Goal: Task Accomplishment & Management: Manage account settings

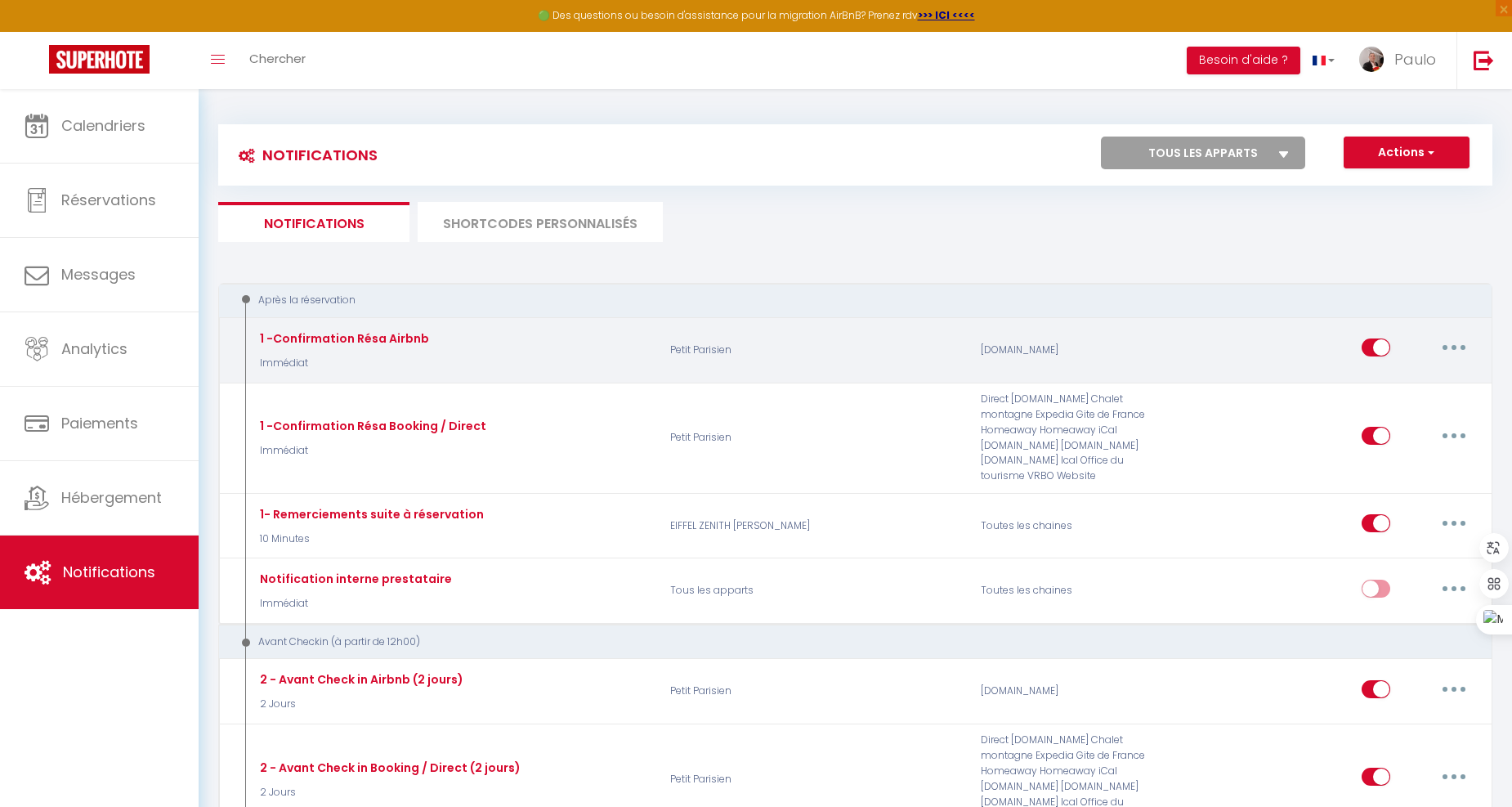
click at [1456, 344] on button "button" at bounding box center [1453, 347] width 45 height 26
click at [1379, 374] on link "Editer" at bounding box center [1411, 385] width 121 height 28
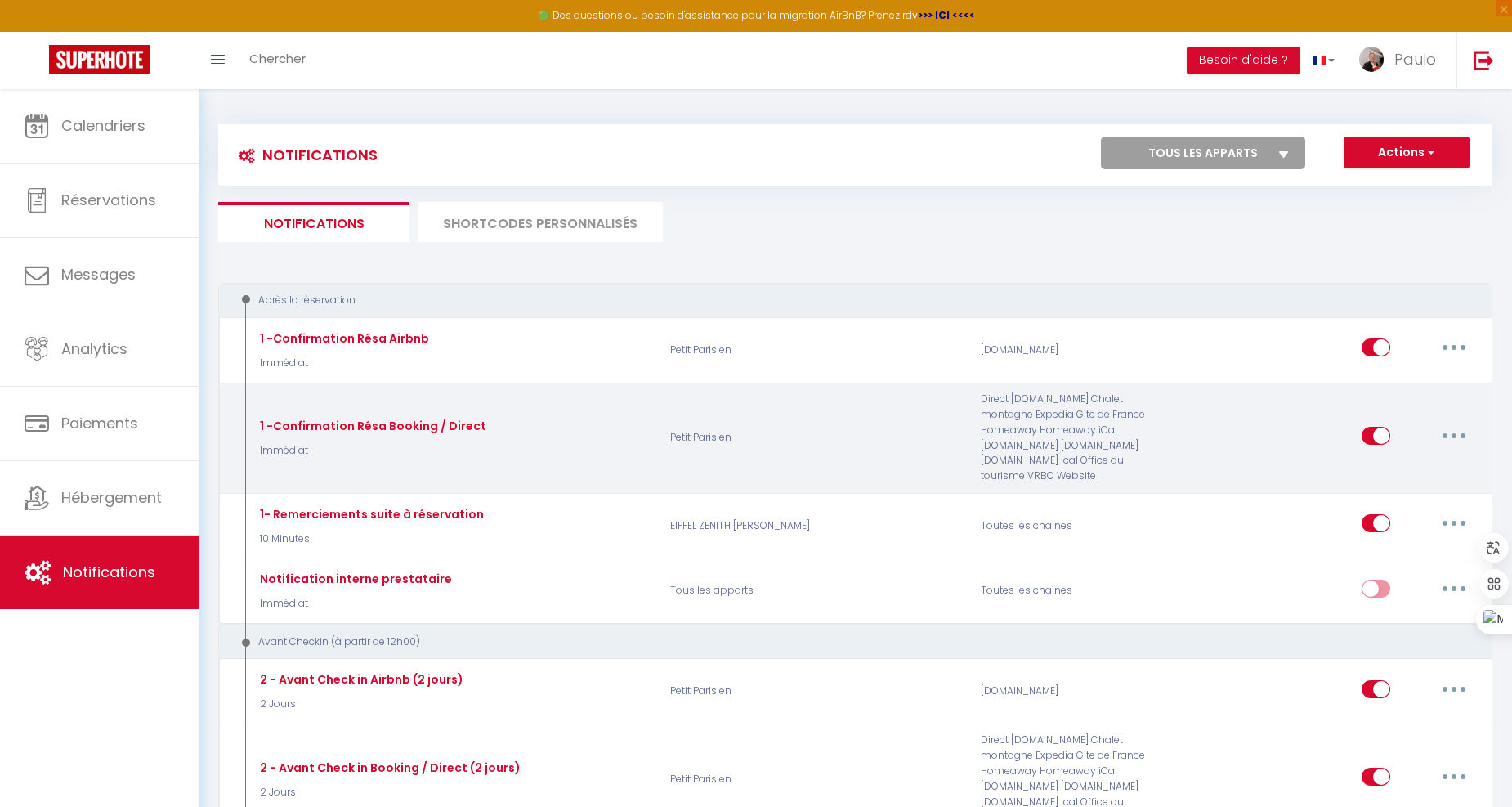
type input "1 -Confirmation Résa Airbnb"
select select "1"
select select "Immédiat"
checkbox input "true"
checkbox input "false"
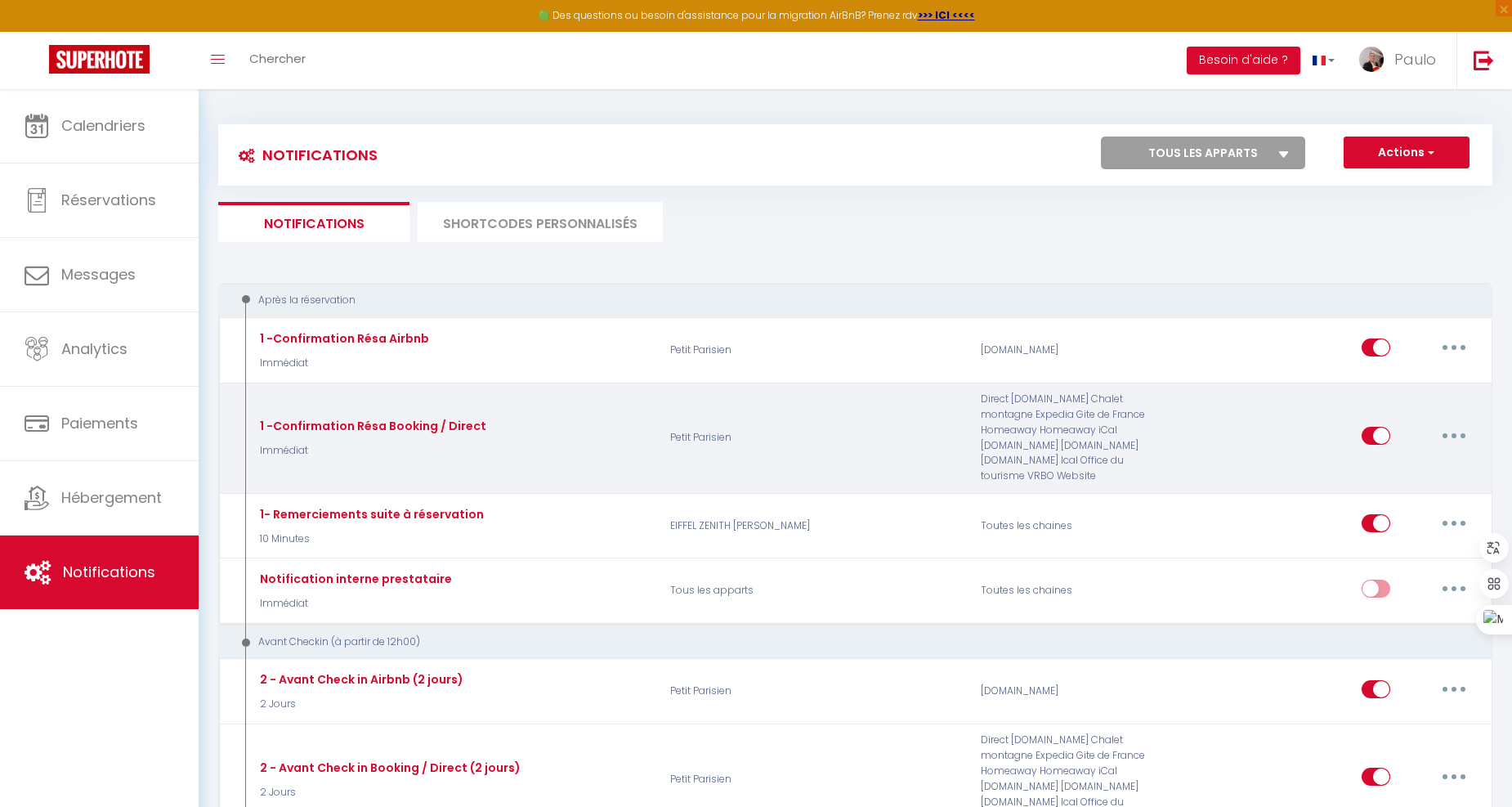
checkbox input "false"
type input "Confirmation de réservation - [RENTAL:NAME]"
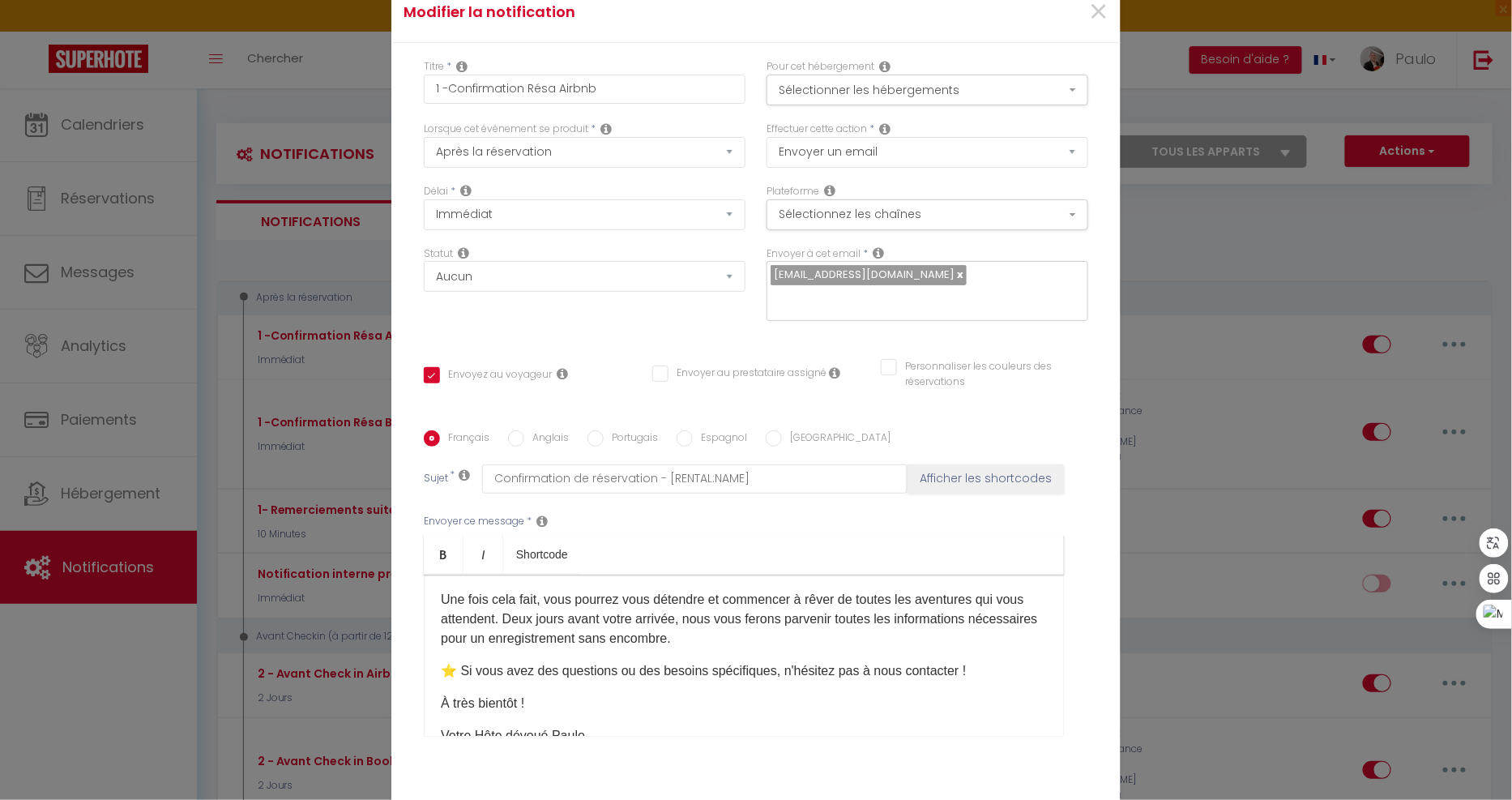
scroll to position [180, 0]
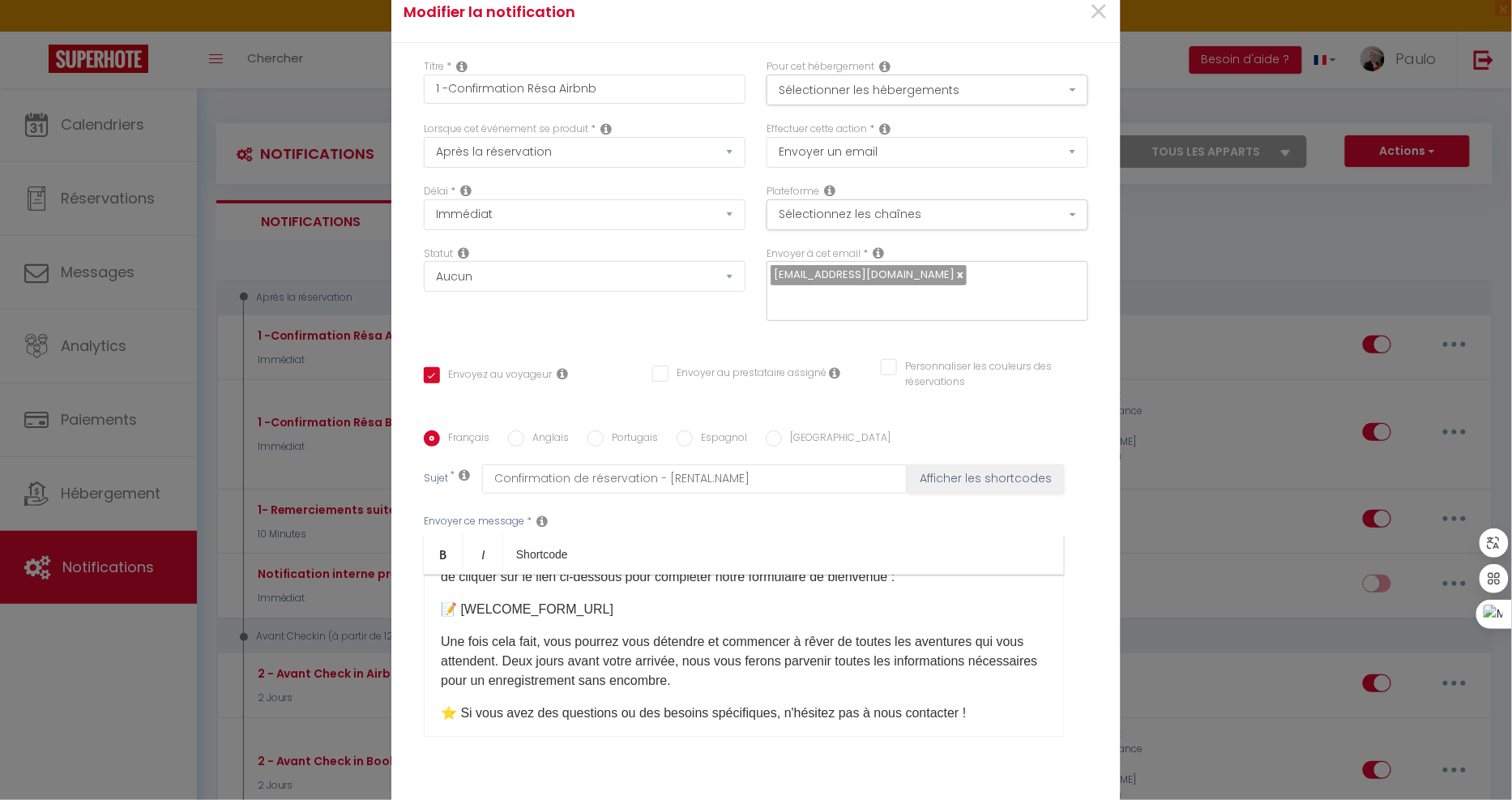
click at [771, 632] on p "Une fois cela fait, vous pourrez vous détendre et commencer à rêver de toutes l…" at bounding box center [743, 661] width 606 height 59
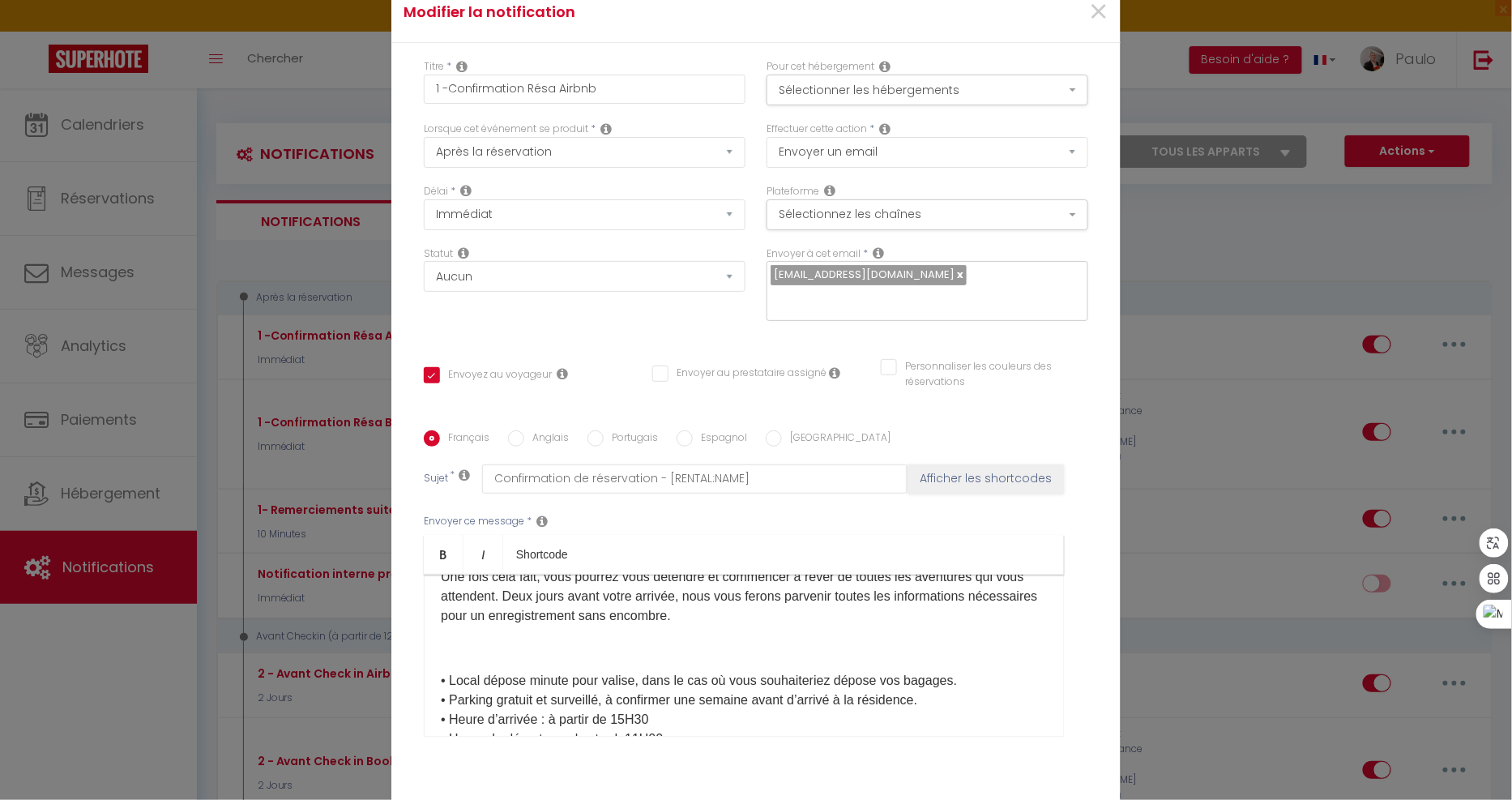
scroll to position [287, 0]
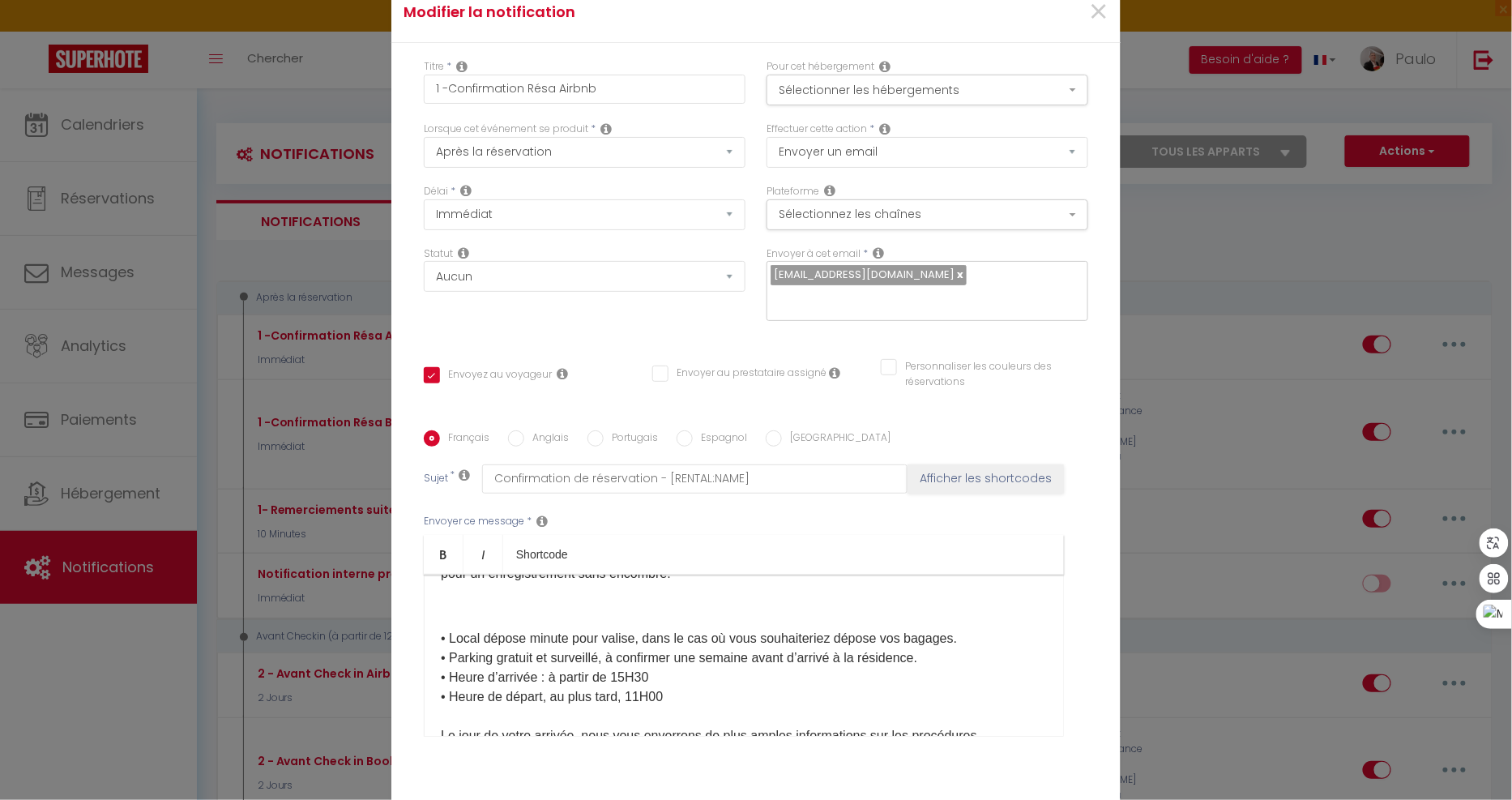
click at [518, 574] on div "Cher(e) [GUEST:FIRST_NAME], Le compte à rebours a commencé, et nous sommes abso…" at bounding box center [744, 655] width 640 height 162
click at [495, 596] on p at bounding box center [743, 606] width 606 height 19
click at [441, 596] on p "Votre séjour" at bounding box center [743, 606] width 606 height 19
click at [656, 596] on p "Pour préparer votre séjour" at bounding box center [743, 606] width 606 height 19
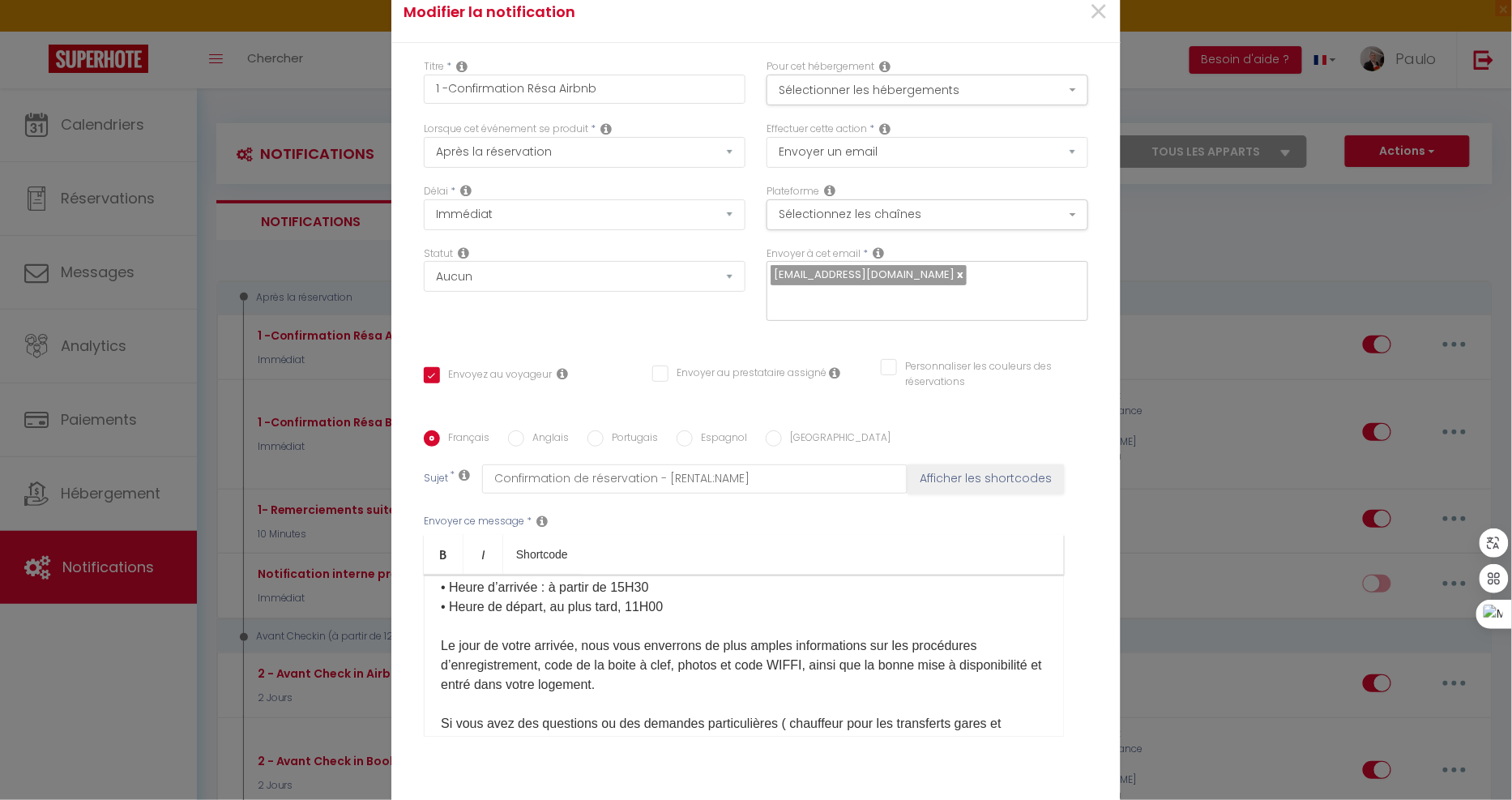
scroll to position [467, 0]
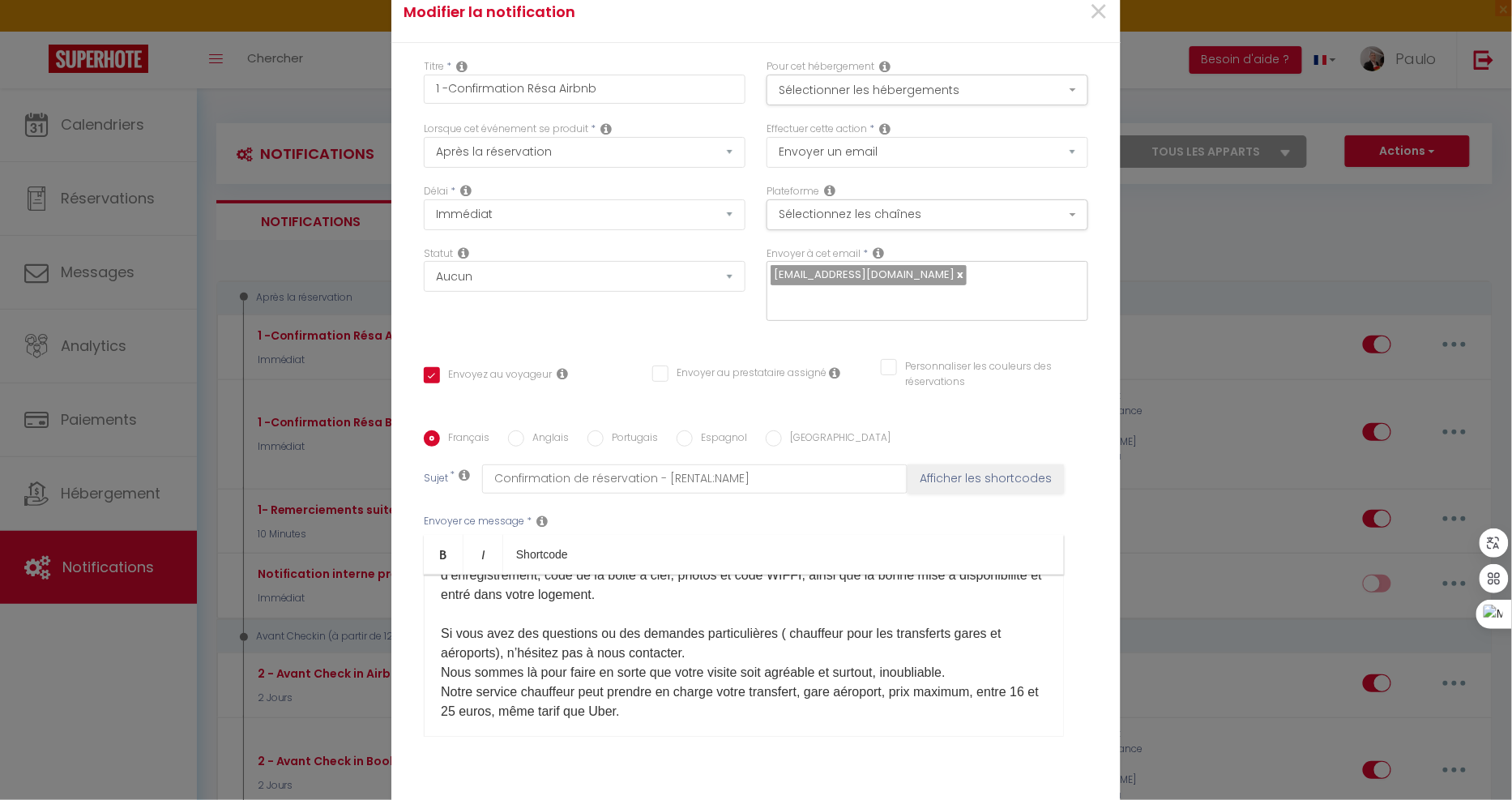
click at [724, 537] on p "• Local dépose minute pour valise, dans le cas où vous souhaiteriez dépose vos …" at bounding box center [743, 594] width 606 height 292
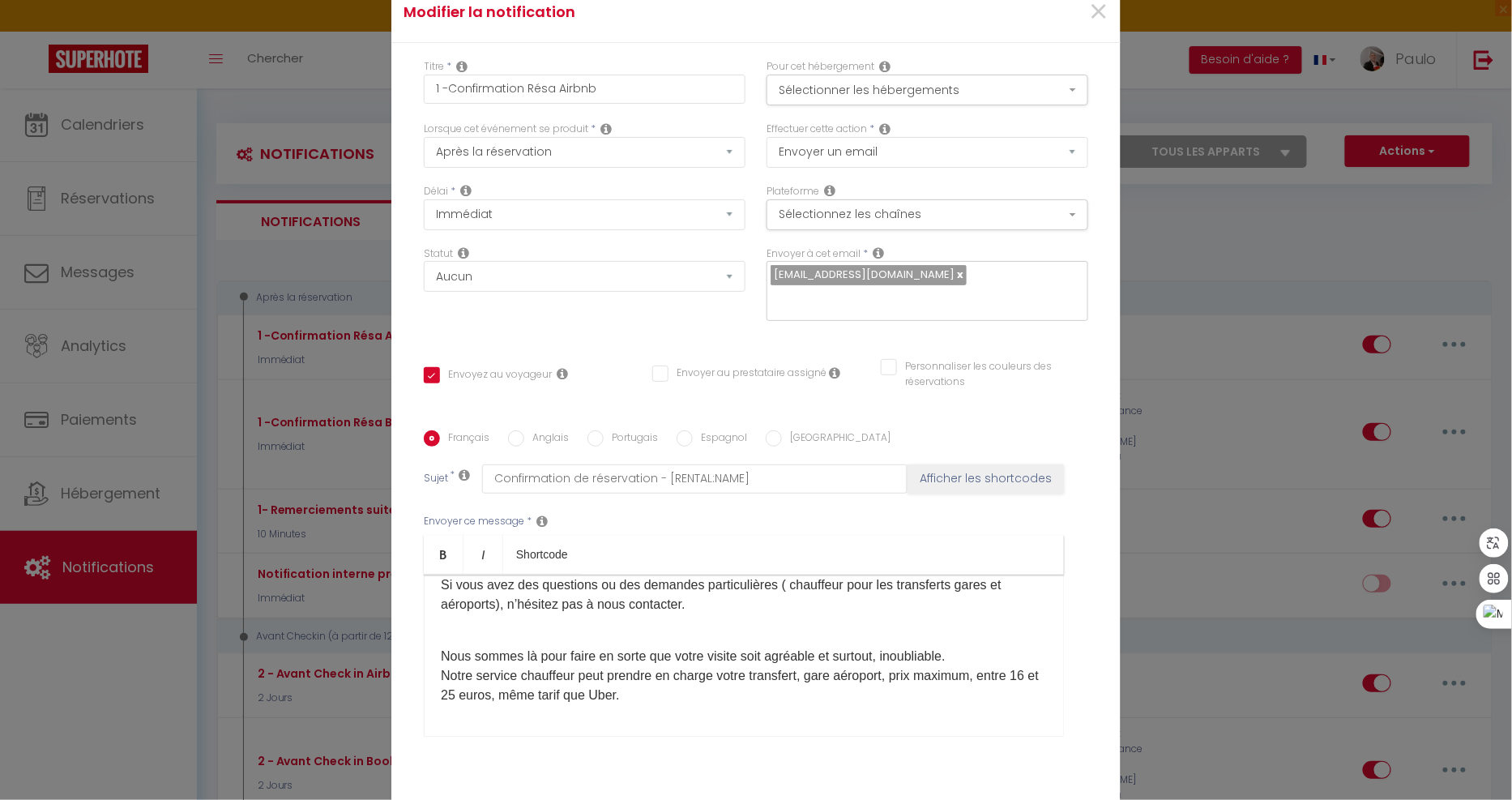
scroll to position [557, 0]
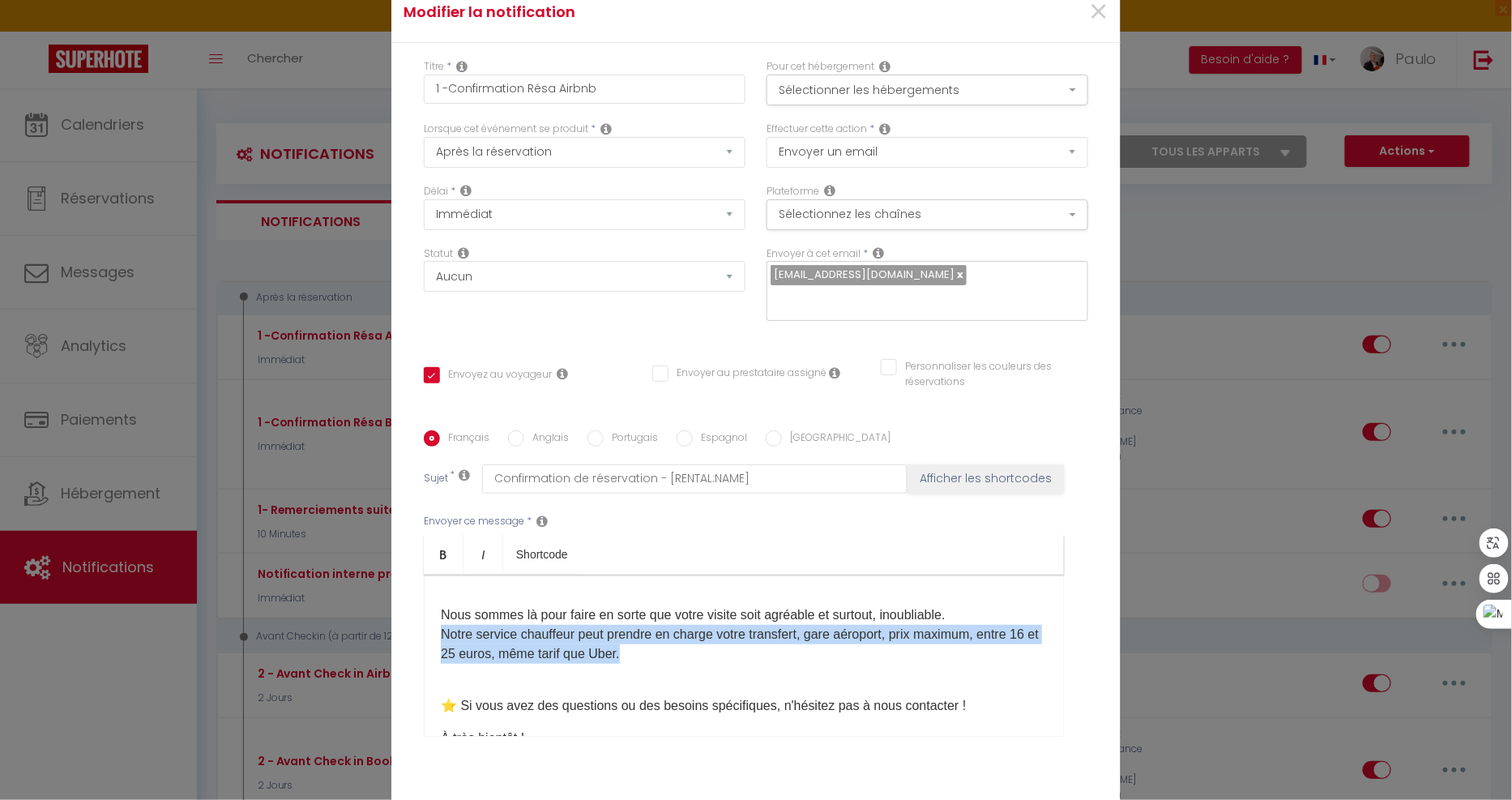
drag, startPoint x: 662, startPoint y: 546, endPoint x: 436, endPoint y: 532, distance: 226.4
click at [440, 585] on p "Nous sommes là pour faire en sorte que votre visite soit agréable et surtout, i…" at bounding box center [743, 634] width 606 height 97
copy p "Notre service chauffeur peut prendre en charge votre transfert, gare aéroport, …"
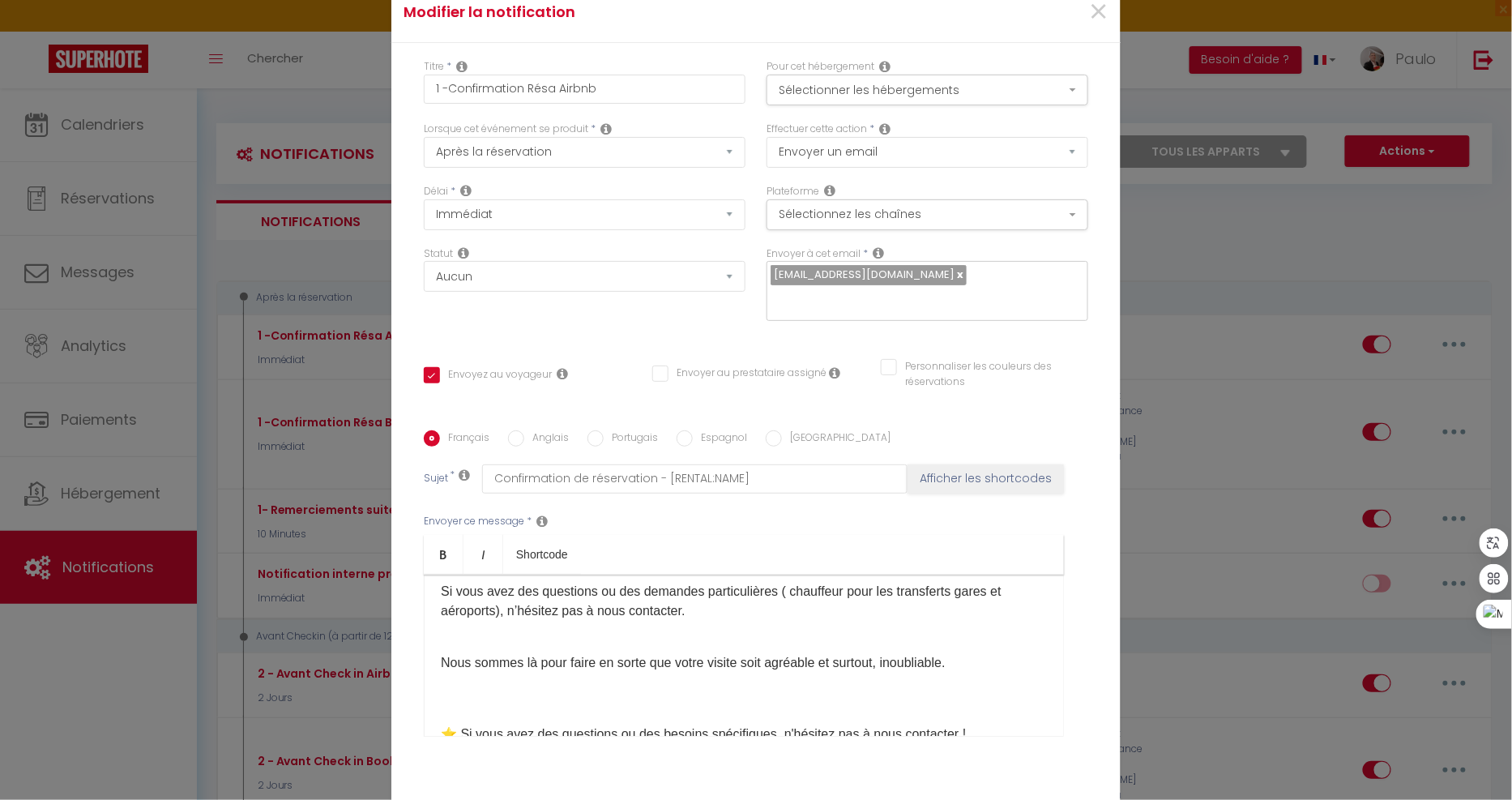
scroll to position [467, 0]
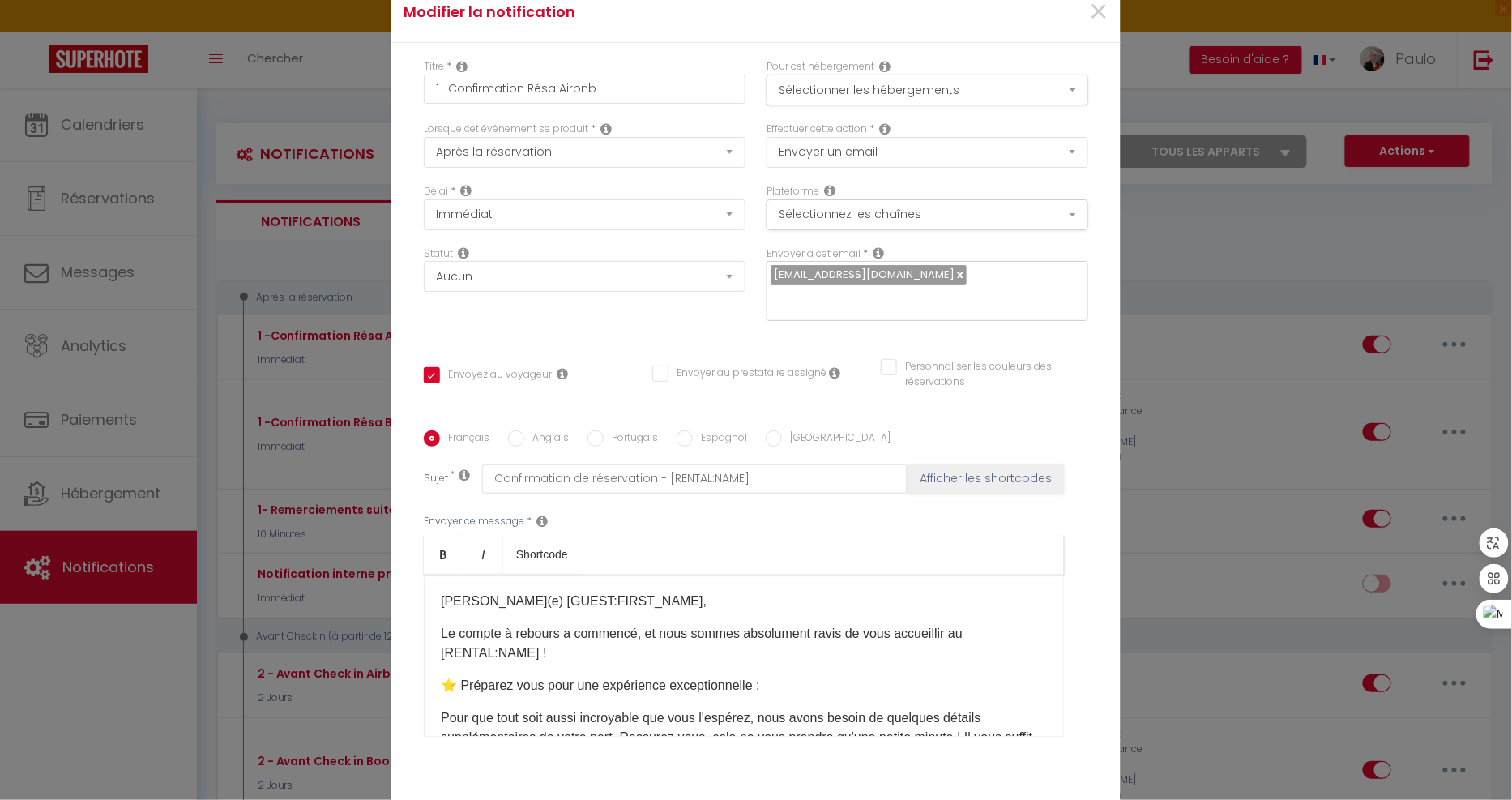
scroll to position [467, 0]
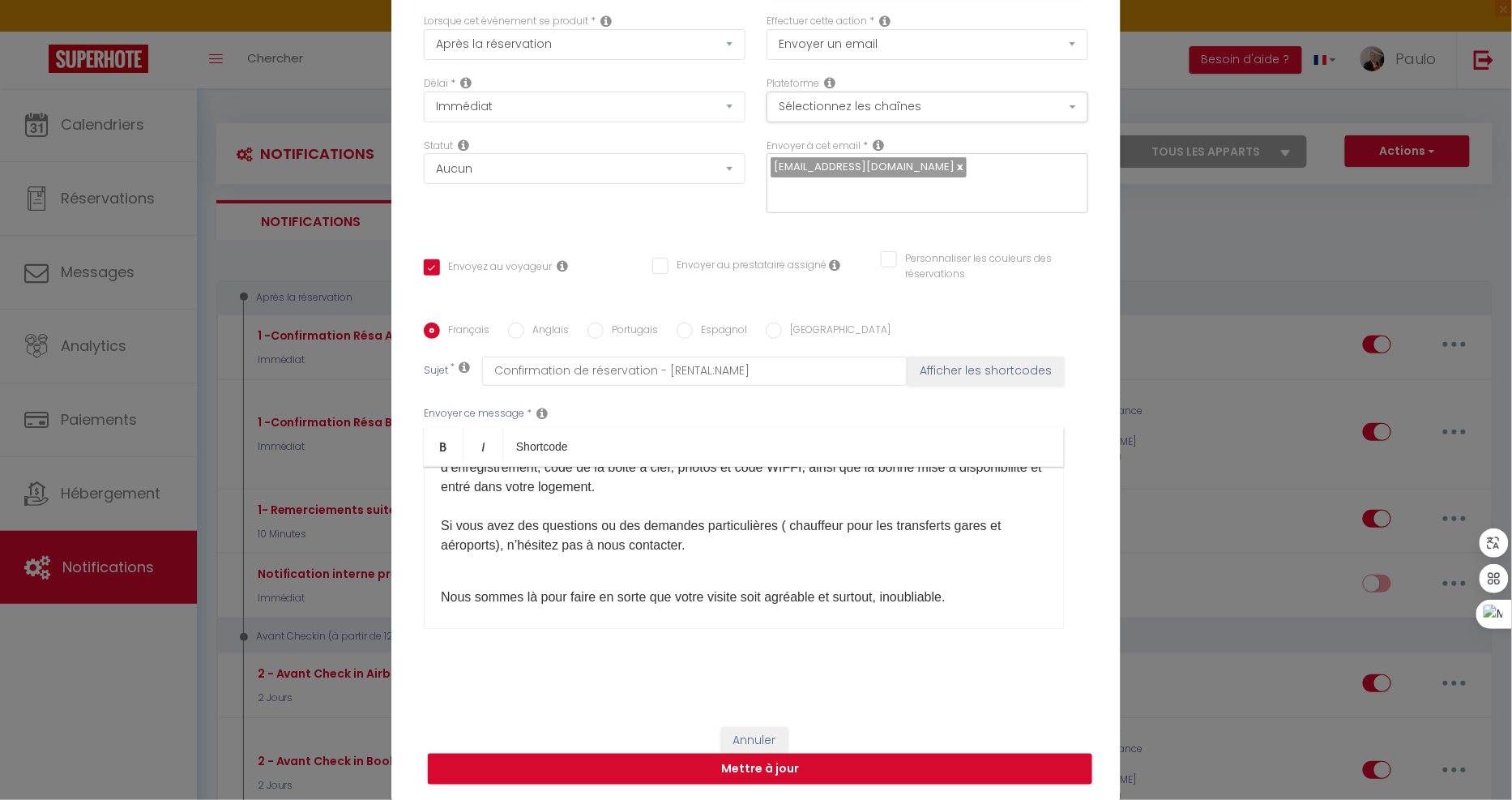
click at [715, 550] on p "• Local dépose minute pour valise, dans le cas où vous souhaiteriez dépose vos …" at bounding box center [743, 448] width 606 height 214
click at [718, 489] on p "• Local dépose minute pour valise, dans le cas où vous souhaiteriez dépose vos …" at bounding box center [743, 448] width 606 height 214
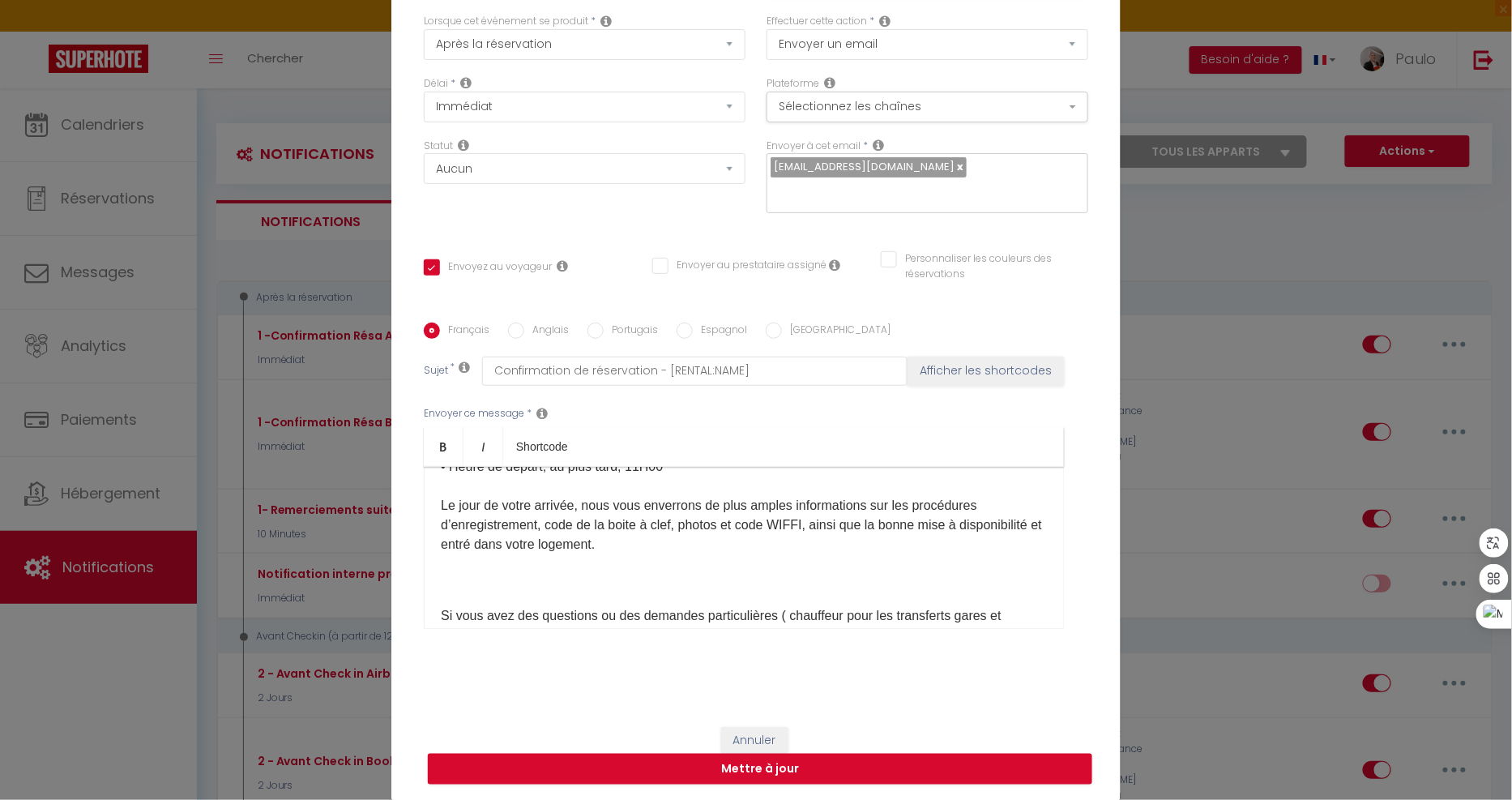
scroll to position [377, 0]
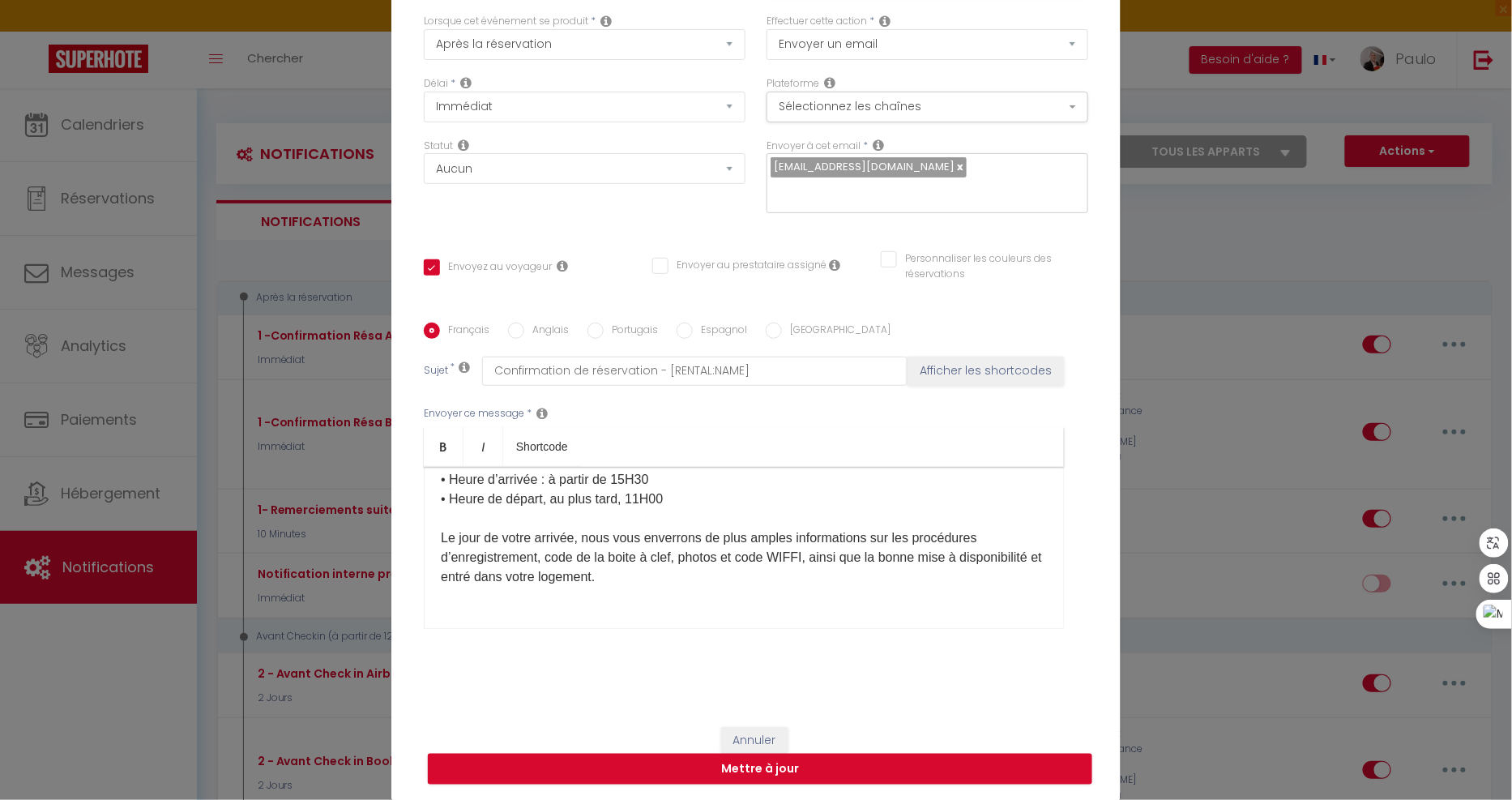
click at [675, 614] on p "Si vous avez des questions ou des demandes particulières ( chauffeur pour les t…" at bounding box center [743, 638] width 606 height 78
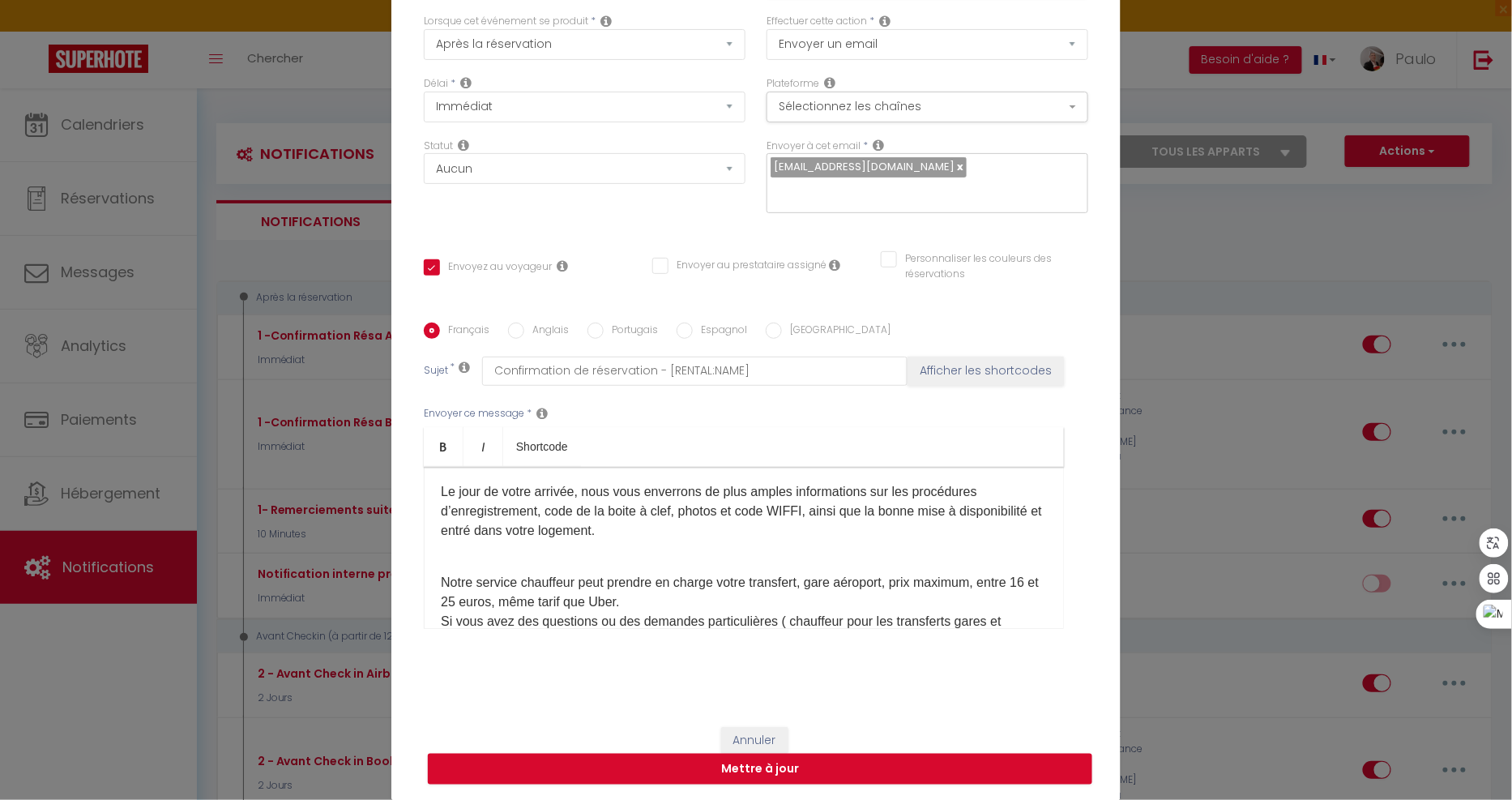
scroll to position [467, 0]
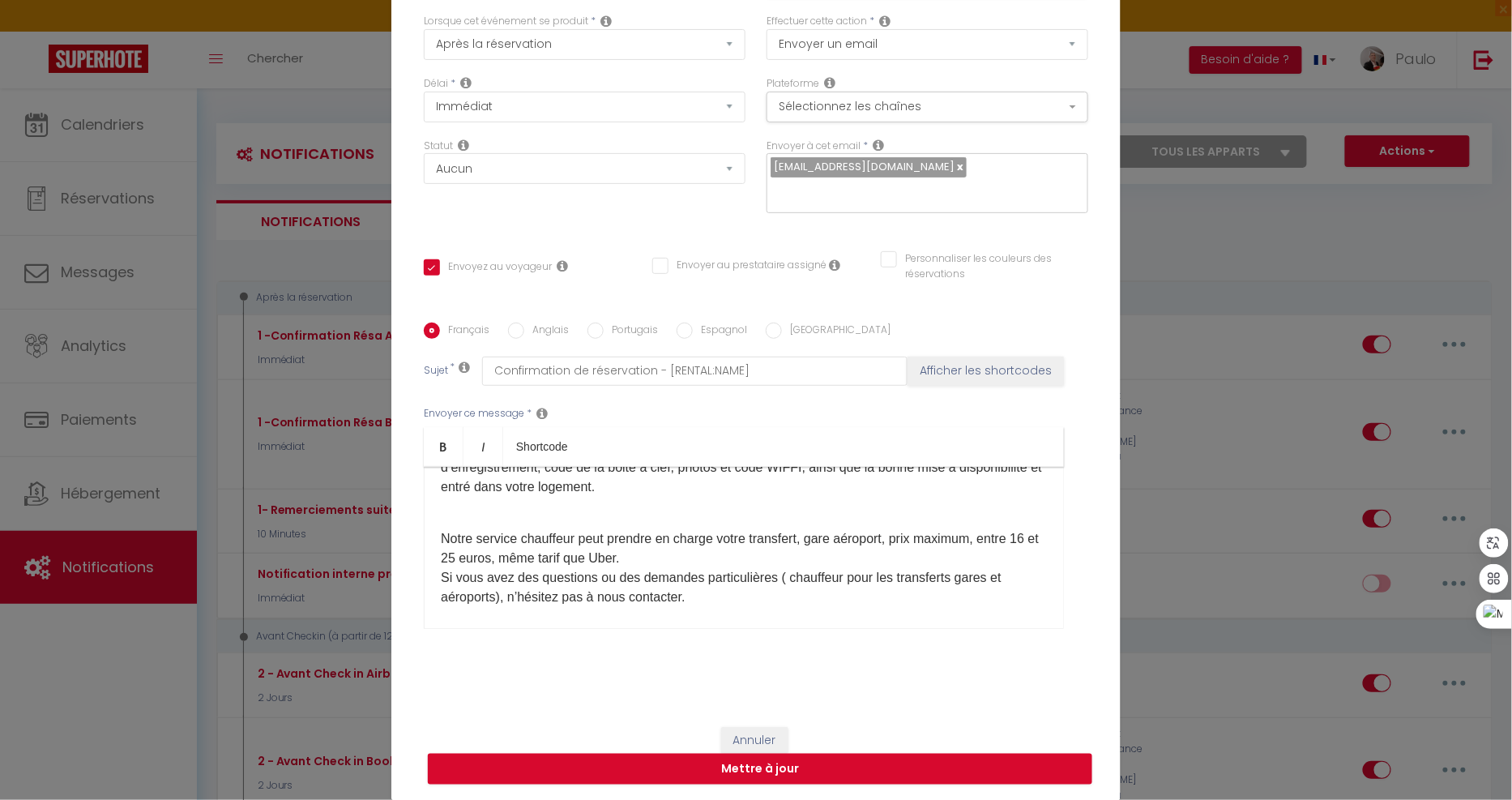
click at [658, 568] on p "Notre service chauffeur peut prendre en charge votre transfert, gare aéroport, …" at bounding box center [743, 558] width 606 height 97
click at [708, 555] on p "Notre service chauffeur peut prendre en charge votre transfert, gare aéroport, …" at bounding box center [743, 558] width 606 height 97
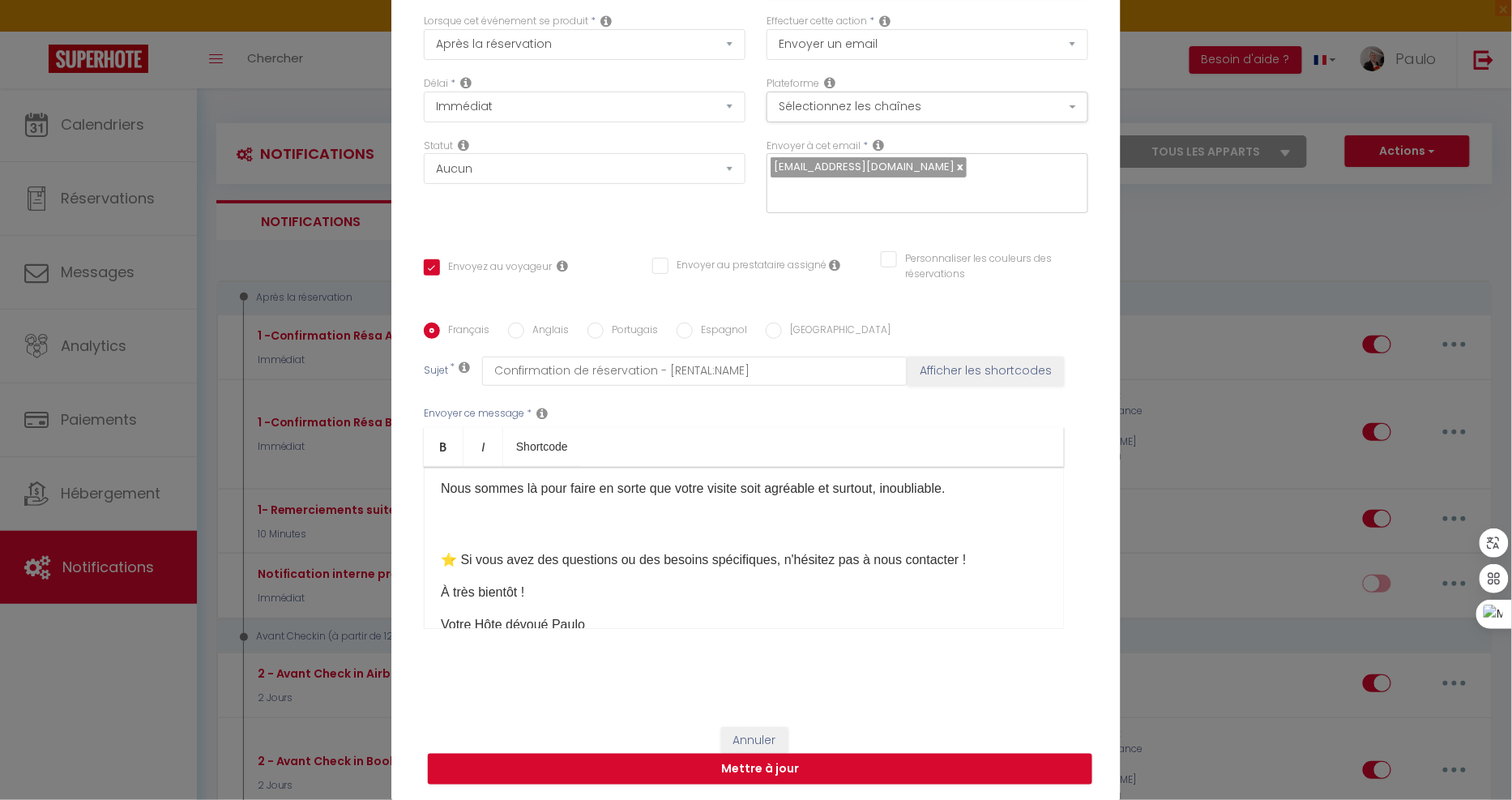
scroll to position [602, 0]
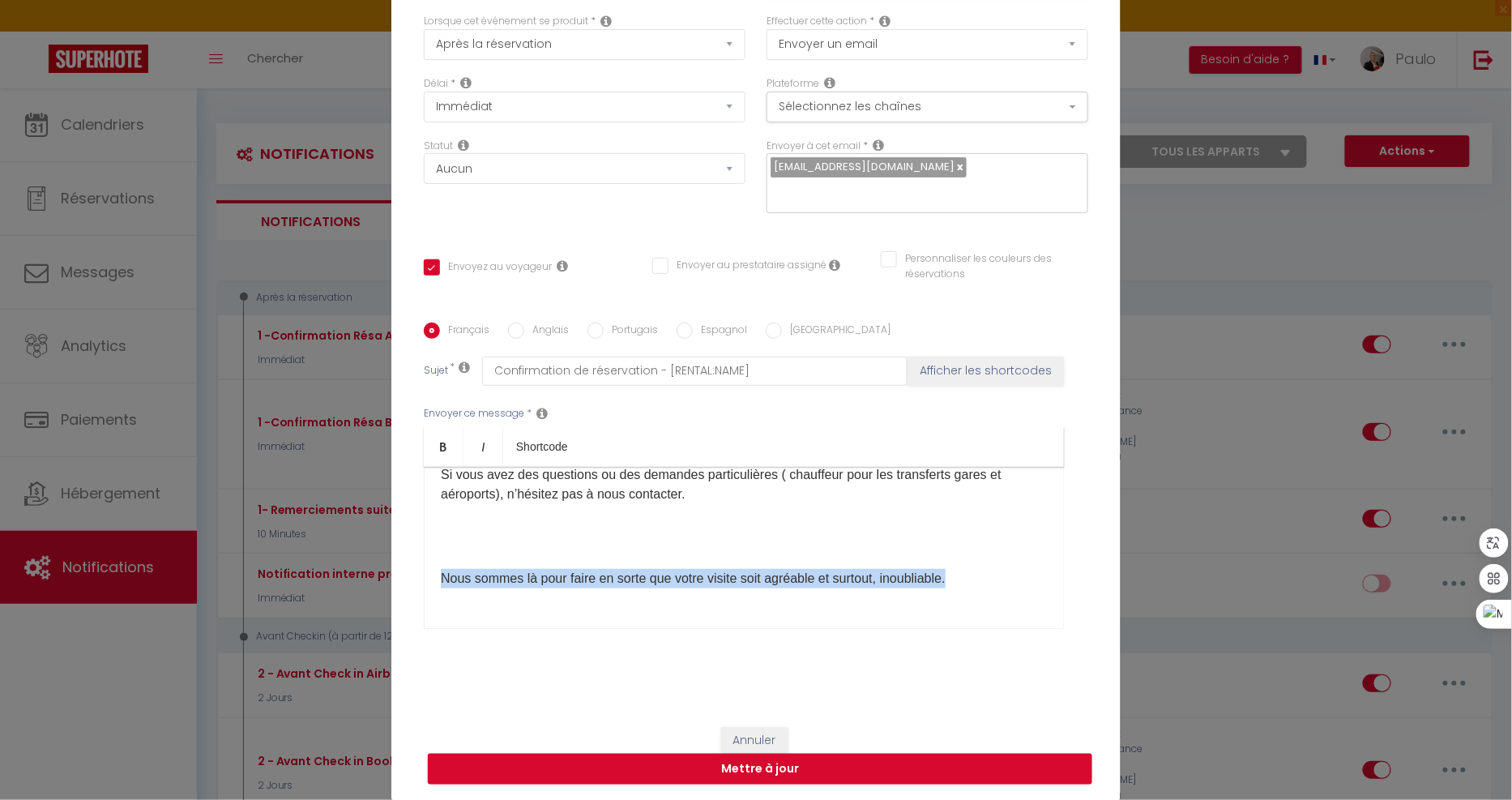
drag, startPoint x: 956, startPoint y: 579, endPoint x: 436, endPoint y: 572, distance: 520.0
click at [440, 572] on p "Nous sommes là pour faire en sorte que votre visite soit agréable et surtout, i…" at bounding box center [743, 588] width 606 height 78
click at [527, 572] on p "​ ​" at bounding box center [743, 588] width 606 height 78
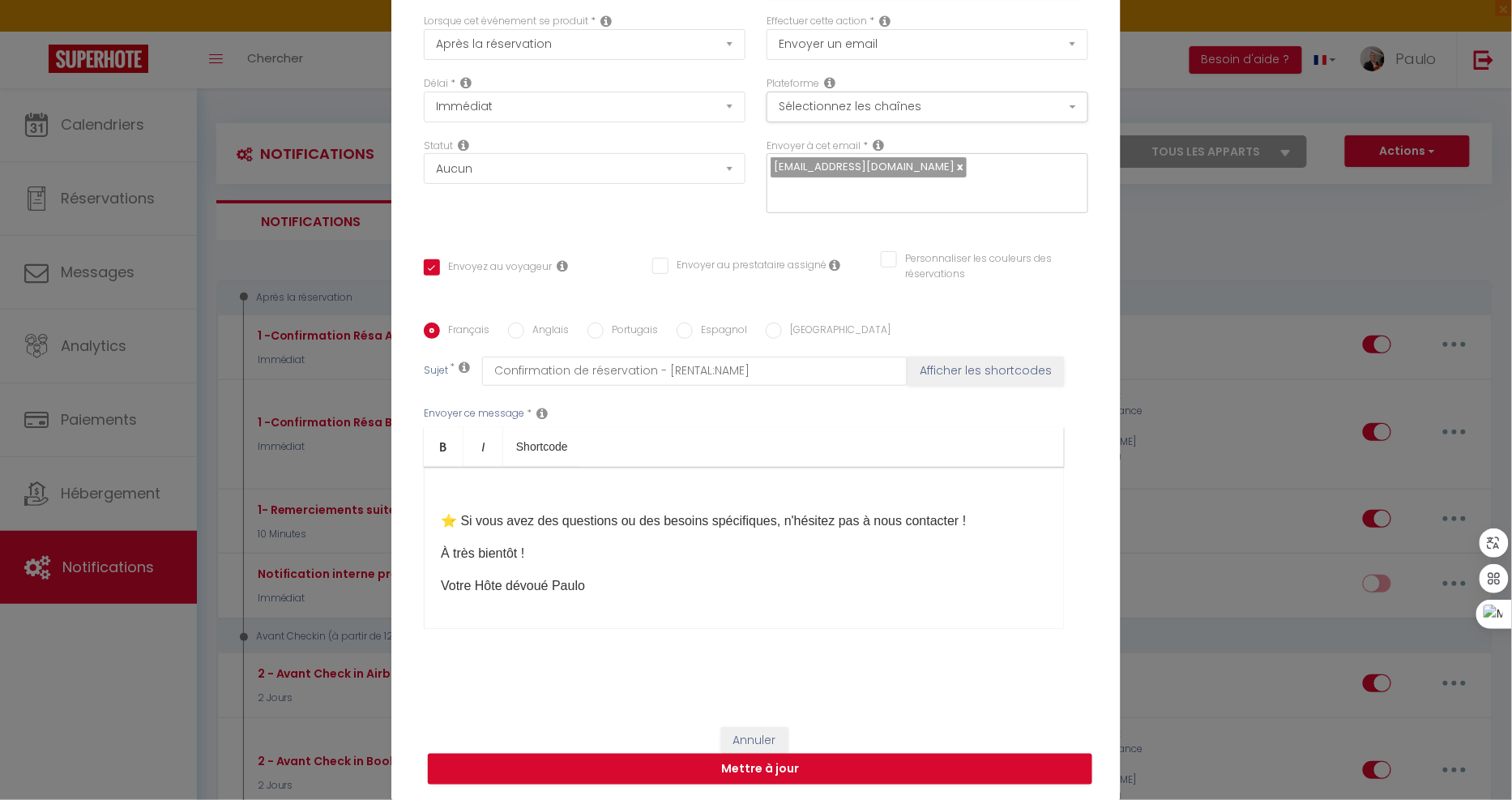
click at [544, 552] on p "À très bientôt !" at bounding box center [743, 553] width 606 height 19
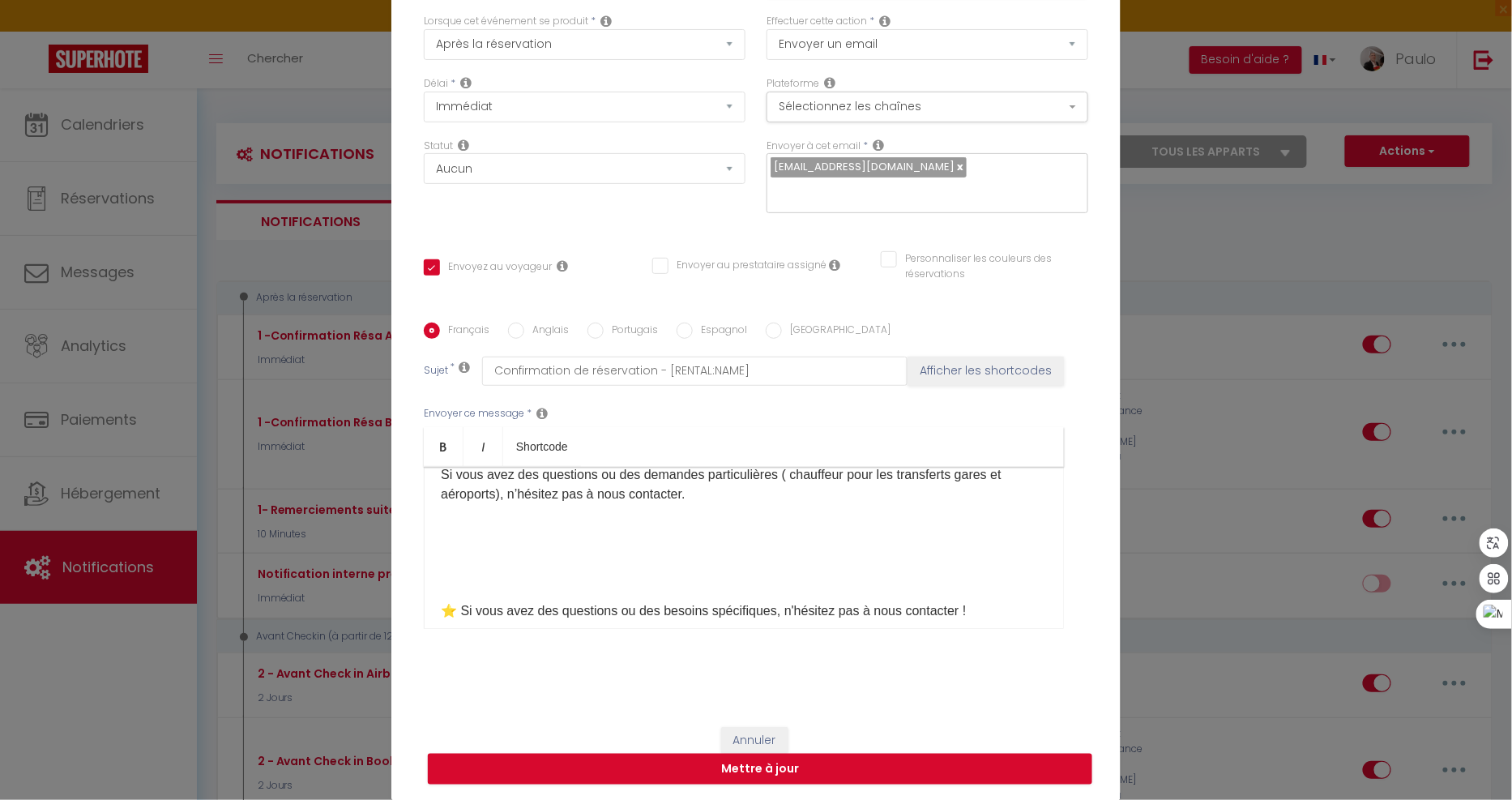
scroll to position [625, 0]
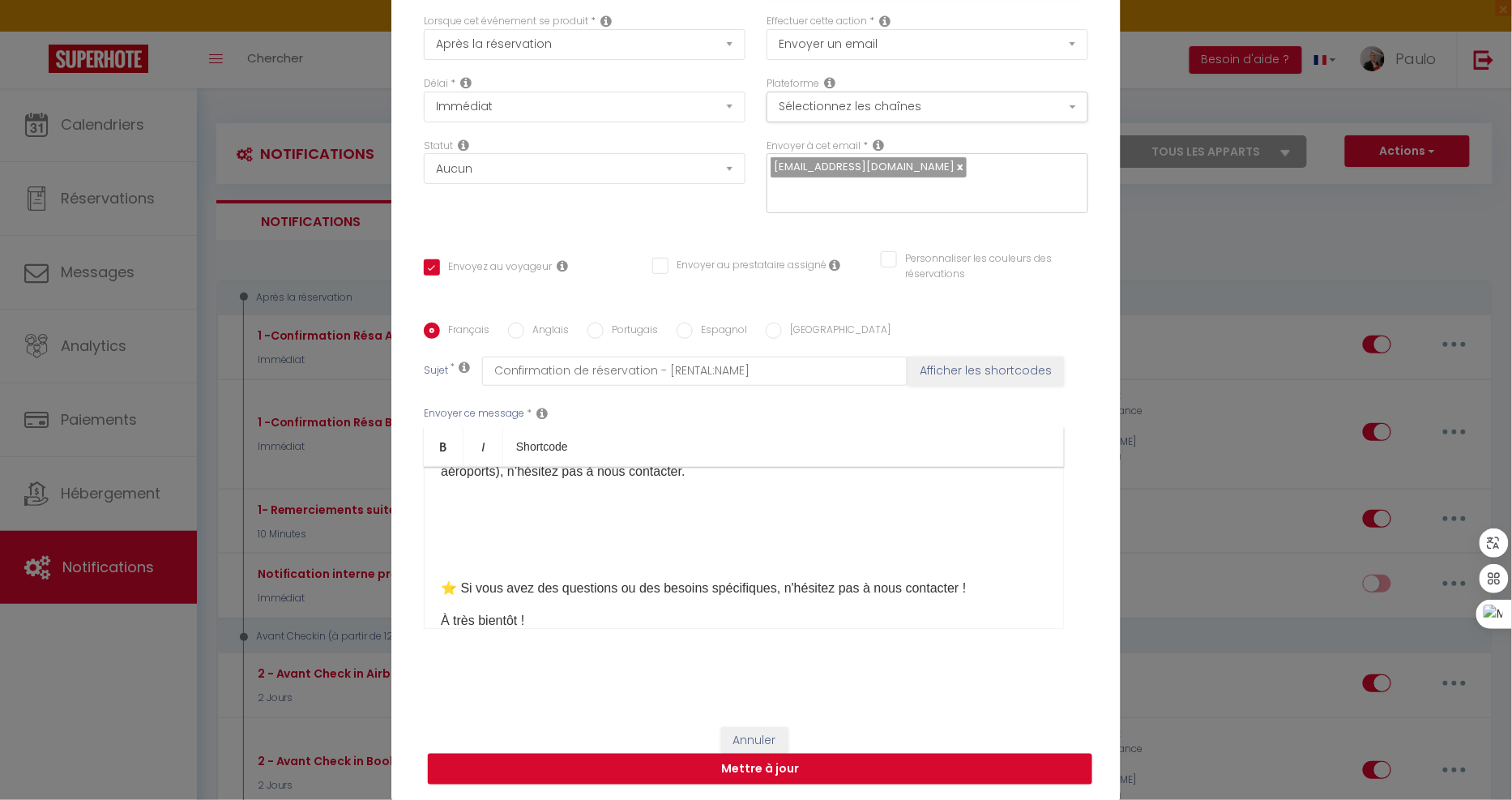
click at [576, 550] on p "​ ​" at bounding box center [743, 546] width 606 height 39
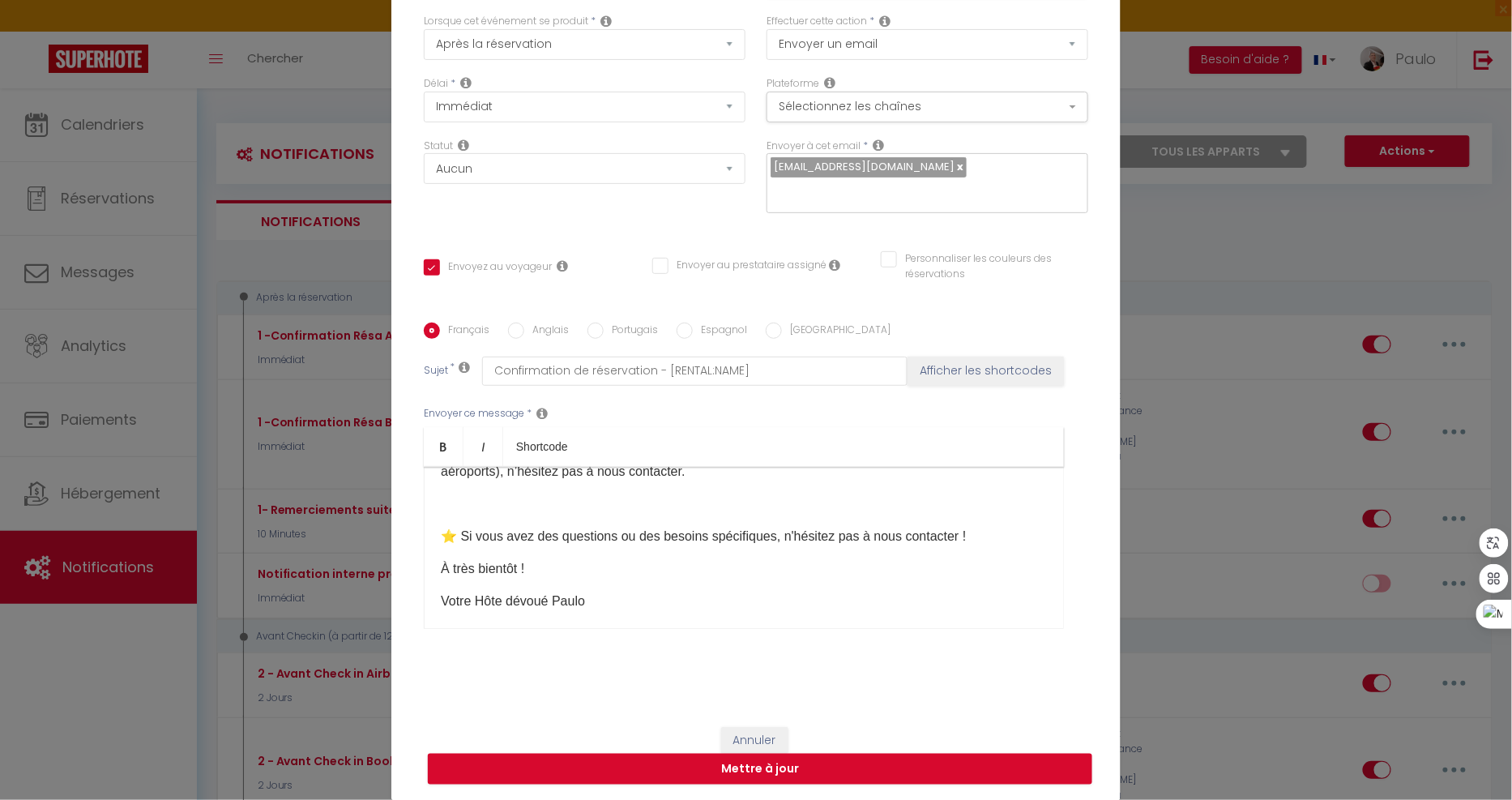
scroll to position [535, 0]
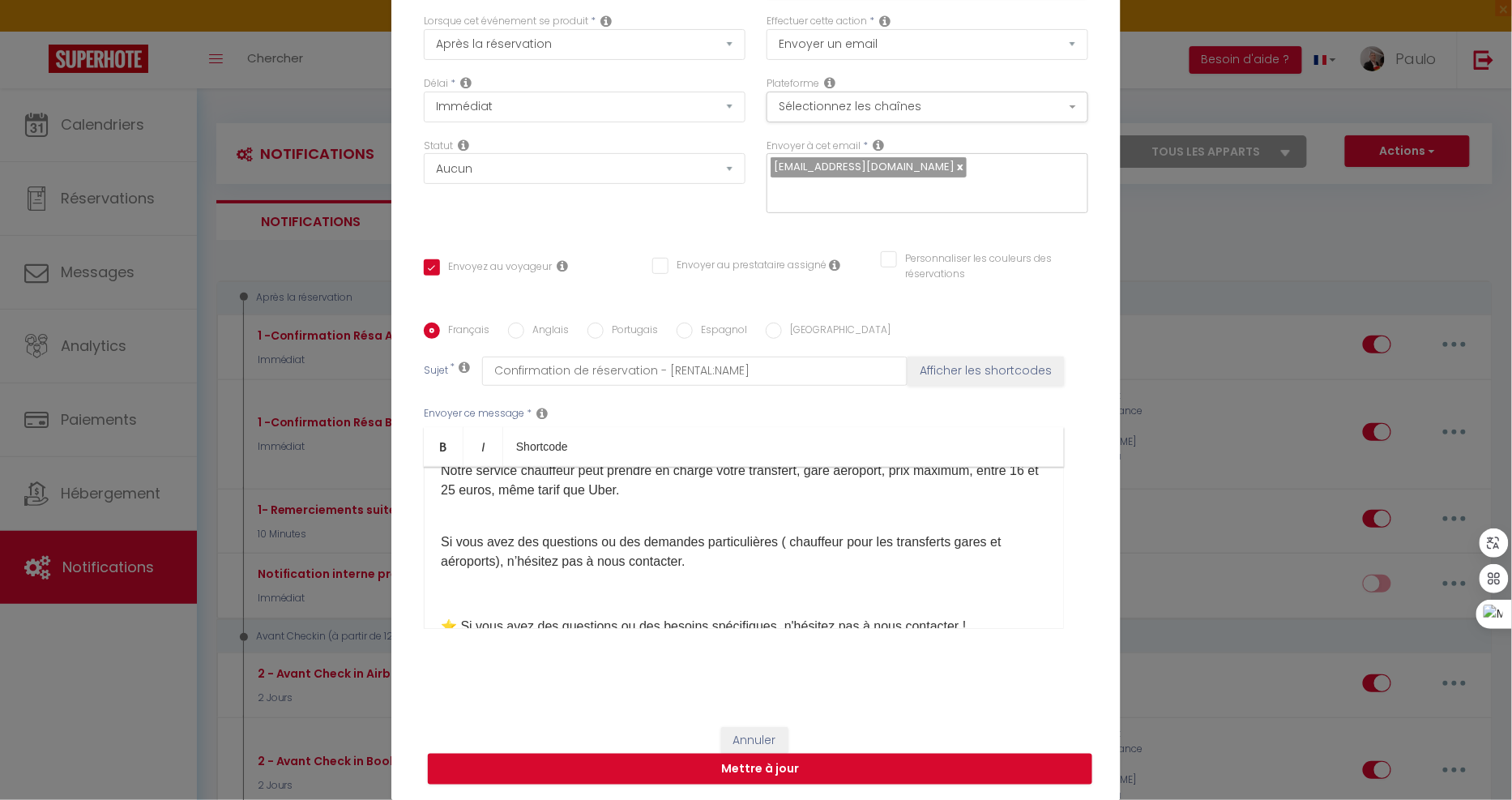
click at [782, 543] on p "​ Si vous avez des questions ou des demandes particulières ( chauffeur pour les…" at bounding box center [743, 542] width 606 height 59
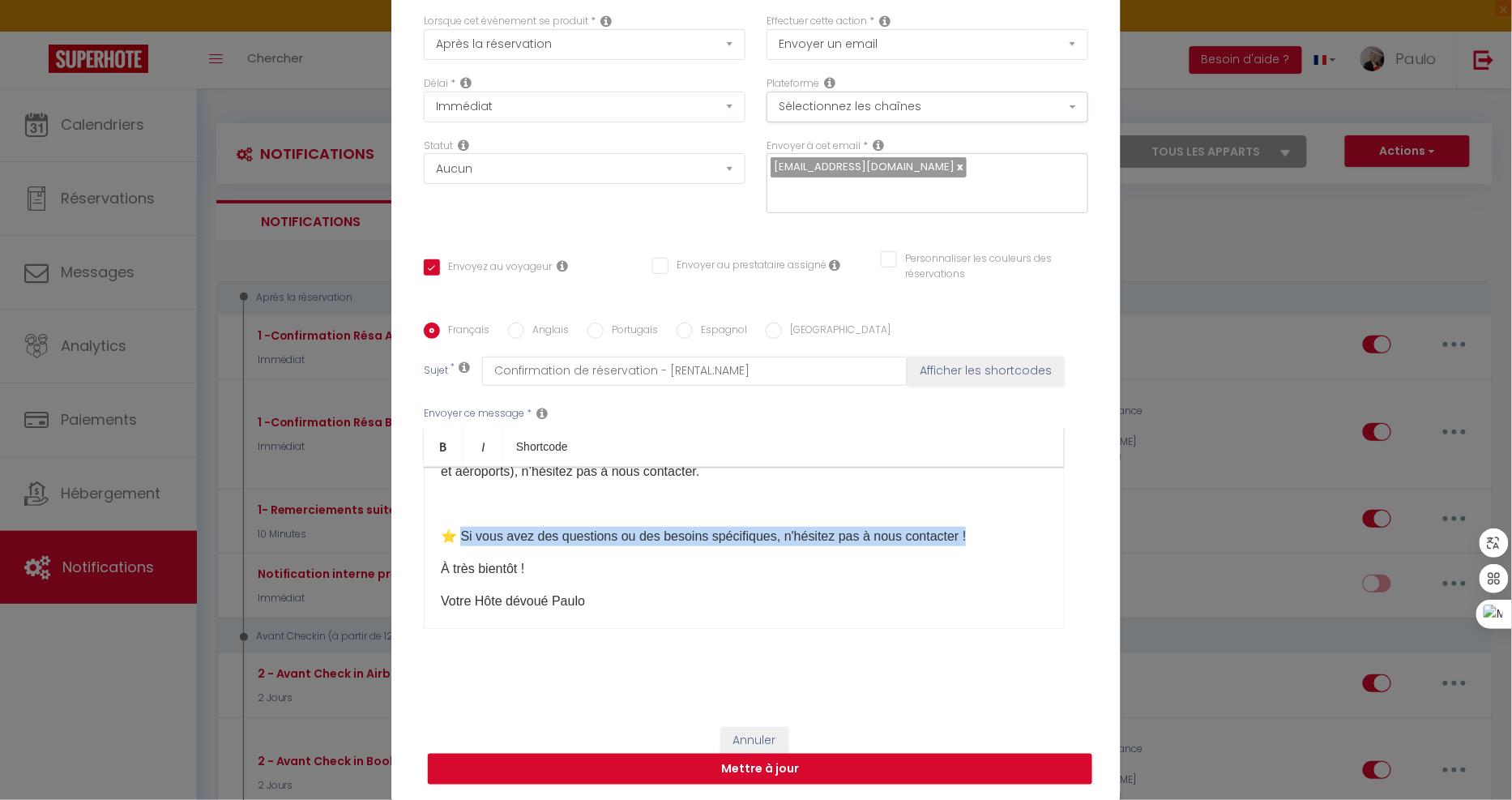
drag, startPoint x: 457, startPoint y: 537, endPoint x: 985, endPoint y: 523, distance: 528.2
click at [985, 523] on div "Cher(e) [GUEST:FIRST_NAME], Le compte à rebours a commencé, et nous sommes abso…" at bounding box center [744, 548] width 640 height 162
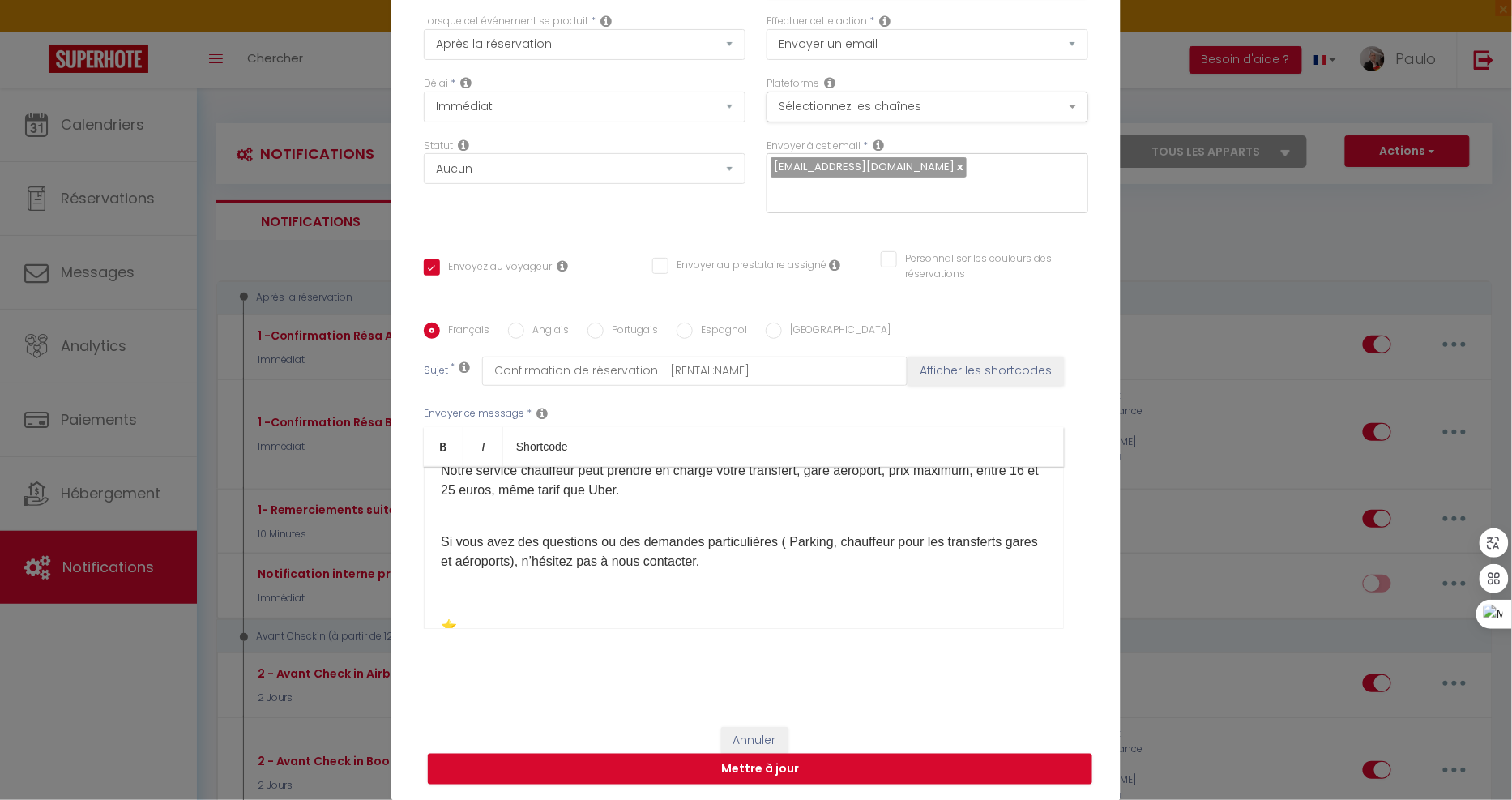
scroll to position [691, 0]
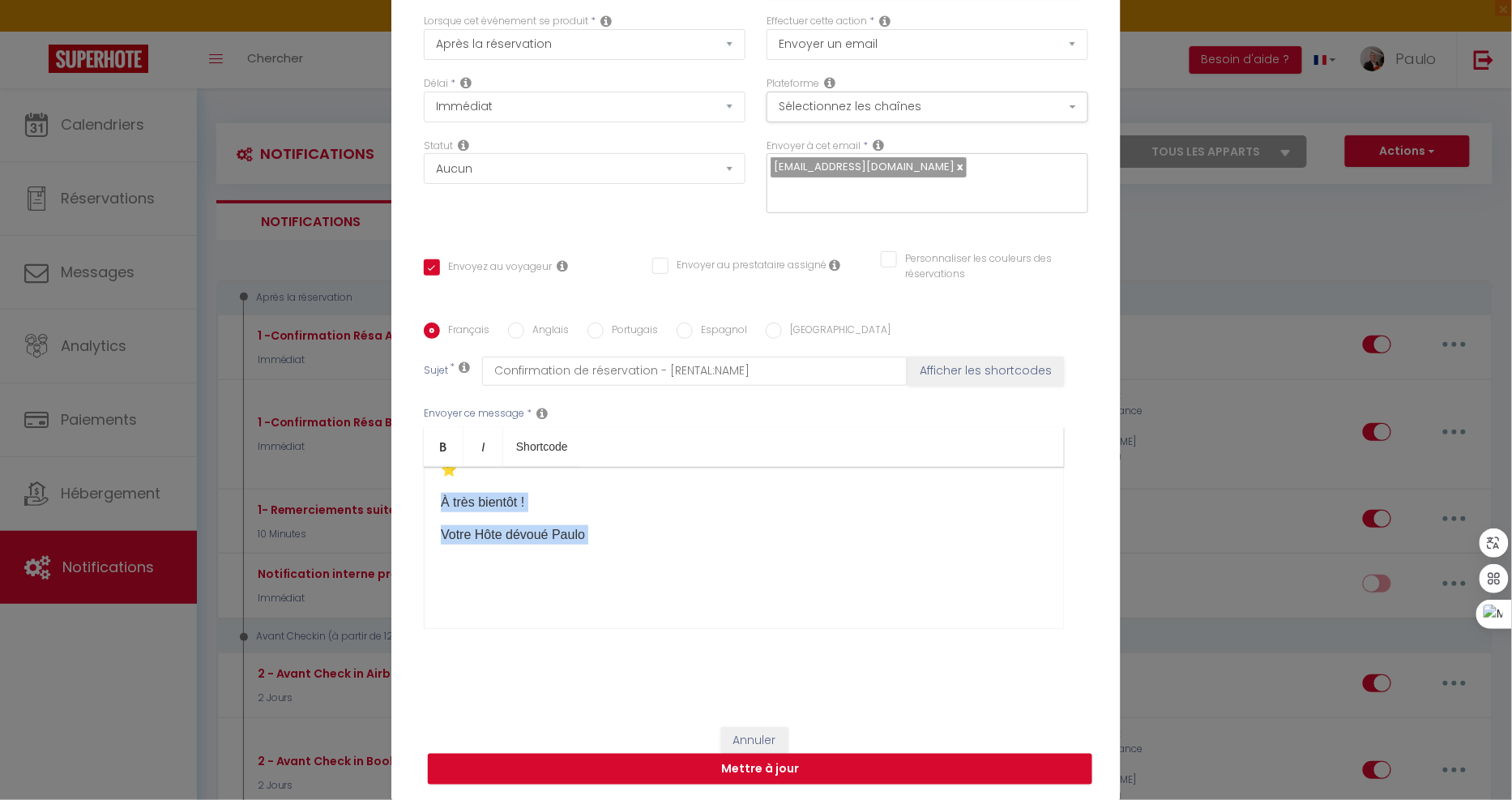
drag, startPoint x: 450, startPoint y: 622, endPoint x: 439, endPoint y: 625, distance: 11.4
click at [439, 625] on div "Cher(e) [GUEST:FIRST_NAME], Le compte à rebours a commencé, et nous sommes abso…" at bounding box center [744, 548] width 640 height 162
click at [466, 539] on p "Votre Hôte dévoué Paulo" at bounding box center [743, 534] width 606 height 19
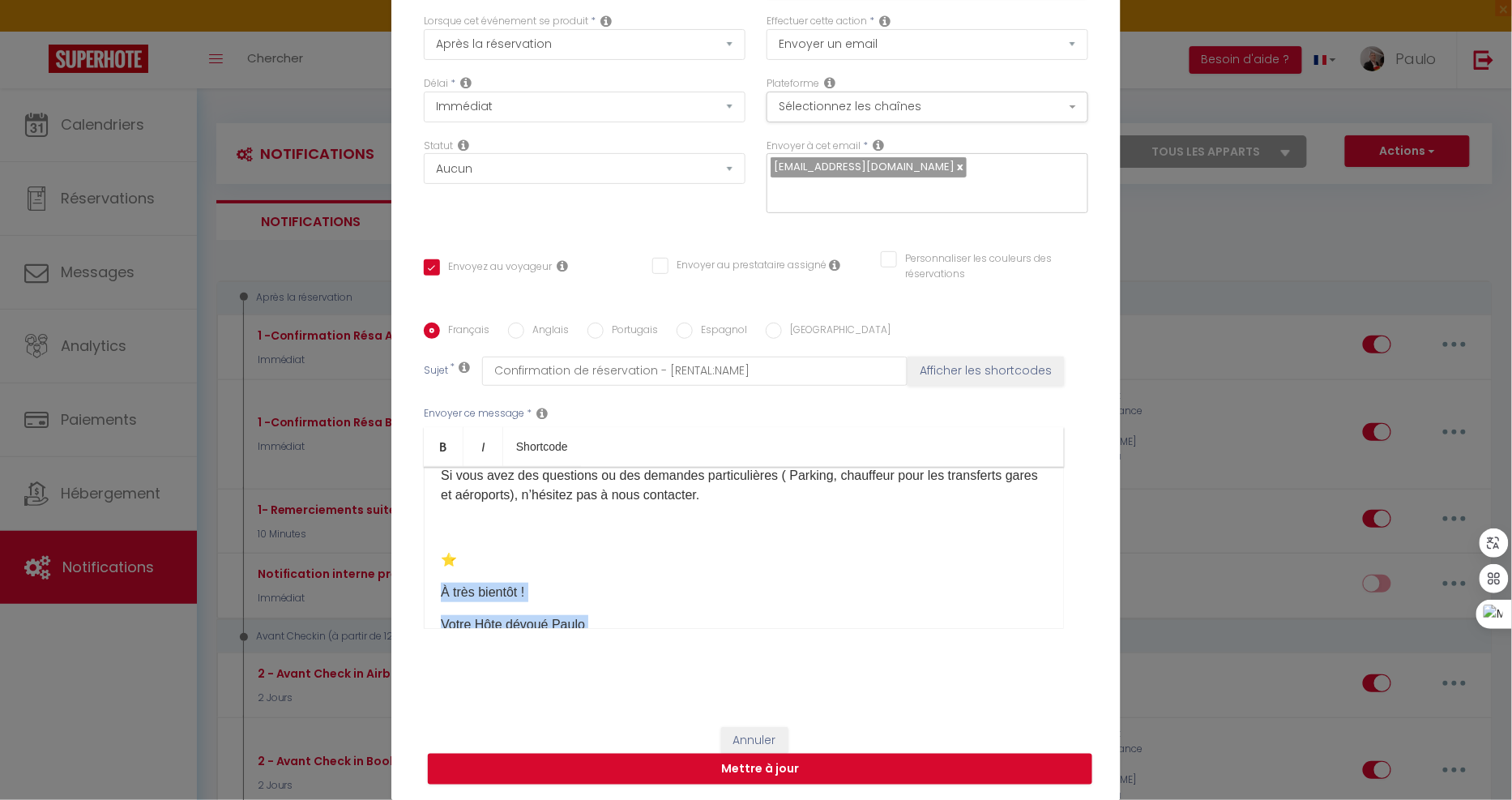
click at [575, 567] on p "⭐" at bounding box center [743, 560] width 606 height 19
click at [440, 557] on p "⭐" at bounding box center [743, 560] width 606 height 19
copy p "⭐"
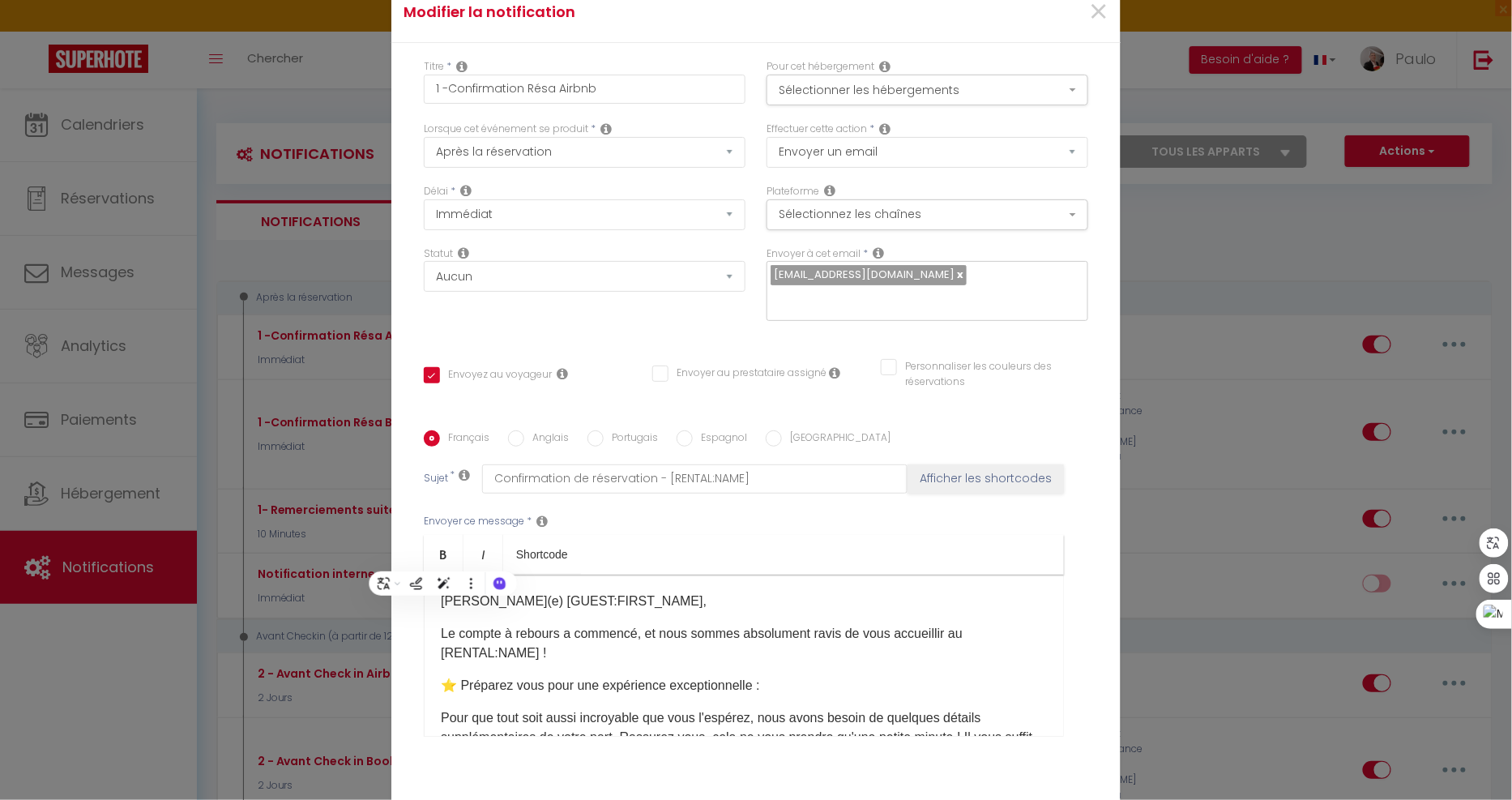
scroll to position [601, 0]
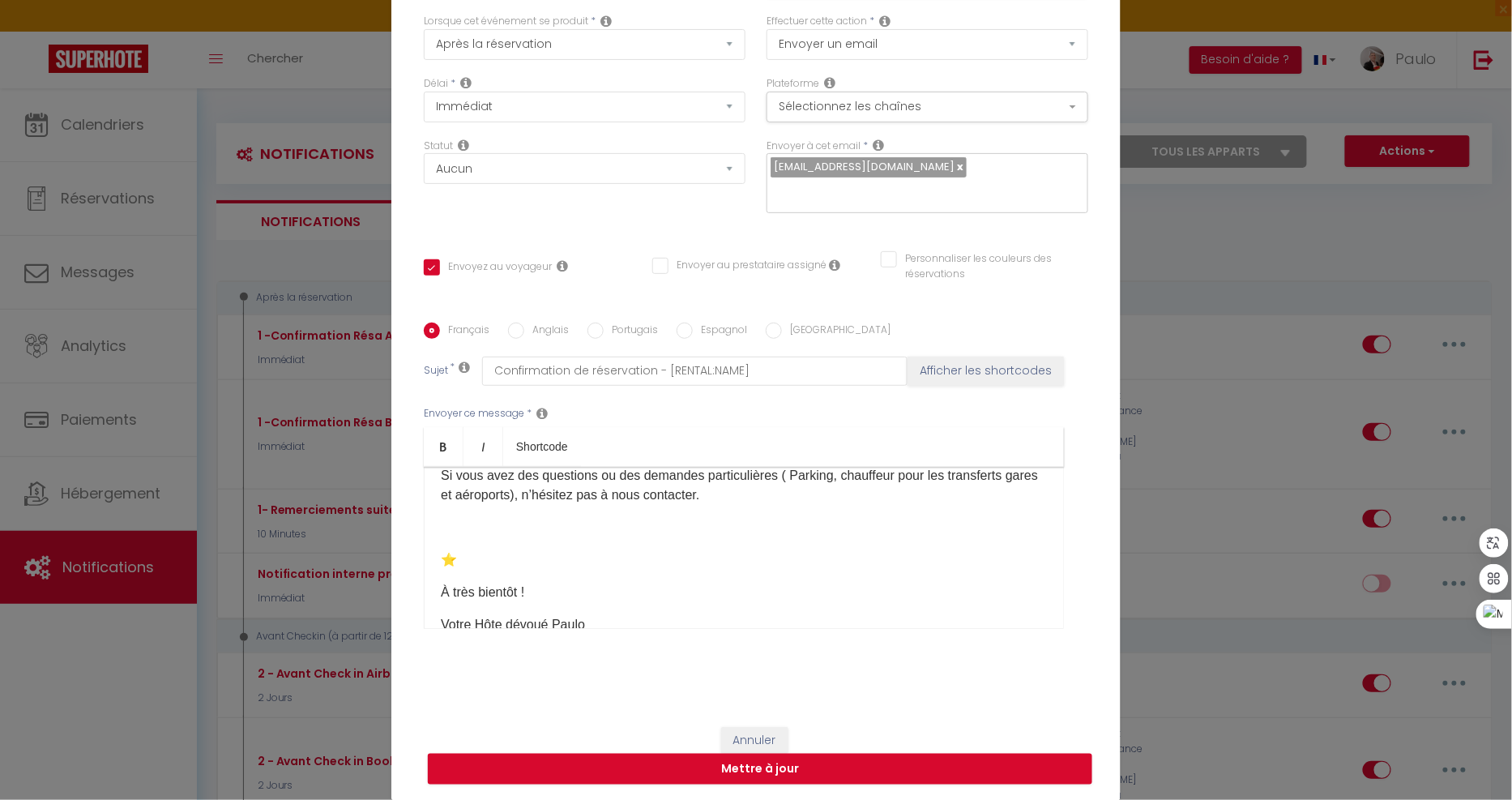
click at [596, 556] on p "⭐" at bounding box center [743, 560] width 606 height 19
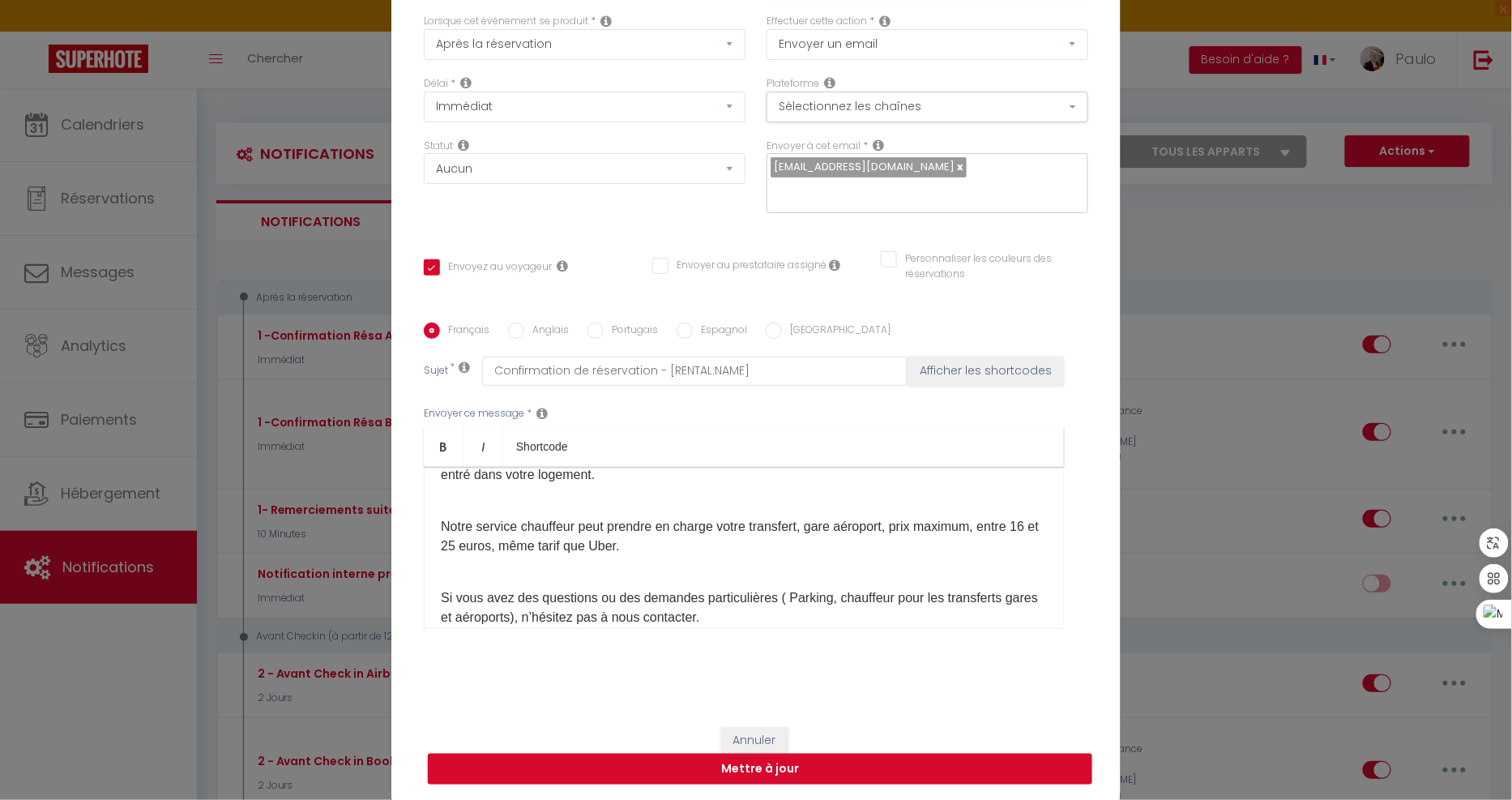
scroll to position [511, 0]
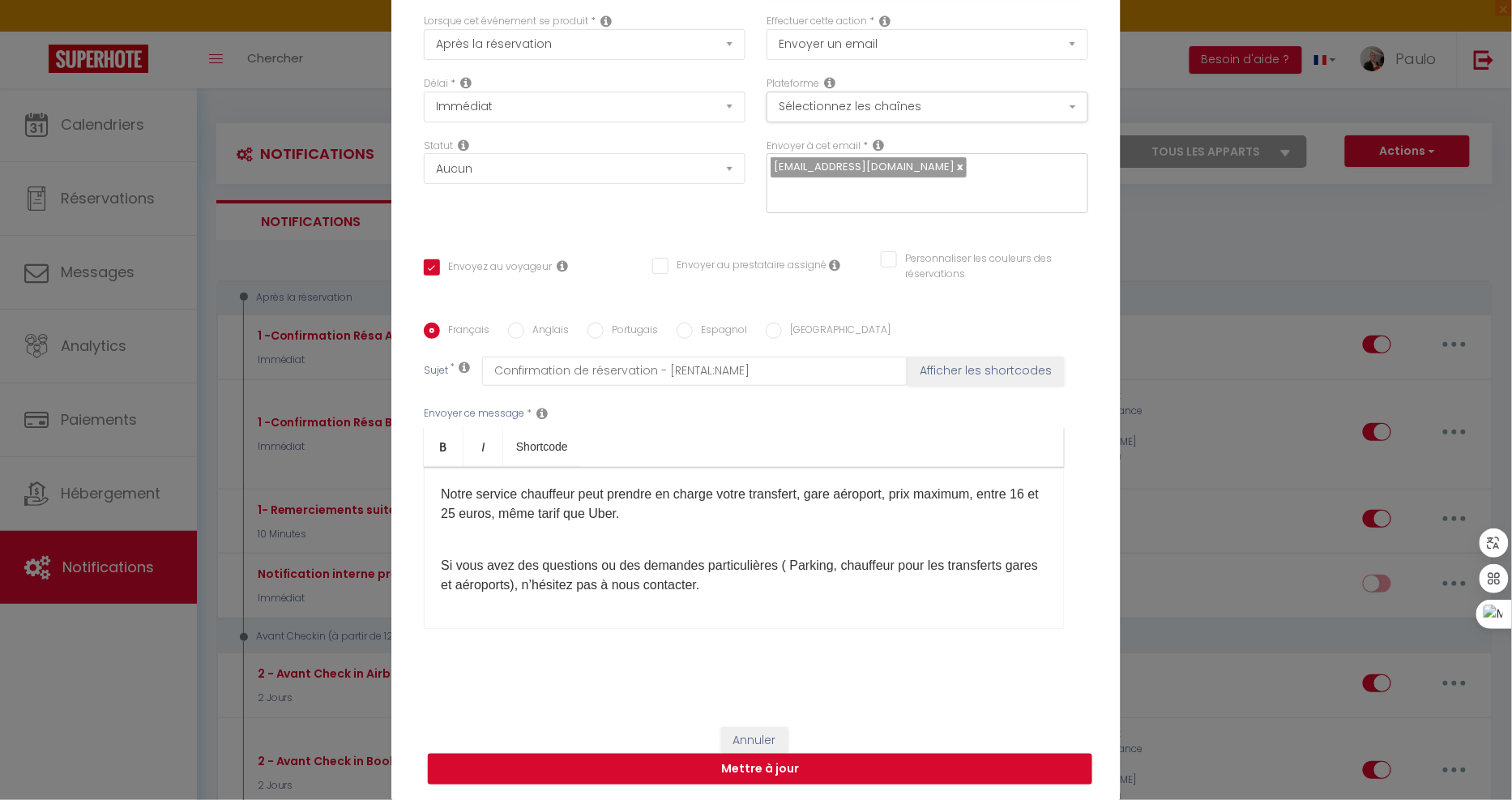
click at [440, 565] on p "​ Si vous avez des questions ou des demandes particulières ( Parking, chauffeur…" at bounding box center [743, 566] width 606 height 59
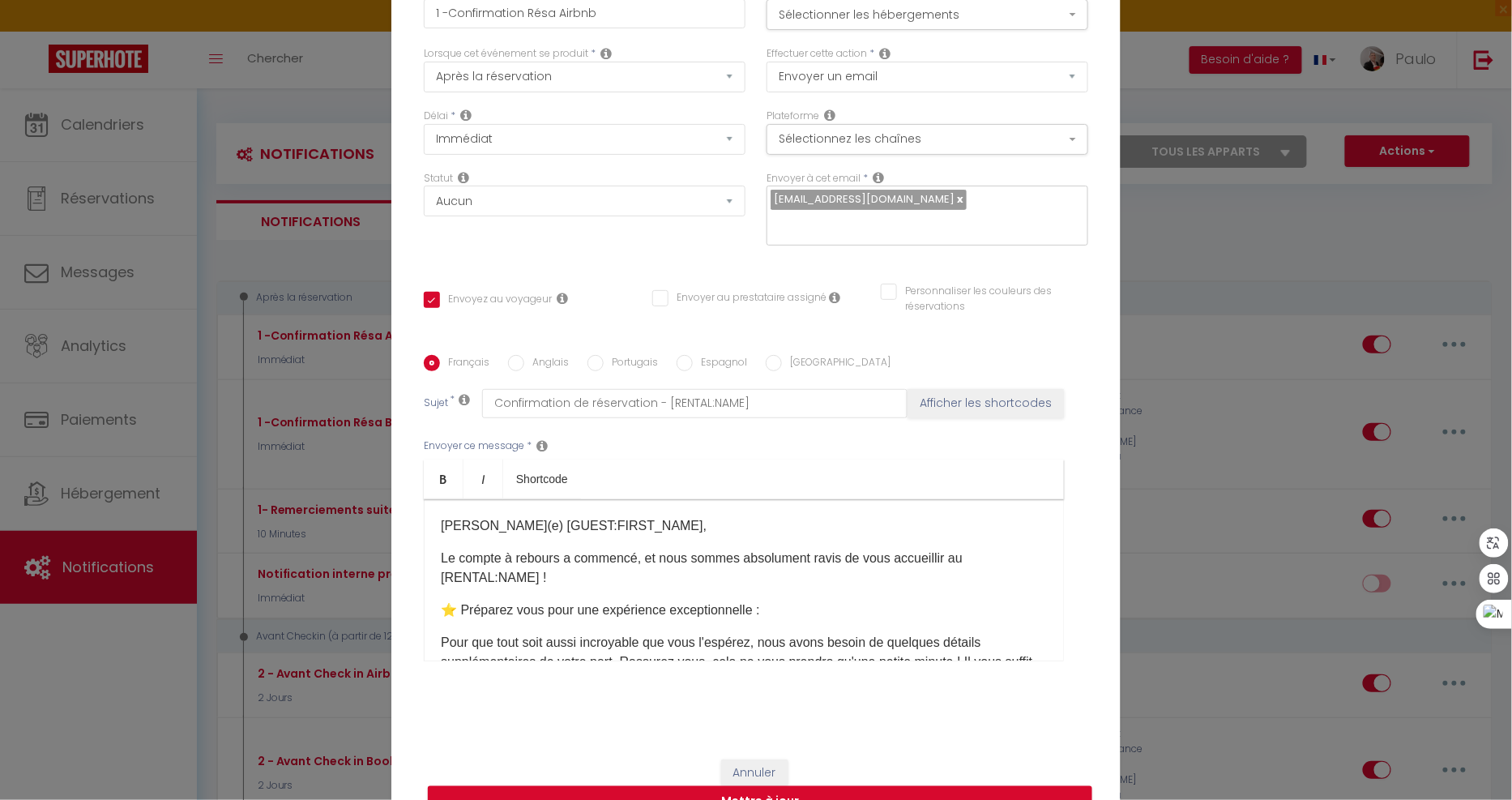
scroll to position [107, 0]
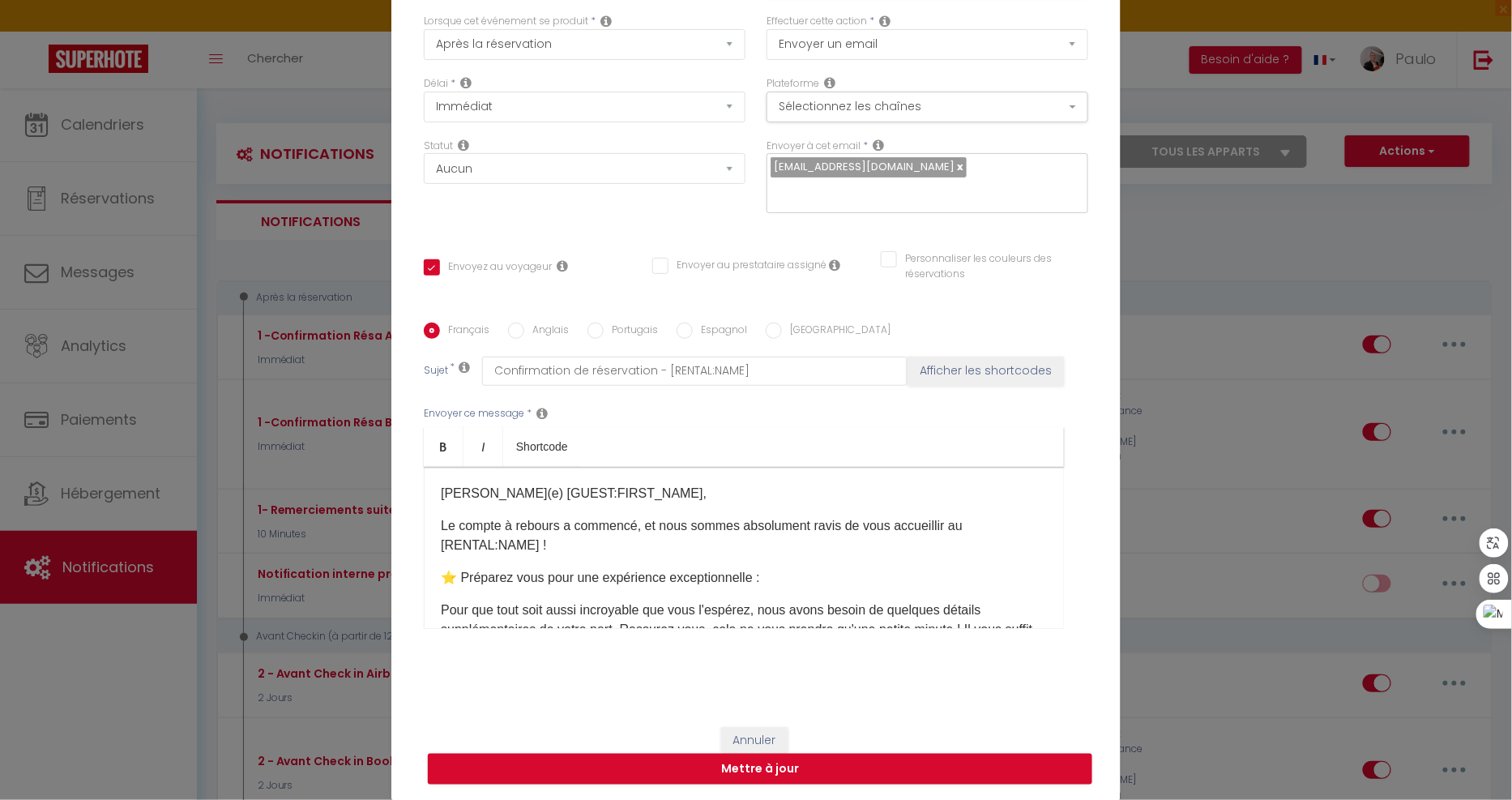
click at [573, 545] on p "Le compte à rebours a commencé, et nous sommes absolument ravis de vous accueil…" at bounding box center [743, 536] width 606 height 39
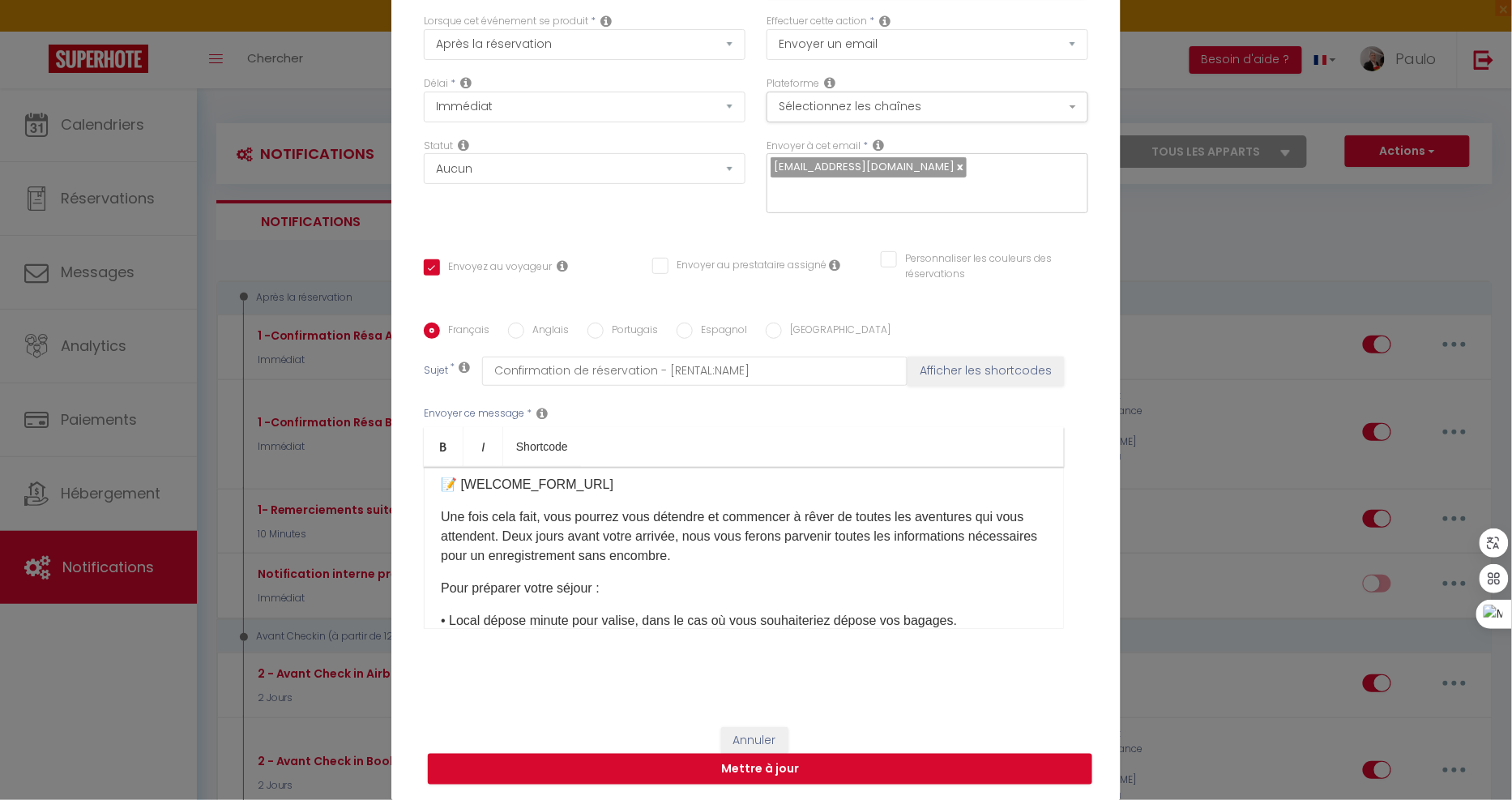
scroll to position [270, 0]
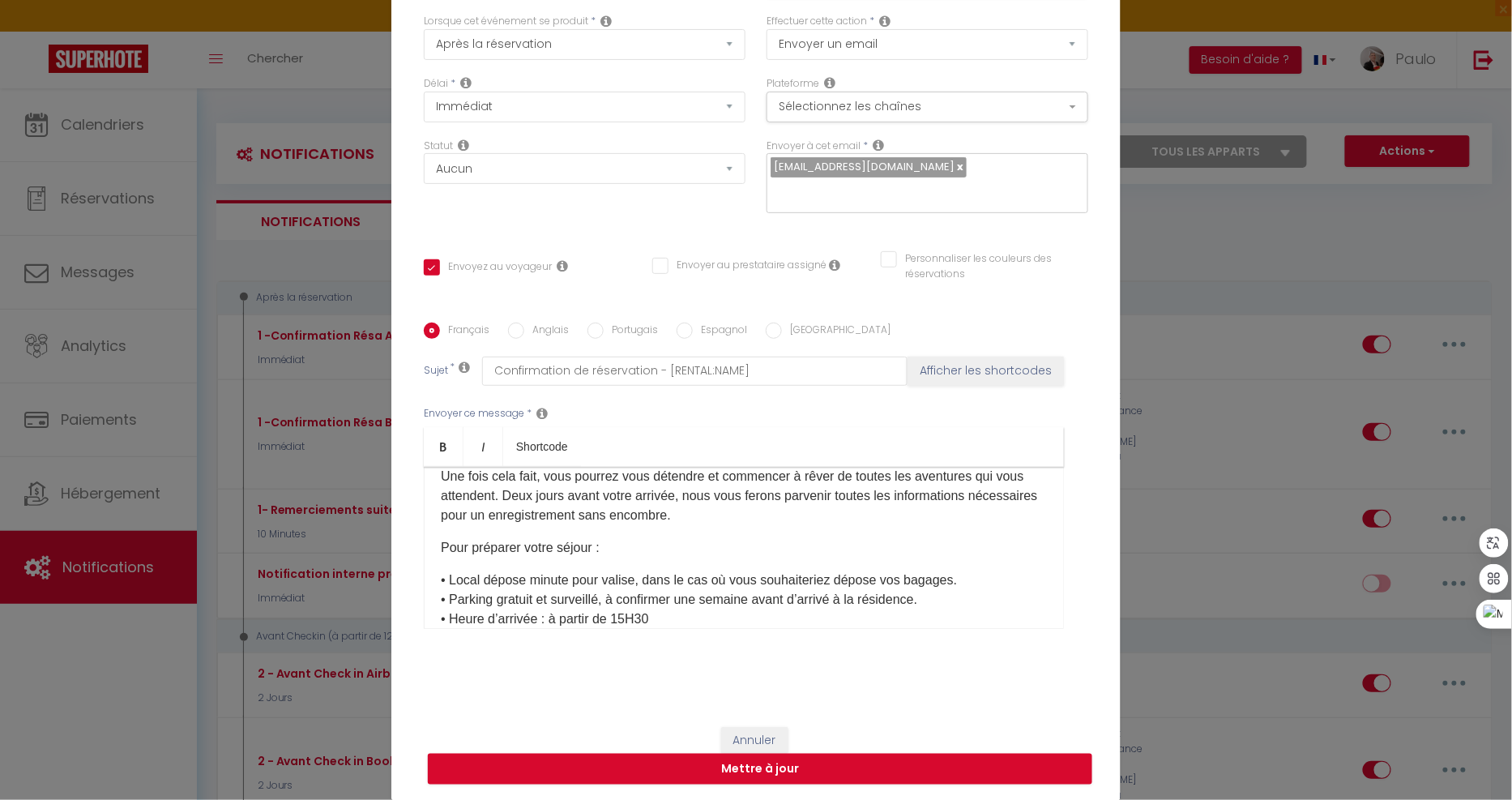
click at [792, 522] on p "Une fois cela fait, vous pourrez vous détendre et commencer à rêver de toutes l…" at bounding box center [743, 496] width 606 height 59
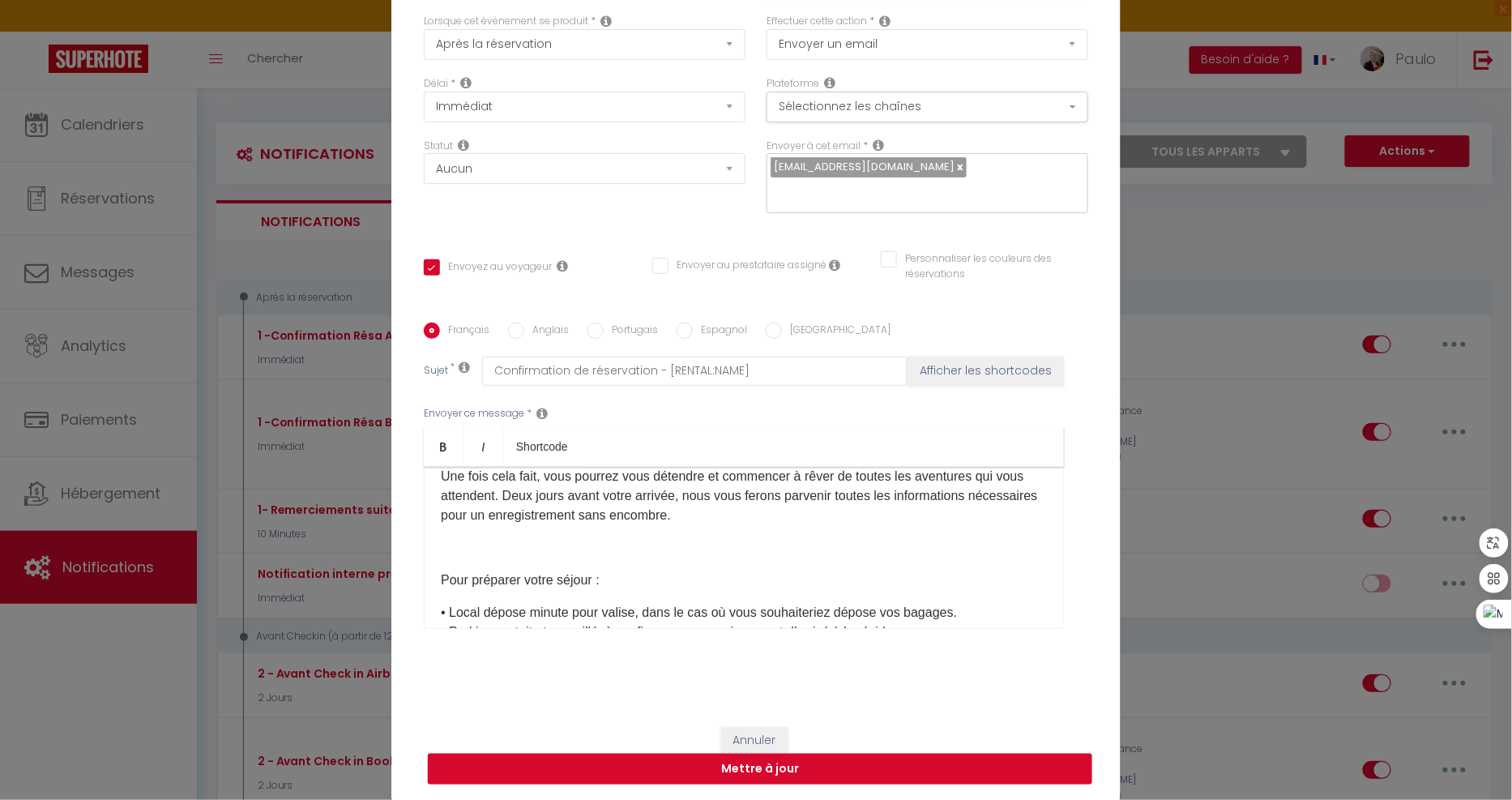
click at [433, 583] on div "Cher(e) [GUEST:FIRST_NAME], Le compte à rebours a commencé, et nous sommes abso…" at bounding box center [744, 548] width 640 height 162
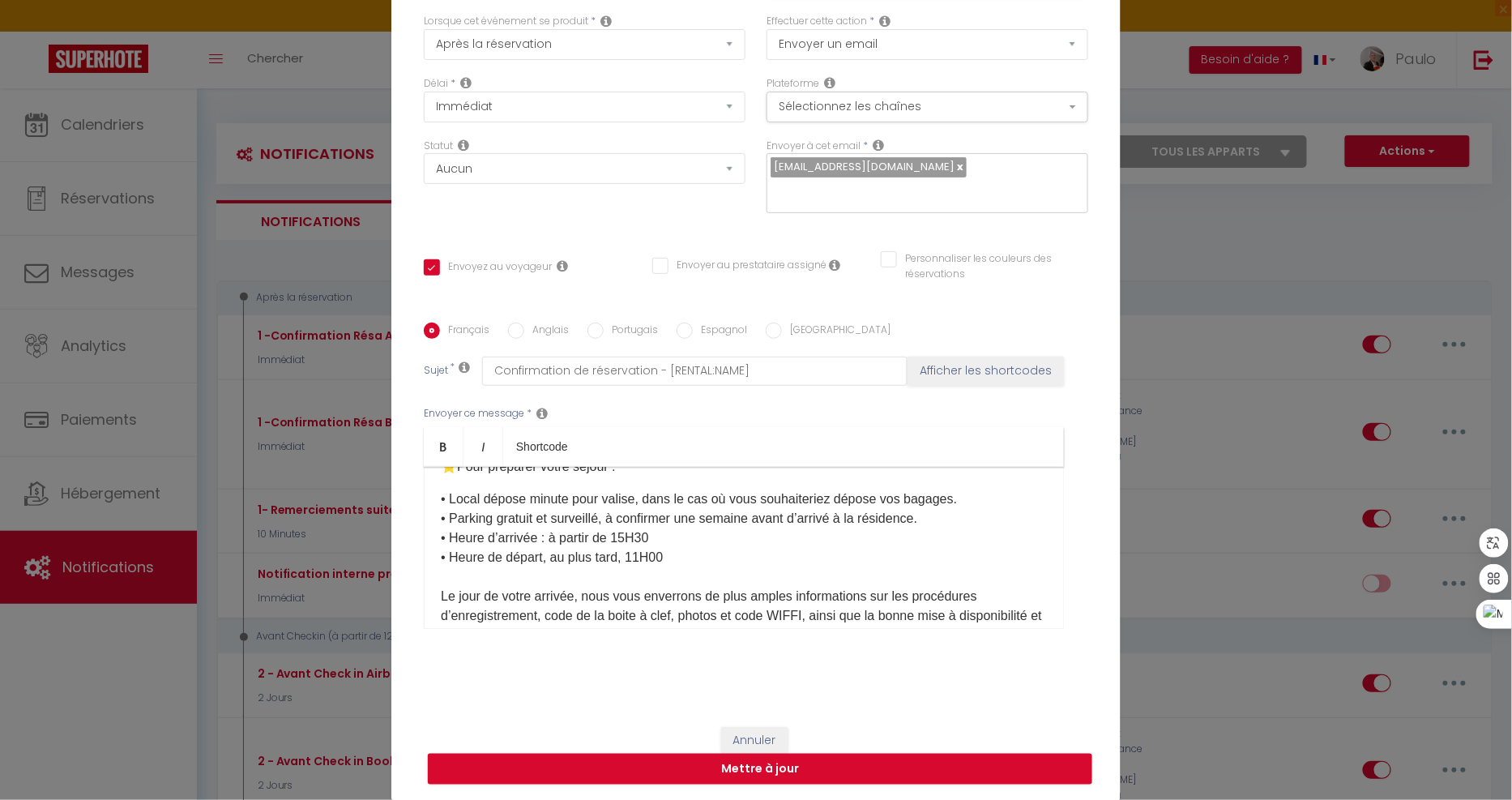
scroll to position [450, 0]
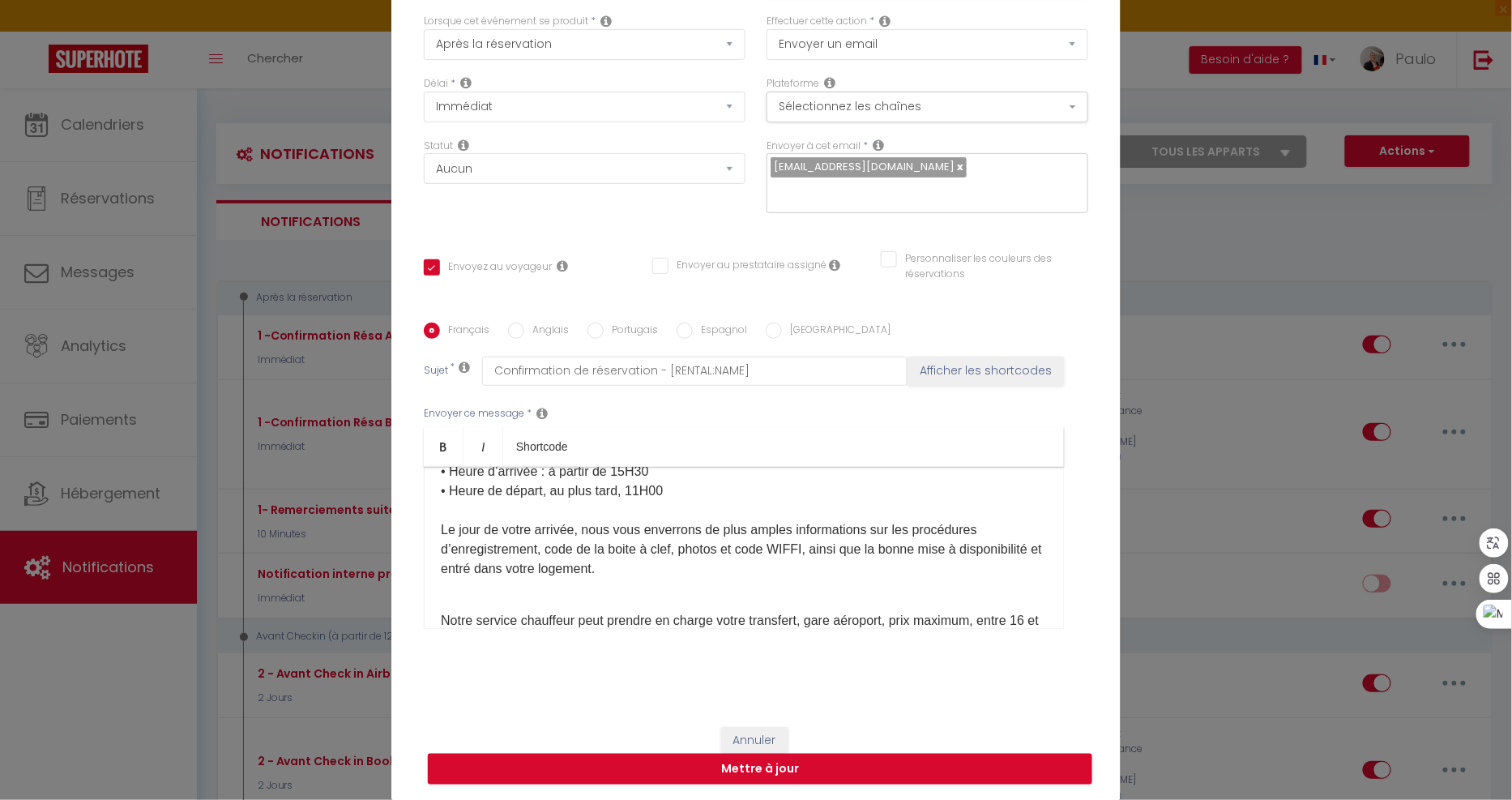
click at [675, 487] on p "• Local dépose minute pour valise, dans le cas où vous souhaiteriez dépose vos …" at bounding box center [743, 501] width 606 height 156
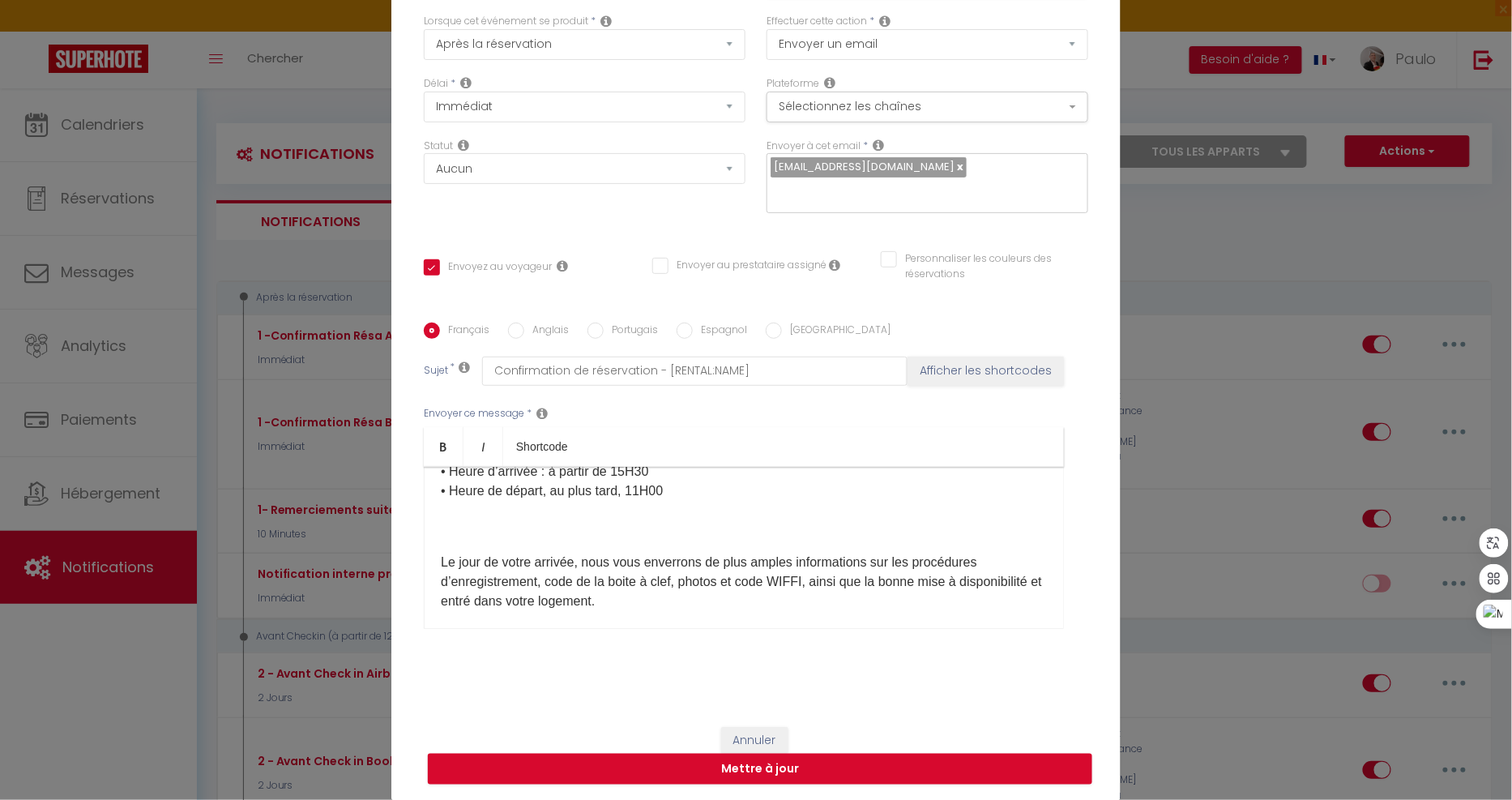
click at [433, 555] on div "Cher(e) [GUEST:FIRST_NAME], Le compte à rebours a commencé, et nous sommes abso…" at bounding box center [744, 548] width 640 height 162
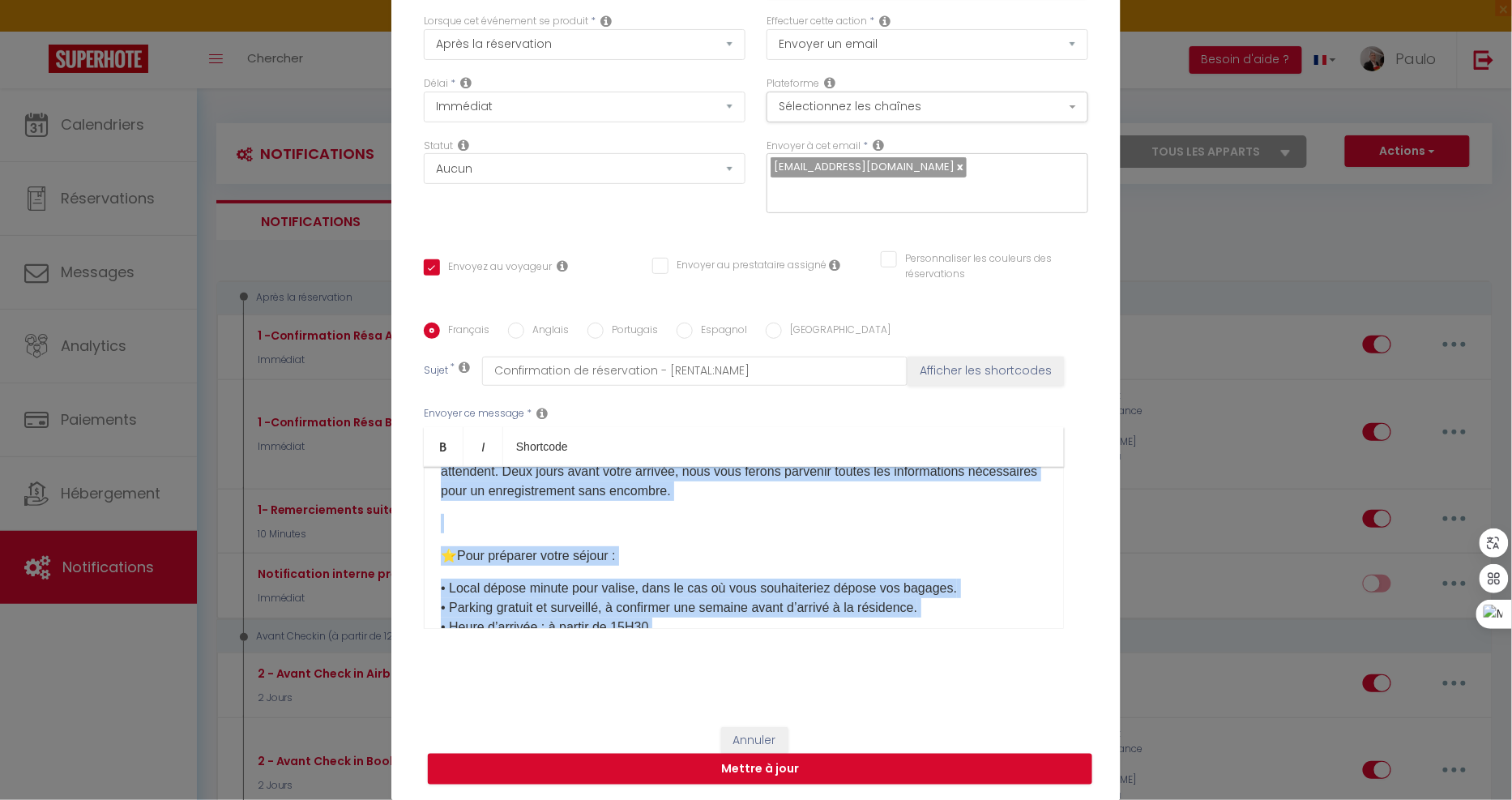
scroll to position [0, 0]
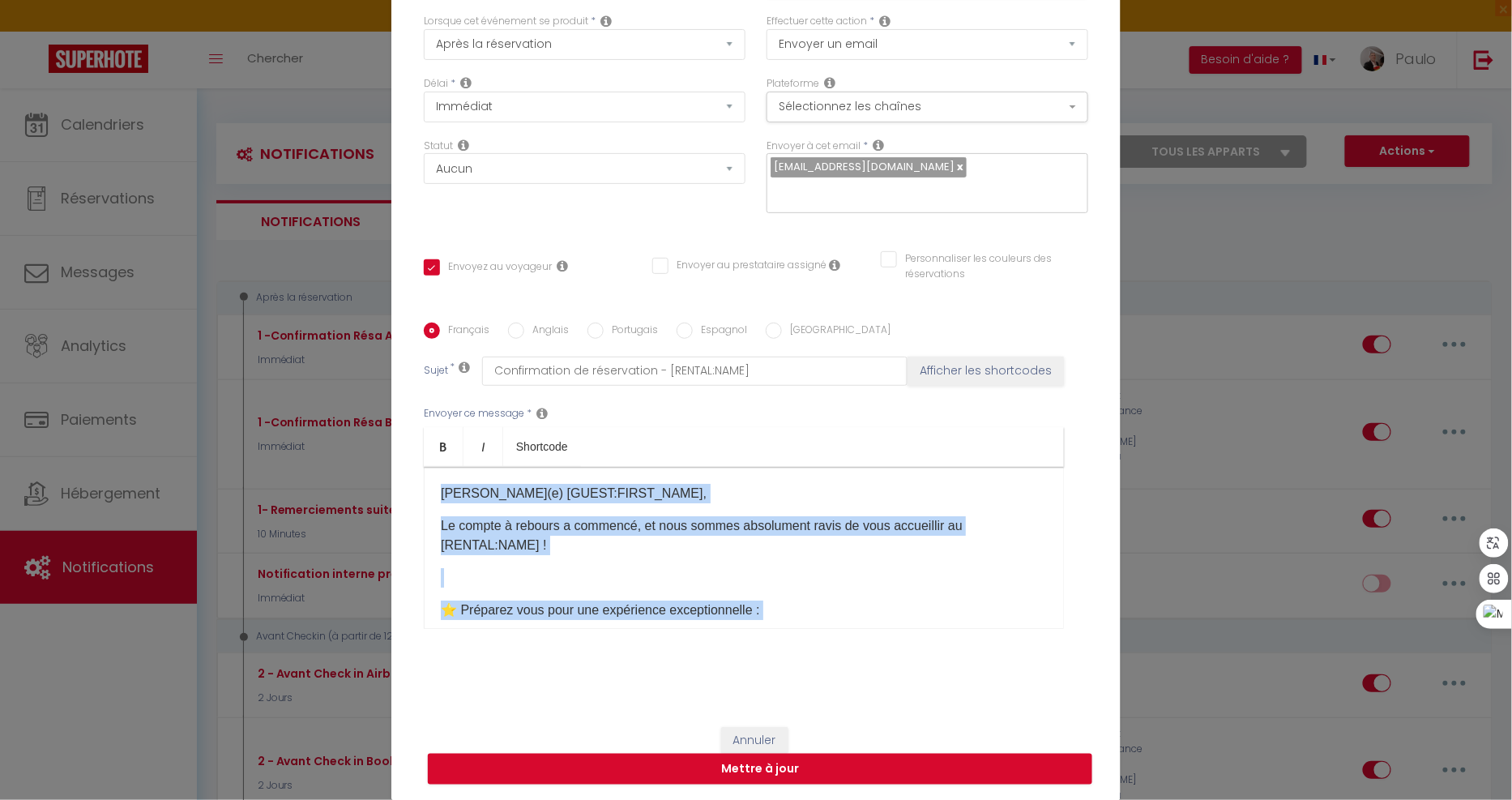
drag, startPoint x: 587, startPoint y: 543, endPoint x: 370, endPoint y: 412, distance: 253.5
click at [370, 412] on div "Modifier la notification × Titre * 1 -Confirmation Résa Airbnb Pour cet héberge…" at bounding box center [756, 400] width 1512 height 800
copy div "Cher(e) [GUEST:FIRST_NAME], Le compte à rebours a commencé, et nous sommes abso…"
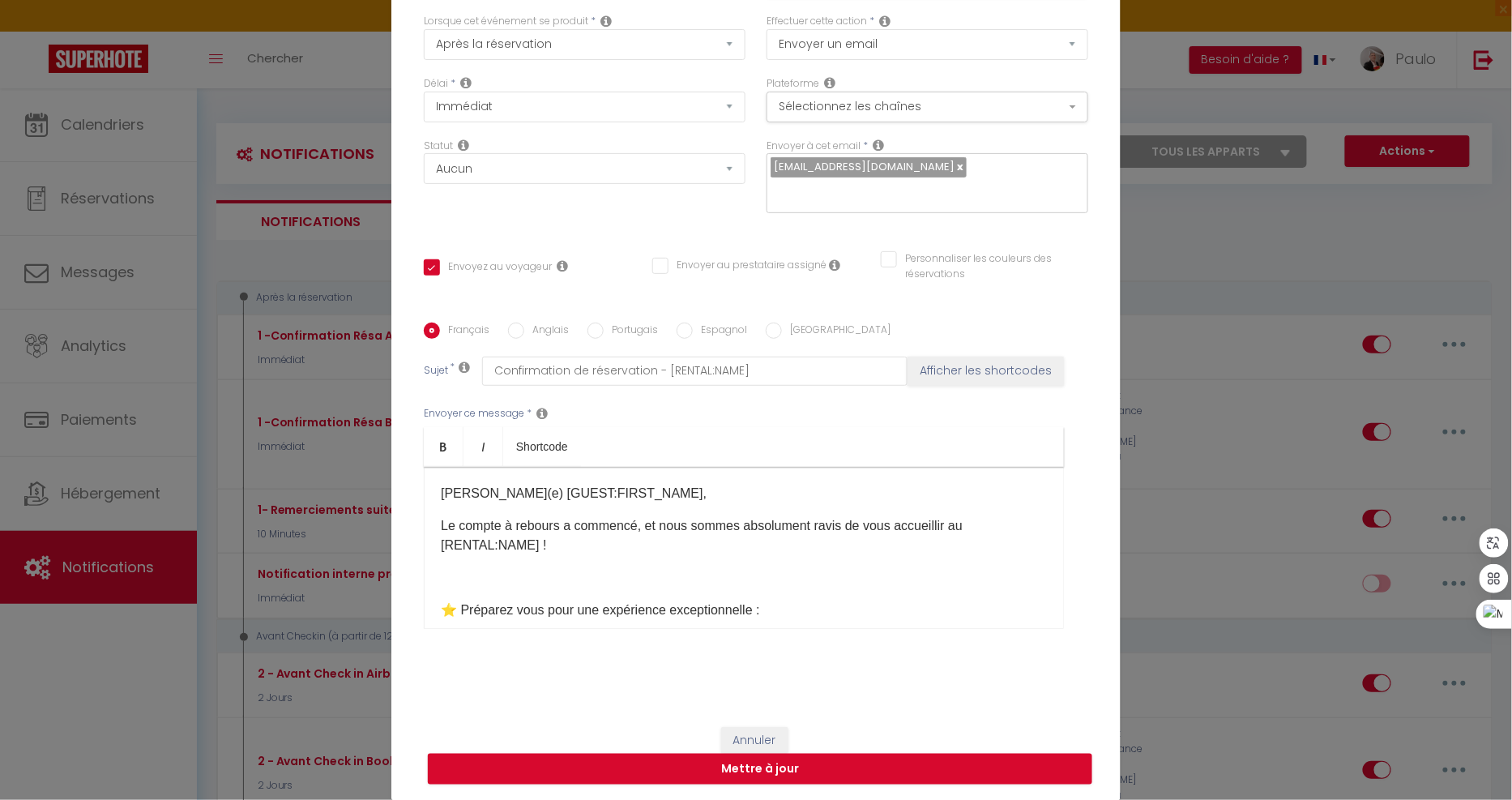
click at [539, 327] on label "Anglais" at bounding box center [546, 330] width 45 height 17
click at [524, 327] on input "Anglais" at bounding box center [517, 330] width 17 height 17
radio input "true"
checkbox input "true"
checkbox input "false"
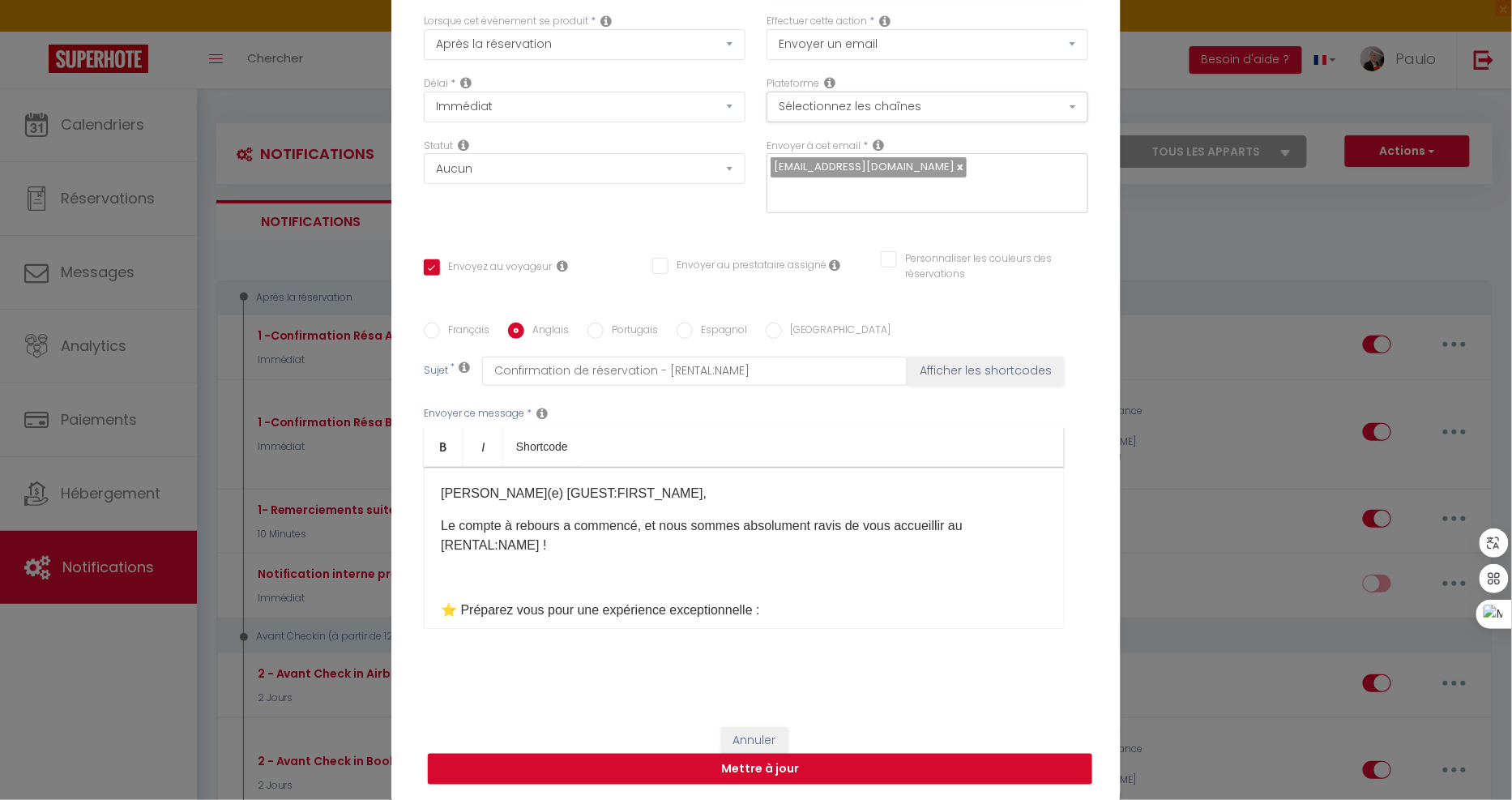
checkbox input "false"
type input "Booking confirmation - [RENTAL:NAME]"
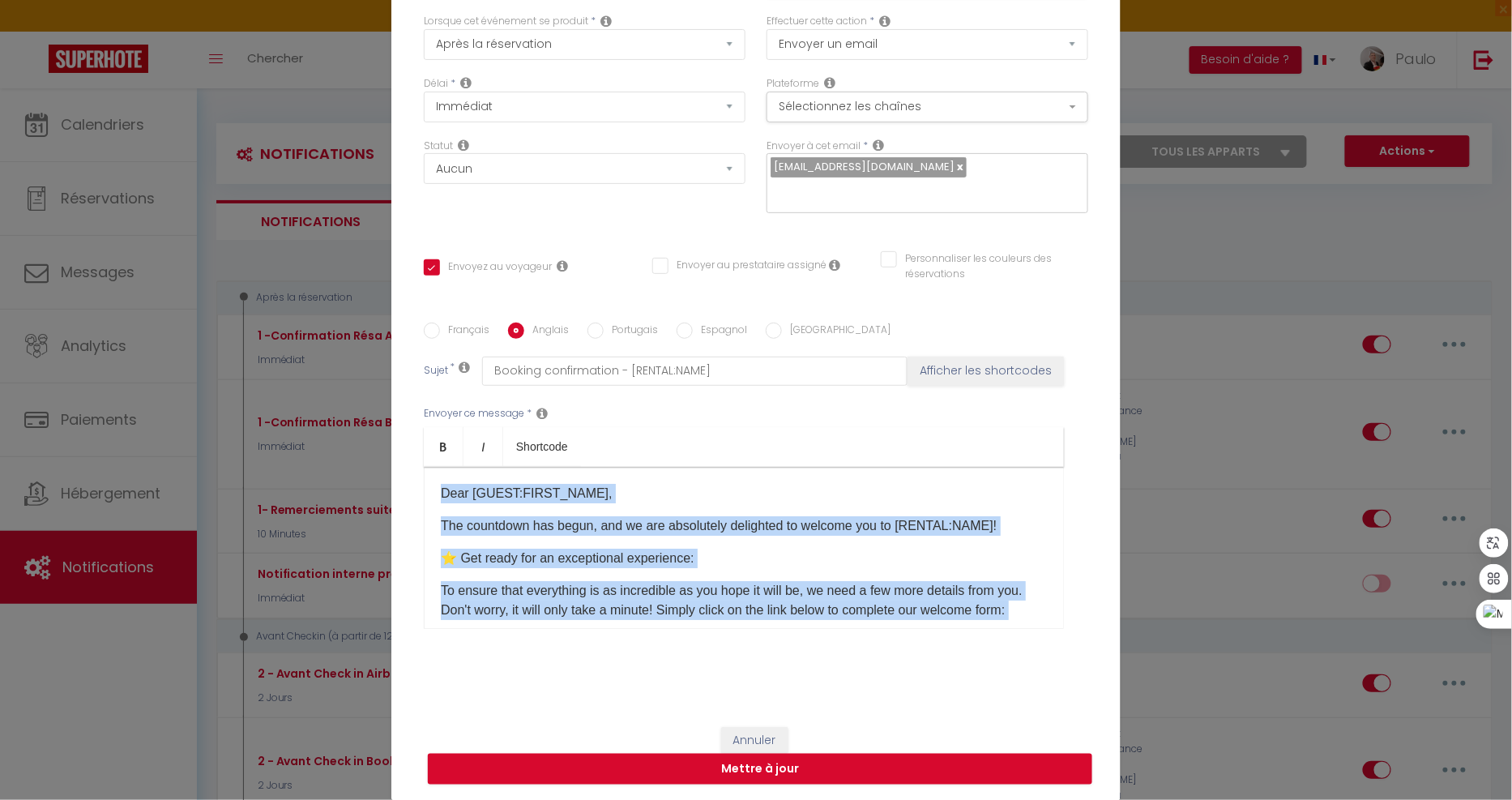
scroll to position [342, 0]
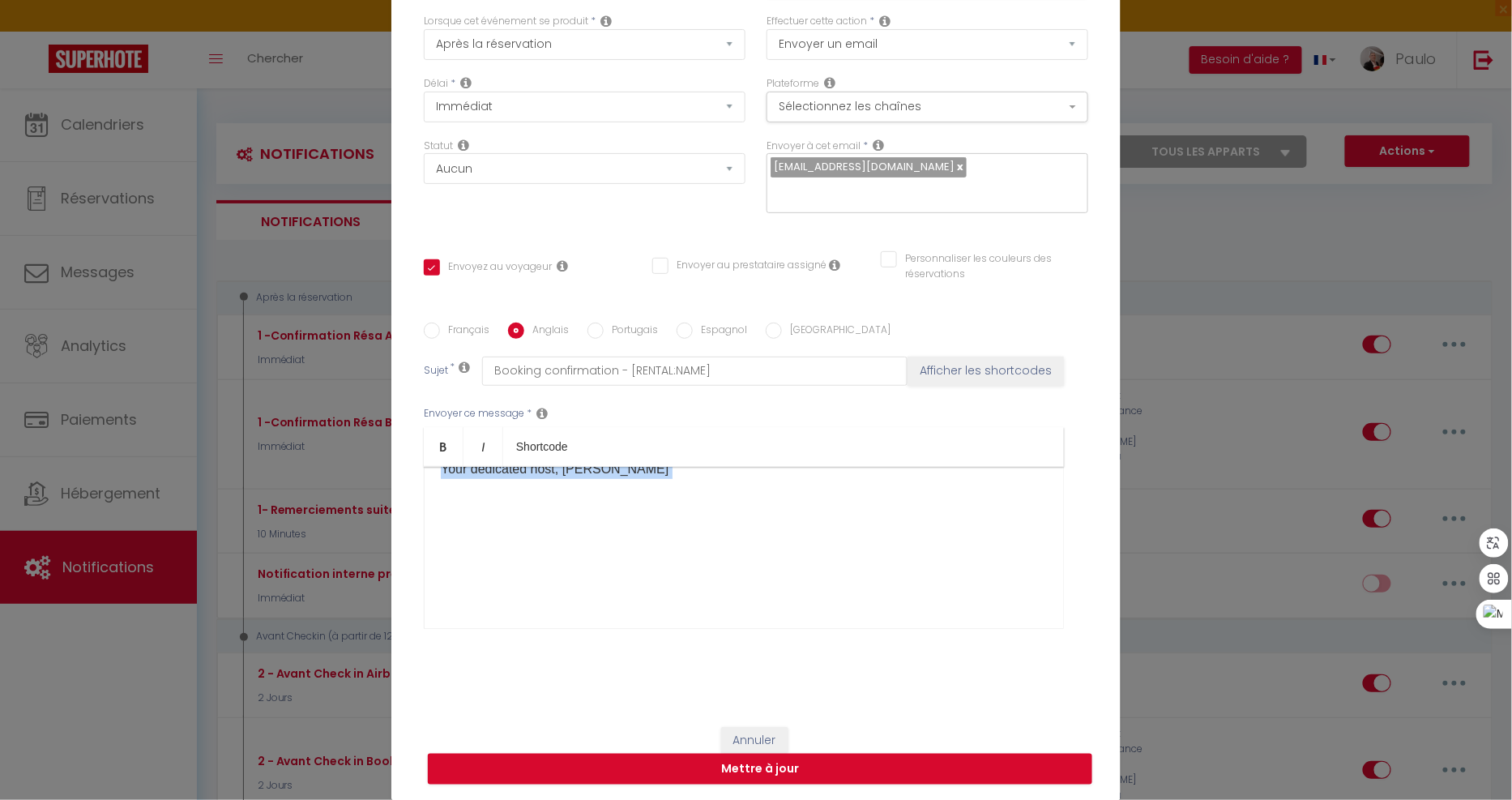
drag, startPoint x: 433, startPoint y: 490, endPoint x: 870, endPoint y: 732, distance: 499.5
click at [875, 739] on form "Modifier la notification × Titre * 1 -Confirmation Résa Airbnb Pour cet héberge…" at bounding box center [756, 337] width 729 height 926
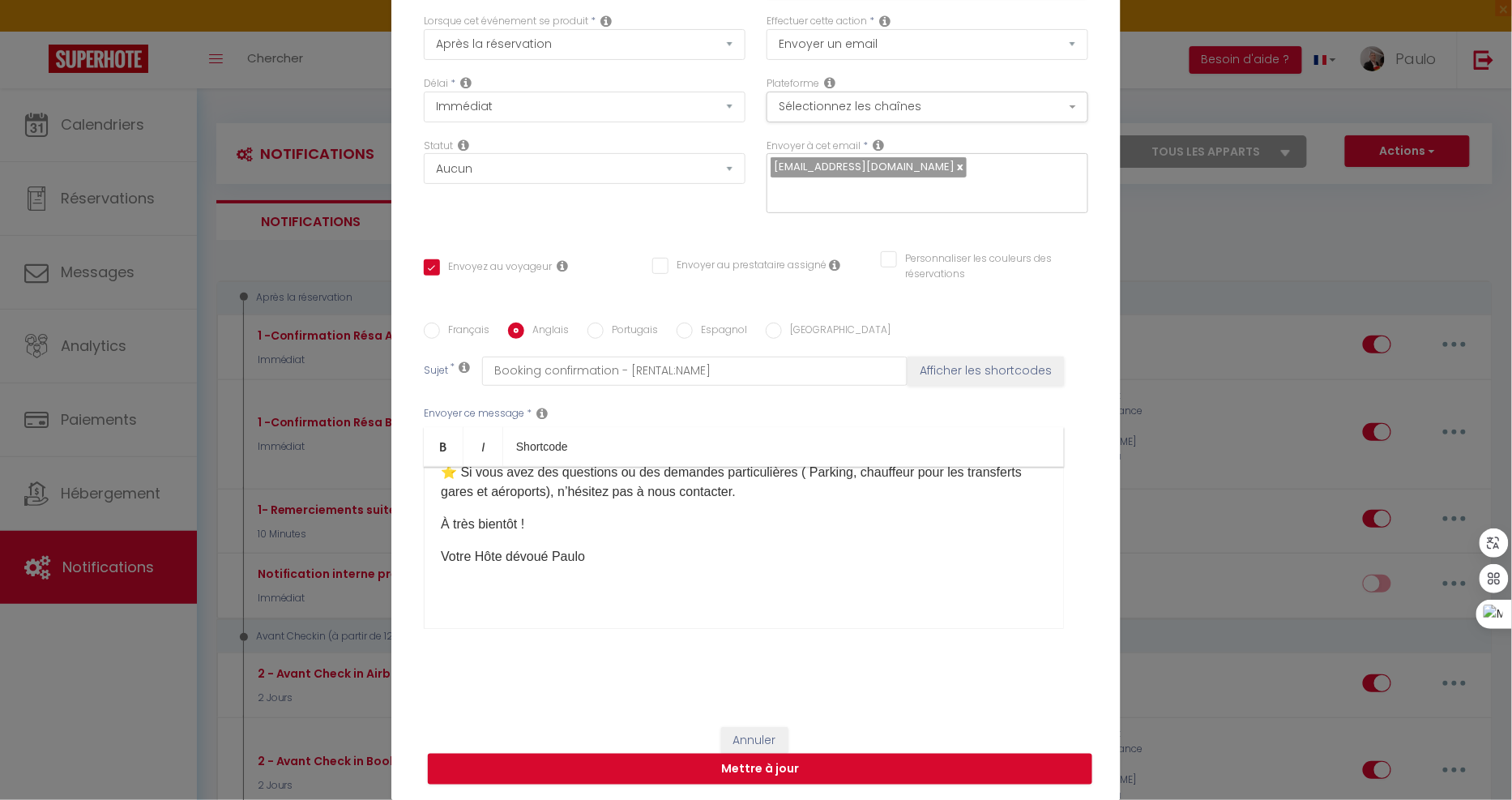
scroll to position [543, 0]
click at [669, 766] on button "Mettre à jour" at bounding box center [760, 769] width 664 height 31
checkbox input "true"
checkbox input "false"
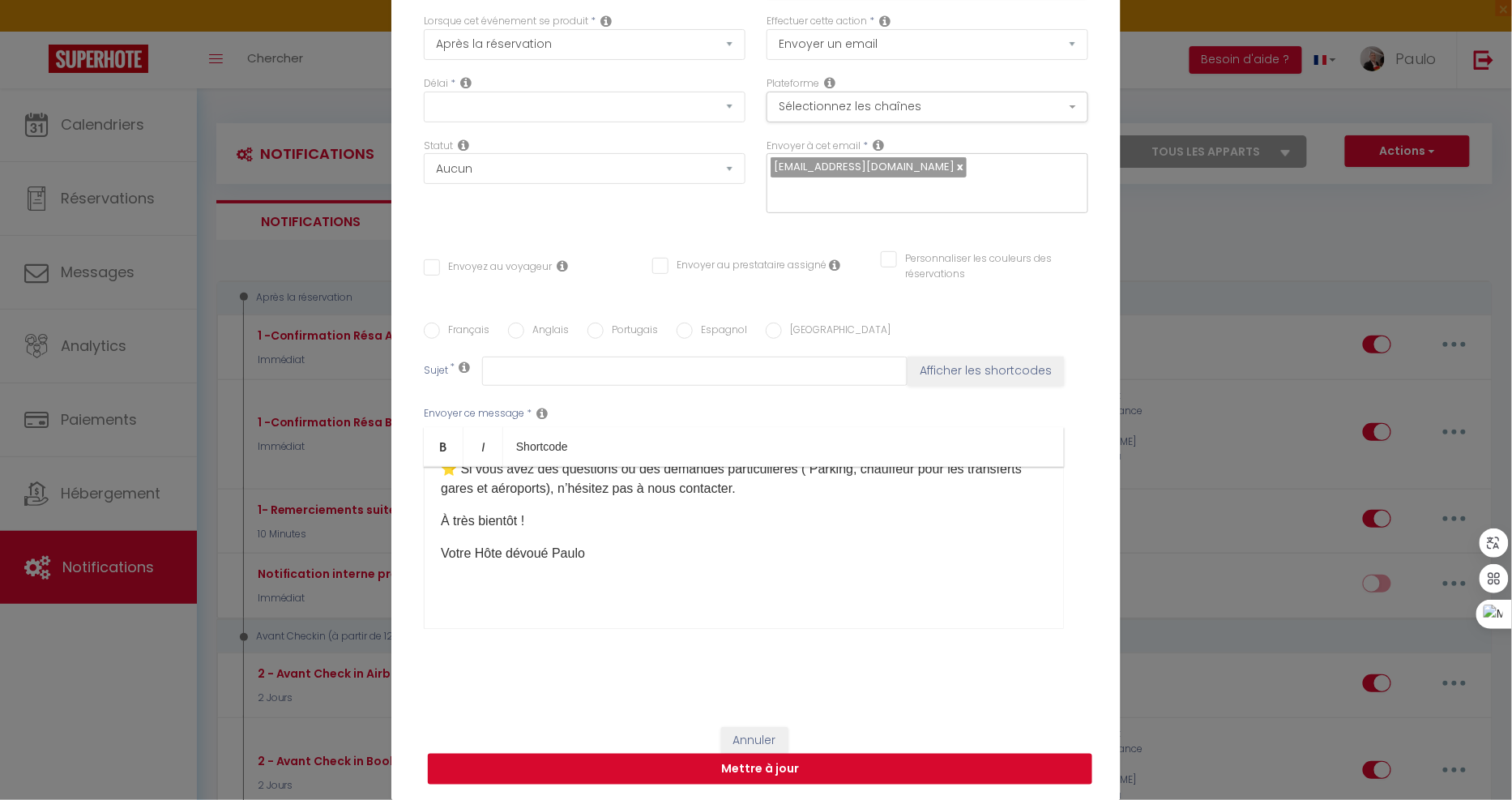
scroll to position [0, 0]
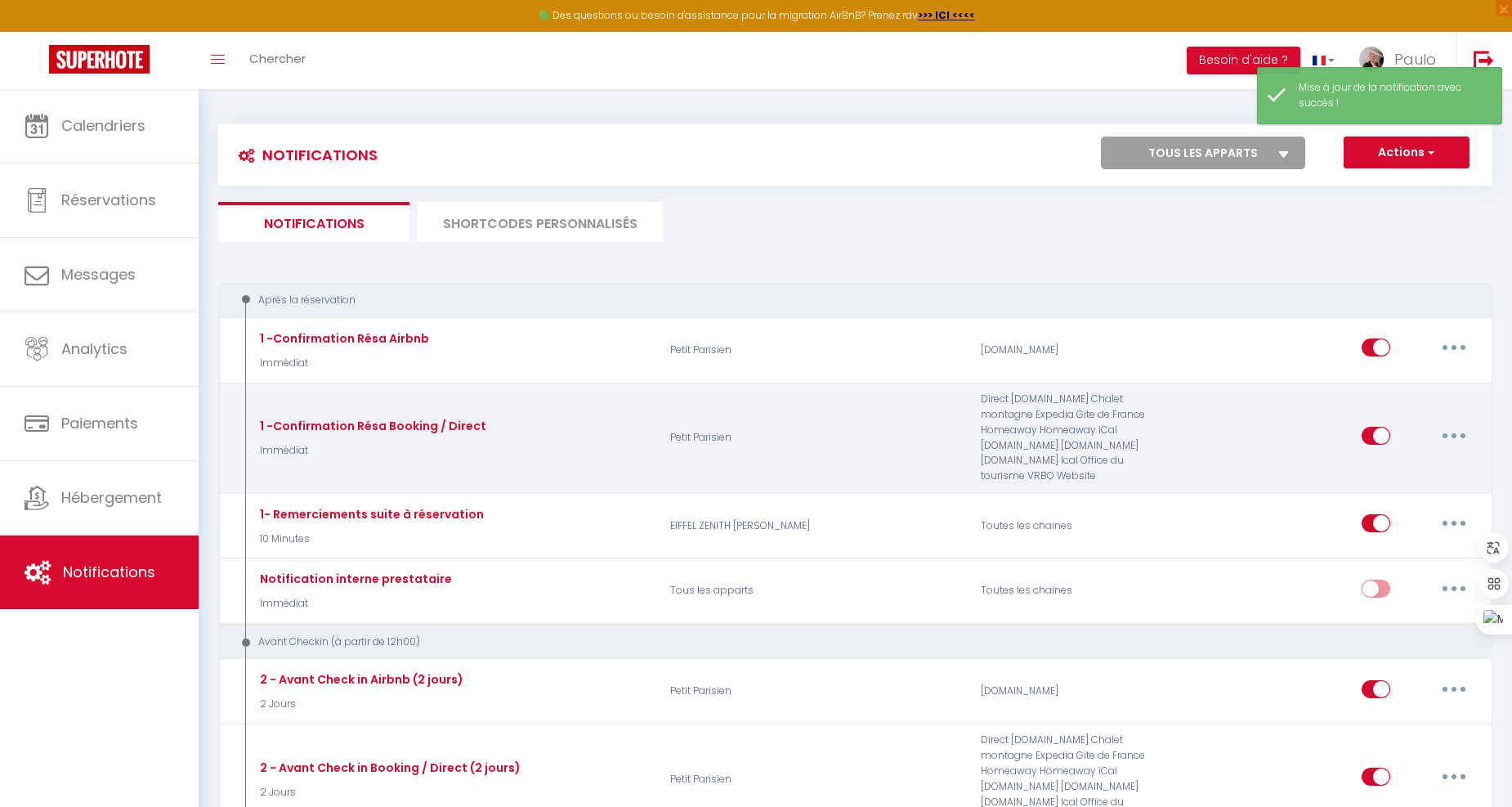
click at [1446, 427] on button "button" at bounding box center [1453, 436] width 45 height 26
click at [1395, 460] on link "Editer" at bounding box center [1411, 472] width 121 height 28
type input "1 -Confirmation Résa Booking / Direct"
select select "Immédiat"
select select
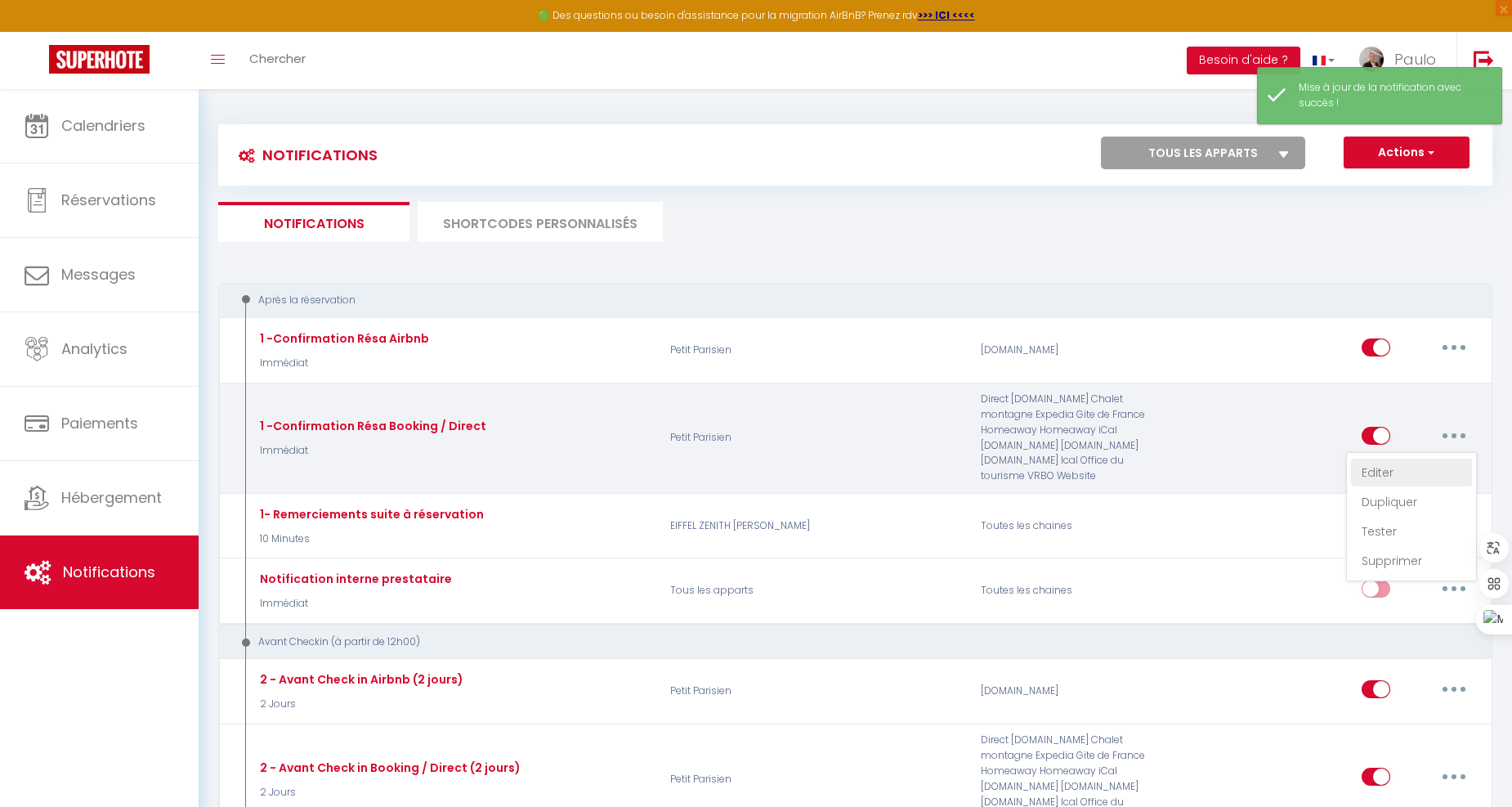
checkbox input "true"
checkbox input "false"
radio input "true"
type input "Confirmation de réservation - [RENTAL:NAME]"
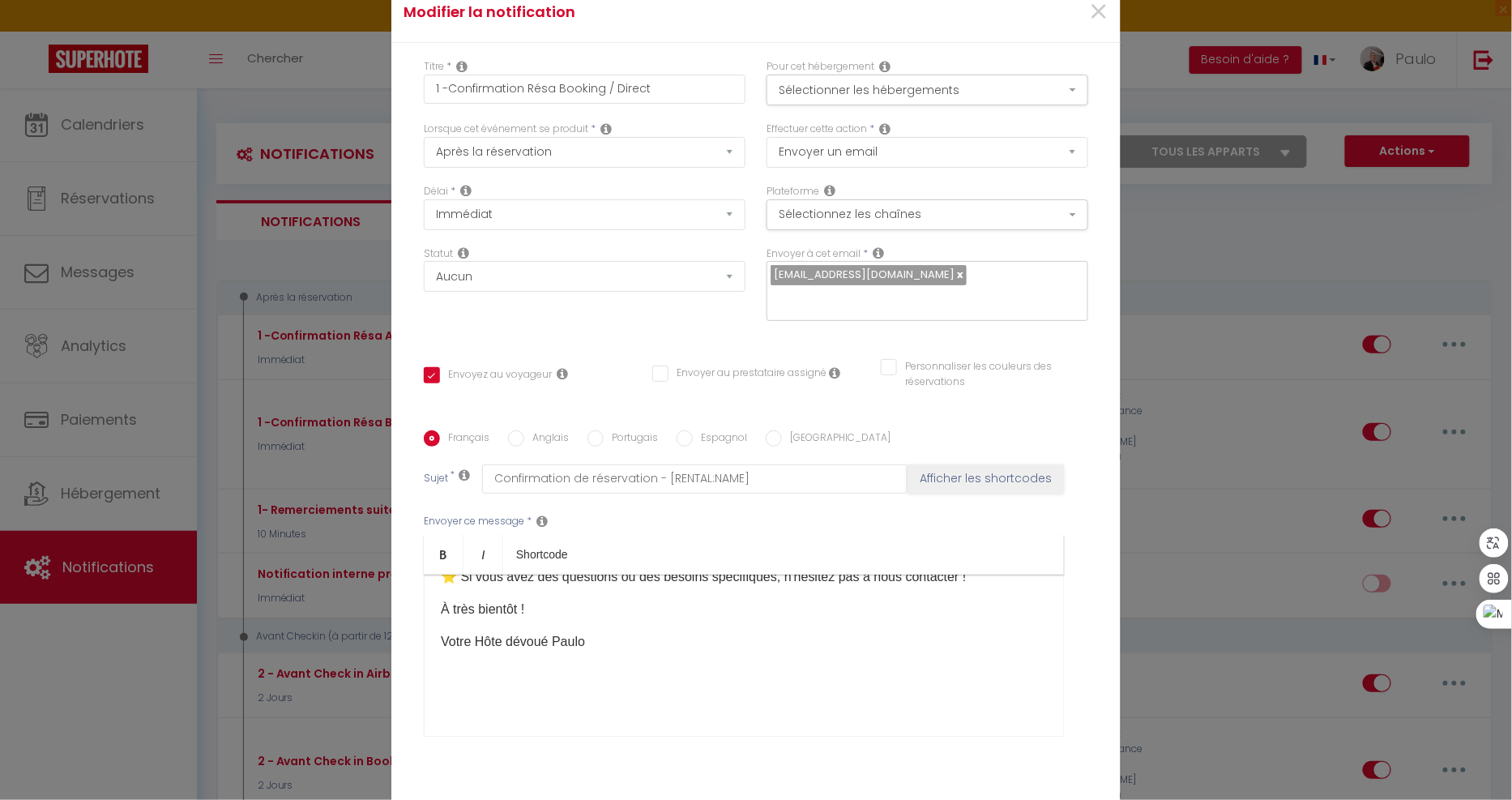
scroll to position [258, 0]
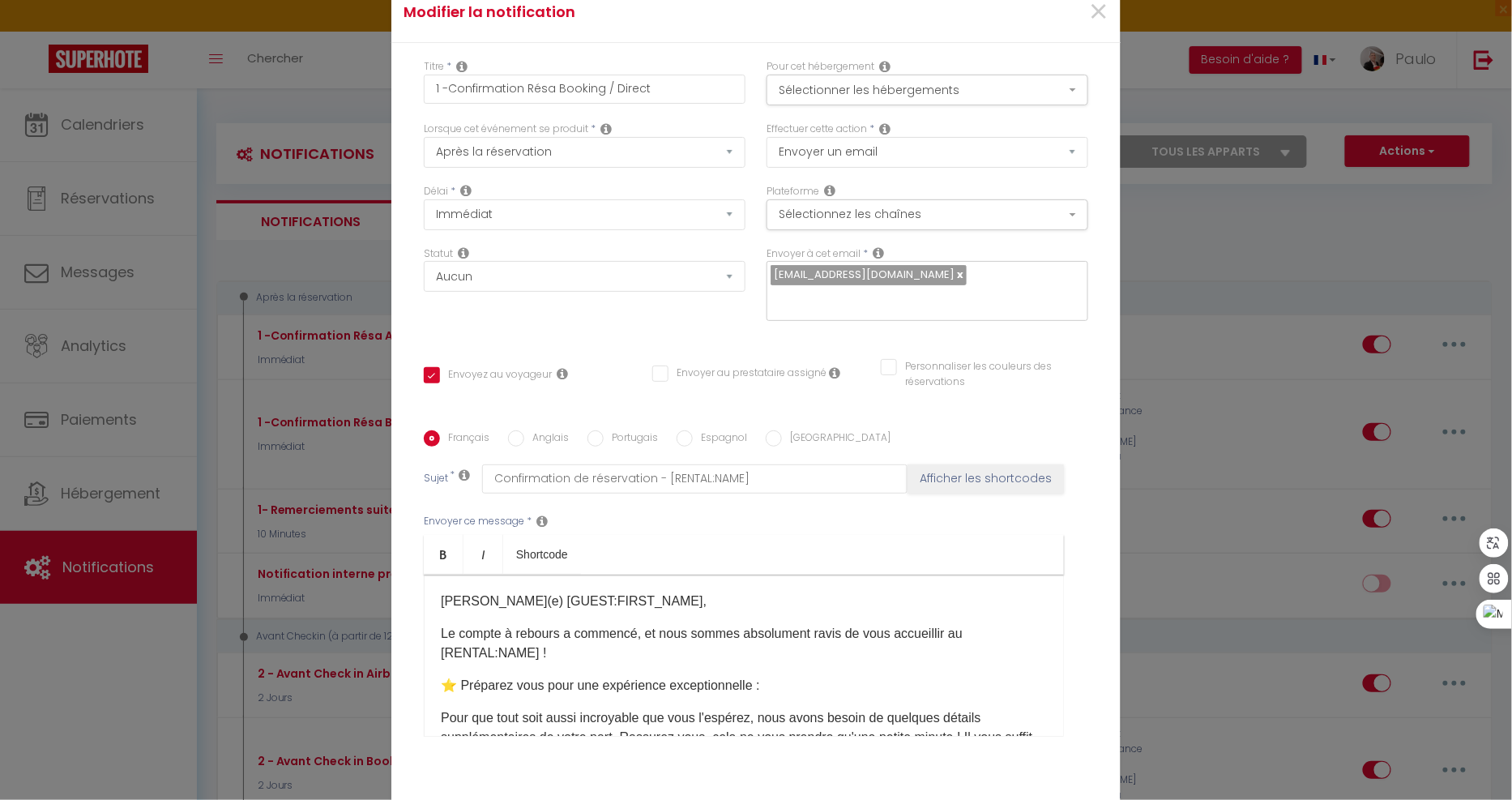
scroll to position [258, 0]
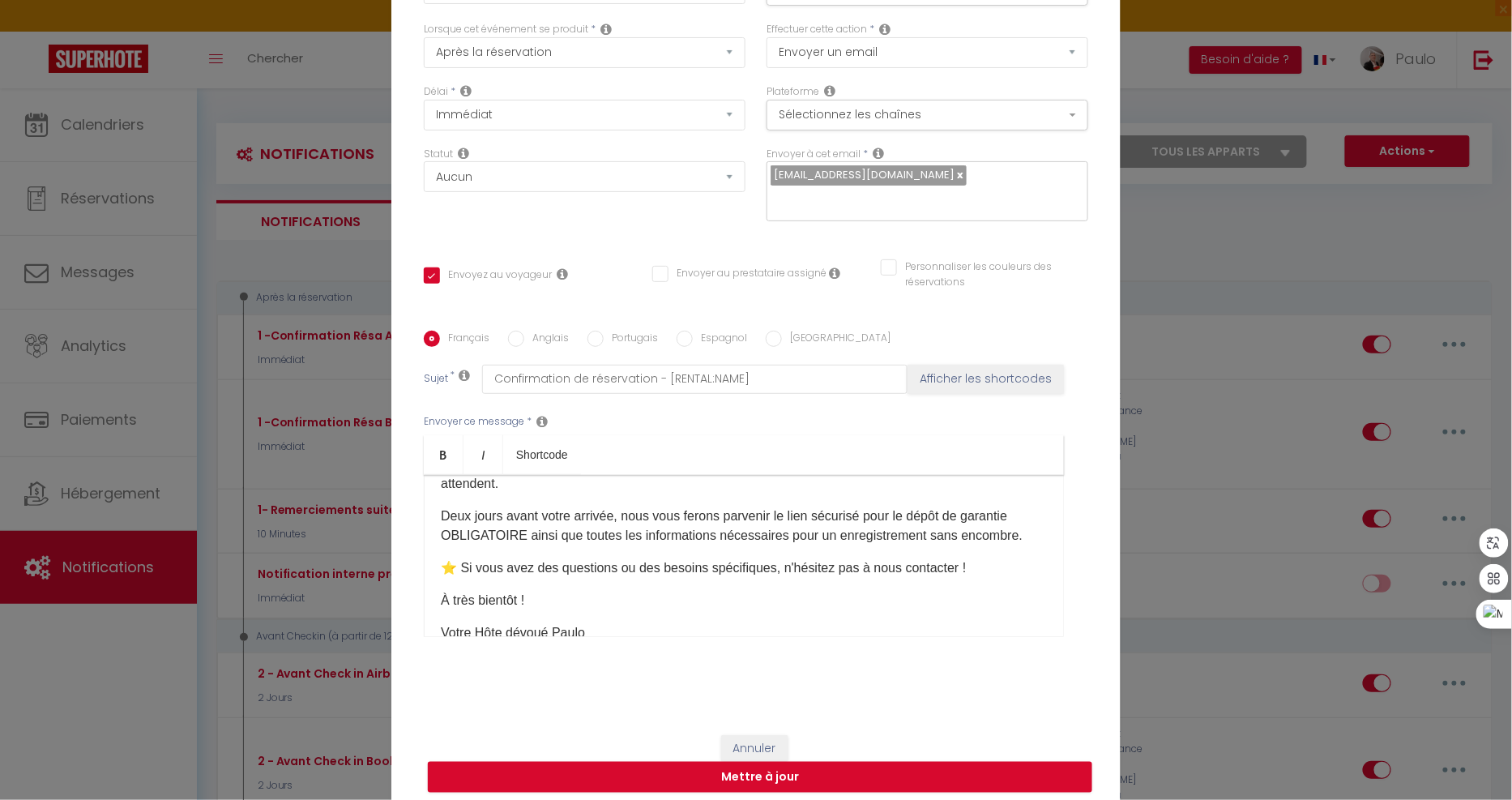
drag, startPoint x: 590, startPoint y: 487, endPoint x: 383, endPoint y: 284, distance: 289.9
click at [383, 284] on div "Modifier la notification × Titre * 1 -Confirmation Résa Booking / Direct Pour c…" at bounding box center [756, 400] width 1512 height 800
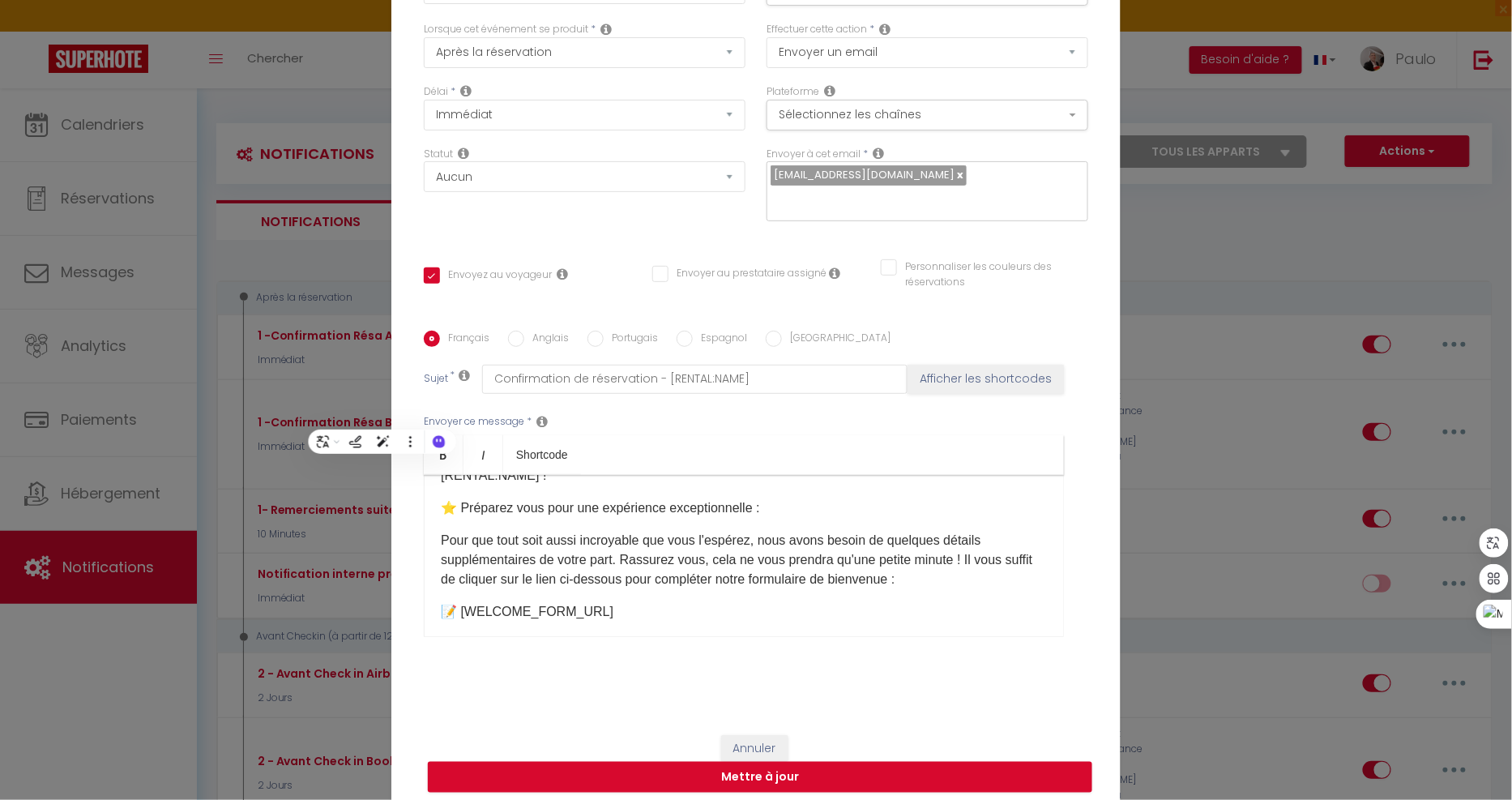
scroll to position [168, 0]
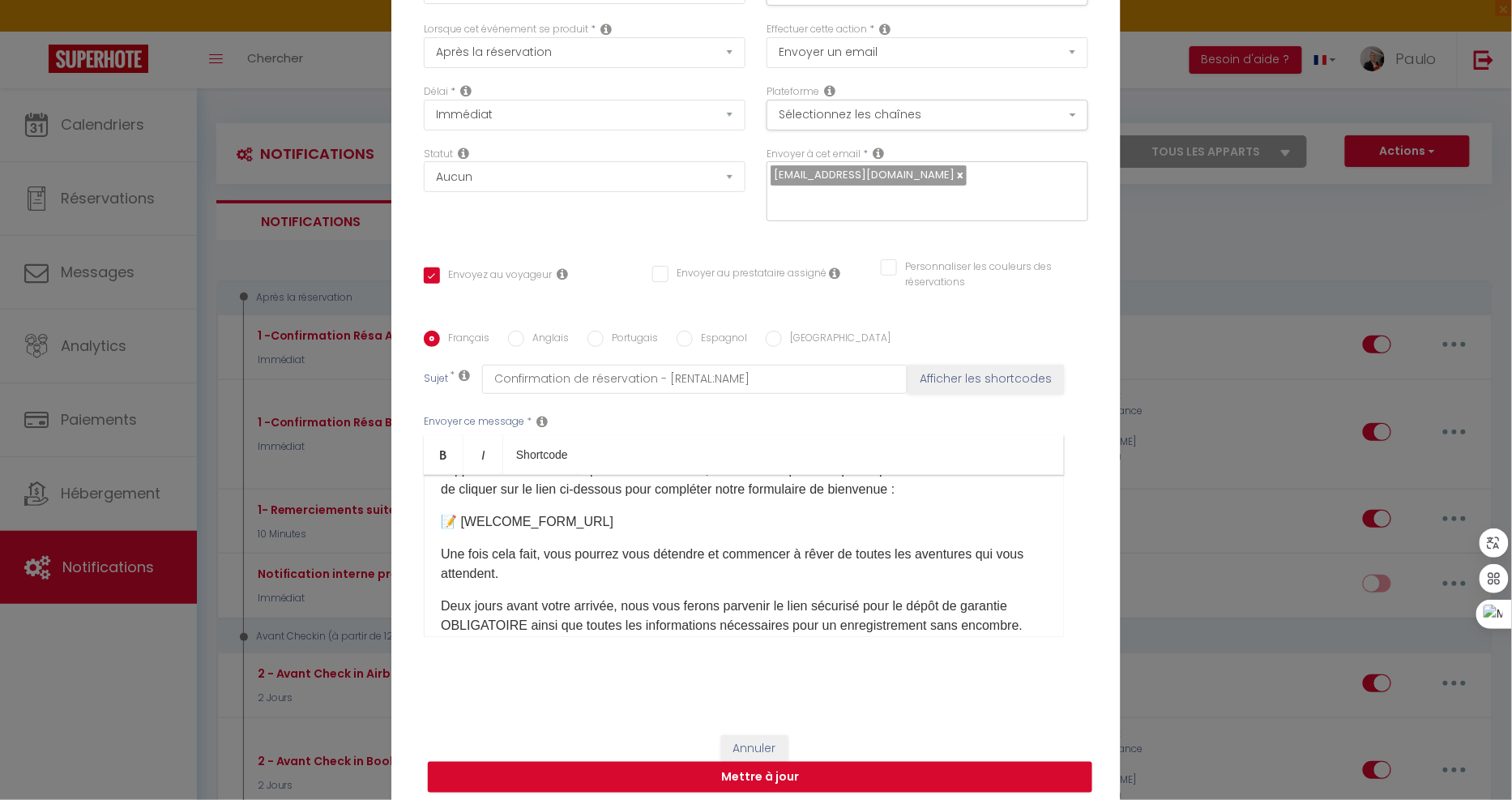
click at [616, 503] on div "Cher(e) [GUEST:FIRST_NAME], Le compte à rebours a commencé, et nous sommes abso…" at bounding box center [744, 555] width 640 height 162
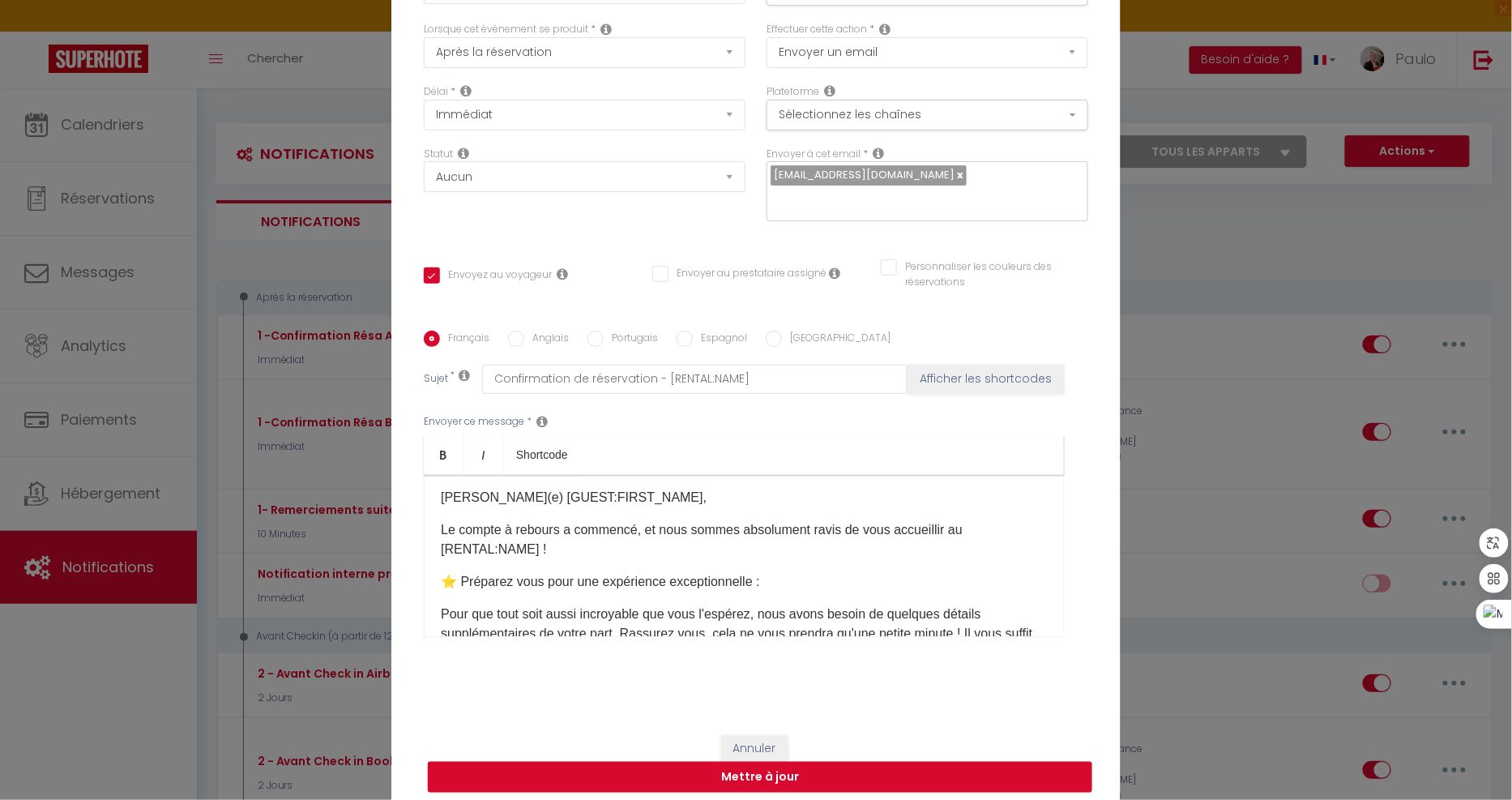
scroll to position [0, 0]
drag, startPoint x: 540, startPoint y: 564, endPoint x: 375, endPoint y: 422, distance: 217.7
click at [375, 422] on div "Modifier la notification × Titre * 1 -Confirmation Résa Booking / Direct Pour c…" at bounding box center [756, 400] width 1512 height 800
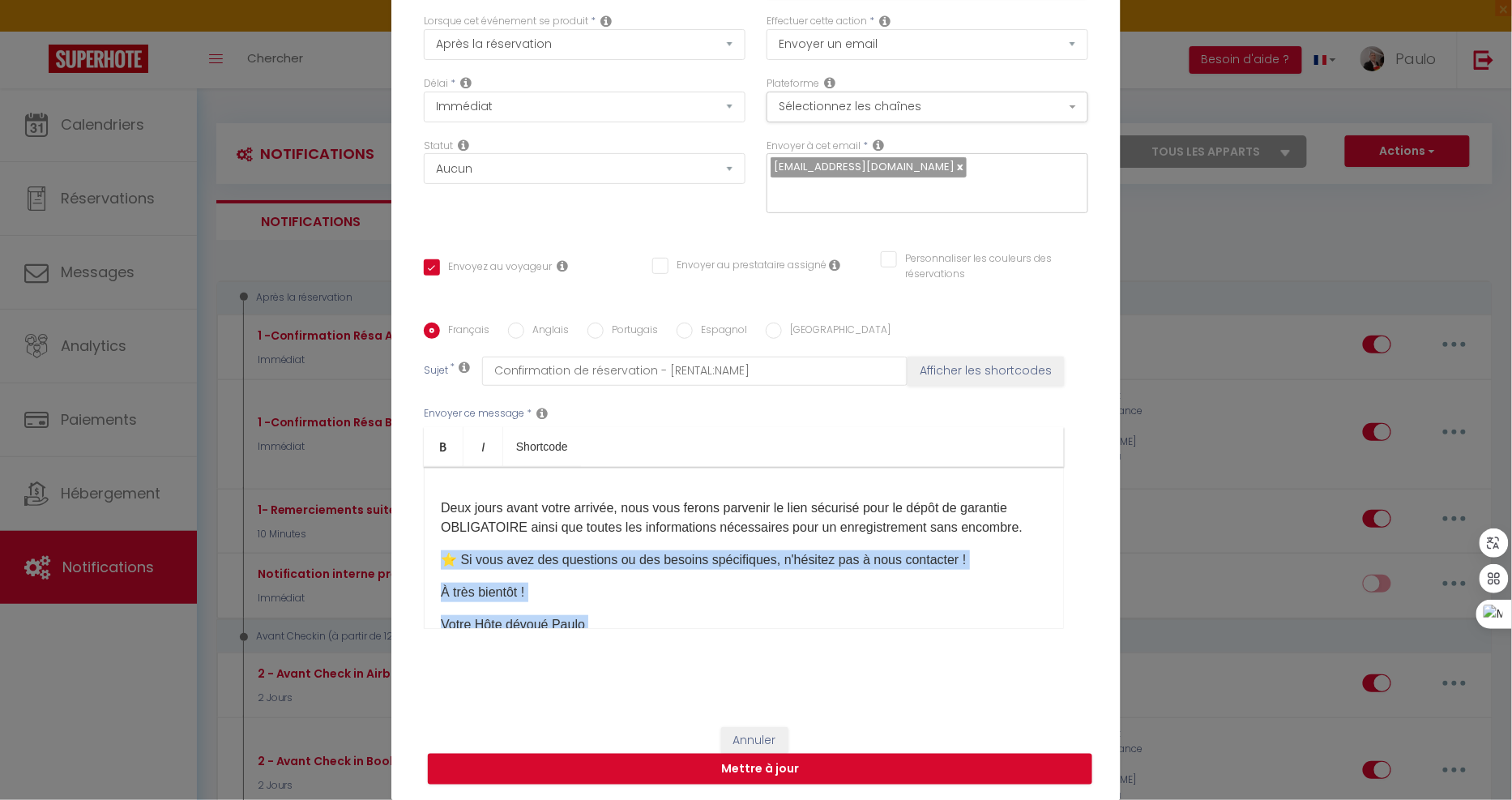
scroll to position [743, 0]
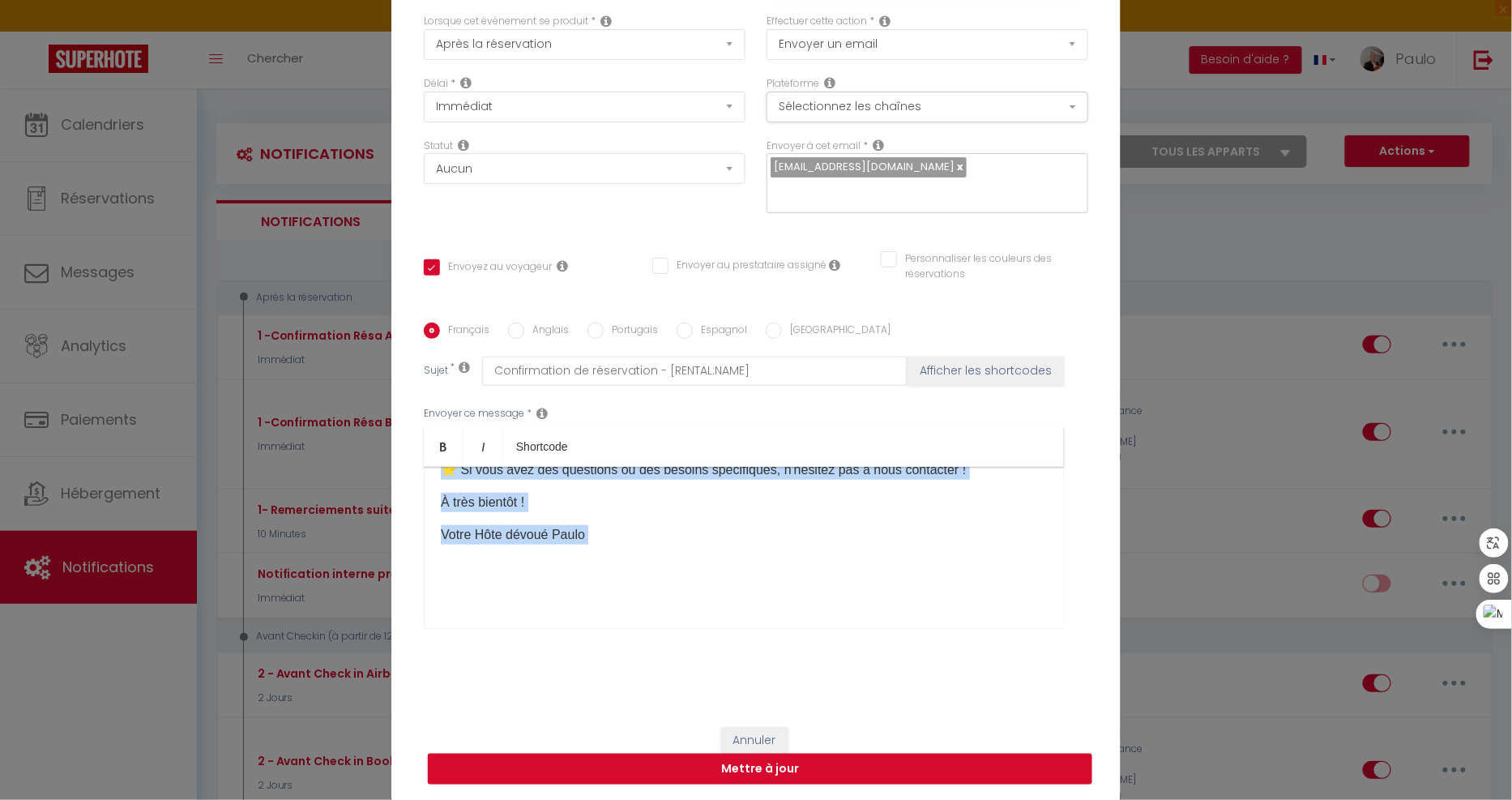
drag, startPoint x: 434, startPoint y: 562, endPoint x: 658, endPoint y: 658, distance: 243.7
click at [658, 658] on div "Français Anglais Portugais Espagnol Italien Sujet * Confirmation de réservation…" at bounding box center [756, 485] width 664 height 375
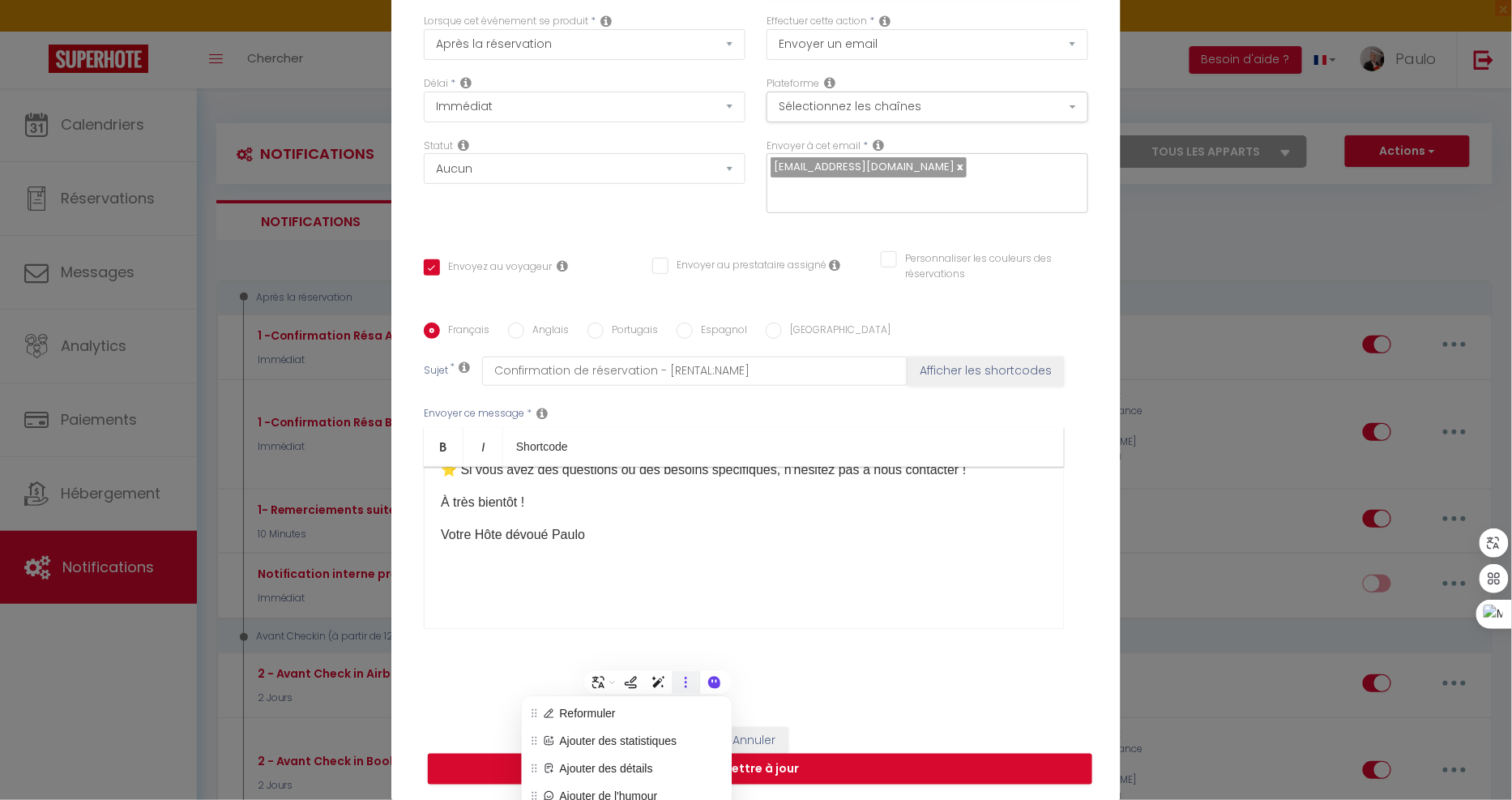
scroll to position [627, 0]
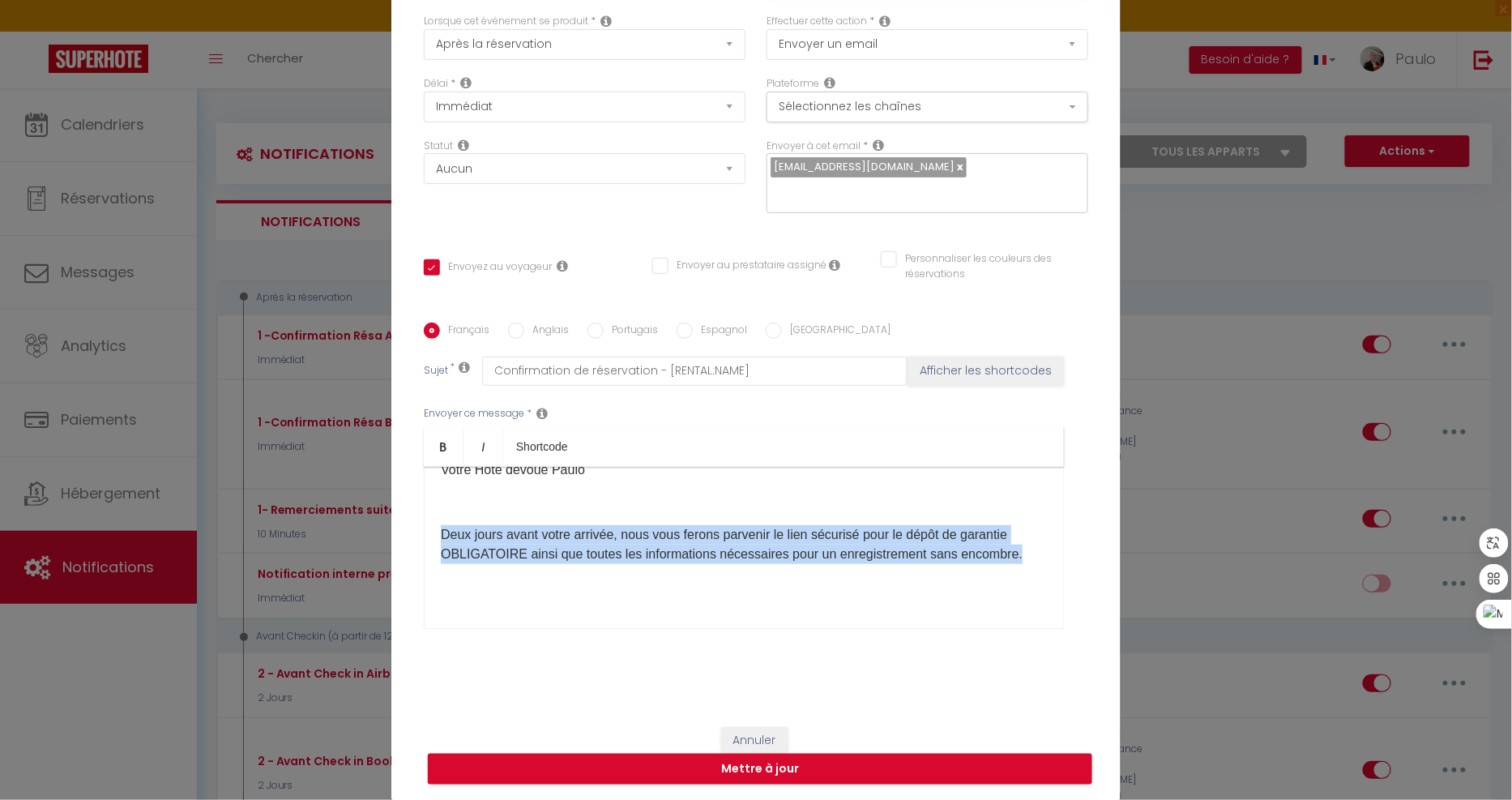
drag, startPoint x: 1017, startPoint y: 551, endPoint x: 427, endPoint y: 535, distance: 590.2
click at [427, 535] on div "Cher(e) [GUEST:FIRST_NAME], Le compte à rebours a commencé, et nous sommes abso…" at bounding box center [744, 548] width 640 height 162
copy p "Deux jours avant votre arrivée, nous vous ferons parvenir le lien sécurisé pour…"
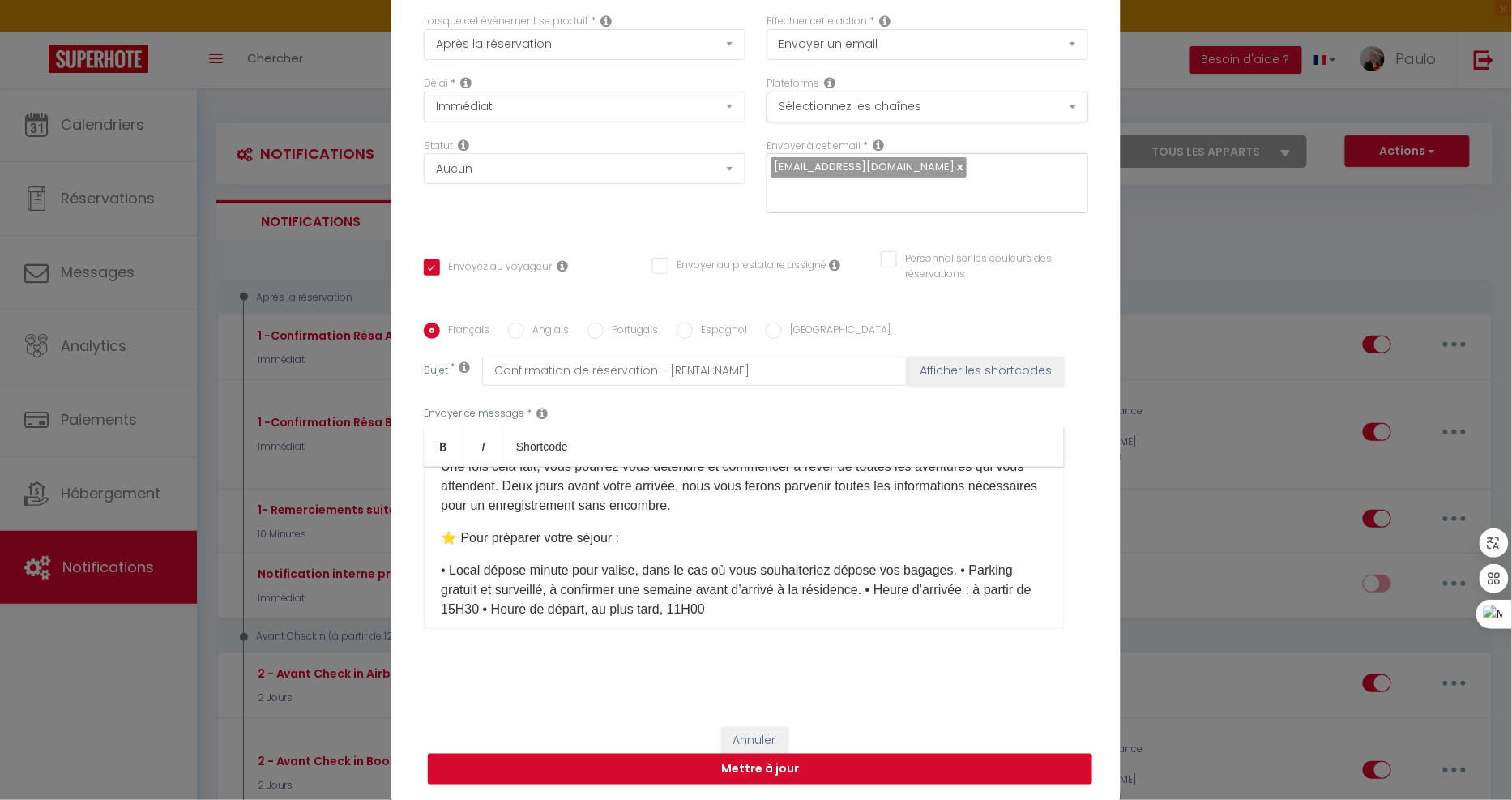
scroll to position [337, 0]
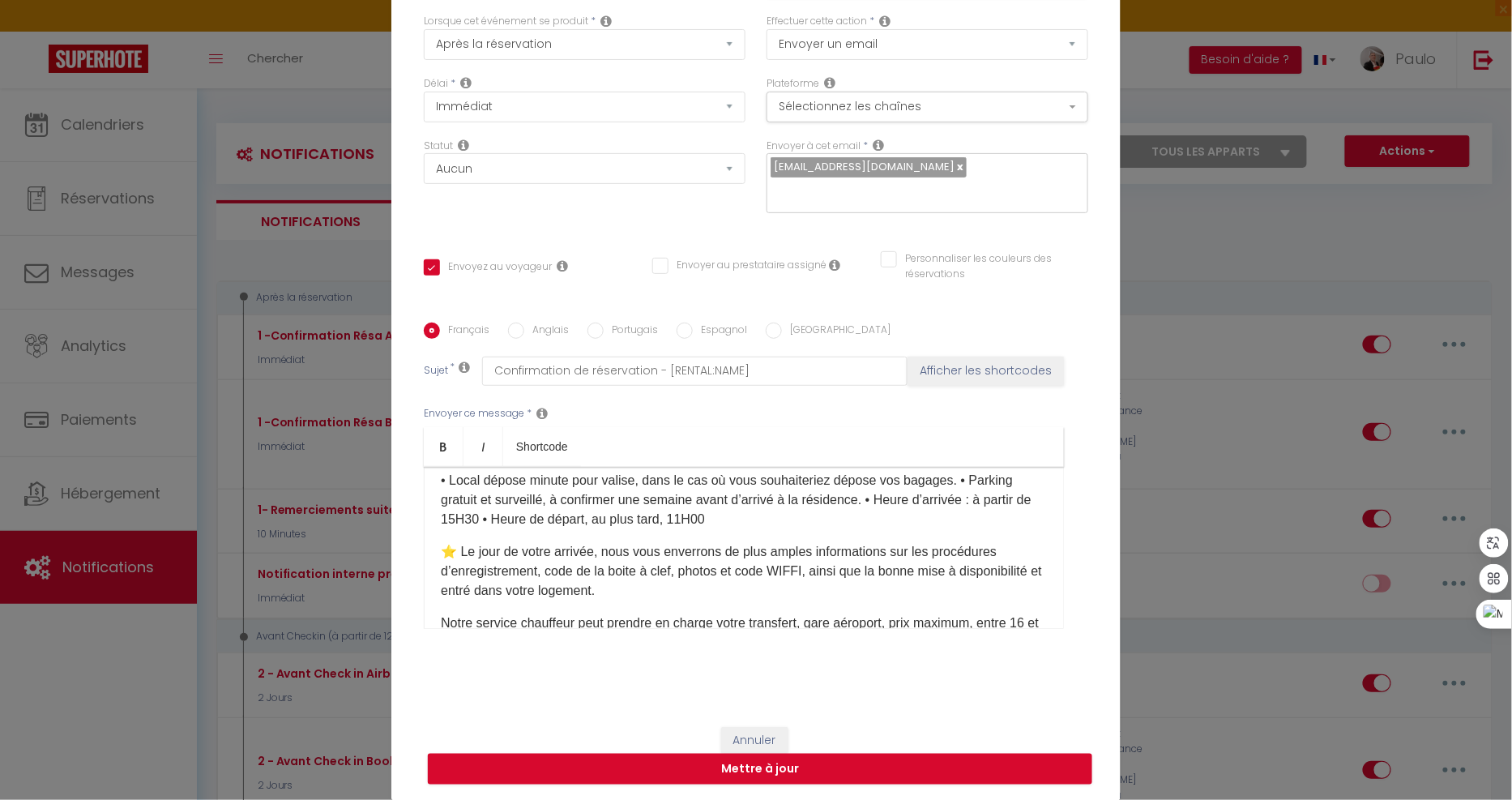
click at [799, 523] on p "• Local dépose minute pour valise, dans le cas où vous souhaiteriez dépose vos …" at bounding box center [743, 500] width 606 height 59
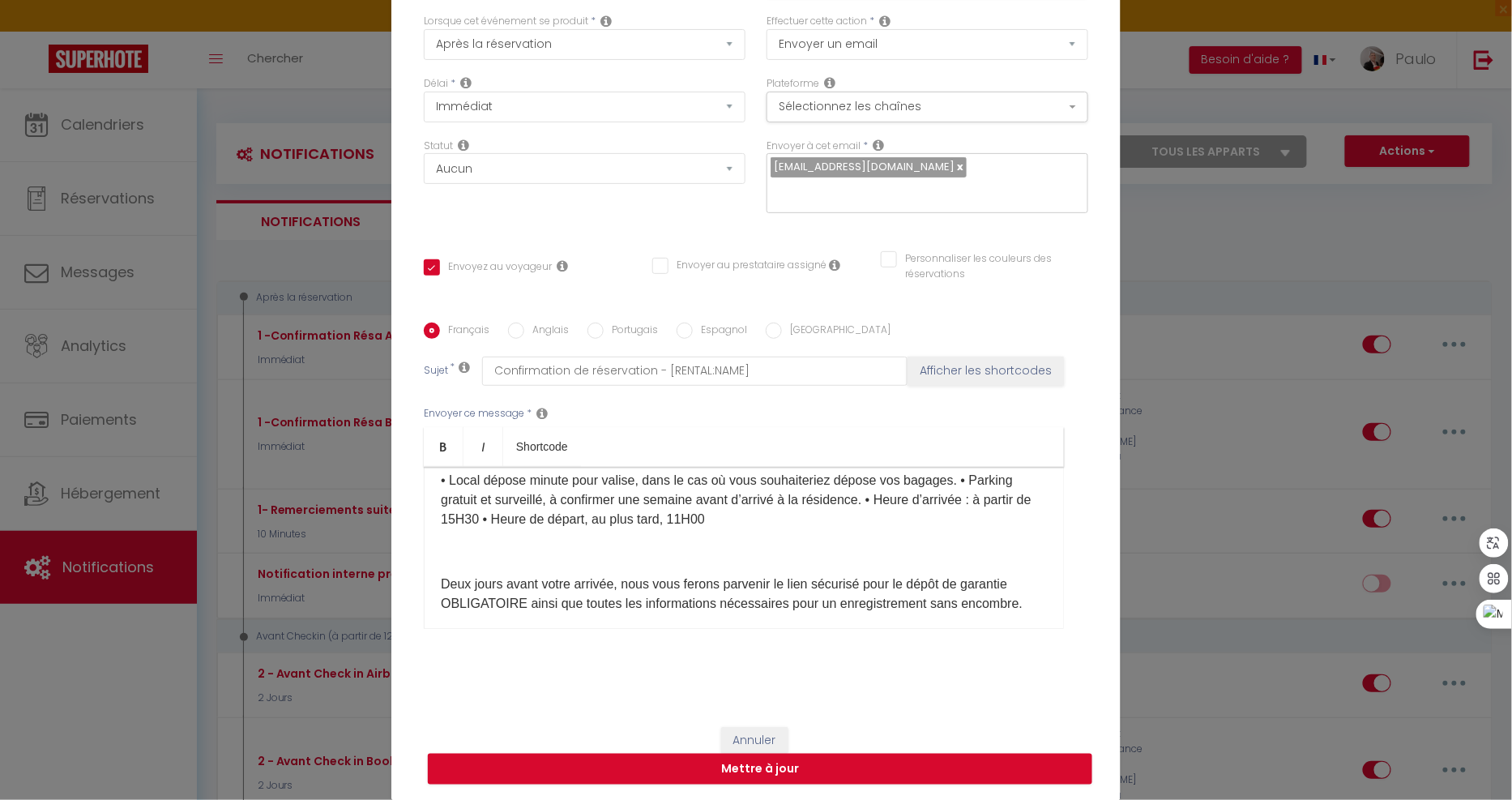
click at [521, 563] on div "Cher(e) [GUEST:FIRST_NAME], Le compte à rebours a commencé, et nous sommes abso…" at bounding box center [744, 548] width 640 height 162
click at [516, 546] on p at bounding box center [743, 551] width 606 height 19
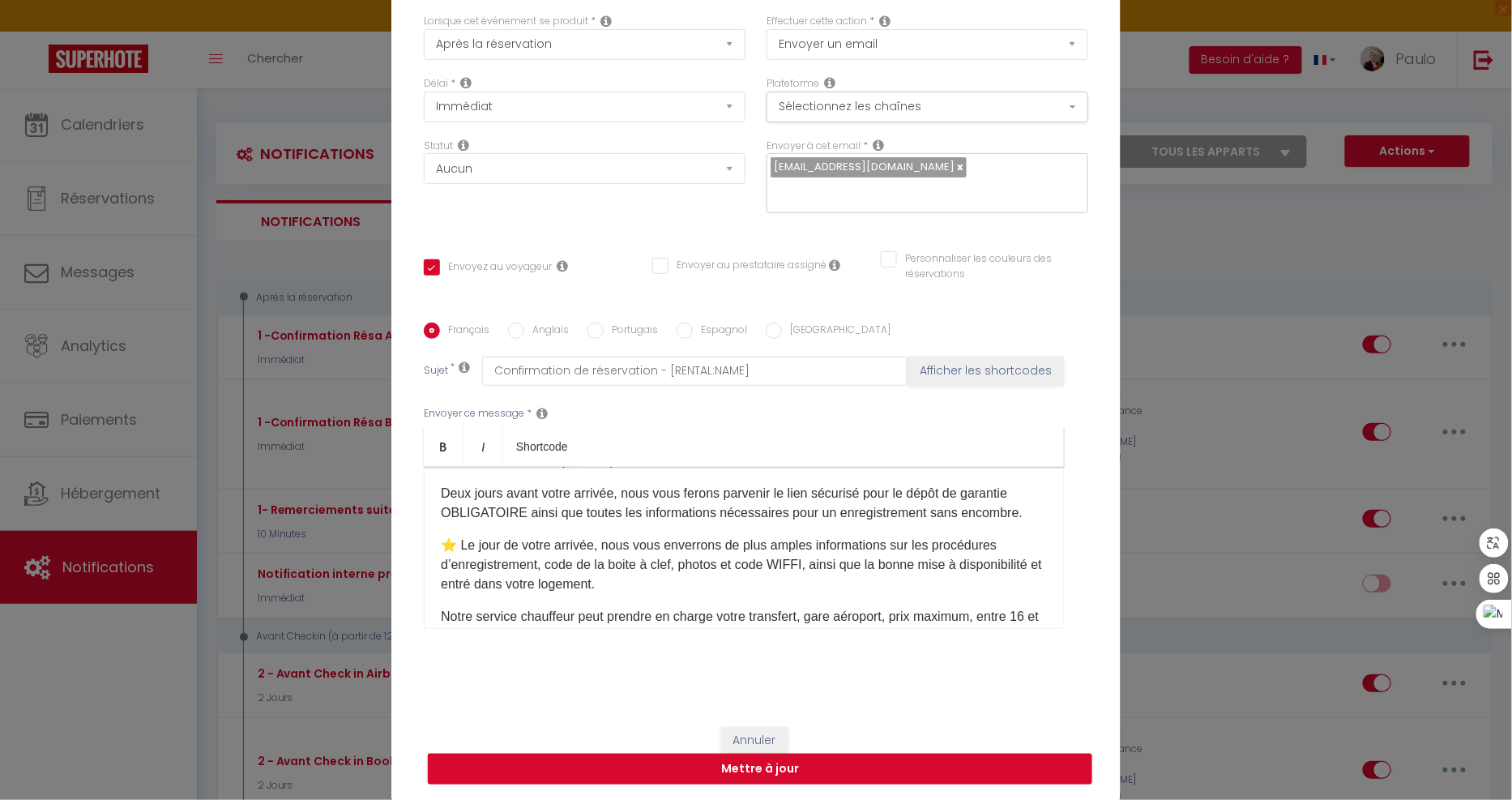
scroll to position [427, 0]
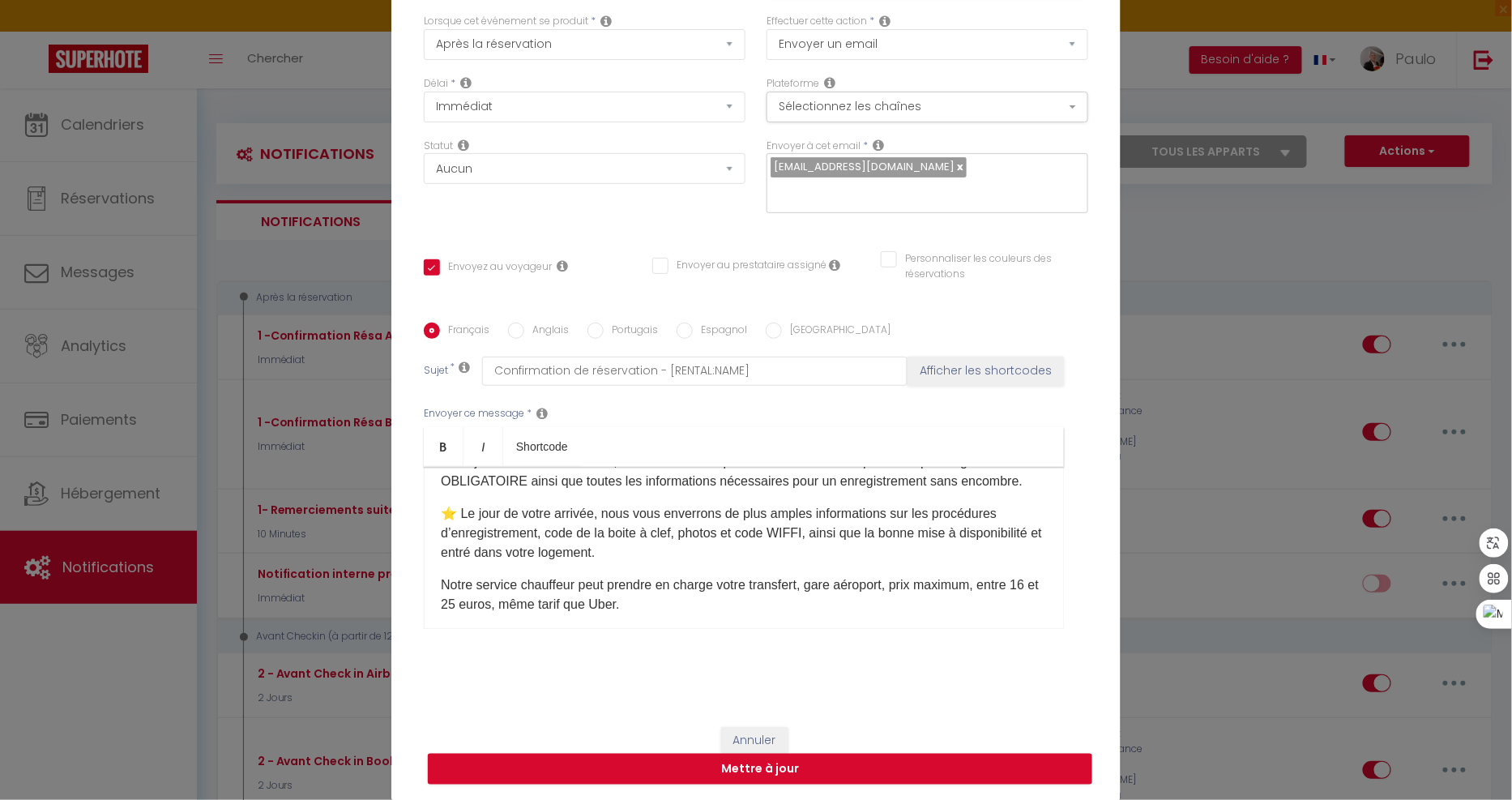
click at [1016, 490] on div "Cher(e) [GUEST:FIRST_NAME], Le compte à rebours a commencé, et nous sommes abso…" at bounding box center [744, 548] width 640 height 162
click at [1017, 488] on p "Deux jours avant votre arrivée, nous vous ferons parvenir le lien sécurisé pour…" at bounding box center [743, 472] width 606 height 39
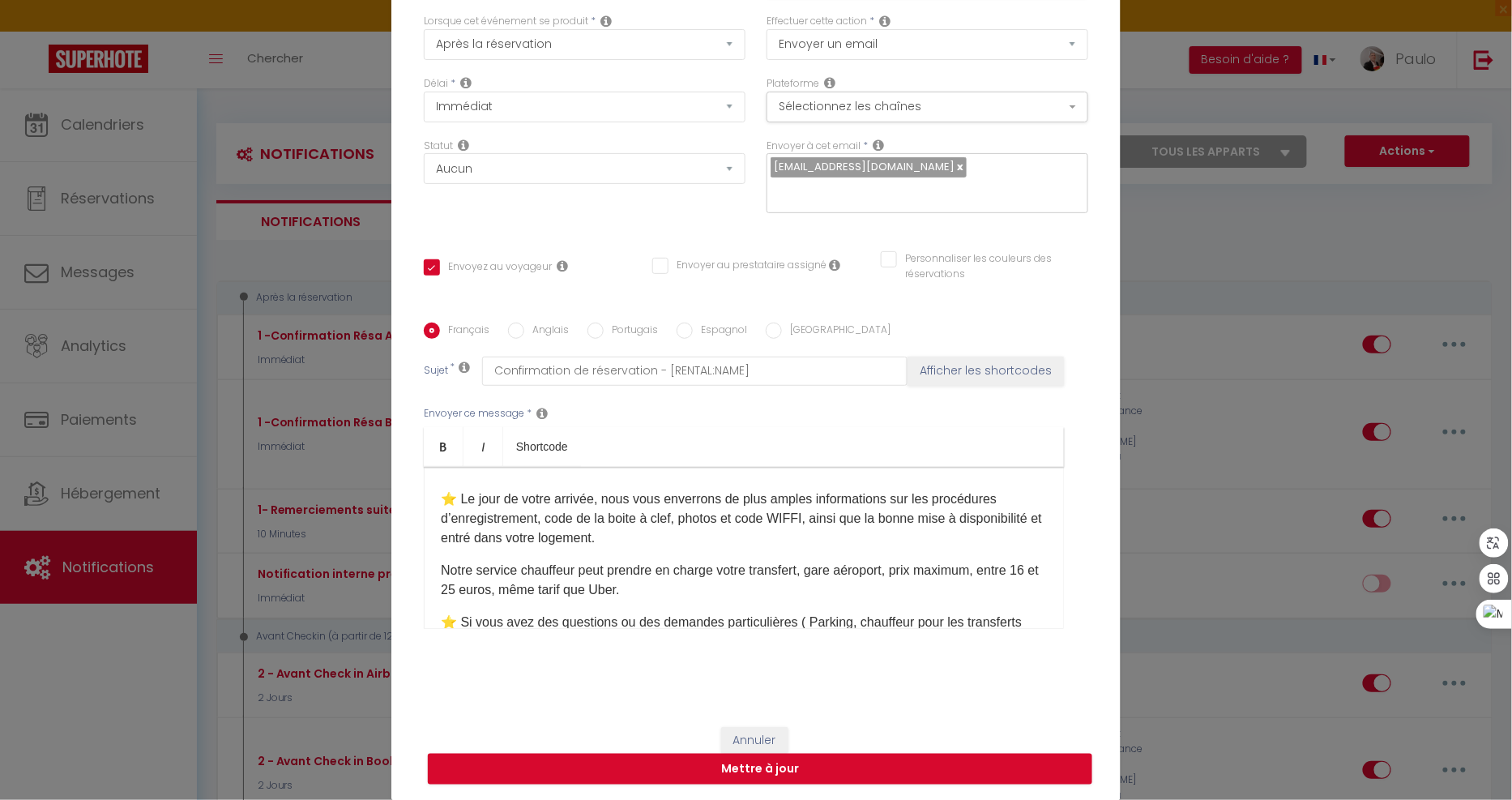
scroll to position [517, 0]
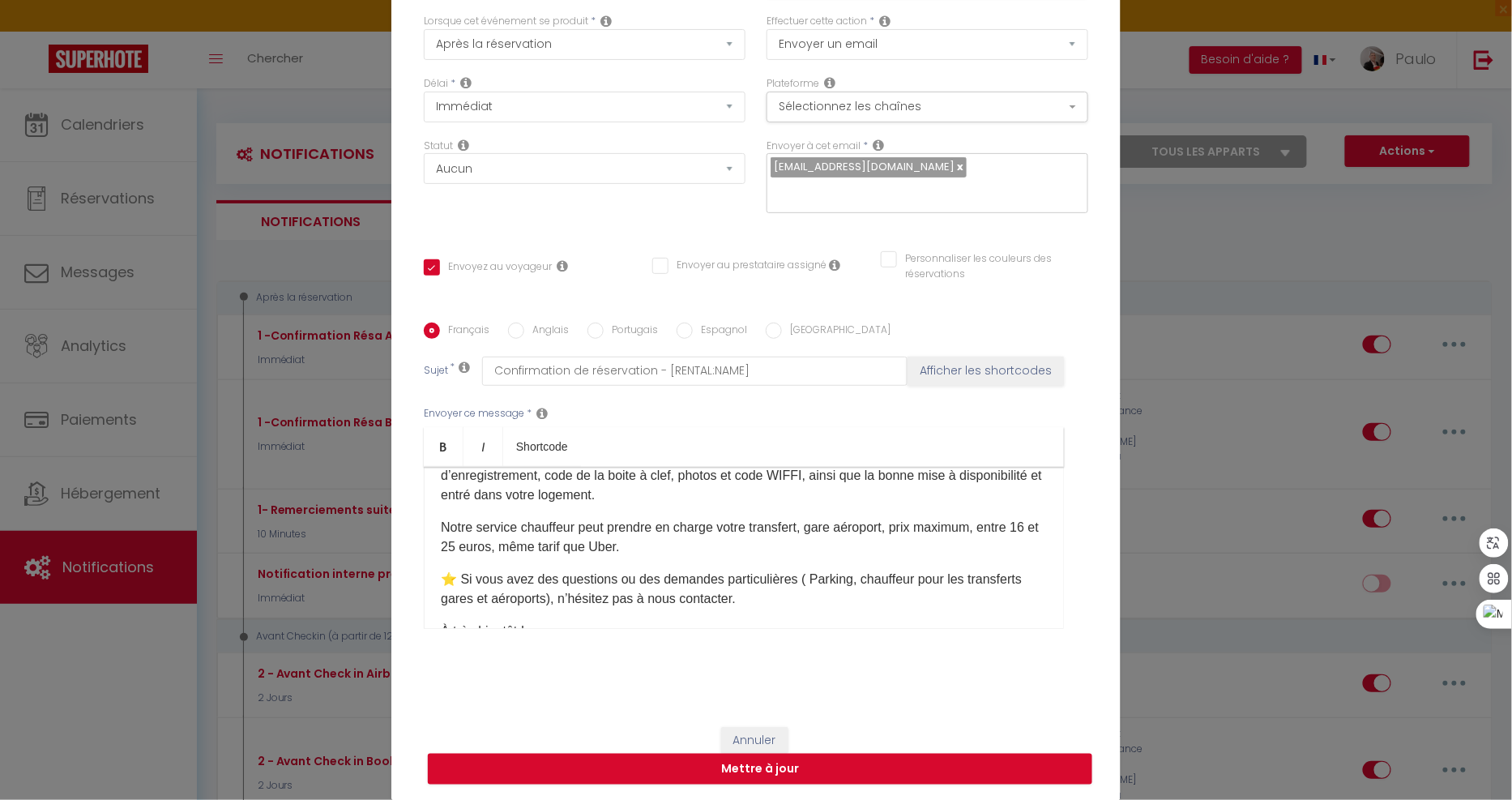
click at [727, 556] on div "Cher(e) [GUEST:FIRST_NAME], Le compte à rebours a commencé, et nous sommes abso…" at bounding box center [744, 548] width 640 height 162
click at [723, 548] on p "Notre service chauffeur peut prendre en charge votre transfert, gare aéroport, …" at bounding box center [743, 537] width 606 height 39
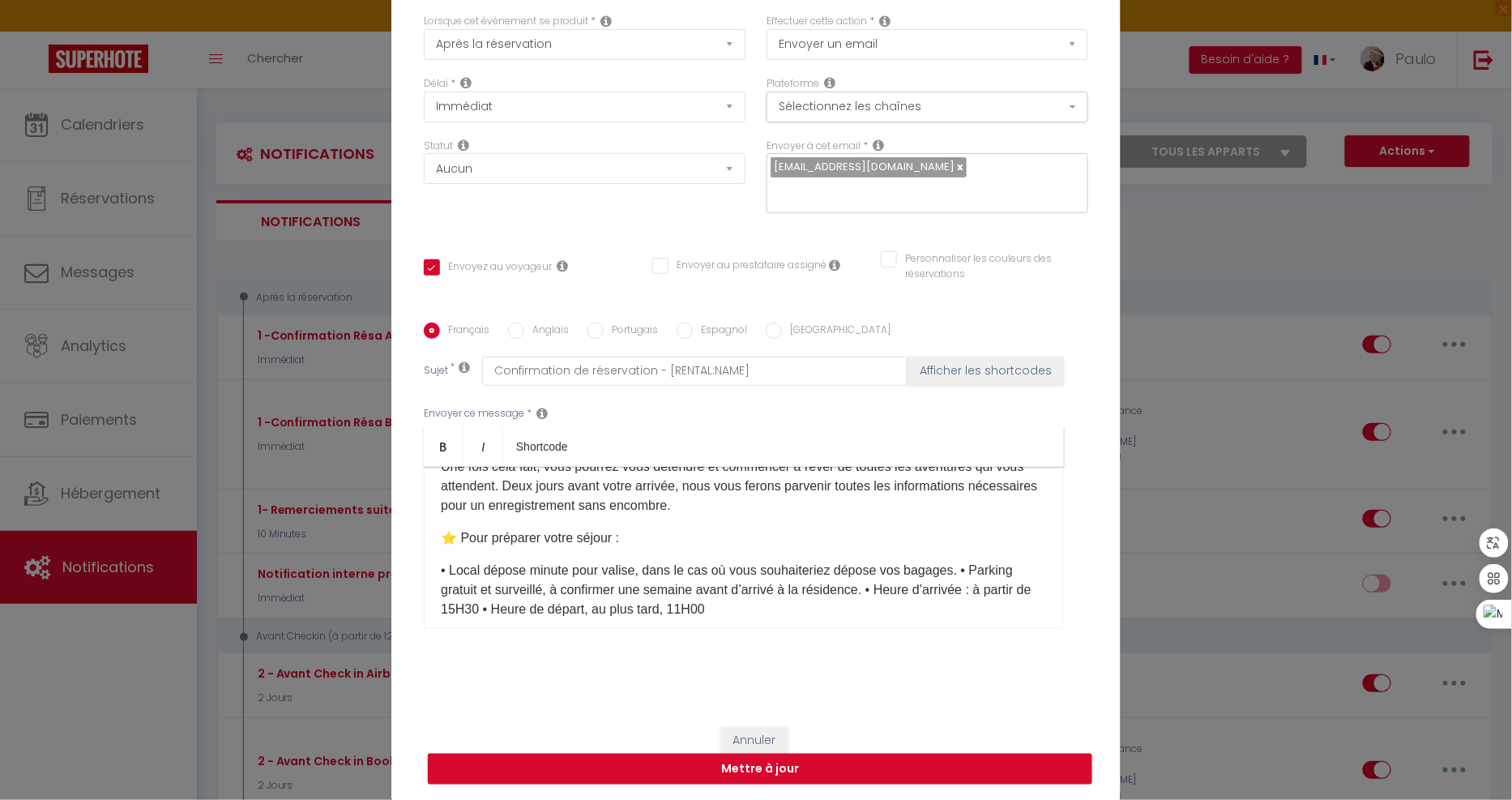
scroll to position [337, 0]
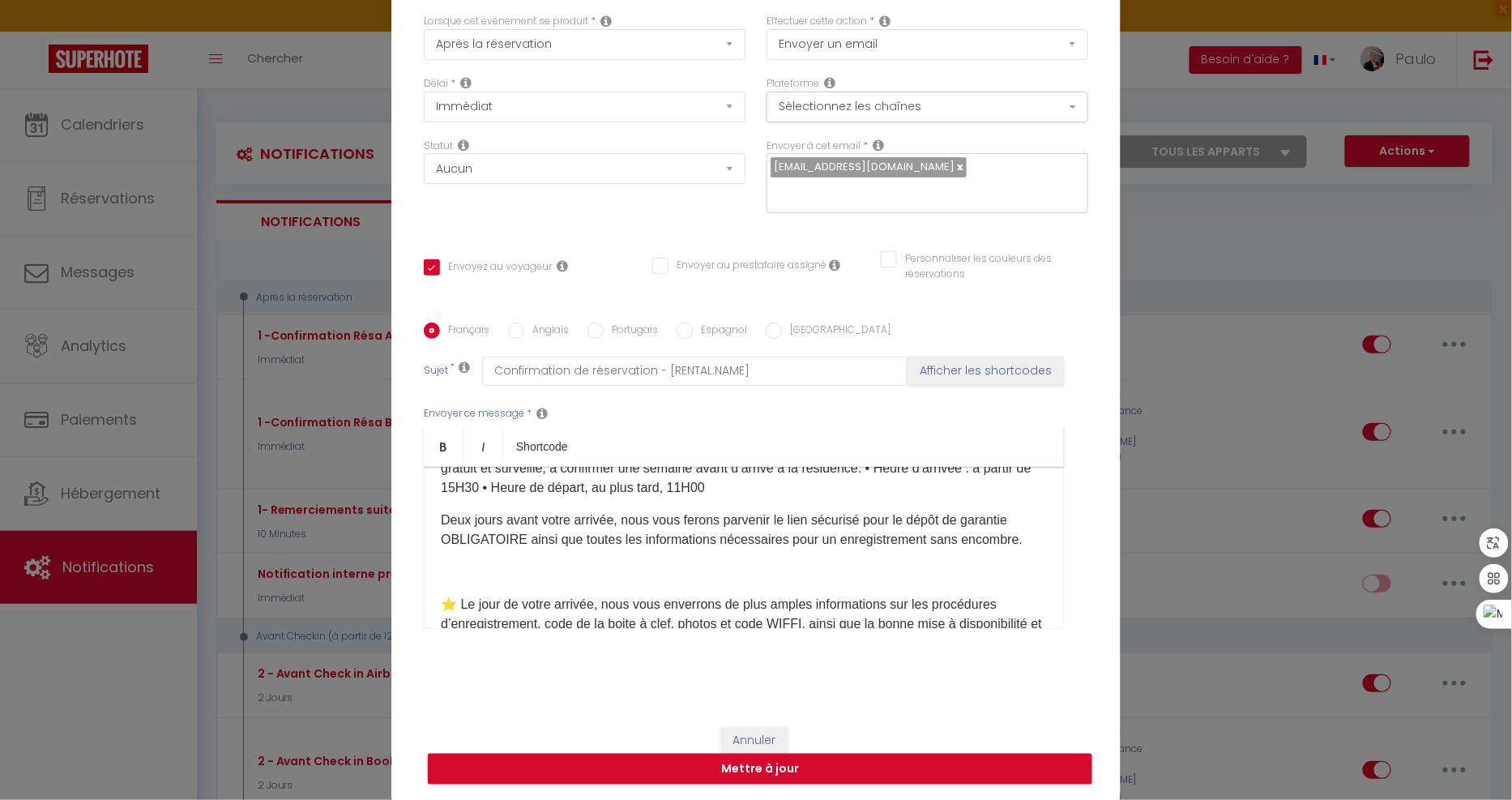
scroll to position [337, 0]
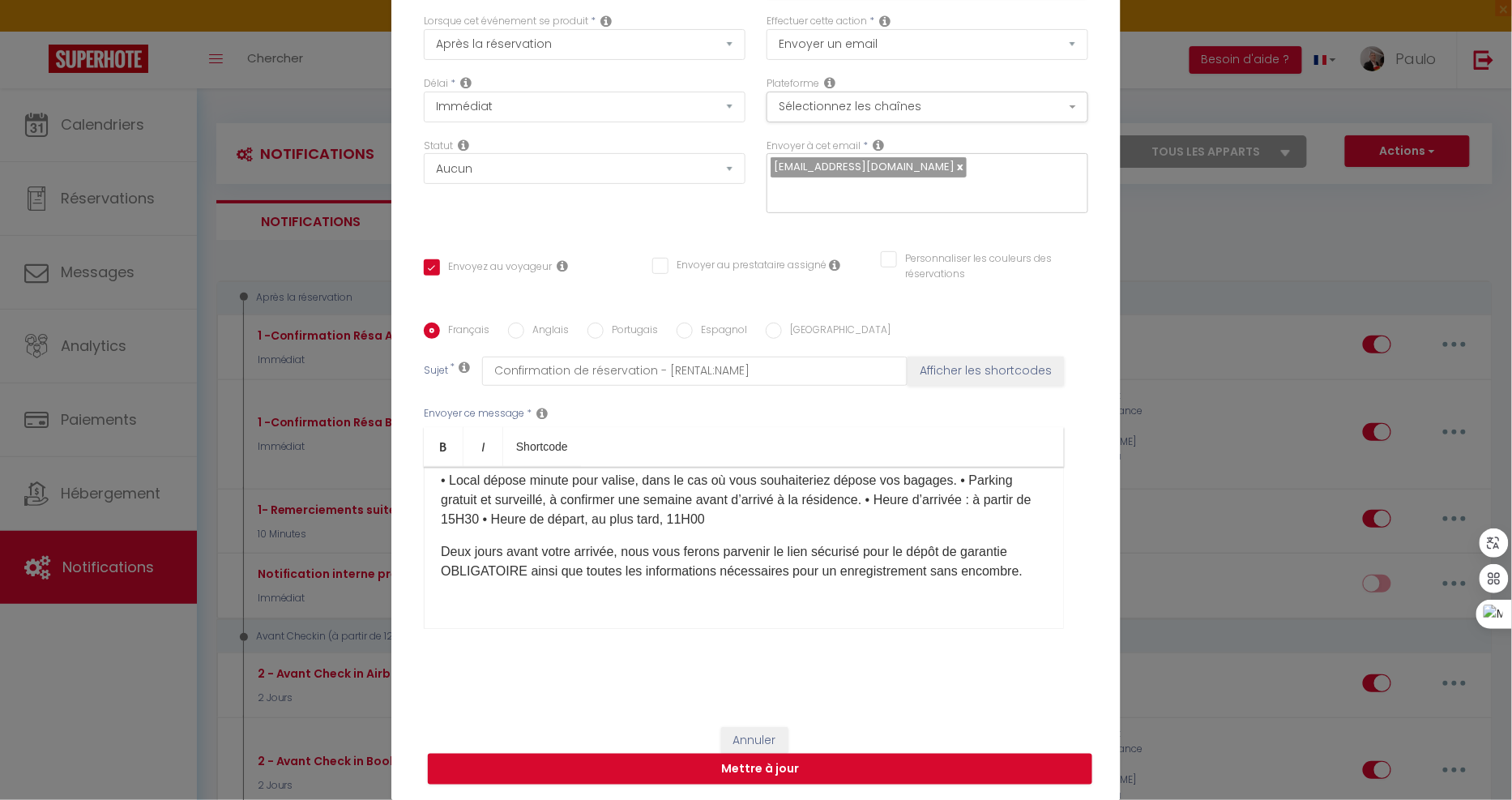
click at [511, 573] on p "Deux jours avant votre arrivée, nous vous ferons parvenir le lien sécurisé pour…" at bounding box center [743, 561] width 606 height 39
click at [561, 575] on p "Deux jours avant votre arrivée, nous vous ferons parvenir le lien sécurisé pour…" at bounding box center [743, 572] width 606 height 59
click at [518, 572] on p "Deux jours avant votre arrivée, nous vous ferons parvenir le lien sécurisé pour…" at bounding box center [743, 572] width 606 height 59
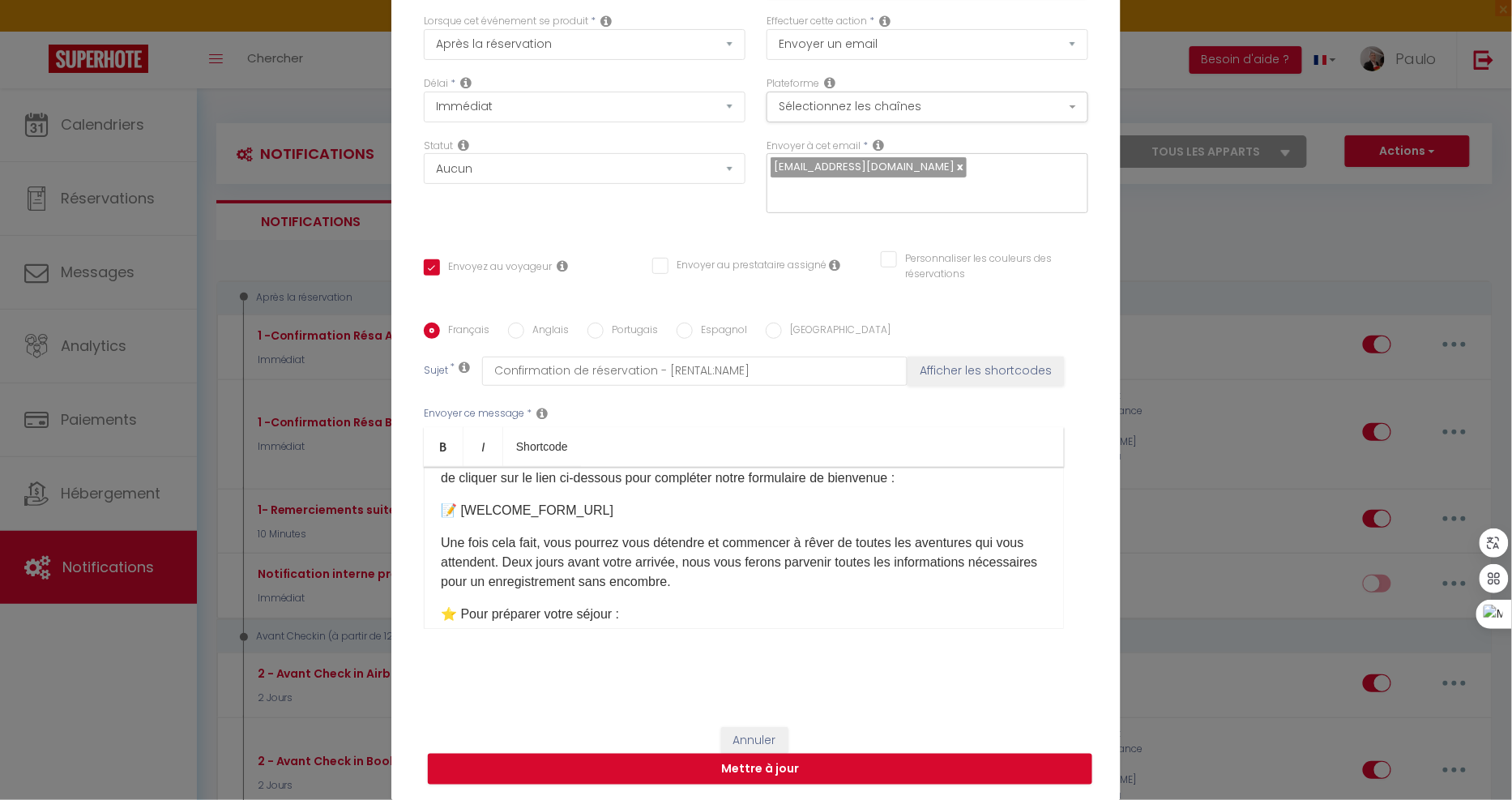
scroll to position [204, 0]
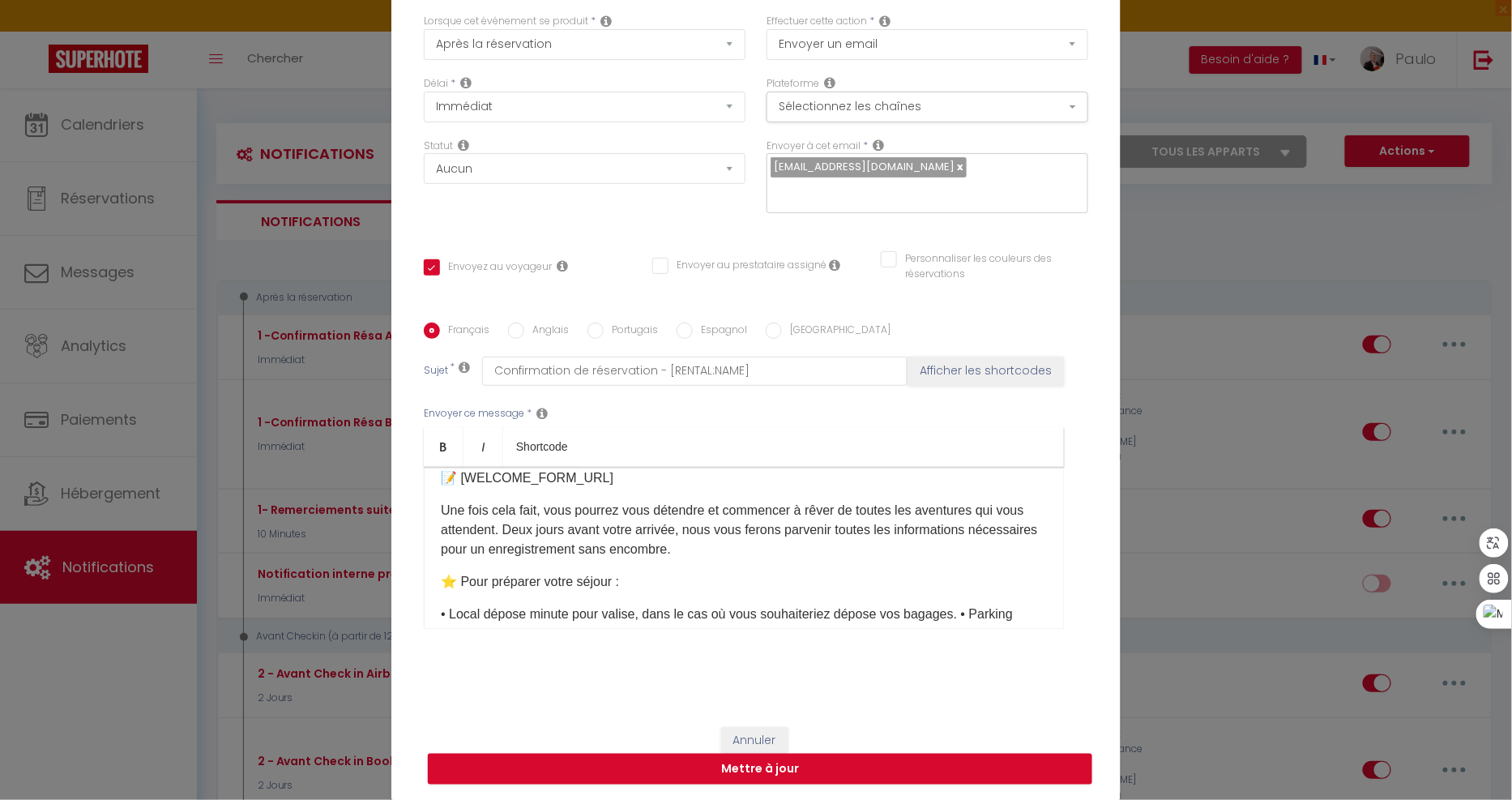
click at [762, 554] on p "Une fois cela fait, vous pourrez vous détendre et commencer à rêver de toutes l…" at bounding box center [743, 530] width 606 height 59
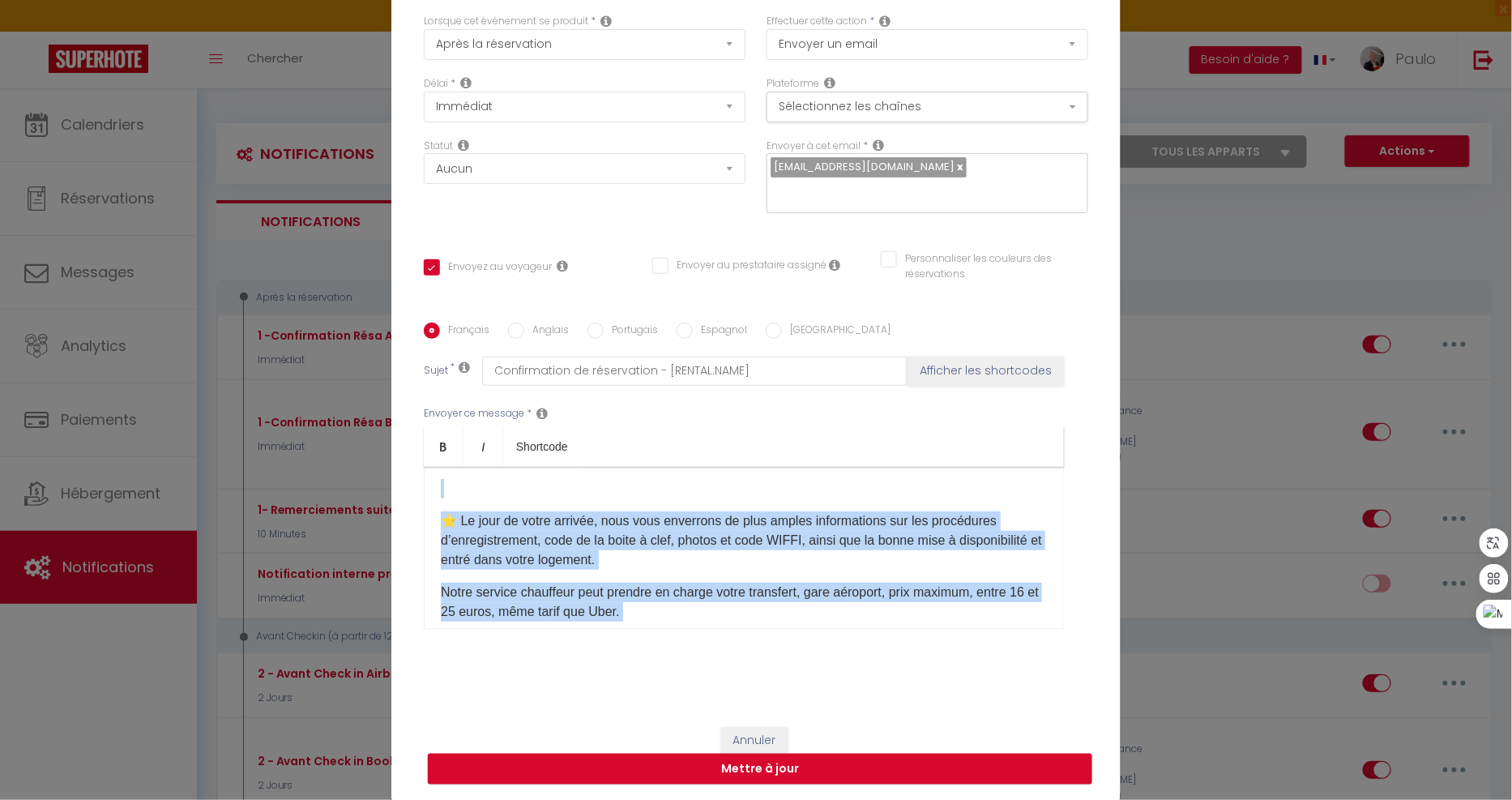
scroll to position [775, 0]
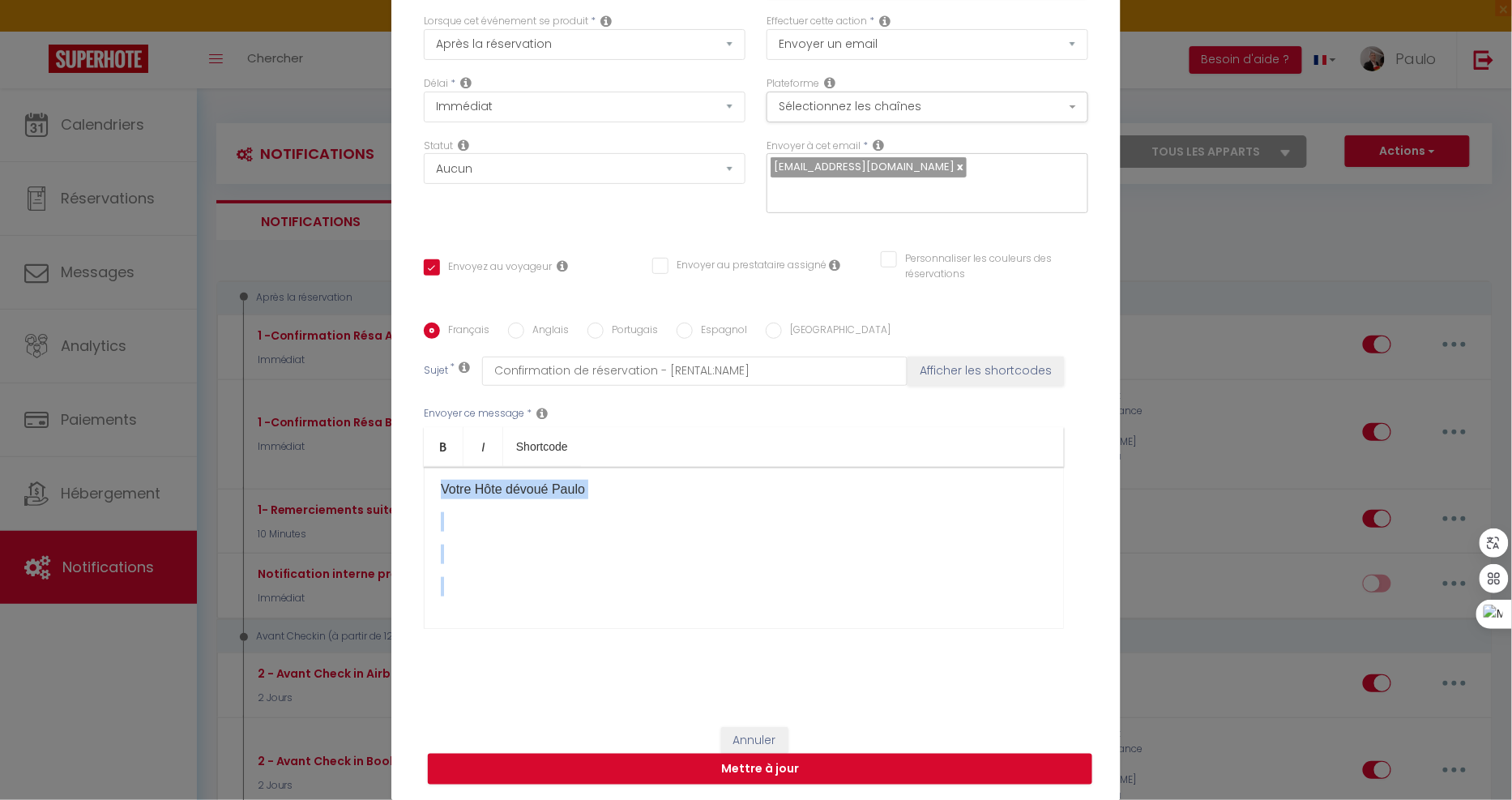
drag, startPoint x: 433, startPoint y: 495, endPoint x: 715, endPoint y: 596, distance: 299.5
click at [749, 666] on div "Français Anglais Portugais Espagnol Italien Sujet * Confirmation de réservation…" at bounding box center [756, 485] width 664 height 375
copy div "Lore(i) [DOLOR:SITAM_CONS], Ad elitse d eiusmod t incididu, ut labo etdolo magn…"
click at [554, 329] on label "Anglais" at bounding box center [546, 330] width 45 height 17
click at [524, 329] on input "Anglais" at bounding box center [517, 330] width 17 height 17
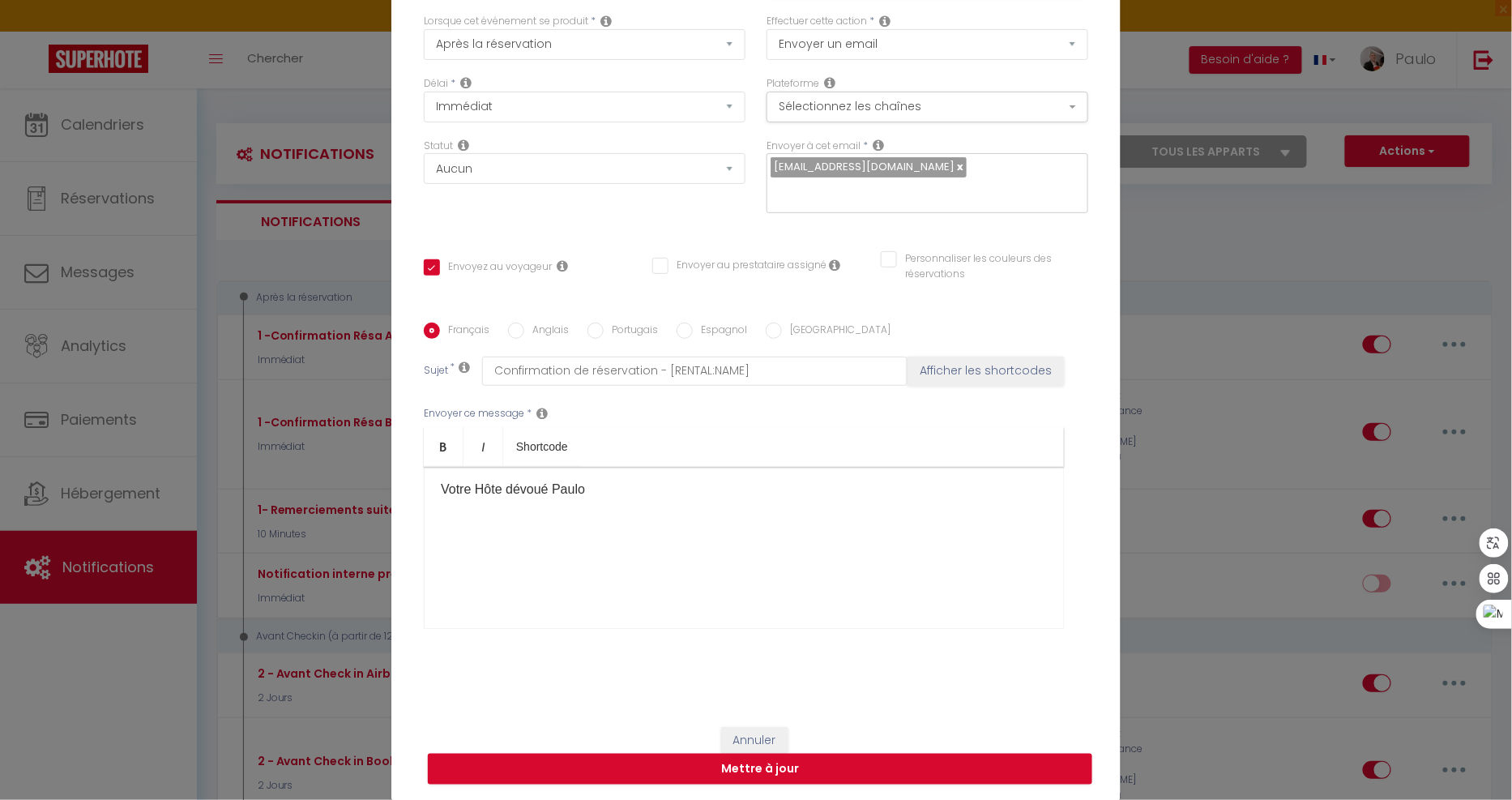
radio input "true"
checkbox input "true"
checkbox input "false"
type input "Booking confirmation - [RENTAL:NAME]"
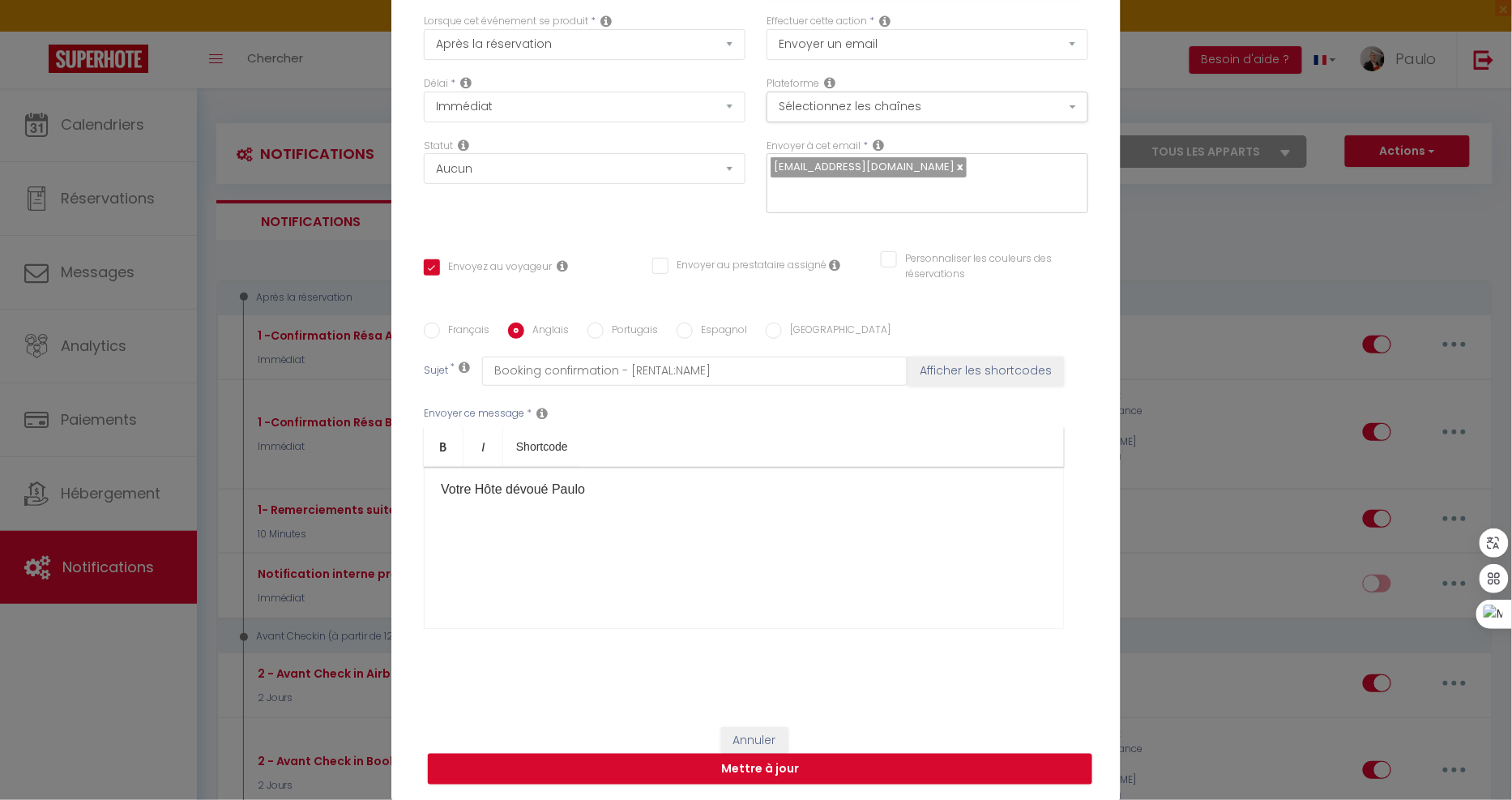
scroll to position [374, 0]
click at [607, 520] on div "​Dear [GUEST:FIRST_NAME], The countdown has begun, and we are absolutely deligh…" at bounding box center [744, 548] width 640 height 162
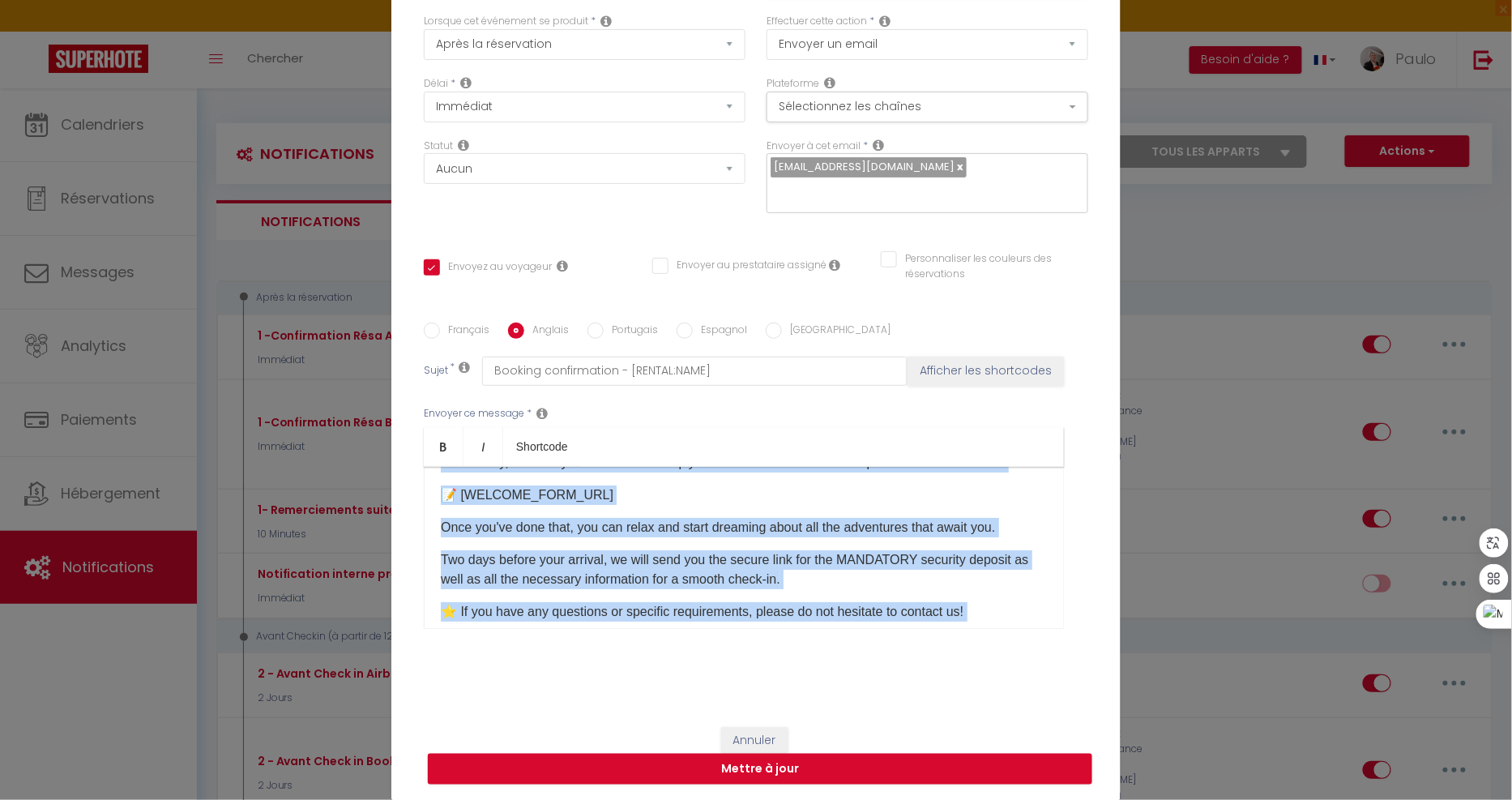
scroll to position [0, 0]
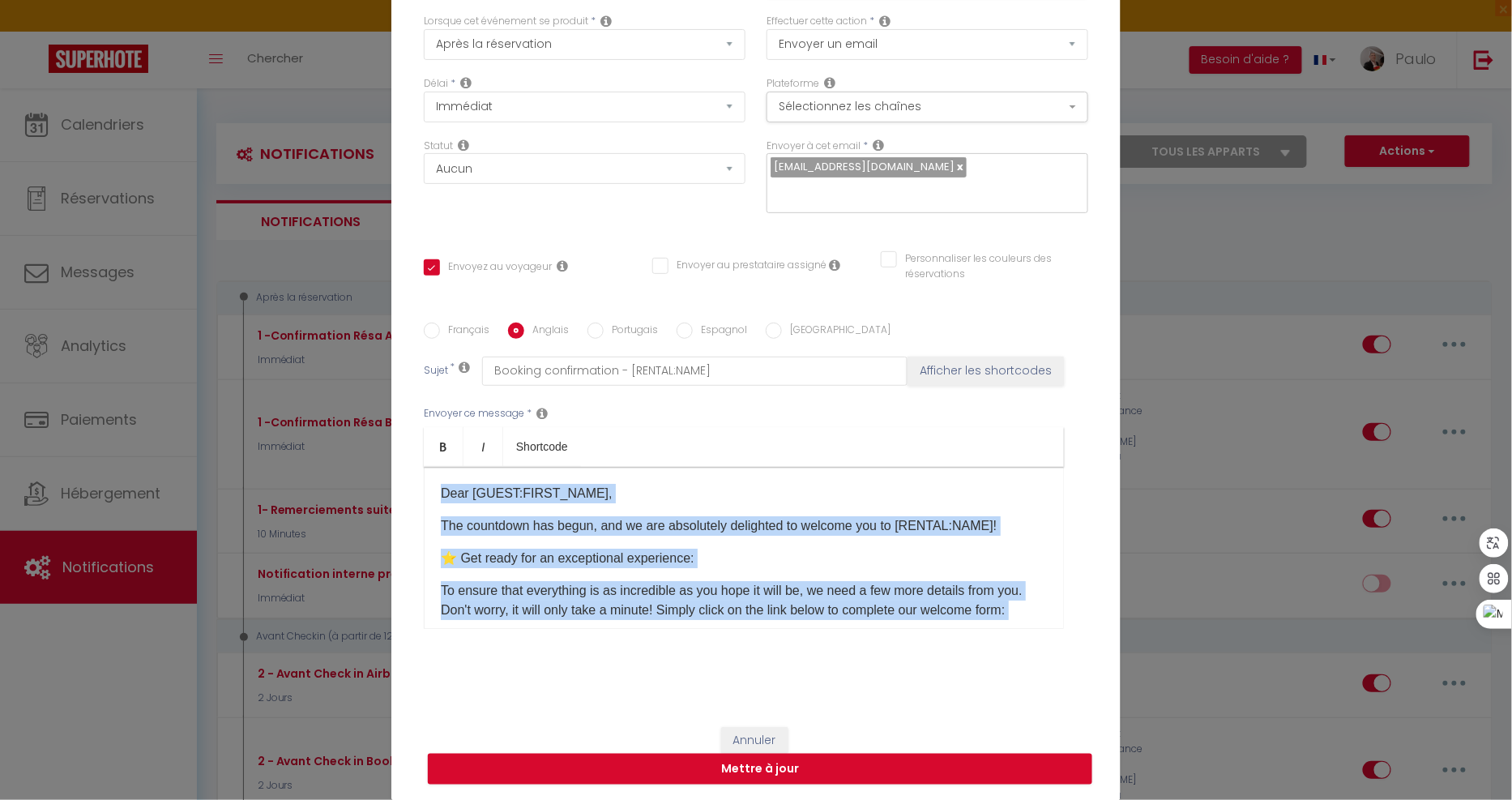
drag, startPoint x: 594, startPoint y: 539, endPoint x: 390, endPoint y: 361, distance: 270.7
click at [392, 361] on div "Titre * 1 -Confirmation Résa Booking / Direct Pour cet hébergement Sélectionner…" at bounding box center [756, 322] width 729 height 775
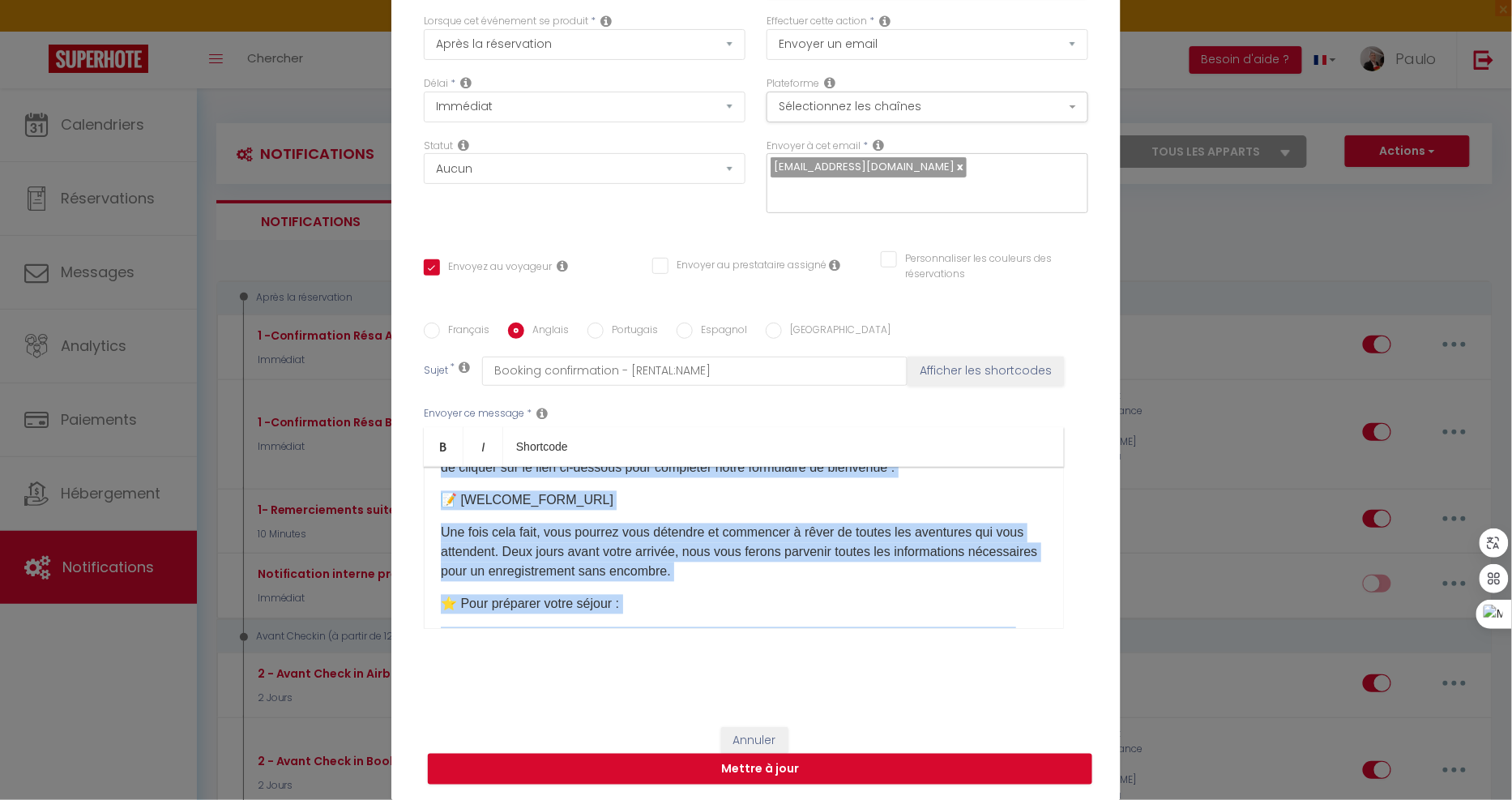
scroll to position [1949, 0]
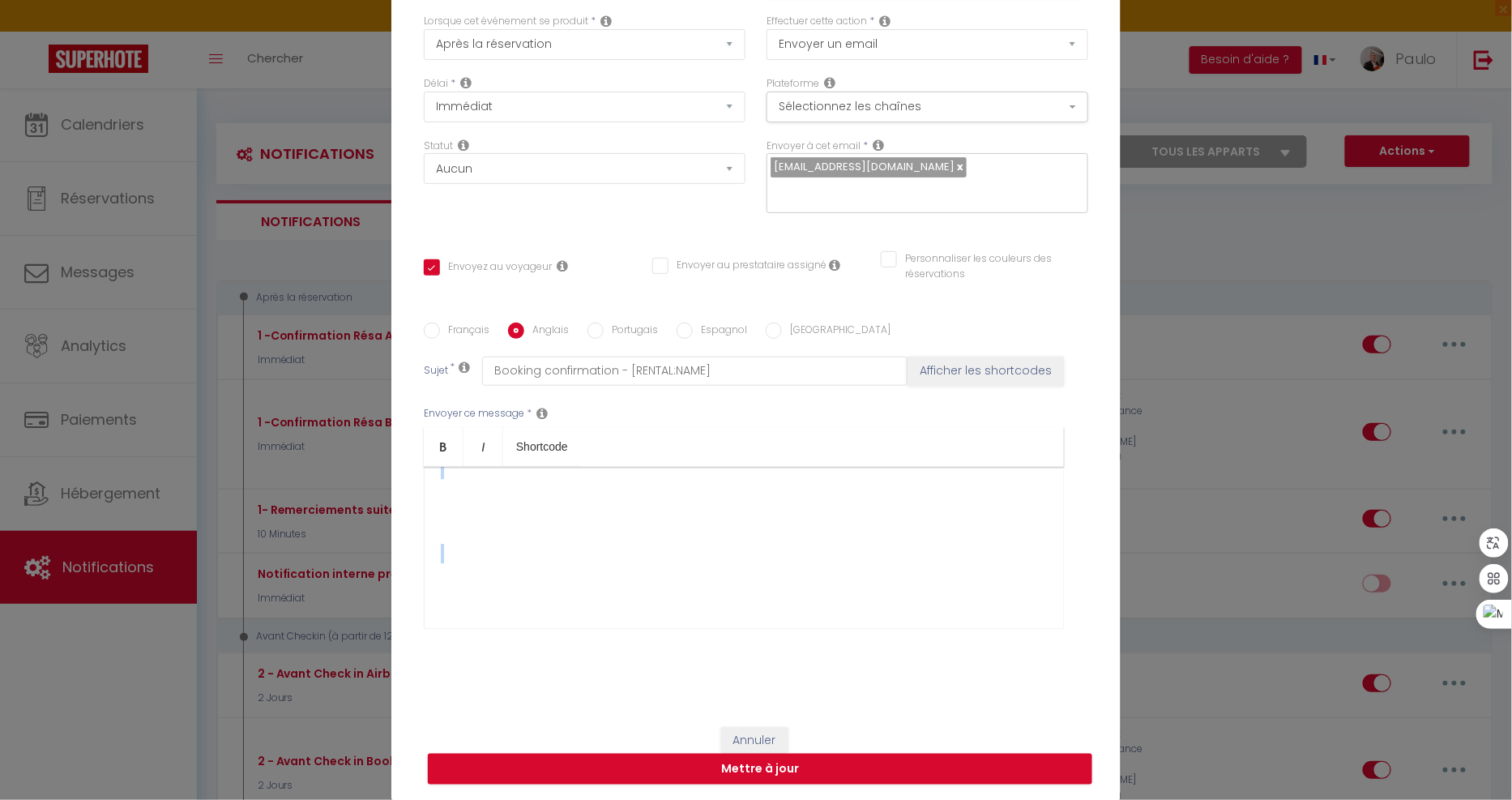
drag, startPoint x: 433, startPoint y: 491, endPoint x: 1057, endPoint y: 835, distance: 712.5
click at [1057, 799] on html "🟢 Des questions ou besoin d'assistance pour la migration AirBnB? Prenez rdv >>>…" at bounding box center [756, 400] width 1512 height 800
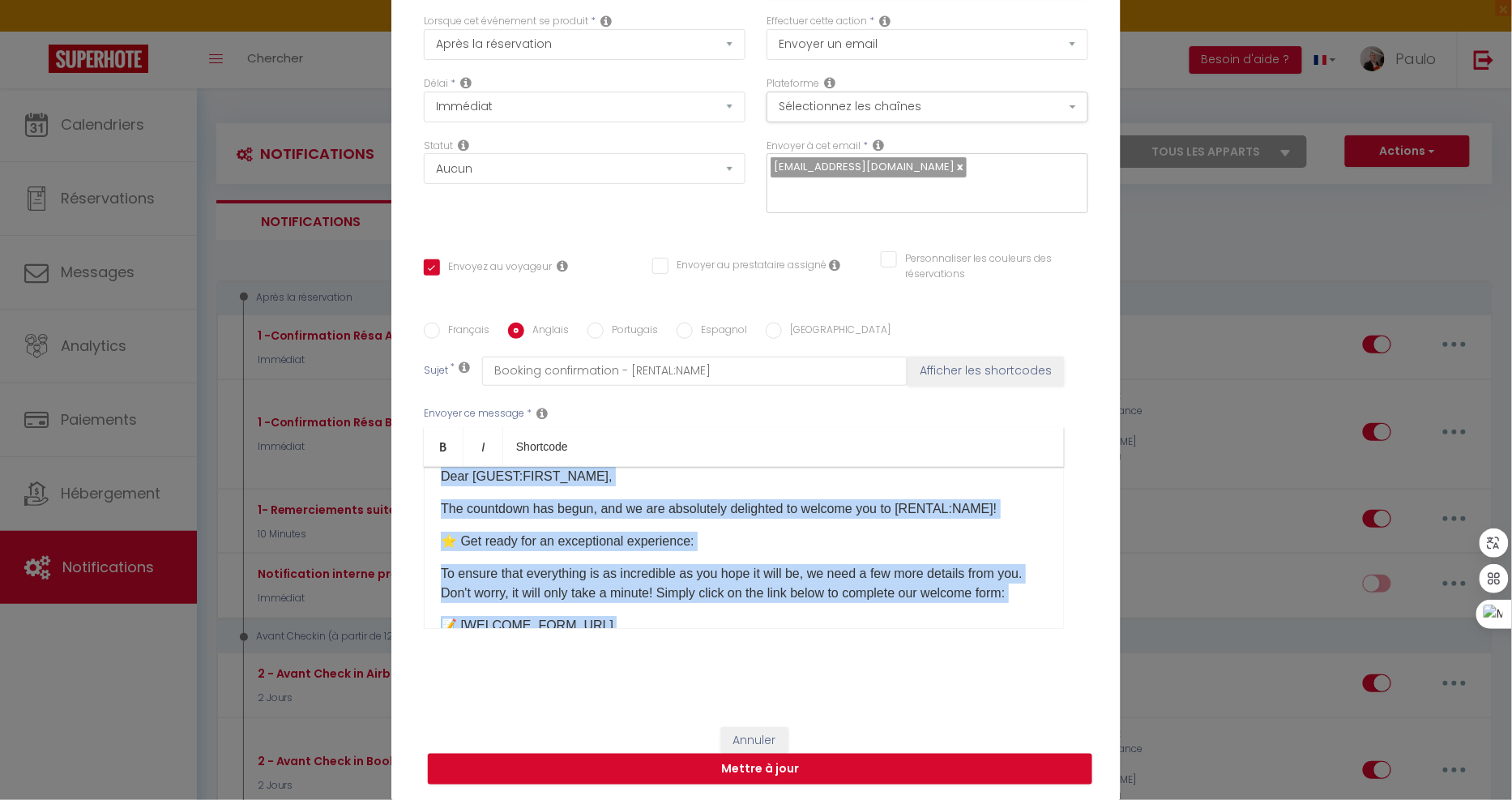
scroll to position [0, 0]
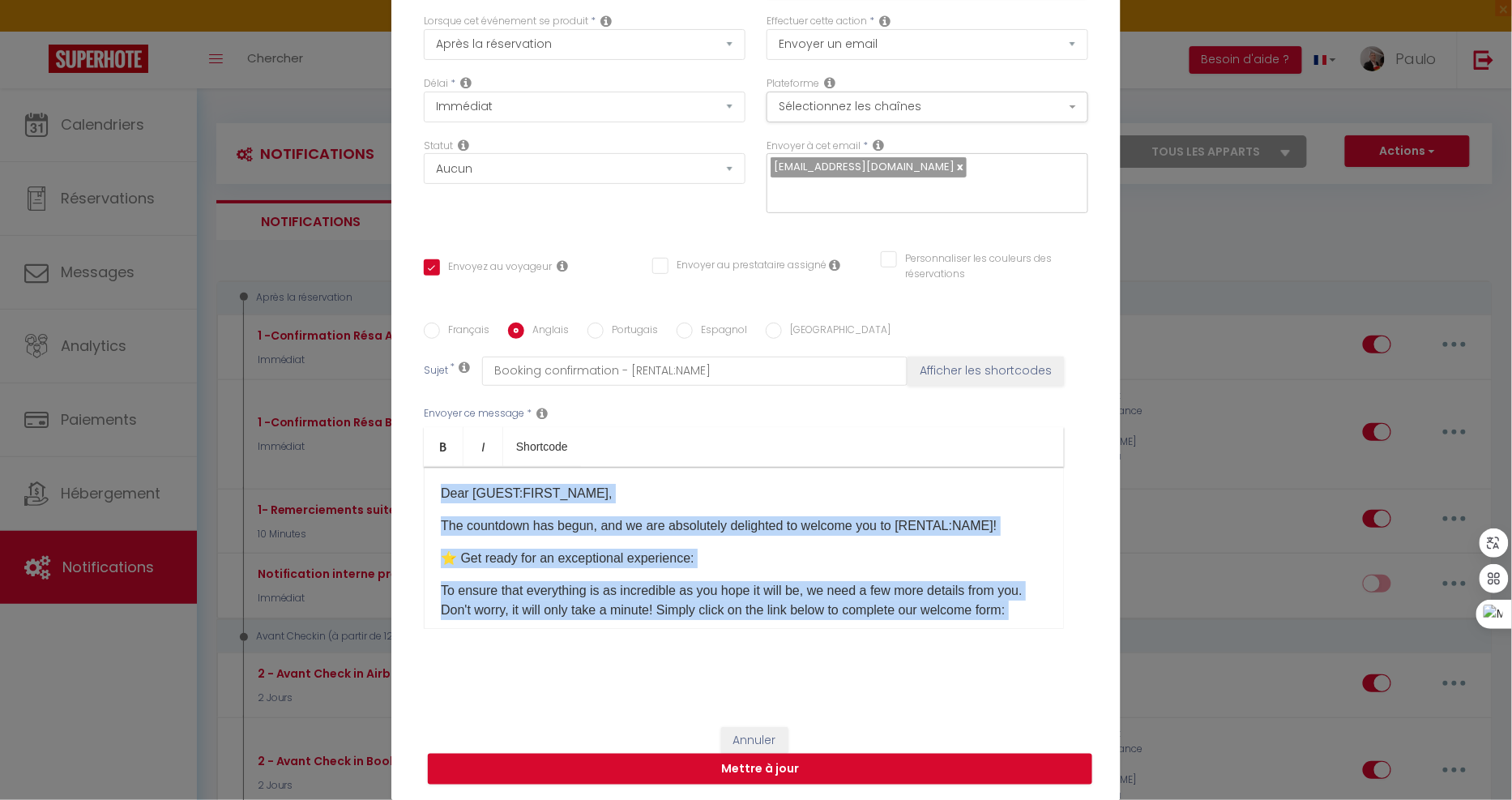
drag, startPoint x: 796, startPoint y: 568, endPoint x: 237, endPoint y: 363, distance: 595.4
click at [237, 363] on div "Modifier la notification × Titre * 1 -Confirmation Résa Booking / Direct Pour c…" at bounding box center [756, 400] width 1512 height 800
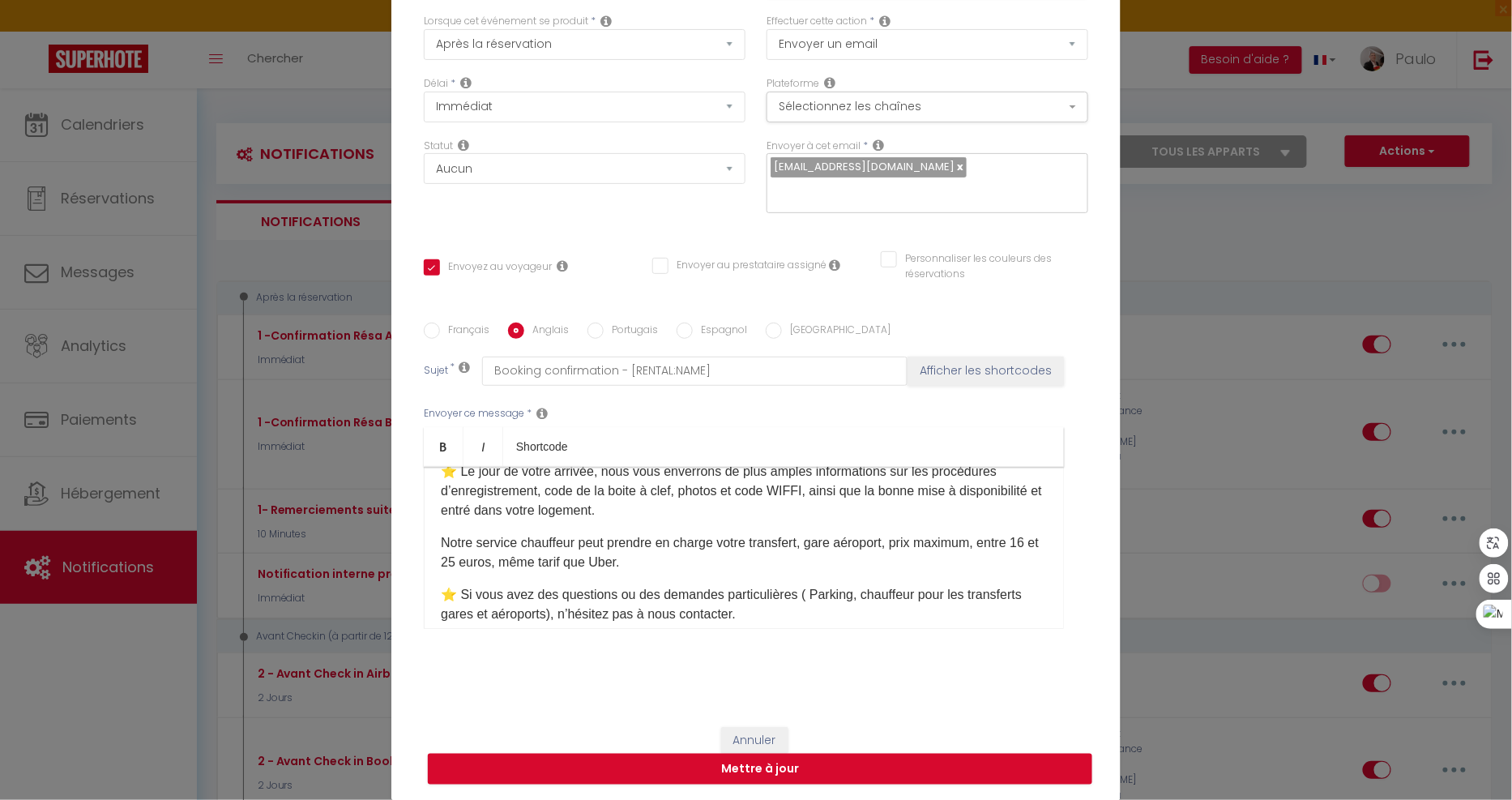
scroll to position [539, 0]
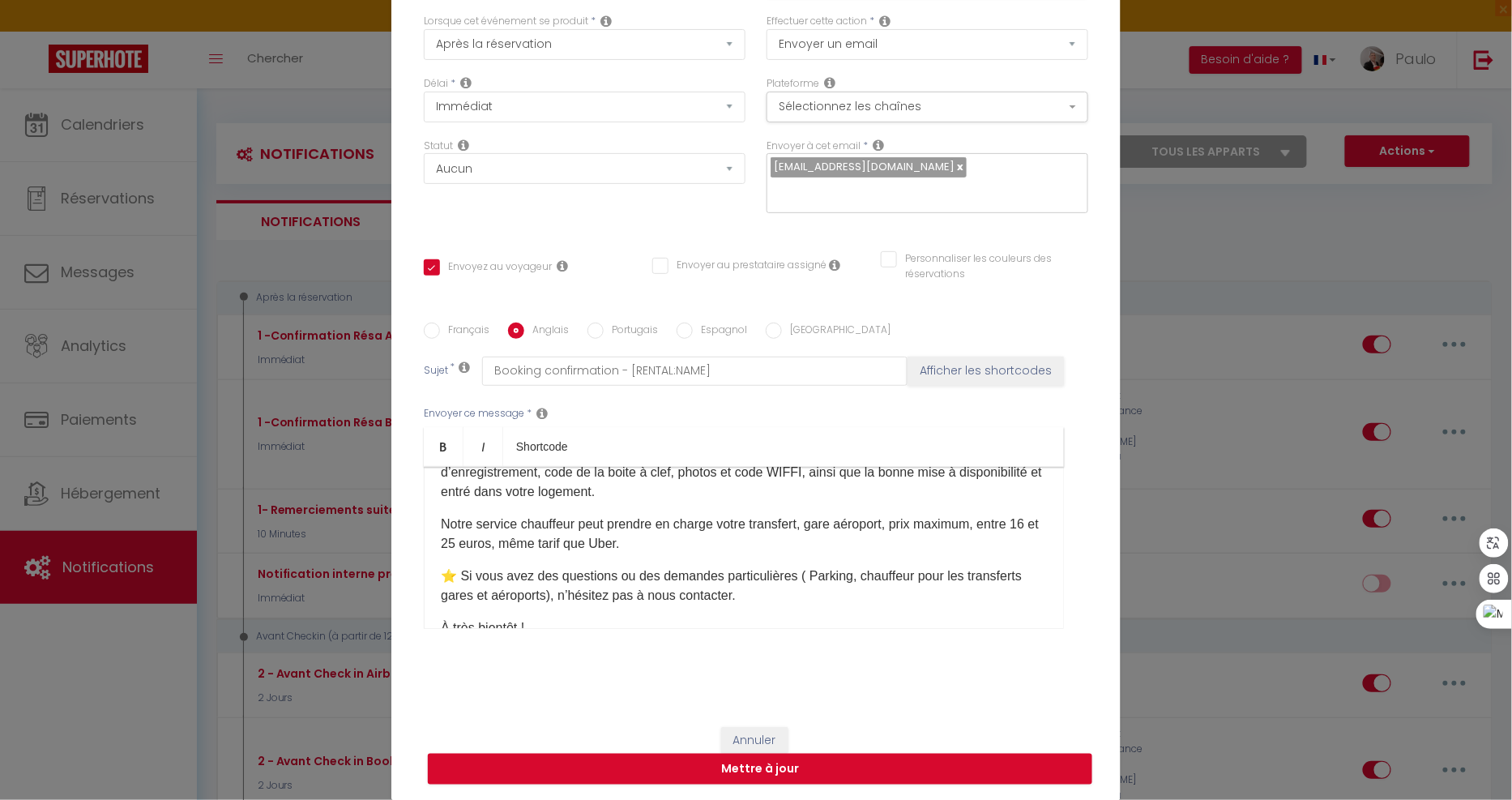
click at [417, 467] on span at bounding box center [417, 467] width 0 height 0
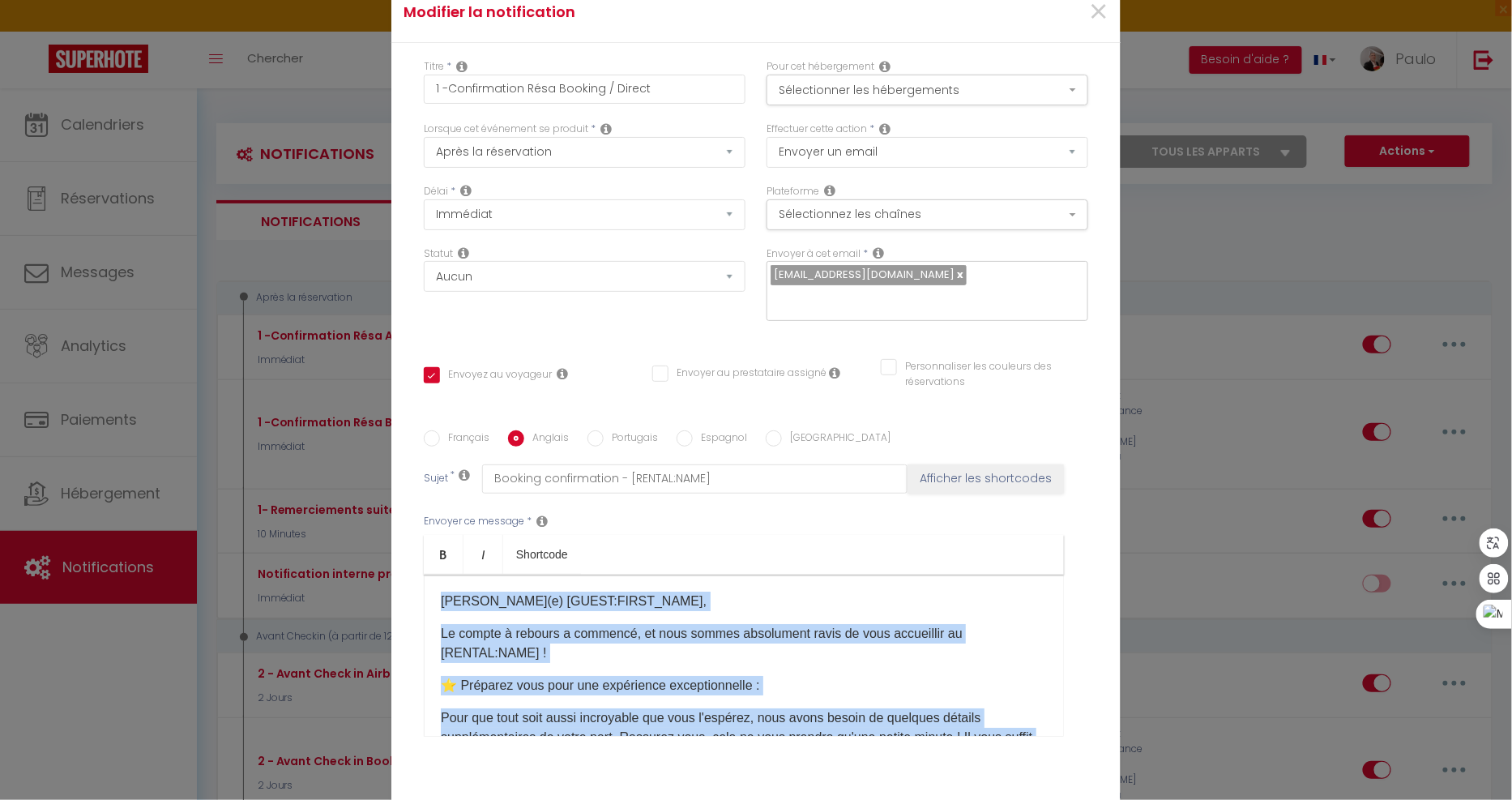
scroll to position [539, 0]
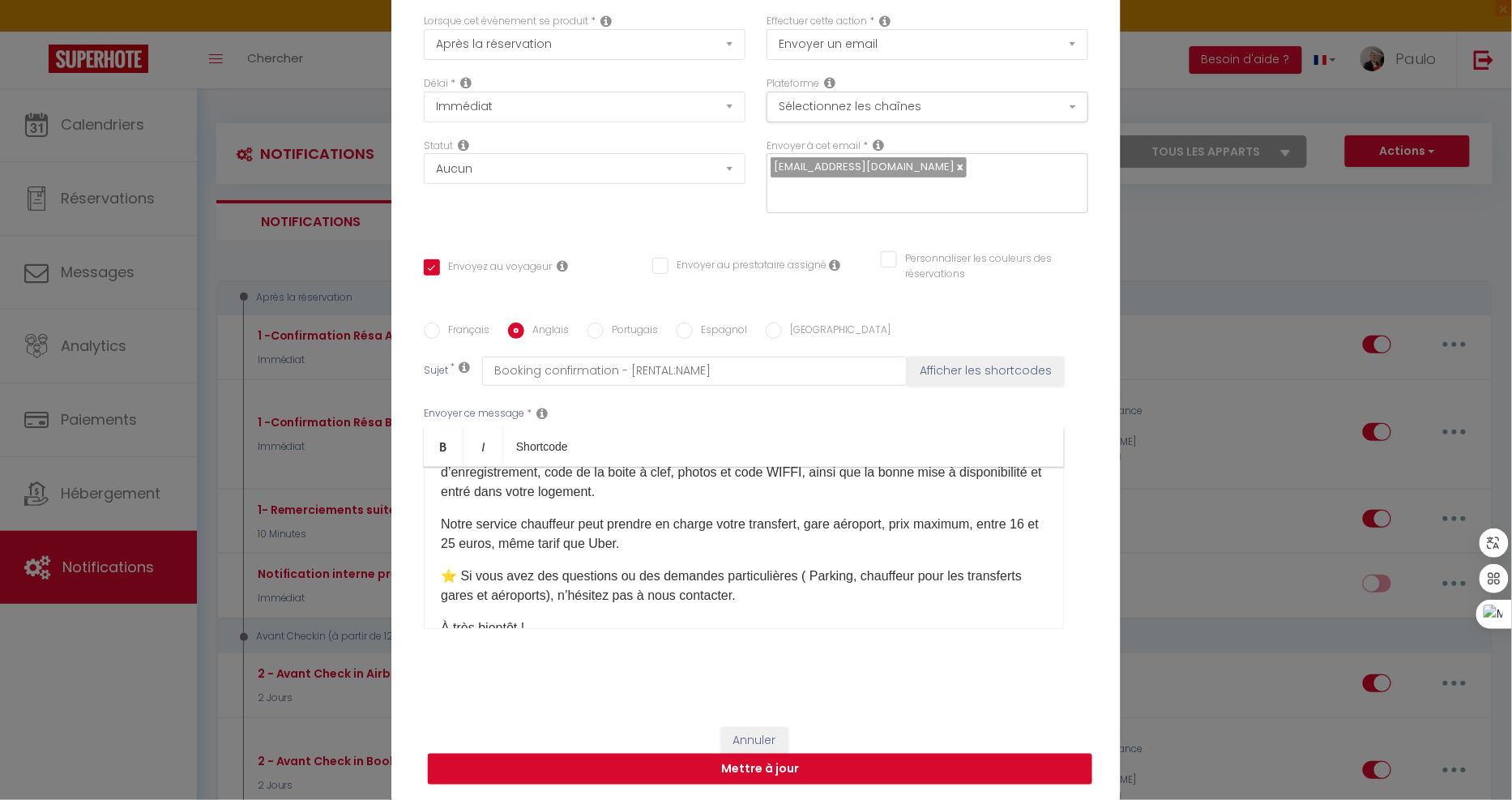
click at [430, 565] on icon at bounding box center [424, 572] width 13 height 13
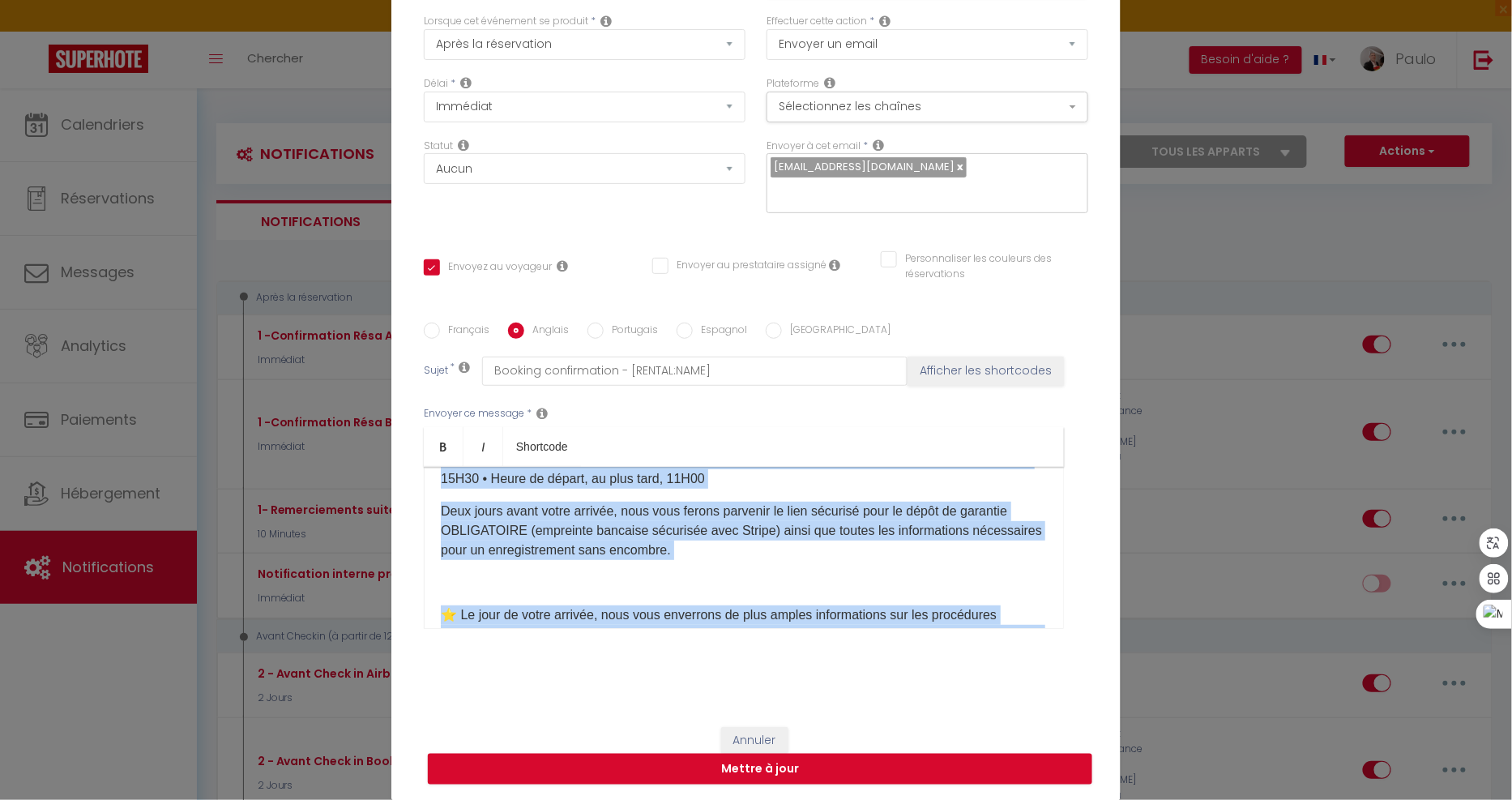
scroll to position [0, 0]
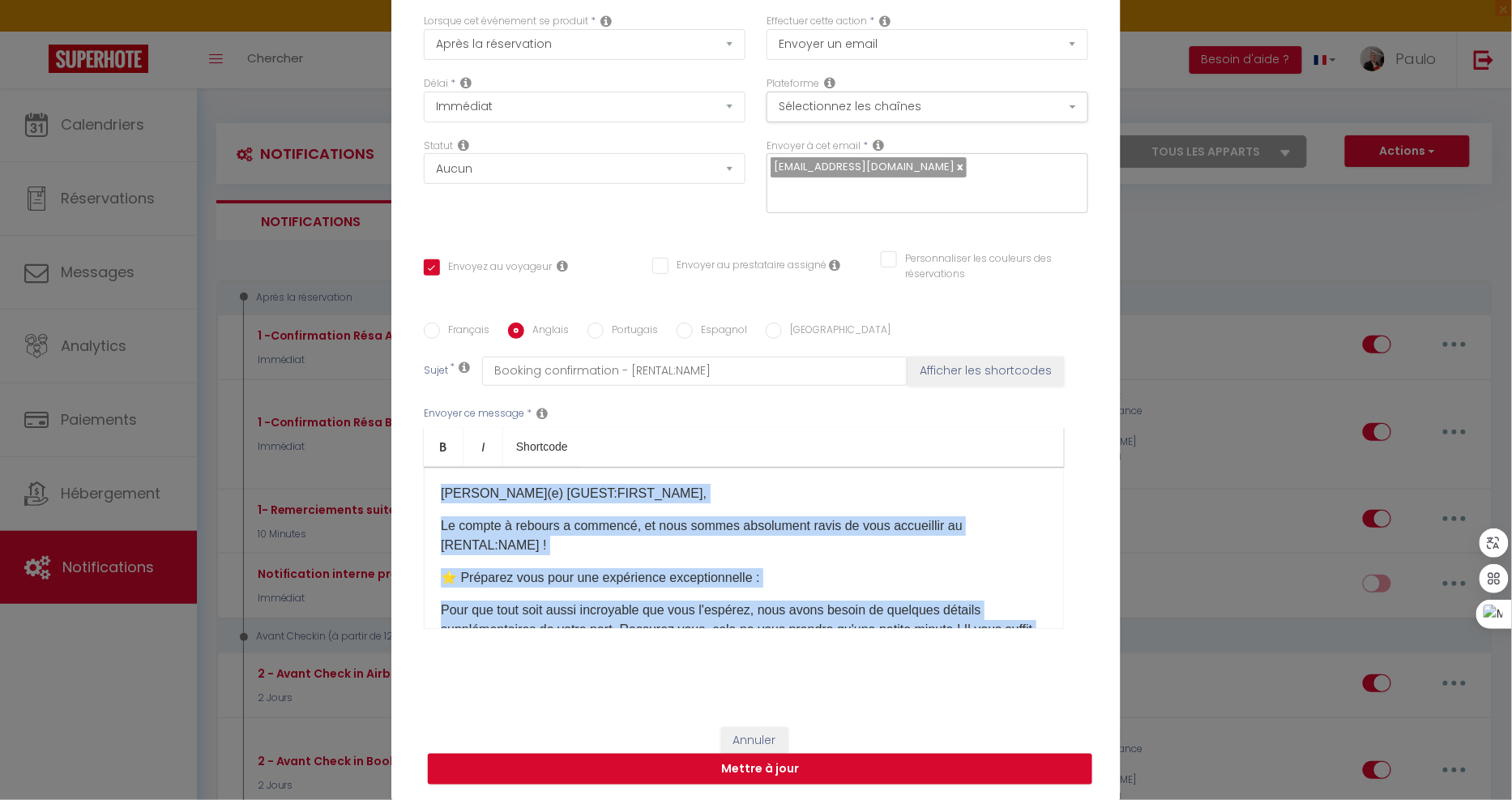
drag, startPoint x: 611, startPoint y: 529, endPoint x: 409, endPoint y: 352, distance: 268.6
click at [409, 352] on div "Titre * 1 -Confirmation Résa Booking / Direct Pour cet hébergement Sélectionner…" at bounding box center [756, 322] width 729 height 775
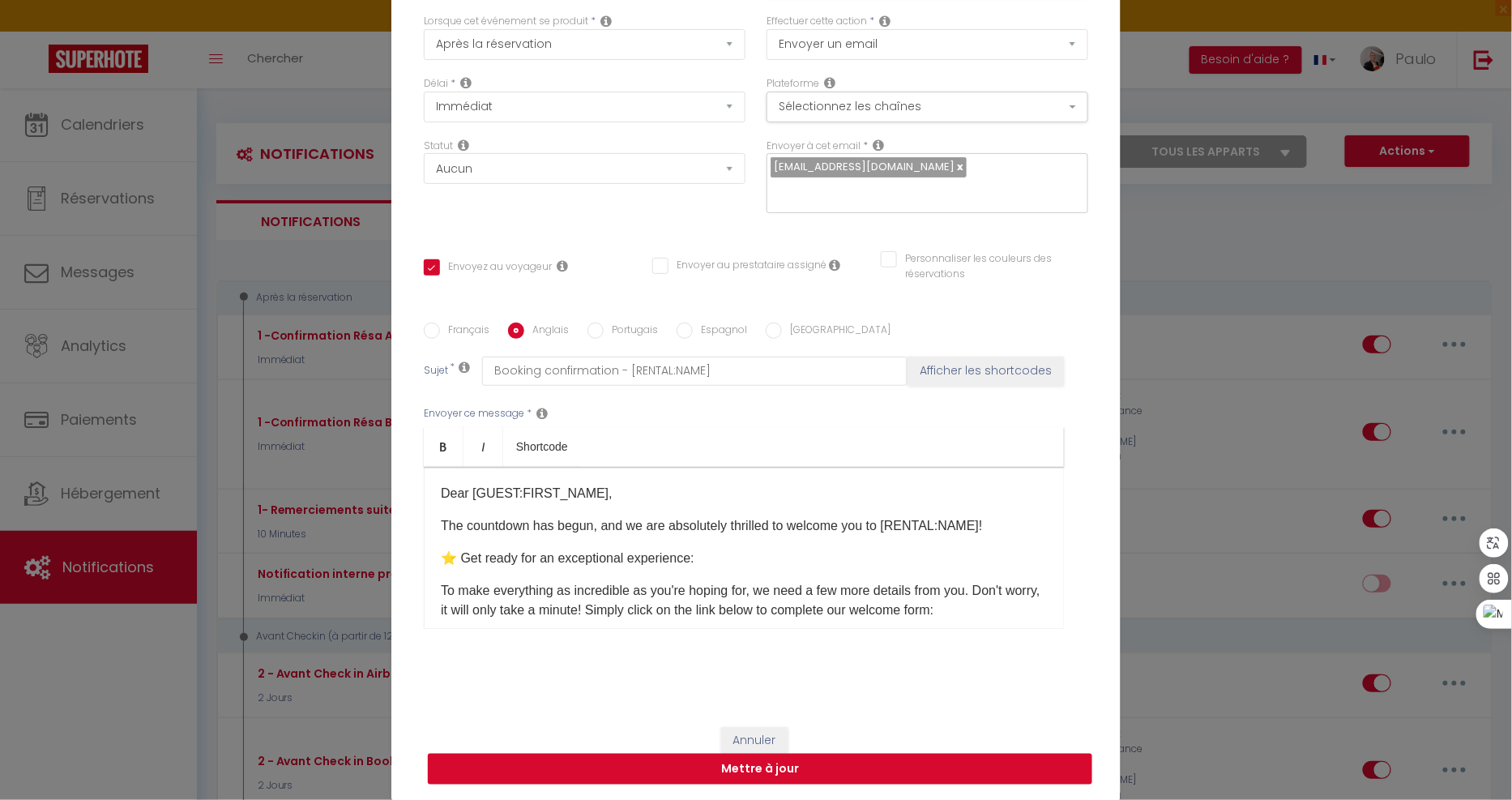
click at [730, 765] on button "Mettre à jour" at bounding box center [760, 769] width 664 height 31
checkbox input "true"
checkbox input "false"
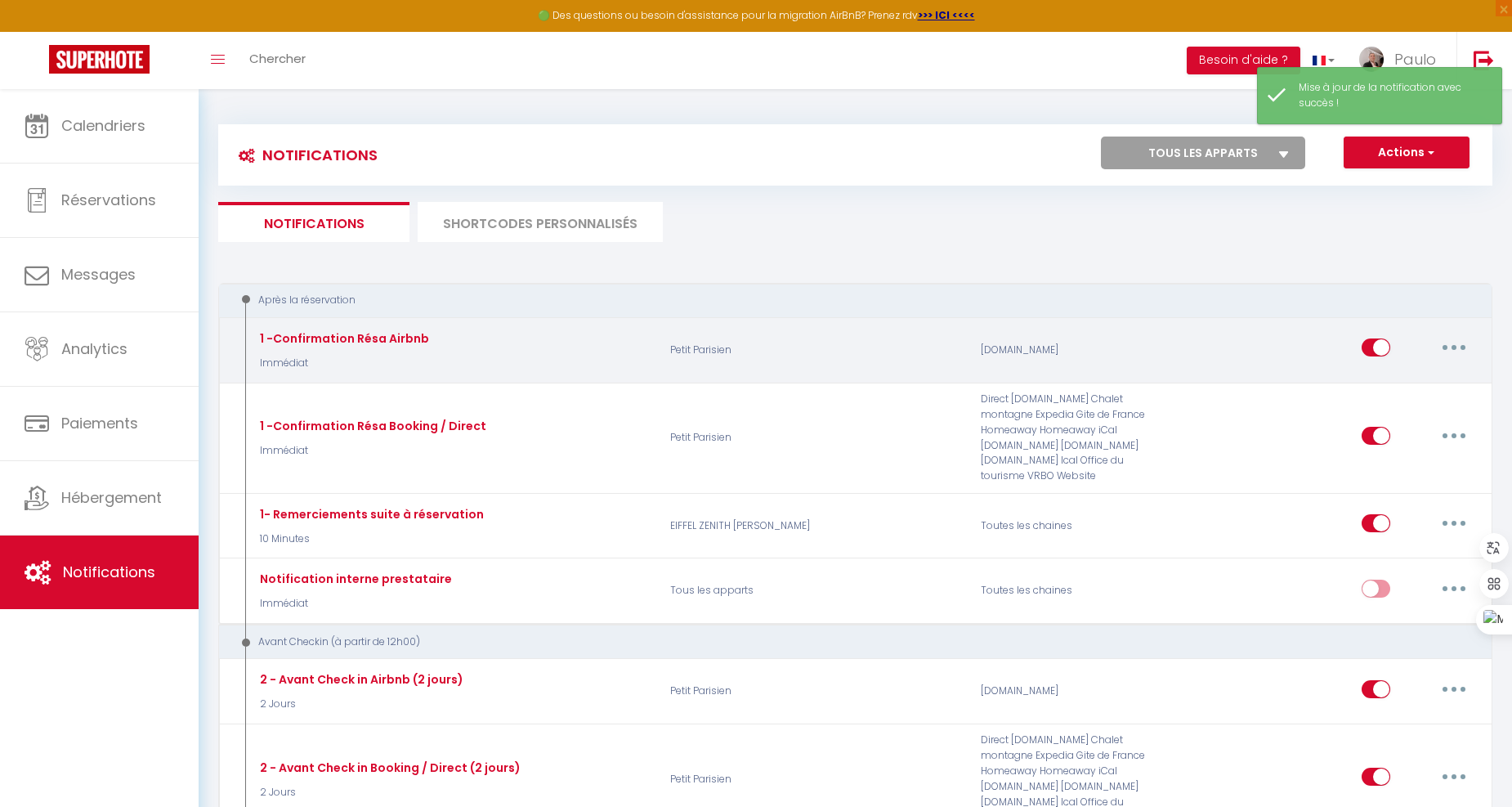
click at [1459, 349] on button "button" at bounding box center [1453, 347] width 45 height 26
click at [1377, 381] on link "Editer" at bounding box center [1411, 385] width 121 height 28
type input "1 -Confirmation Résa Airbnb"
select select "Immédiat"
select select
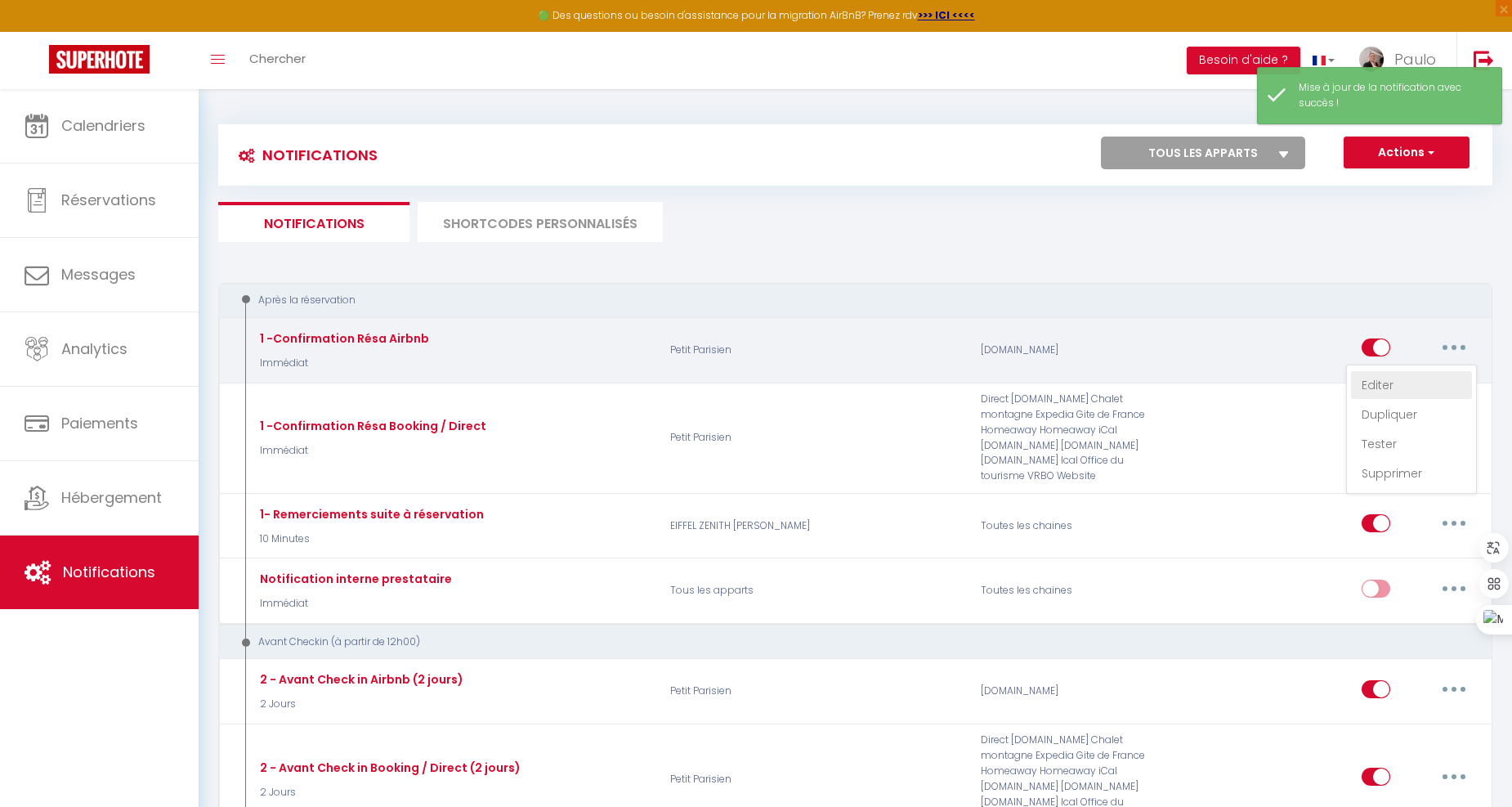
checkbox input "true"
checkbox input "false"
radio input "true"
type input "Confirmation de réservation - [RENTAL:NAME]"
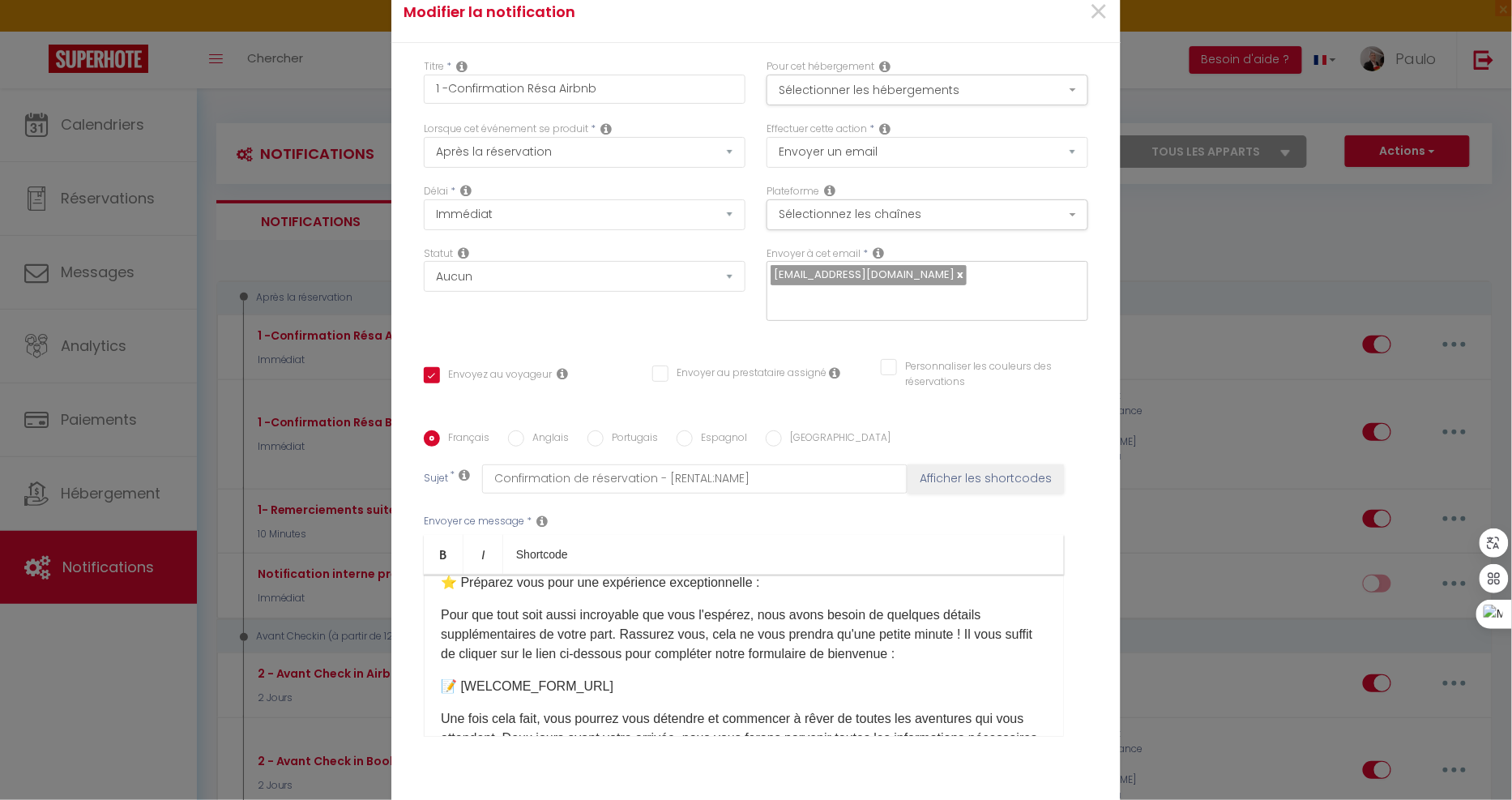
scroll to position [180, 0]
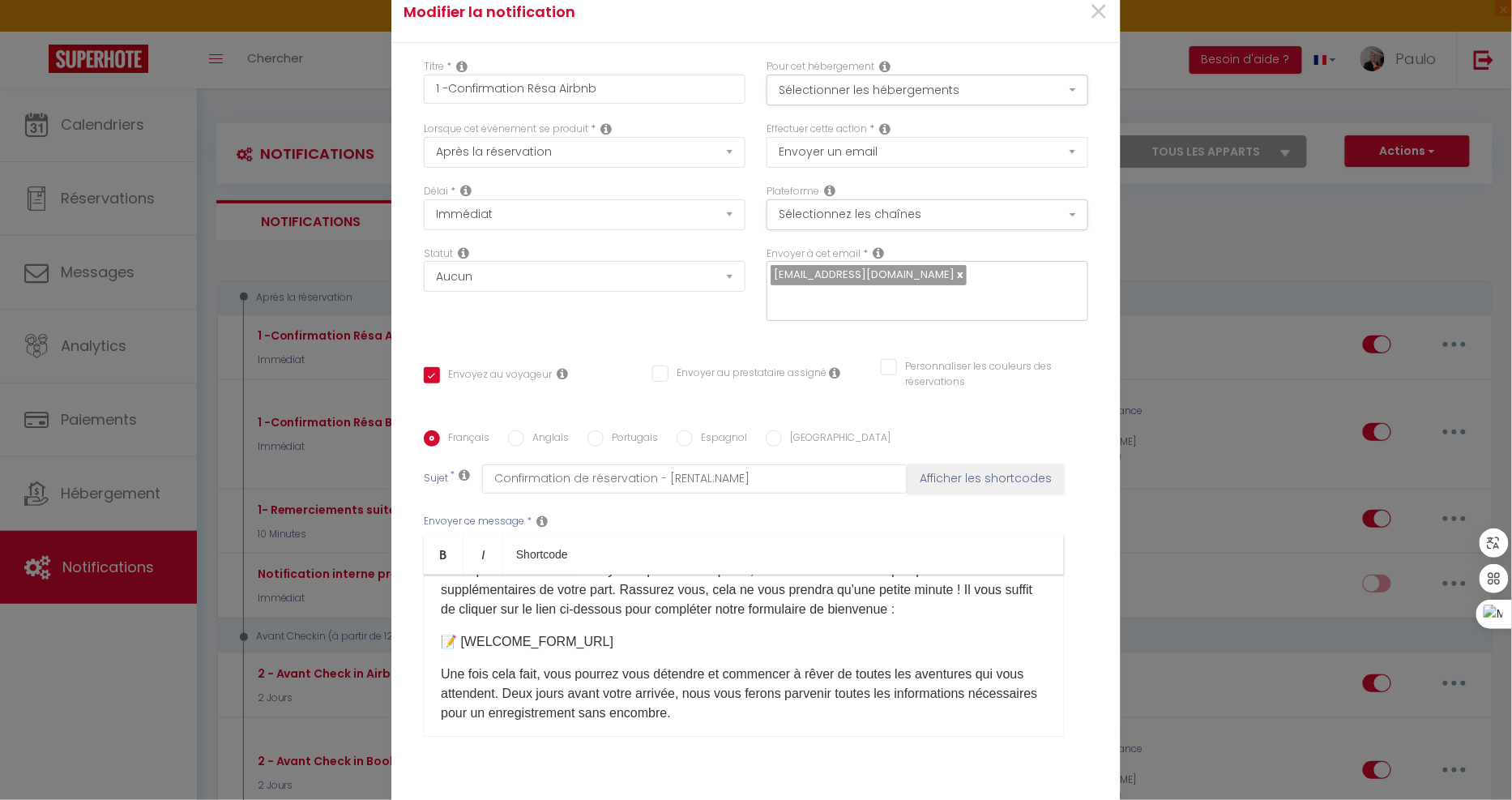
click at [550, 430] on label "Anglais" at bounding box center [546, 439] width 45 height 17
click at [524, 430] on input "Anglais" at bounding box center [517, 439] width 17 height 17
radio input "true"
checkbox input "true"
checkbox input "false"
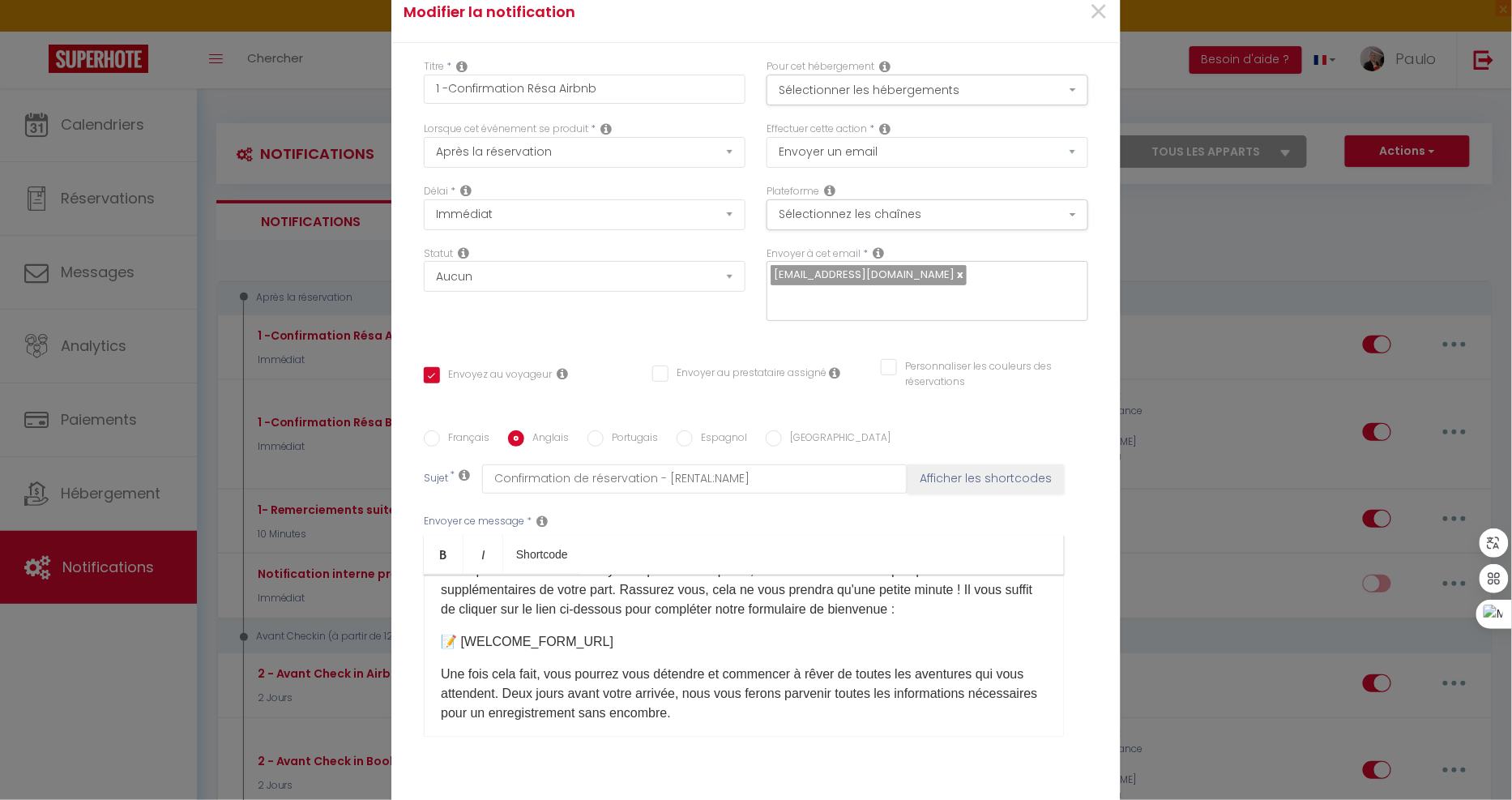
checkbox input "false"
type input "Booking confirmation - [RENTAL:NAME]"
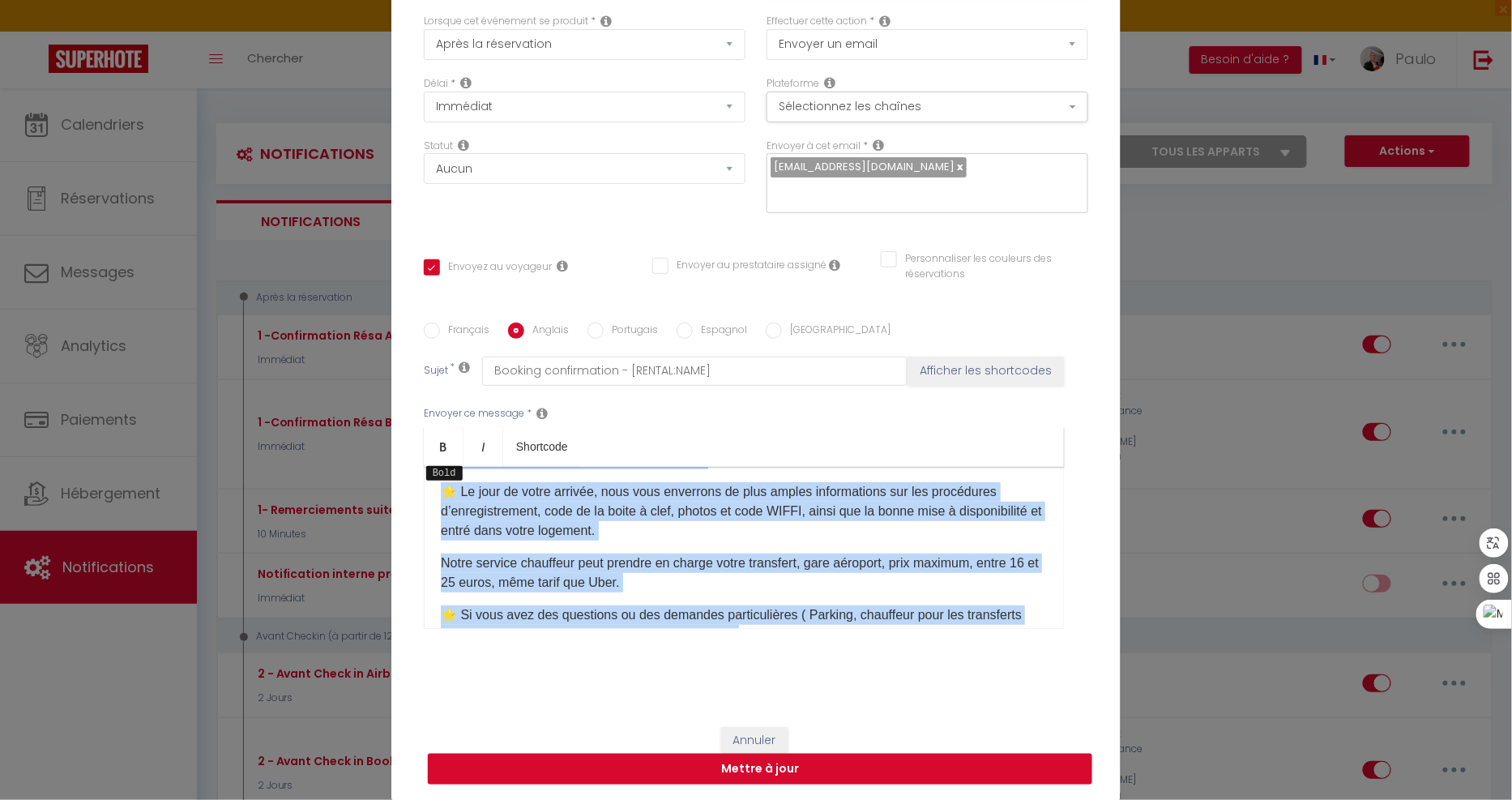
scroll to position [0, 0]
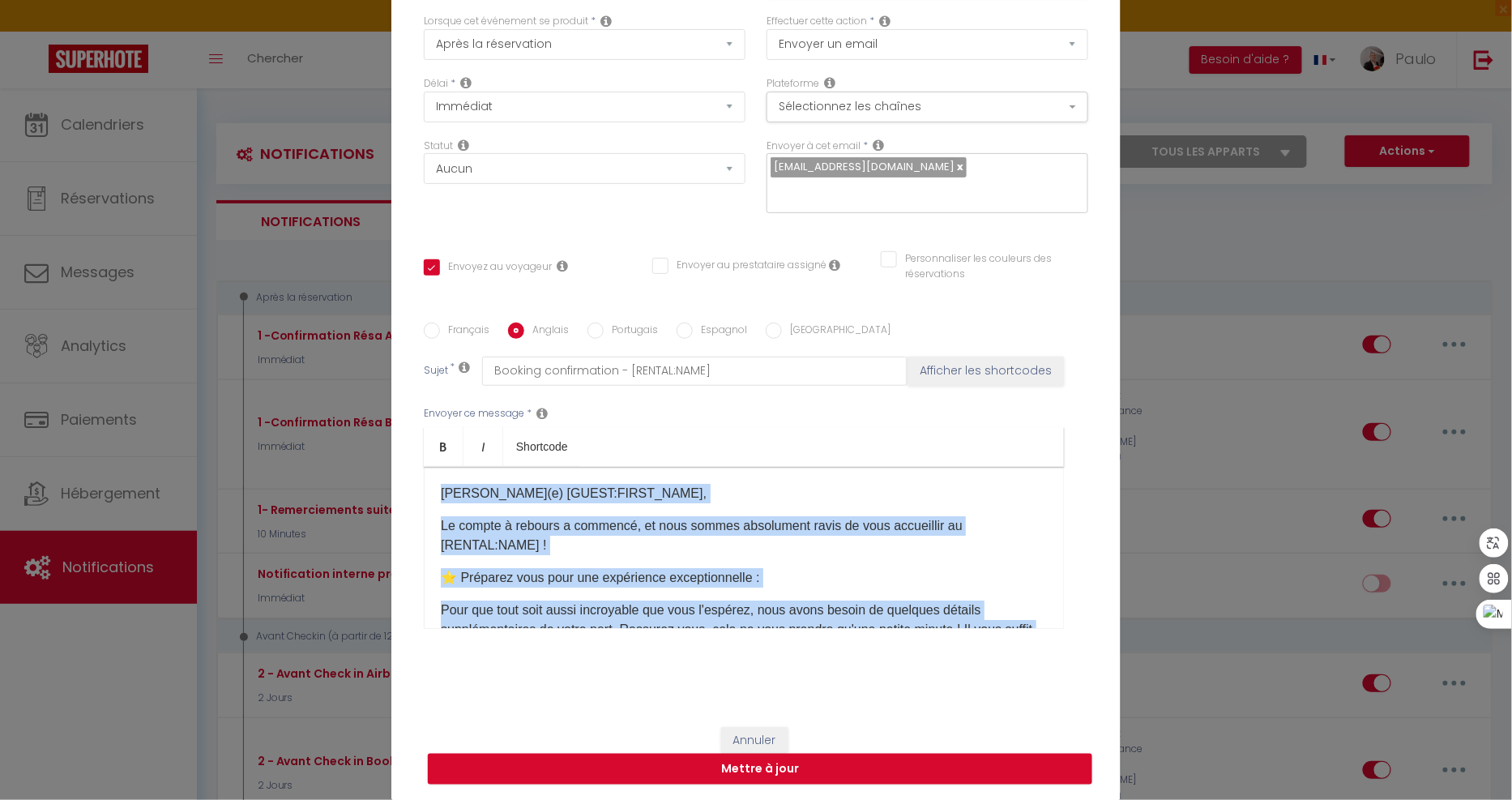
drag, startPoint x: 605, startPoint y: 549, endPoint x: 343, endPoint y: 366, distance: 319.6
click at [343, 366] on div "Modifier la notification × Titre * 1 -Confirmation Résa Airbnb Pour cet héberge…" at bounding box center [756, 400] width 1512 height 800
copy div "Cher(e) [GUEST:FIRST_NAME], Le compte à rebours a commencé, et nous sommes abso…"
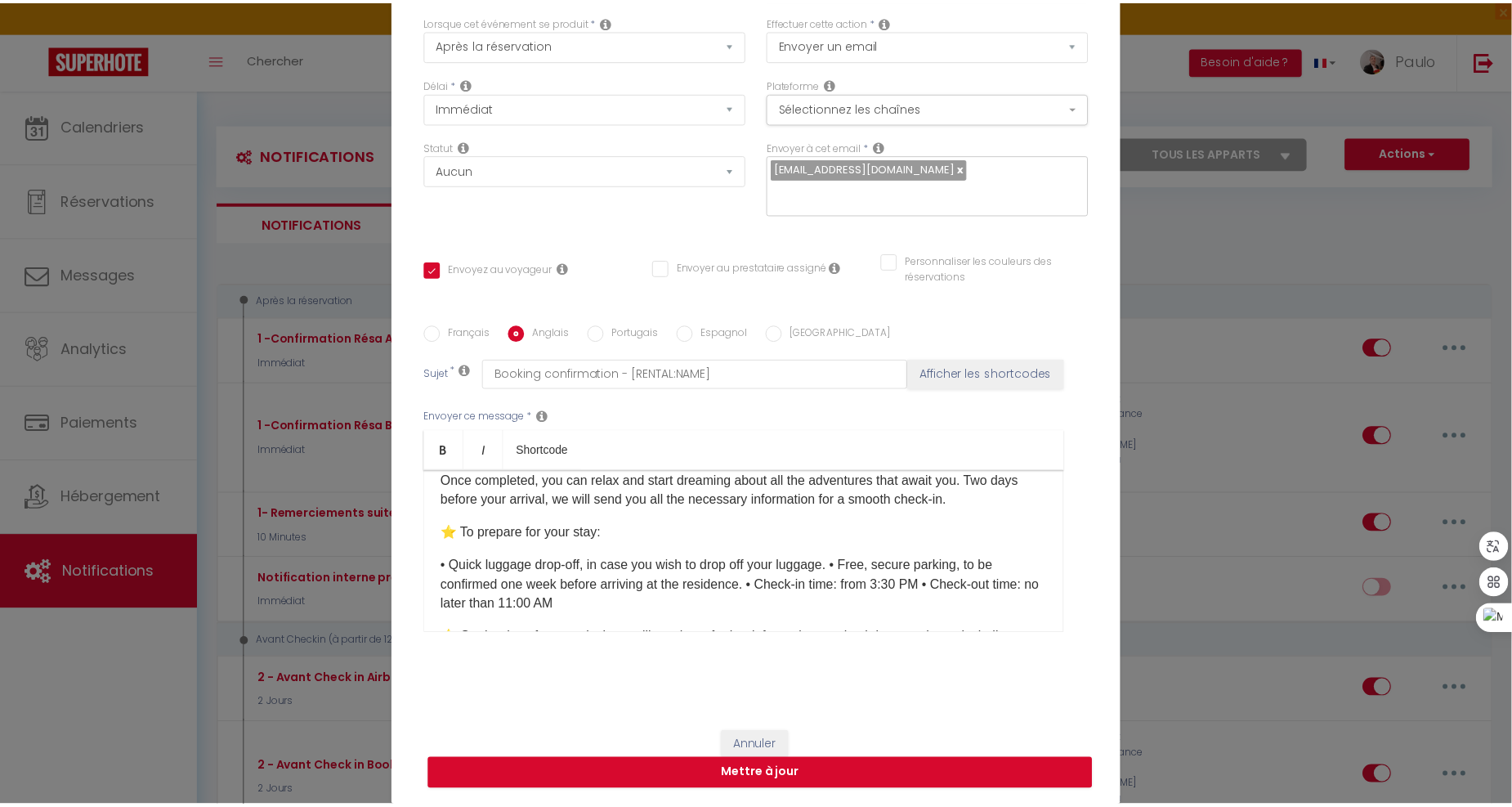
scroll to position [363, 0]
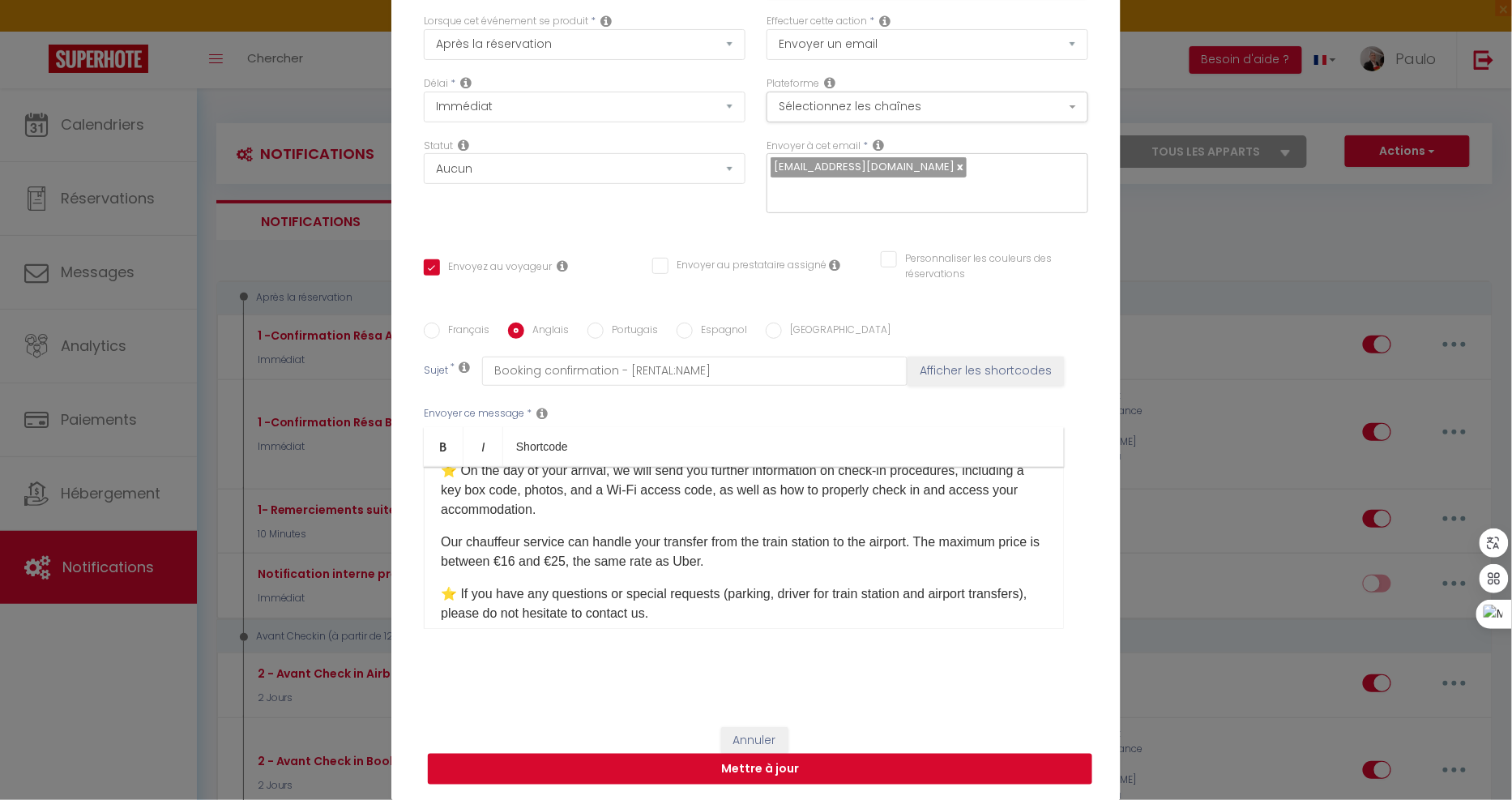
click at [771, 763] on button "Mettre à jour" at bounding box center [760, 769] width 664 height 31
checkbox input "true"
checkbox input "false"
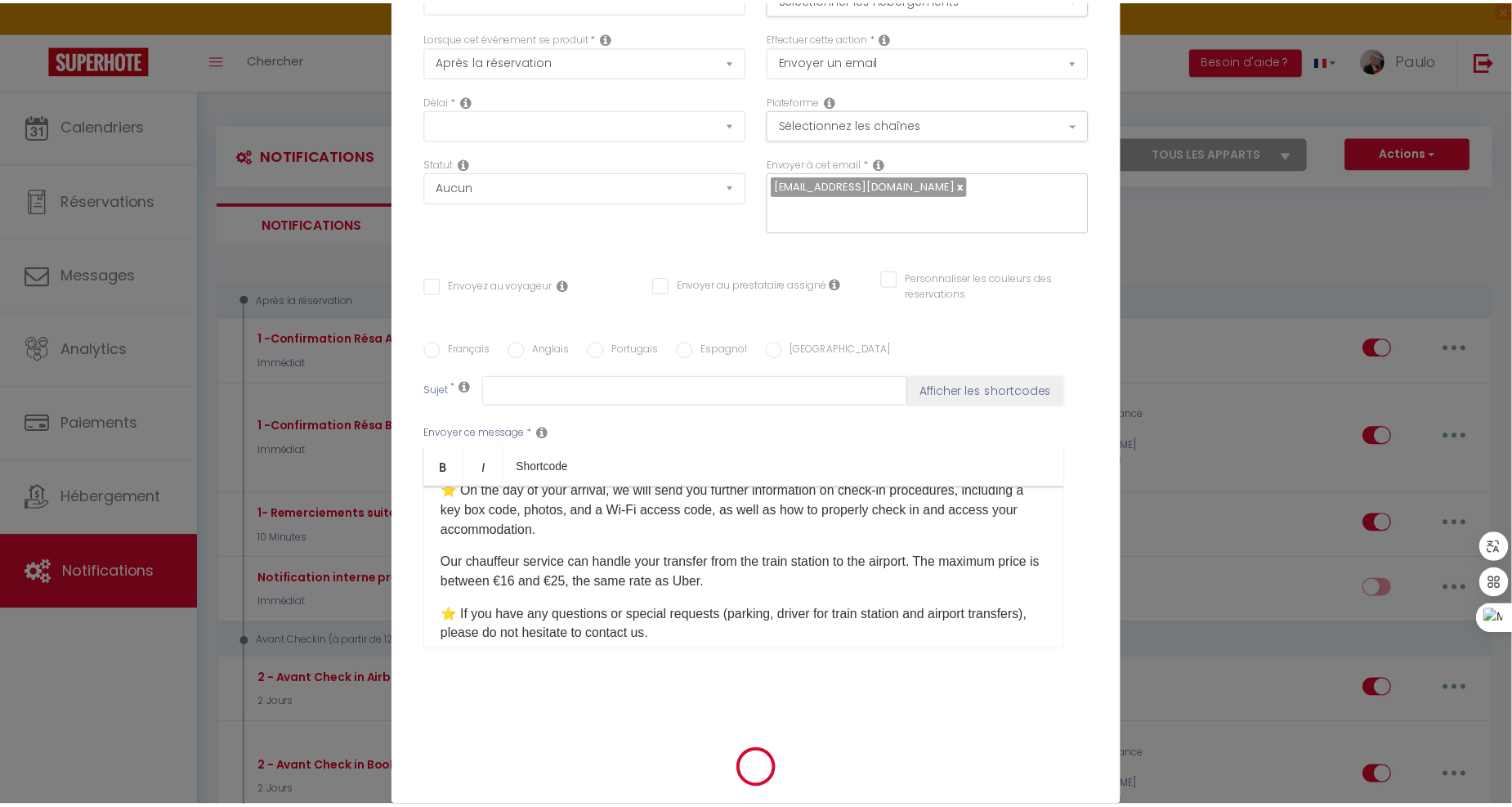
scroll to position [0, 0]
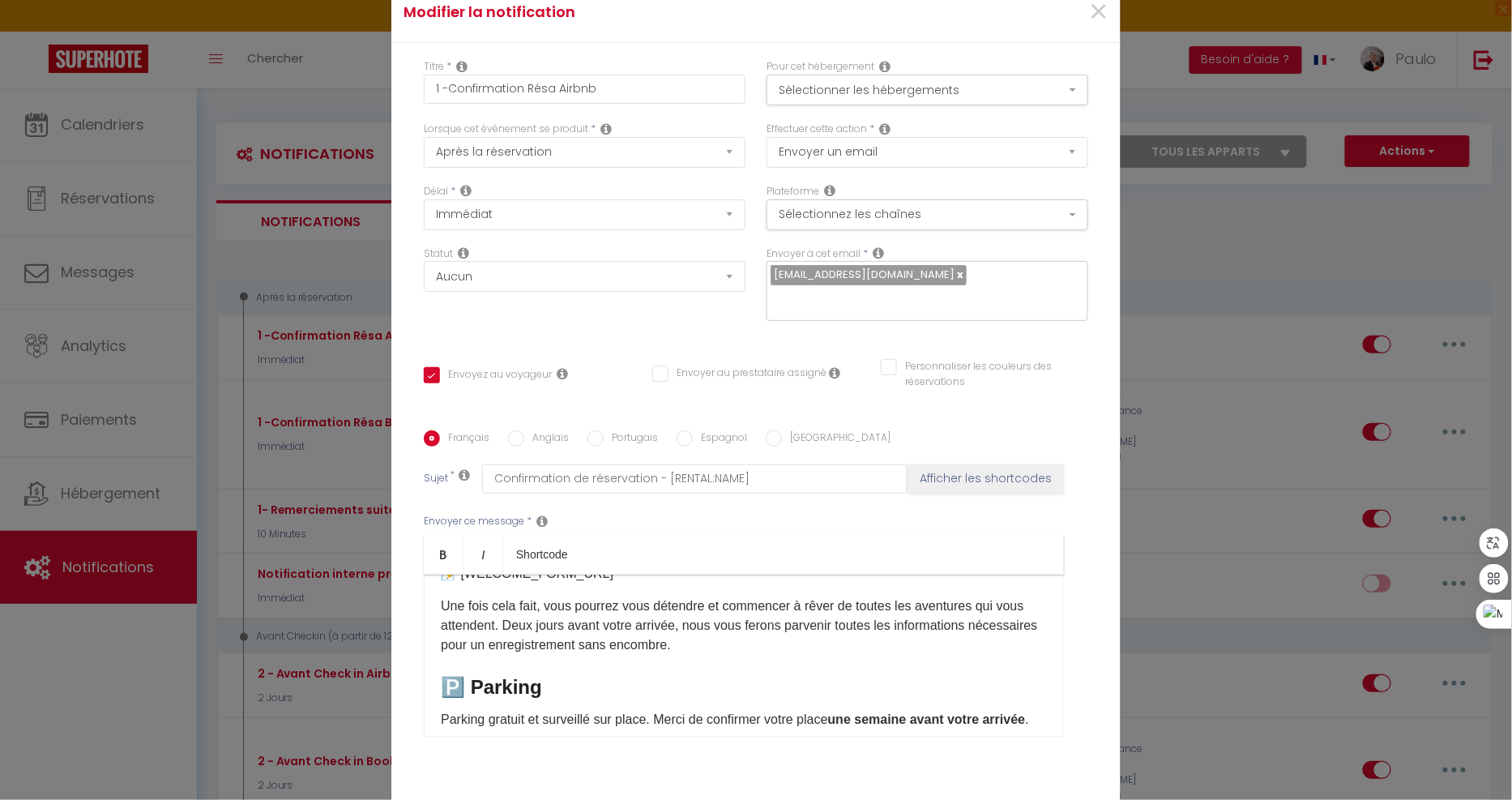
scroll to position [172, 0]
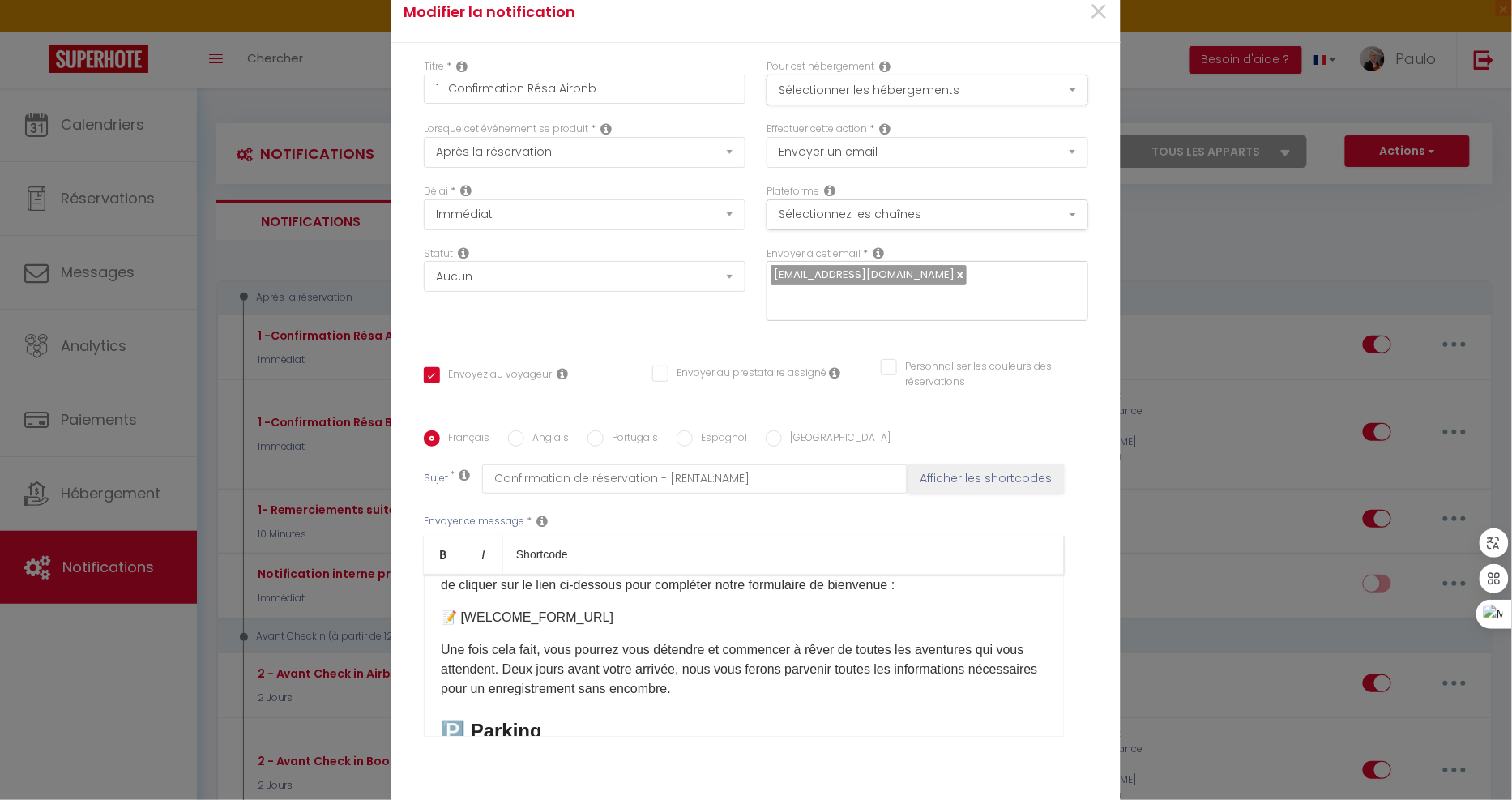
click at [560, 438] on label "Anglais" at bounding box center [546, 439] width 45 height 17
click at [524, 438] on input "Anglais" at bounding box center [517, 439] width 17 height 17
radio input "true"
checkbox input "true"
checkbox input "false"
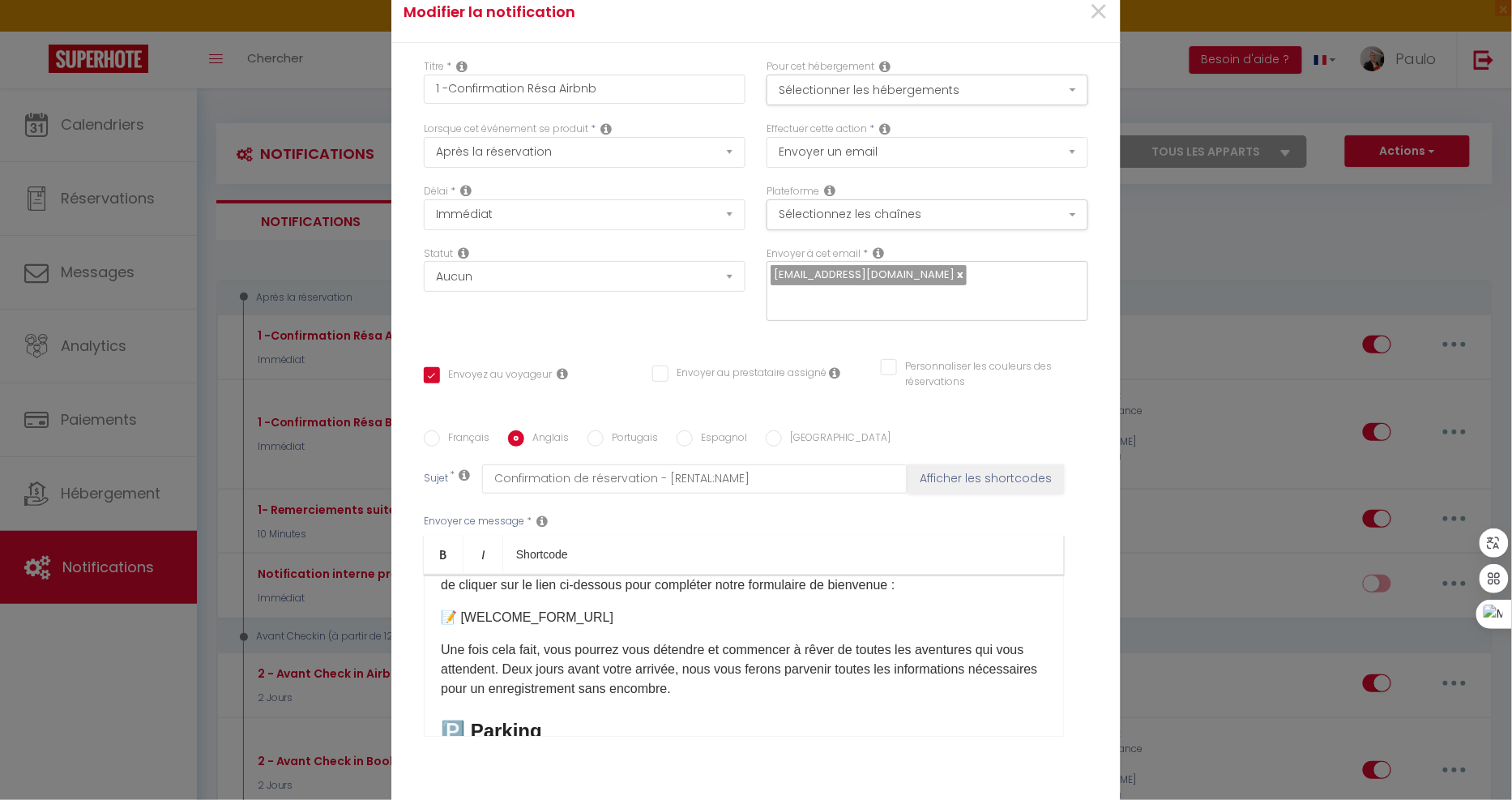
checkbox input "false"
type input "Booking confirmation - [RENTAL:NAME]"
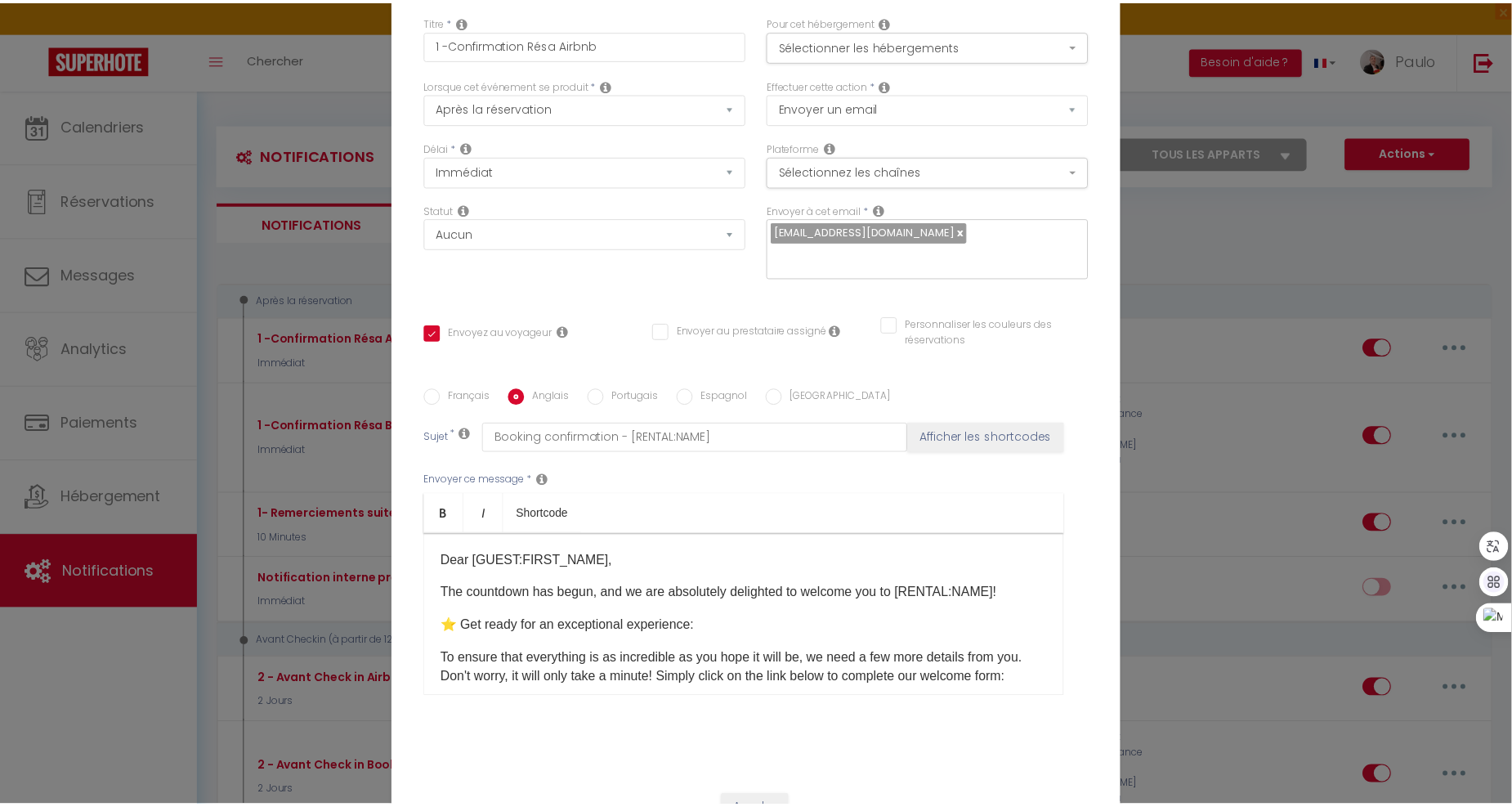
scroll to position [108, 0]
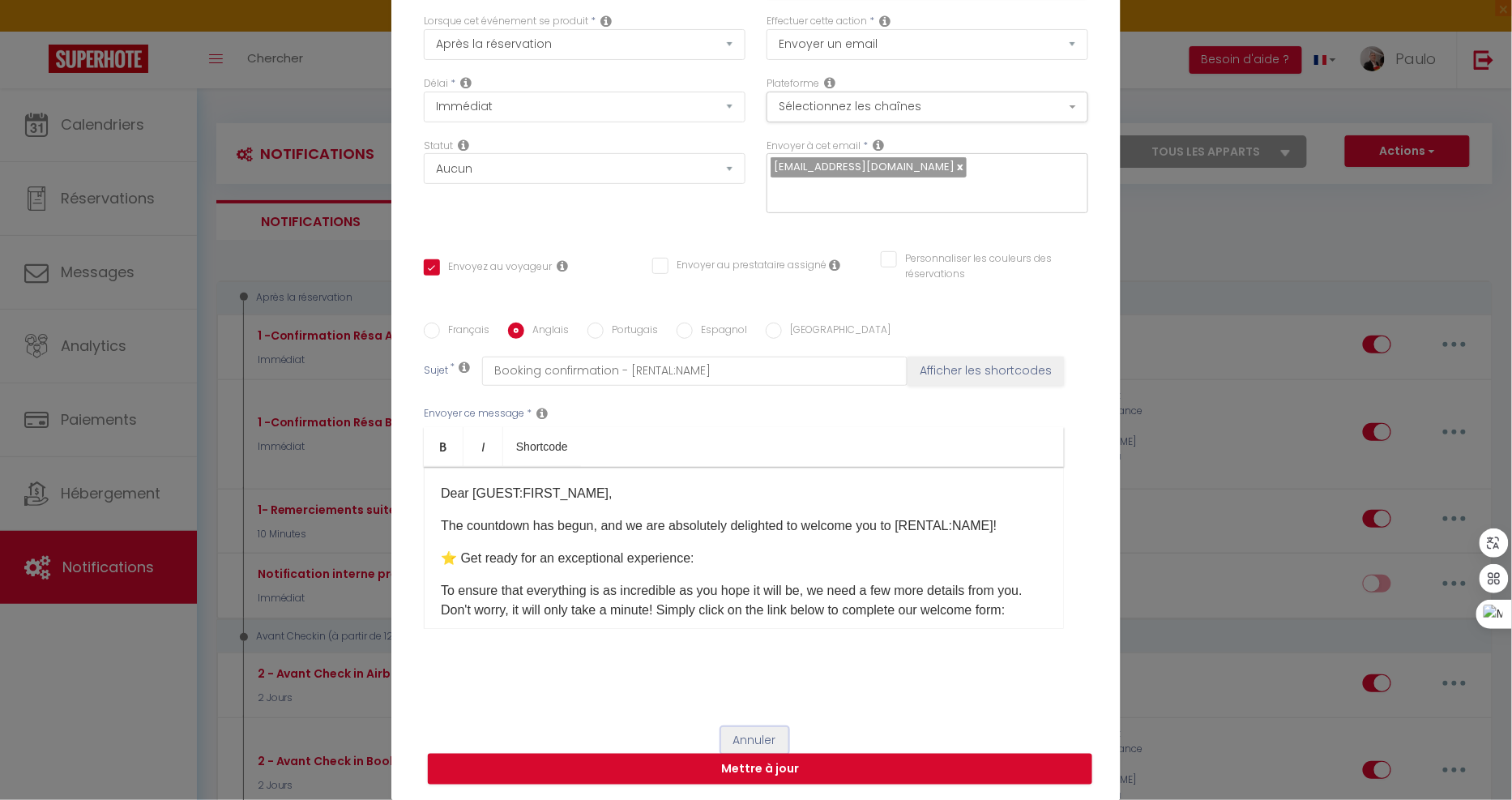
click at [759, 730] on button "Annuler" at bounding box center [754, 740] width 67 height 28
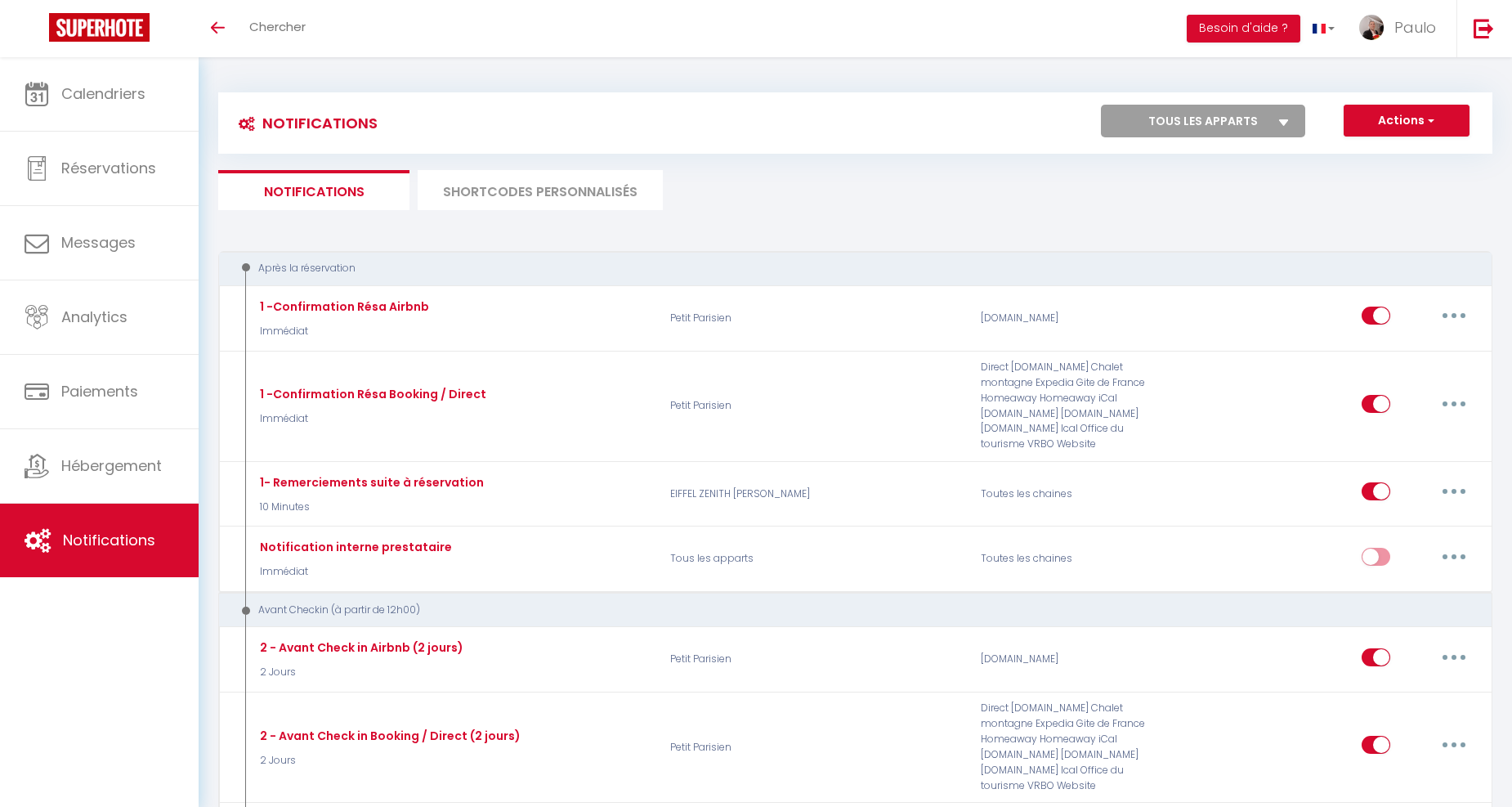
select select
checkbox input "false"
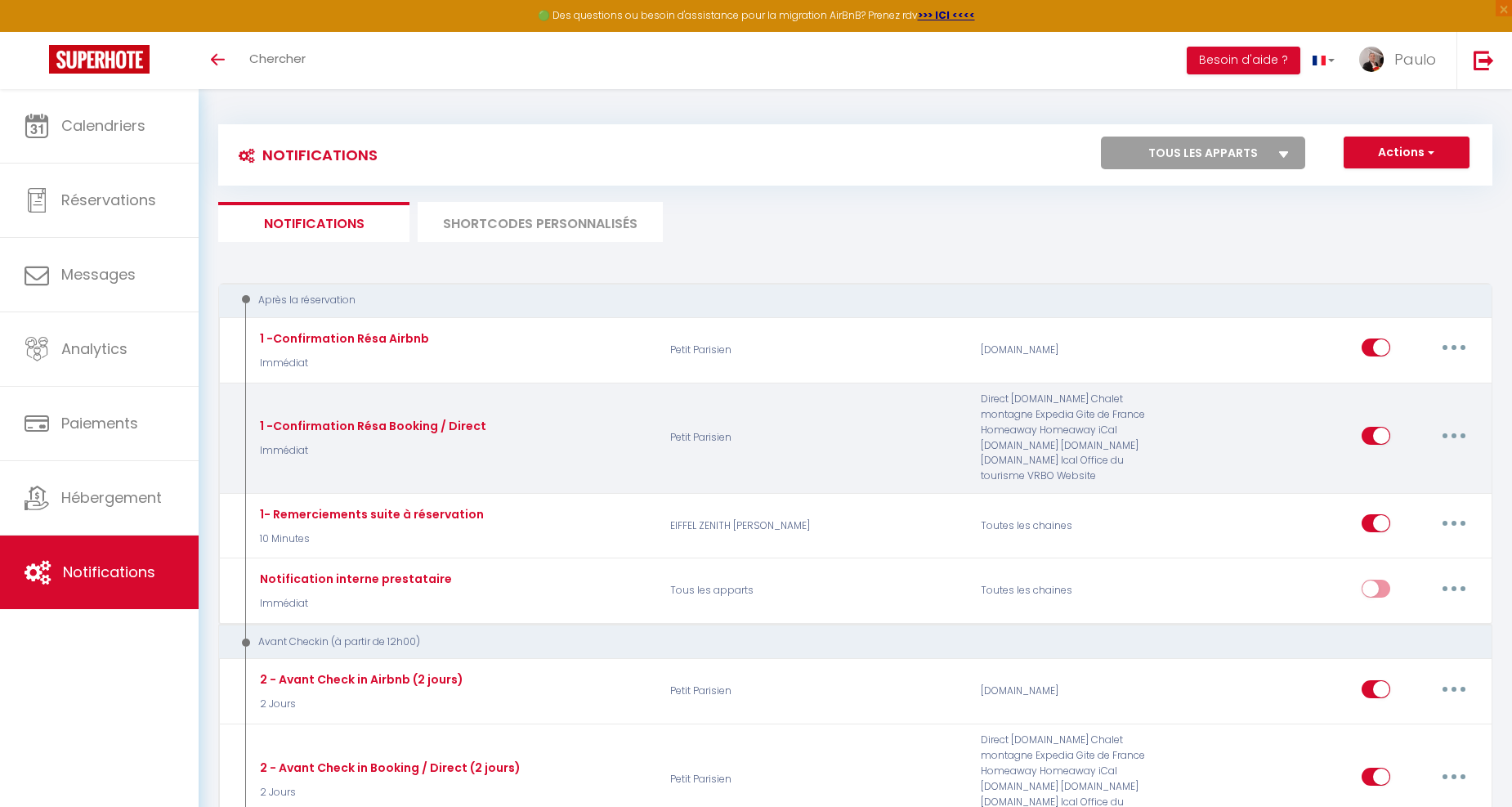
select select
checkbox input "false"
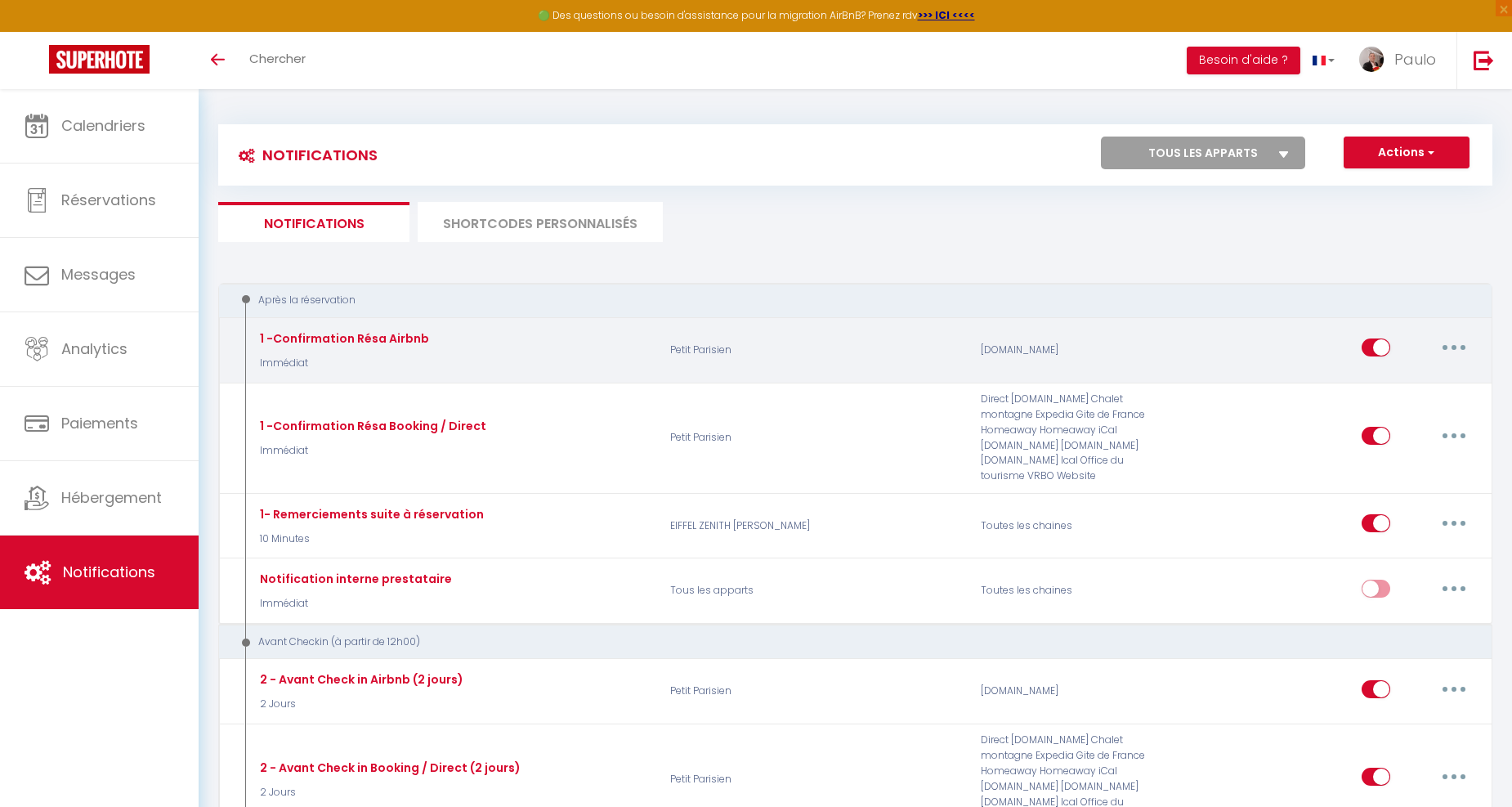
click at [1471, 340] on button "button" at bounding box center [1453, 347] width 45 height 26
click at [1408, 376] on link "Editer" at bounding box center [1411, 385] width 121 height 28
type input "1 -Confirmation Résa Airbnb"
select select "Immédiat"
select select
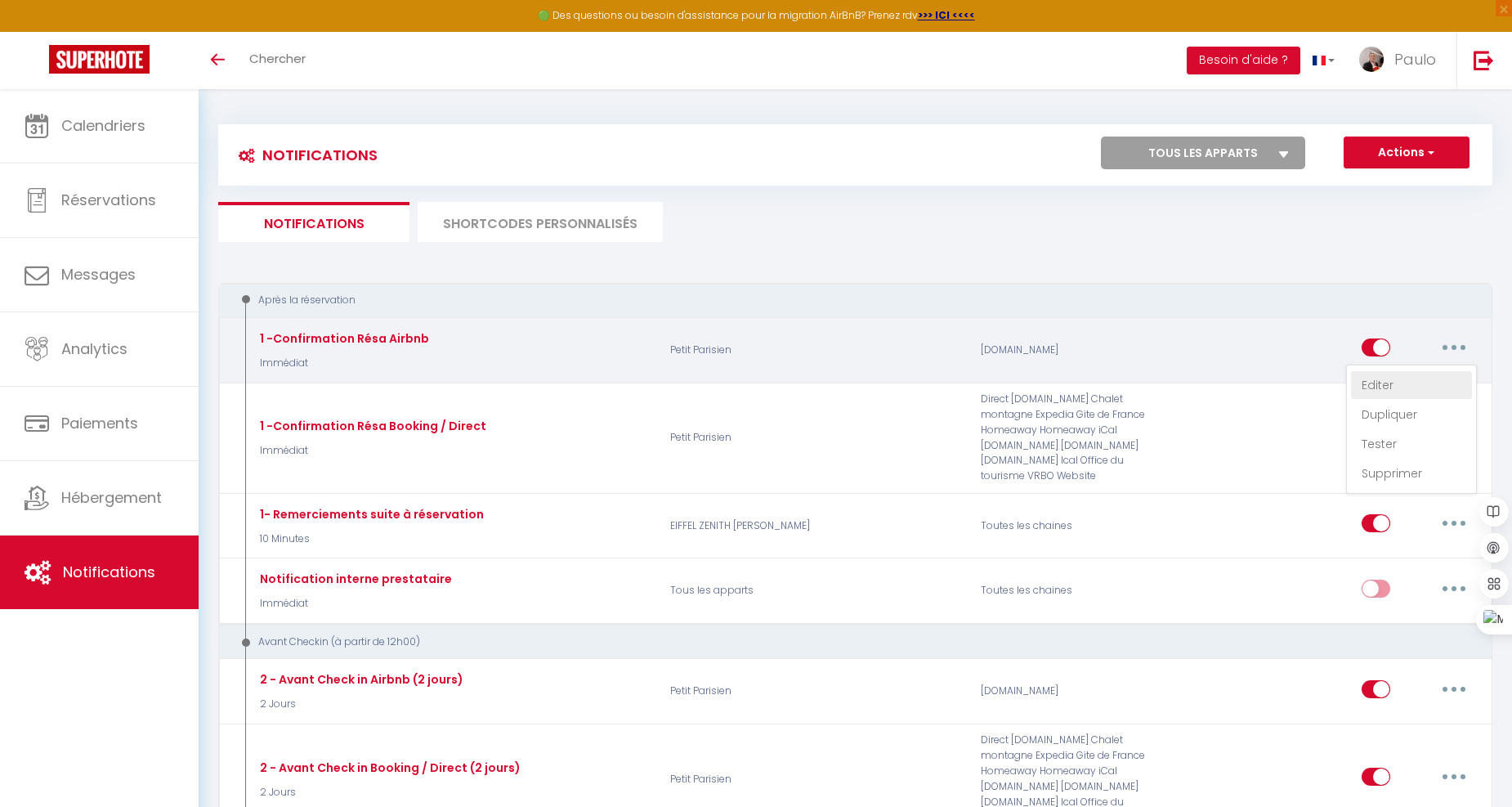
checkbox input "true"
checkbox input "false"
radio input "true"
type input "Confirmation de réservation - [RENTAL:NAME]"
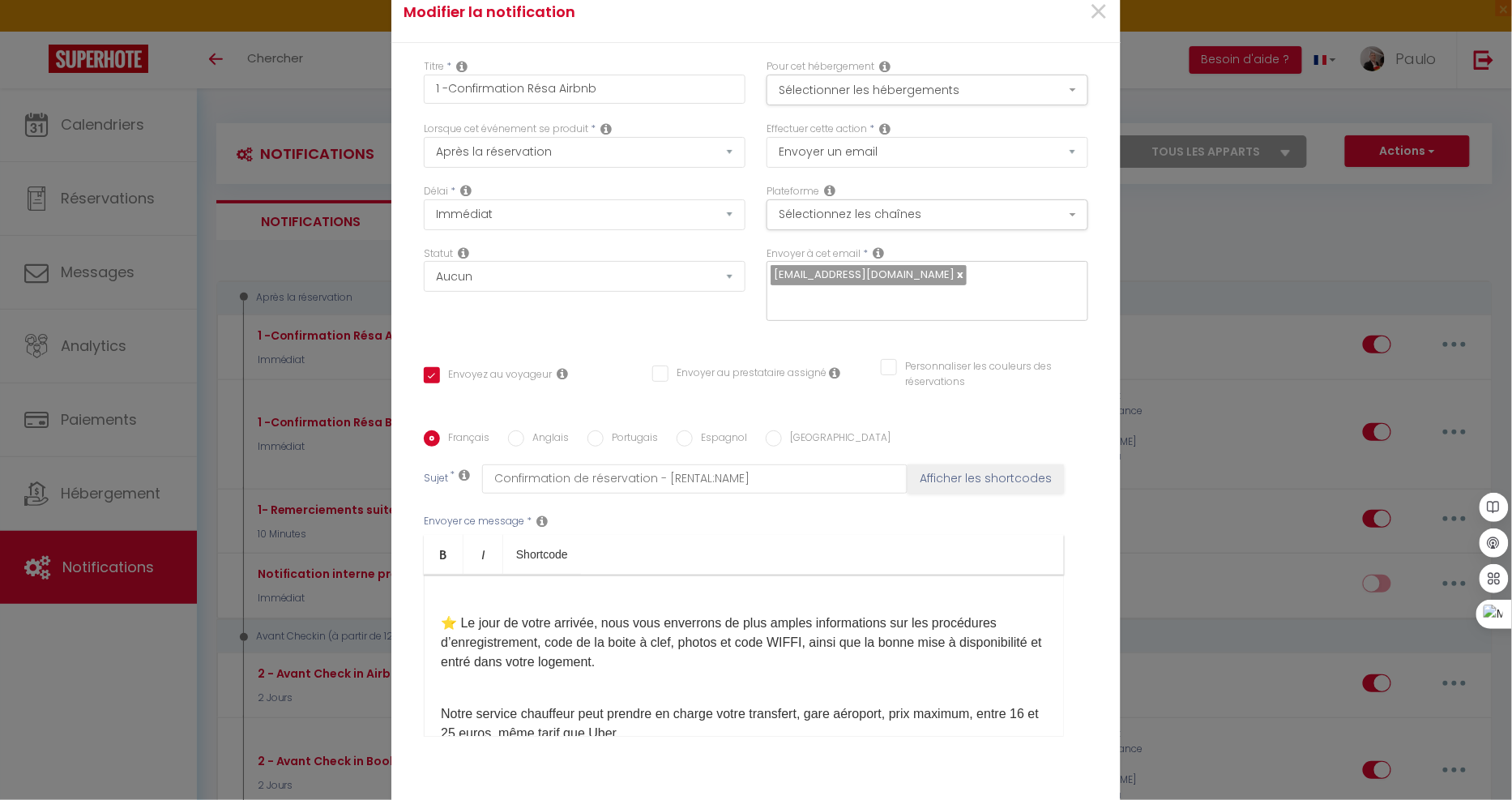
scroll to position [539, 0]
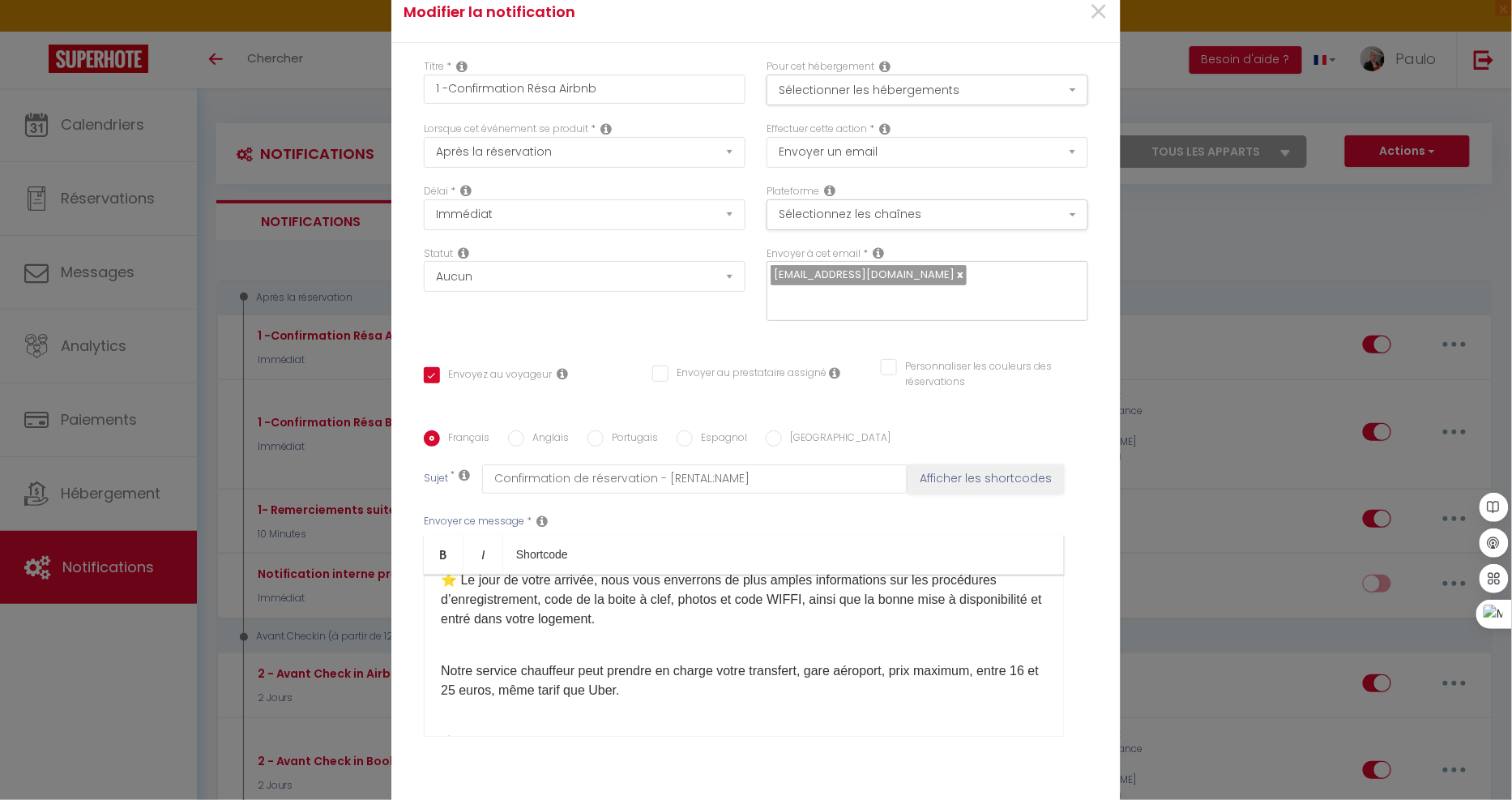
click at [794, 593] on p "⭐ ​Le jour de votre arrivée, nous vous enverrons de plus amples informations su…" at bounding box center [743, 580] width 606 height 97
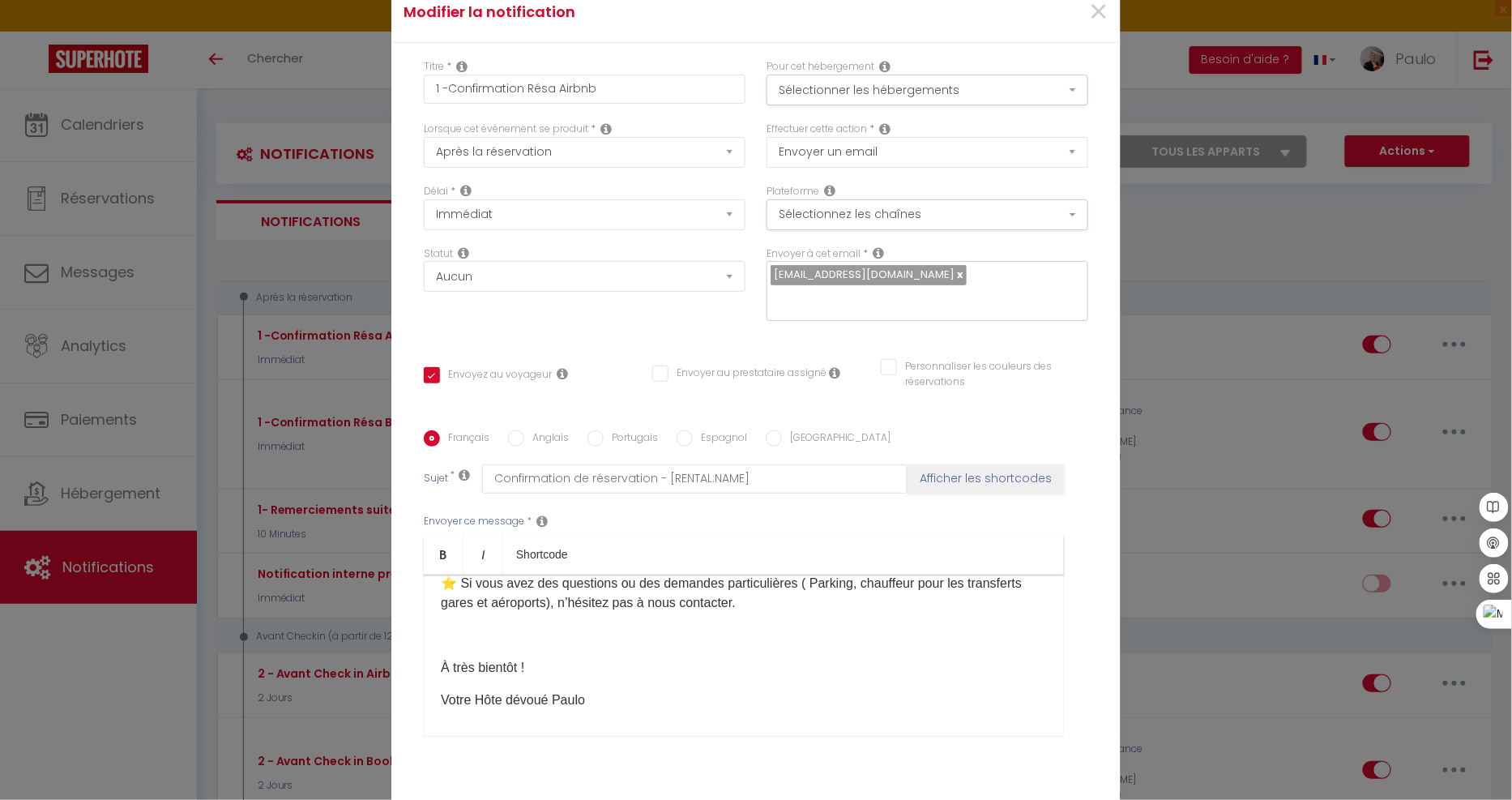
scroll to position [666, 0]
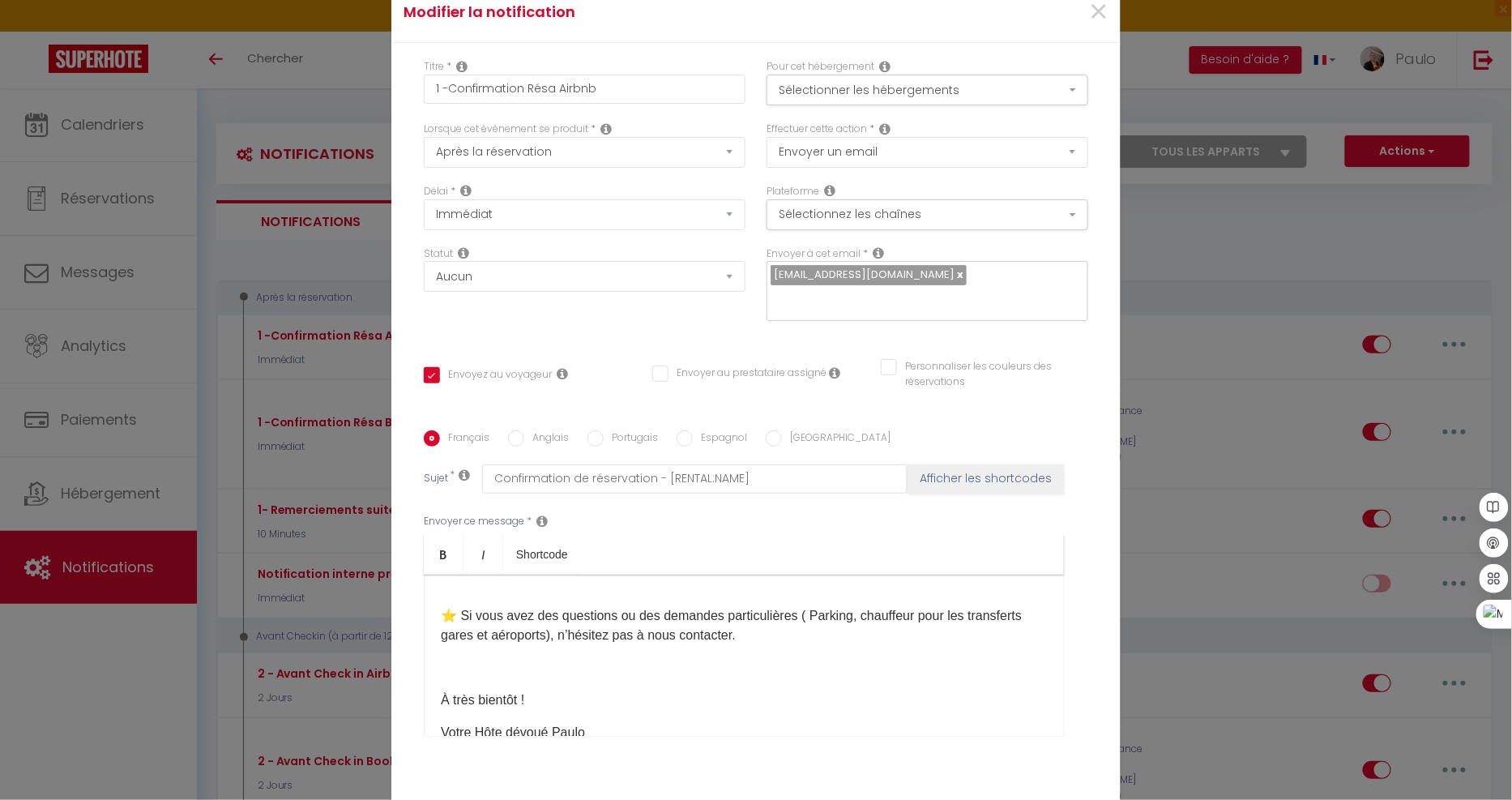
click at [803, 620] on p "​ ⭐ ​Si vous avez des questions ou des demandes particulières ( Parking, chauff…" at bounding box center [743, 616] width 606 height 59
click at [553, 431] on label "Anglais" at bounding box center [546, 439] width 45 height 17
click at [524, 431] on input "Anglais" at bounding box center [517, 439] width 17 height 17
radio input "true"
checkbox input "true"
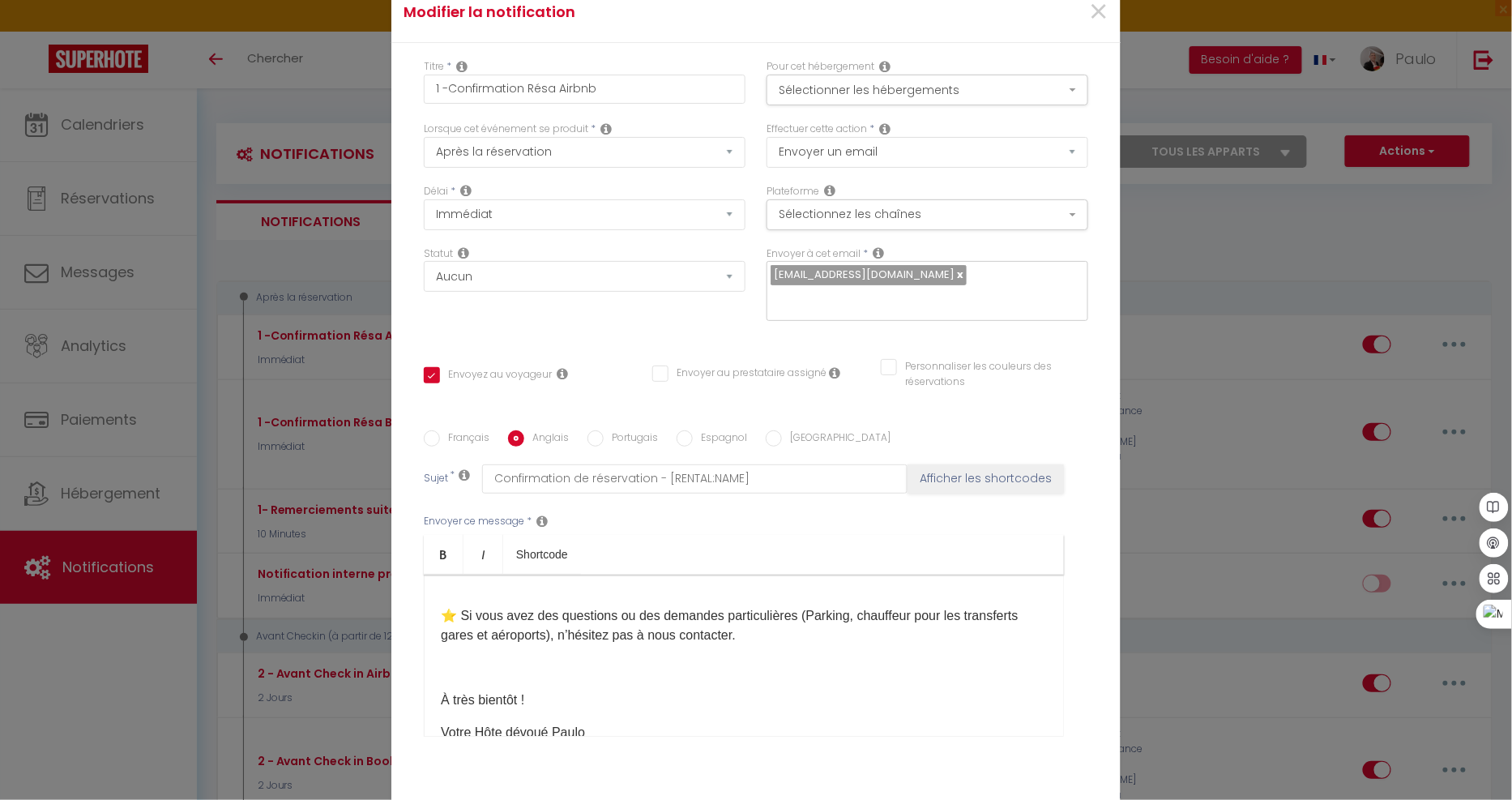
checkbox input "false"
type input "Booking confirmation - [RENTAL:NAME]"
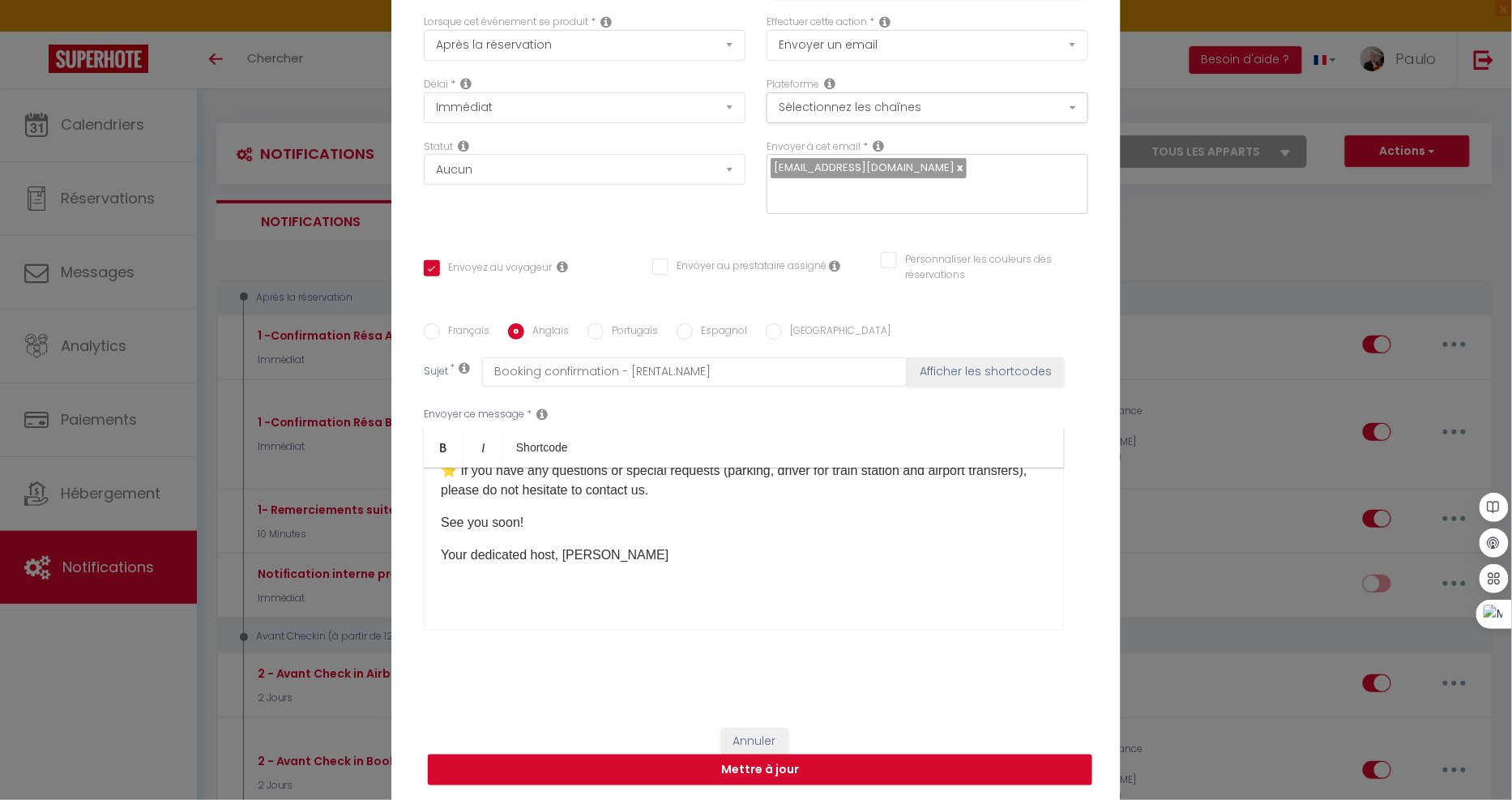
scroll to position [107, 0]
click at [746, 766] on button "Mettre à jour" at bounding box center [760, 769] width 664 height 31
checkbox input "true"
checkbox input "false"
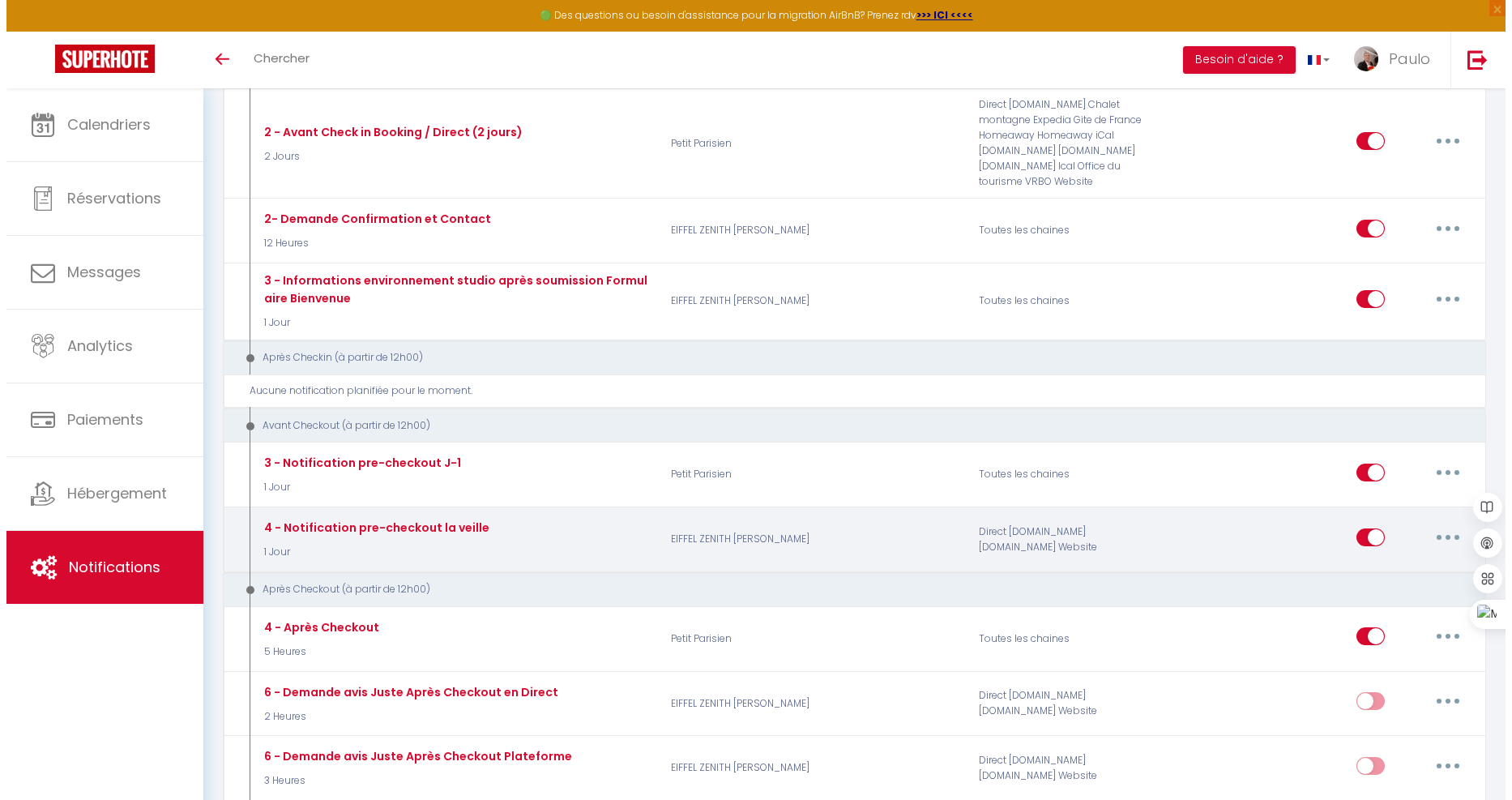
scroll to position [629, 0]
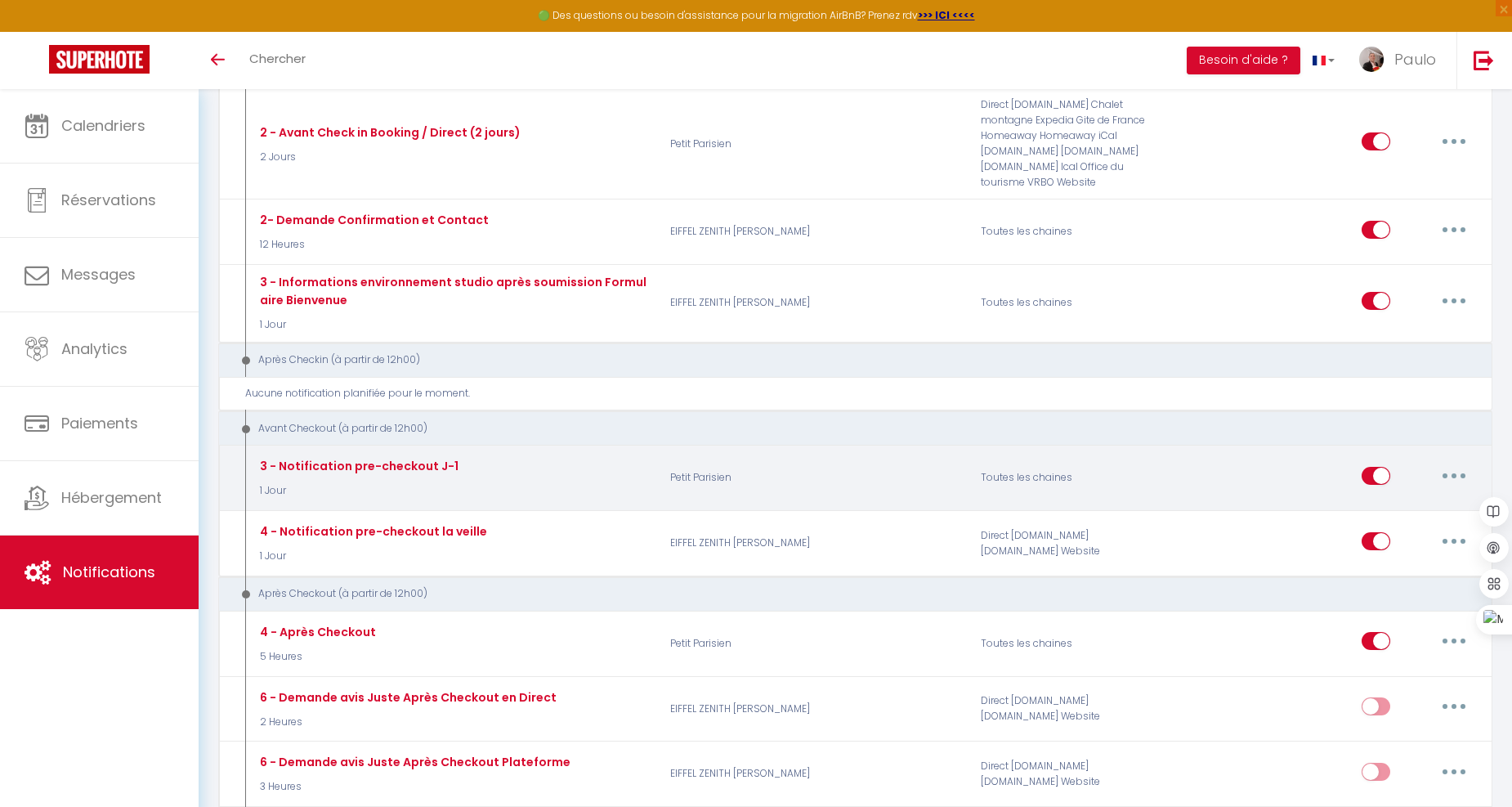
click at [1457, 463] on button "button" at bounding box center [1453, 476] width 45 height 26
click at [1382, 499] on link "Editer" at bounding box center [1411, 513] width 121 height 28
type input "3 - Notification pre-checkout J-1"
select select "4"
select select "1 Jour"
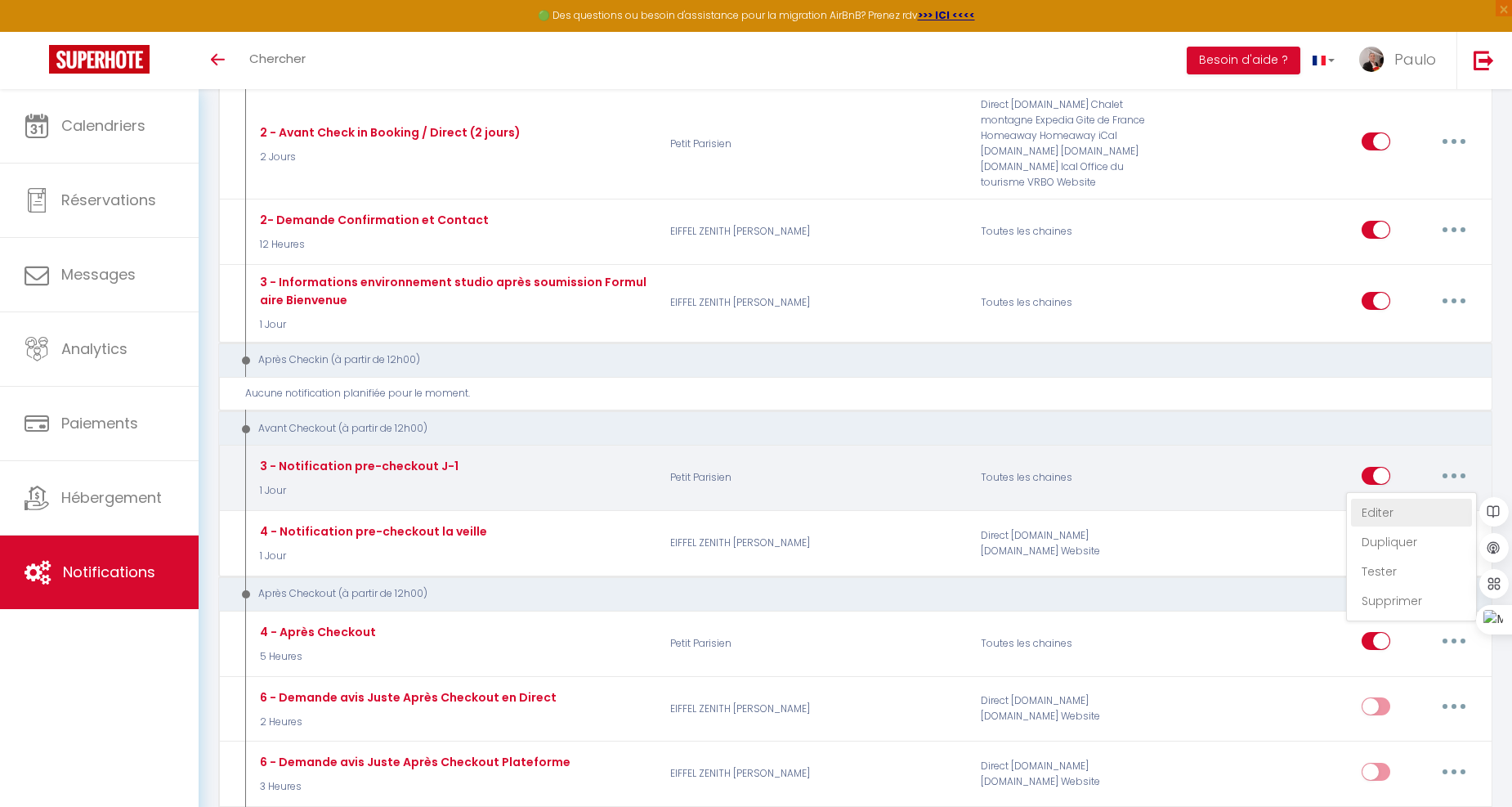
select select "if_booking_is_paid"
checkbox input "true"
checkbox input "false"
radio input "true"
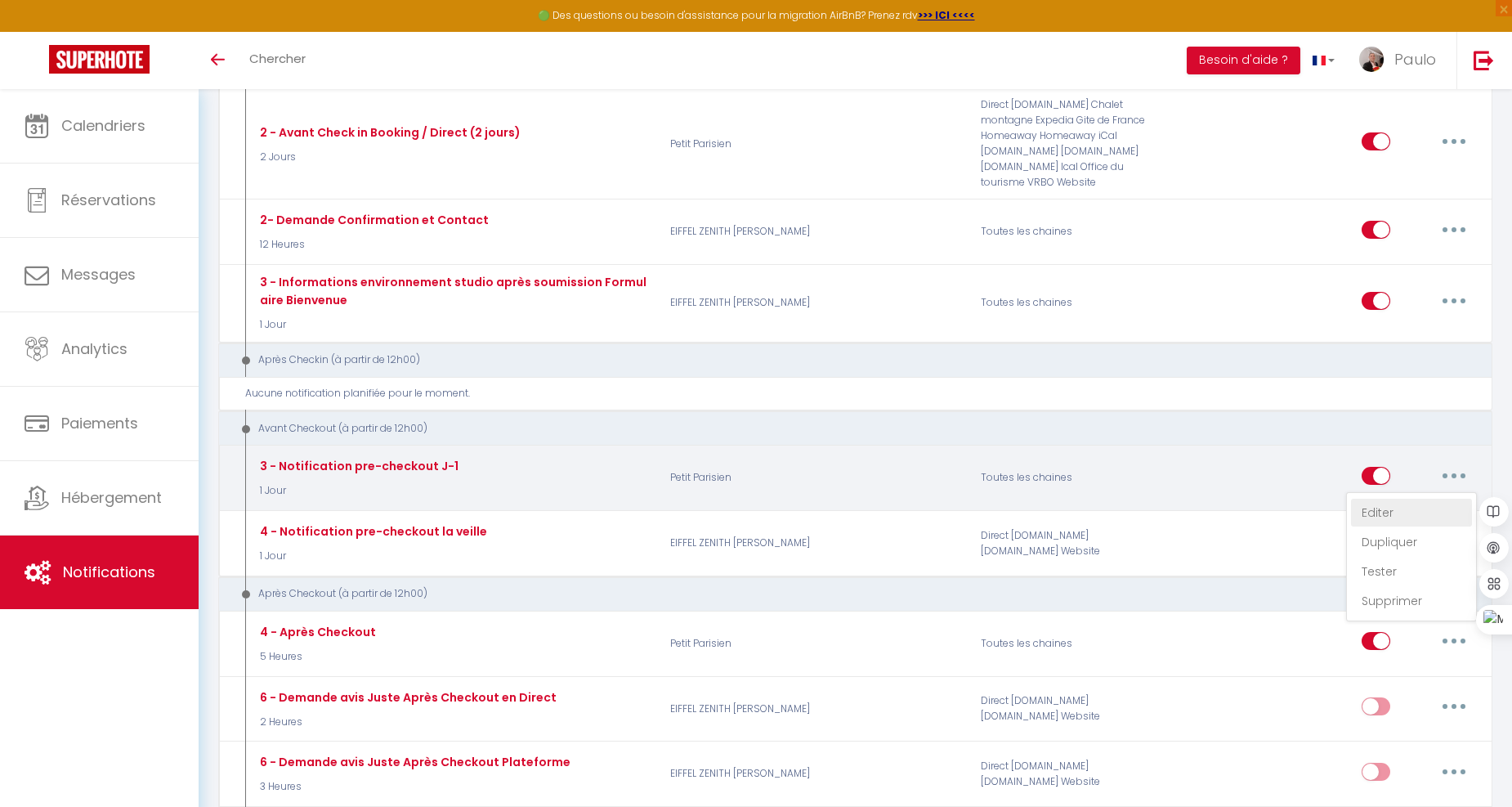
type input "Procédure pour votre départ - [RENTAL:NAME]"
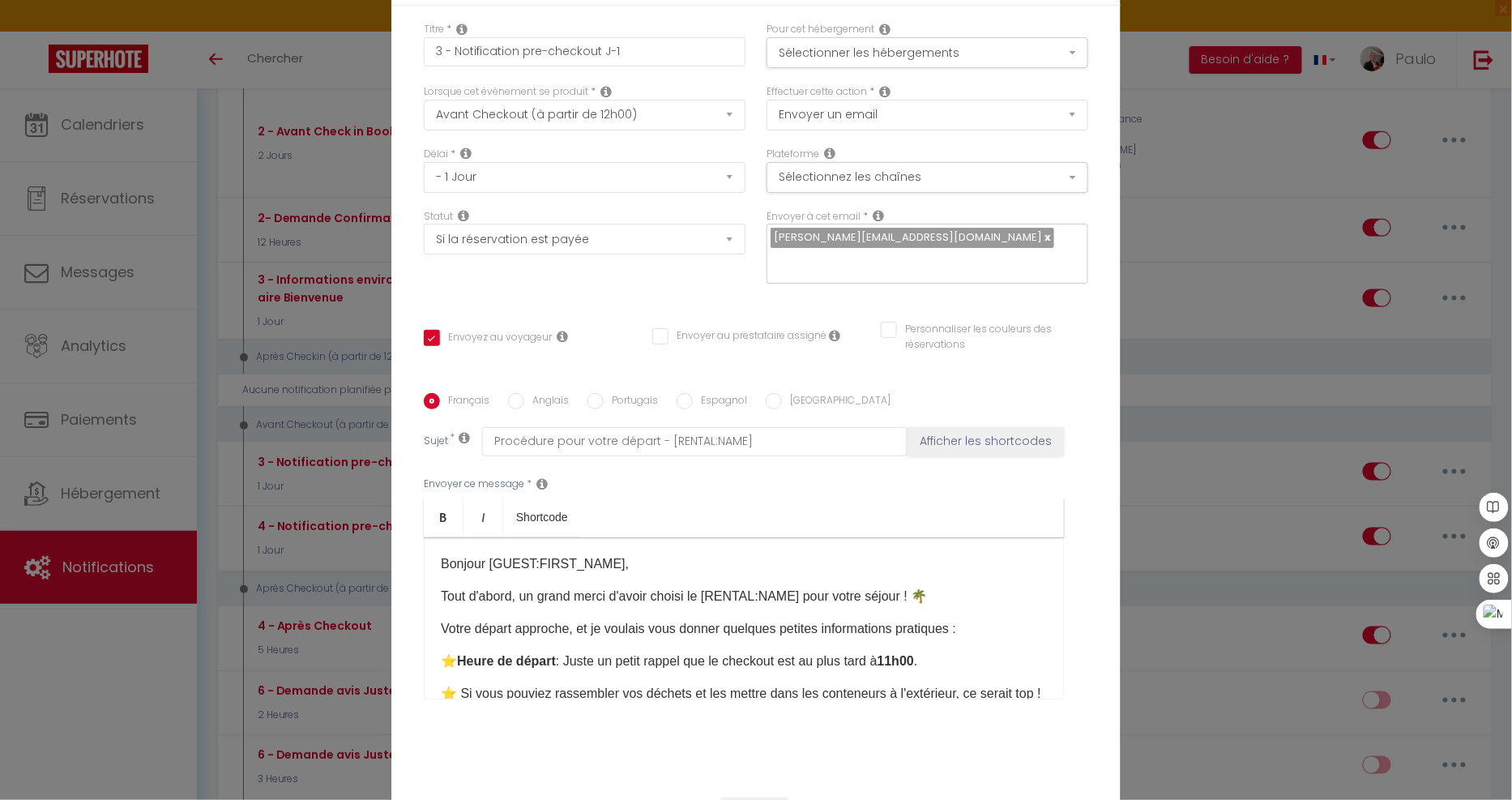
scroll to position [6, 0]
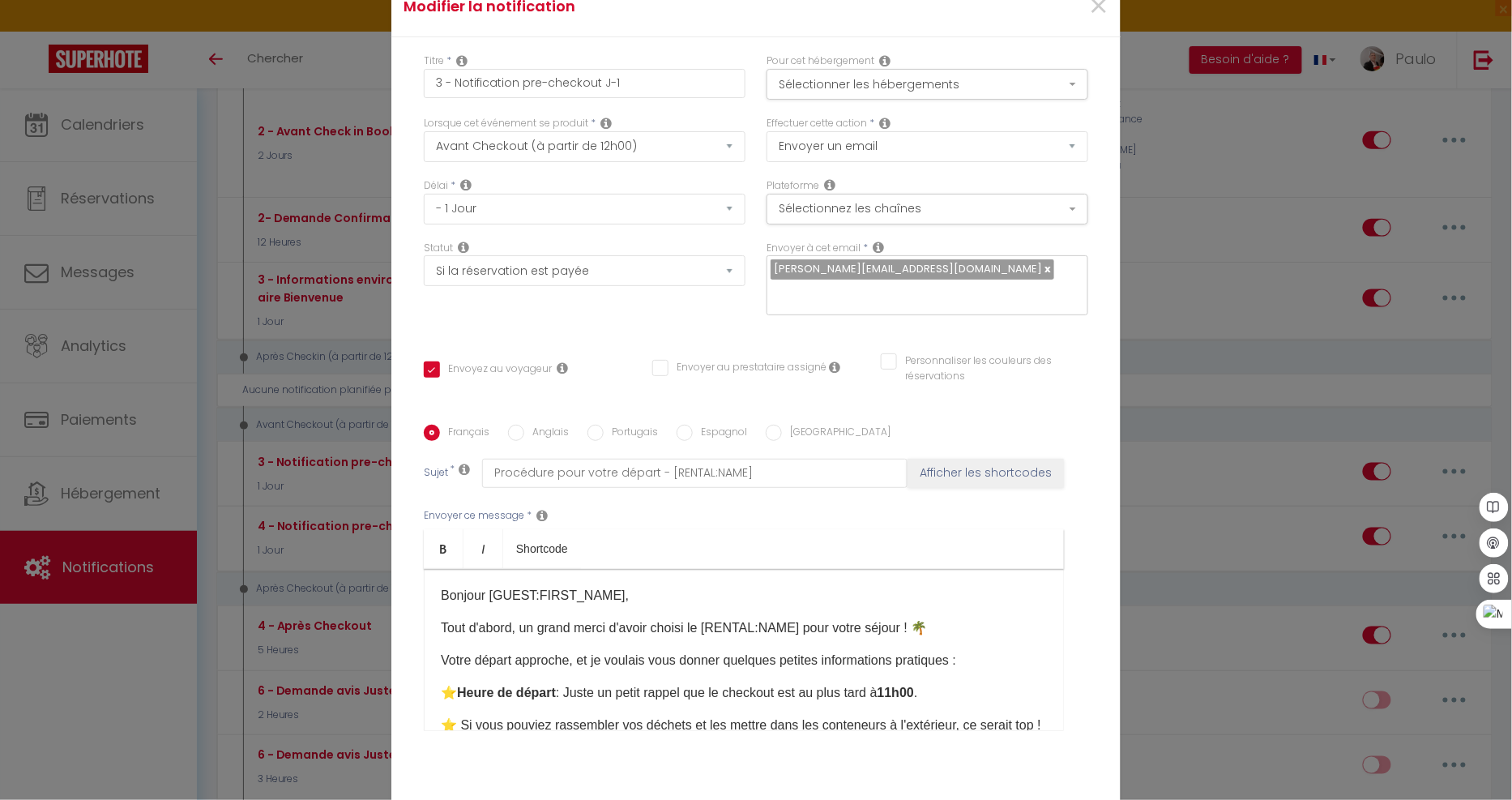
click at [546, 425] on label "Anglais" at bounding box center [546, 433] width 45 height 17
click at [524, 425] on input "Anglais" at bounding box center [517, 433] width 17 height 17
radio input "true"
checkbox input "true"
checkbox input "false"
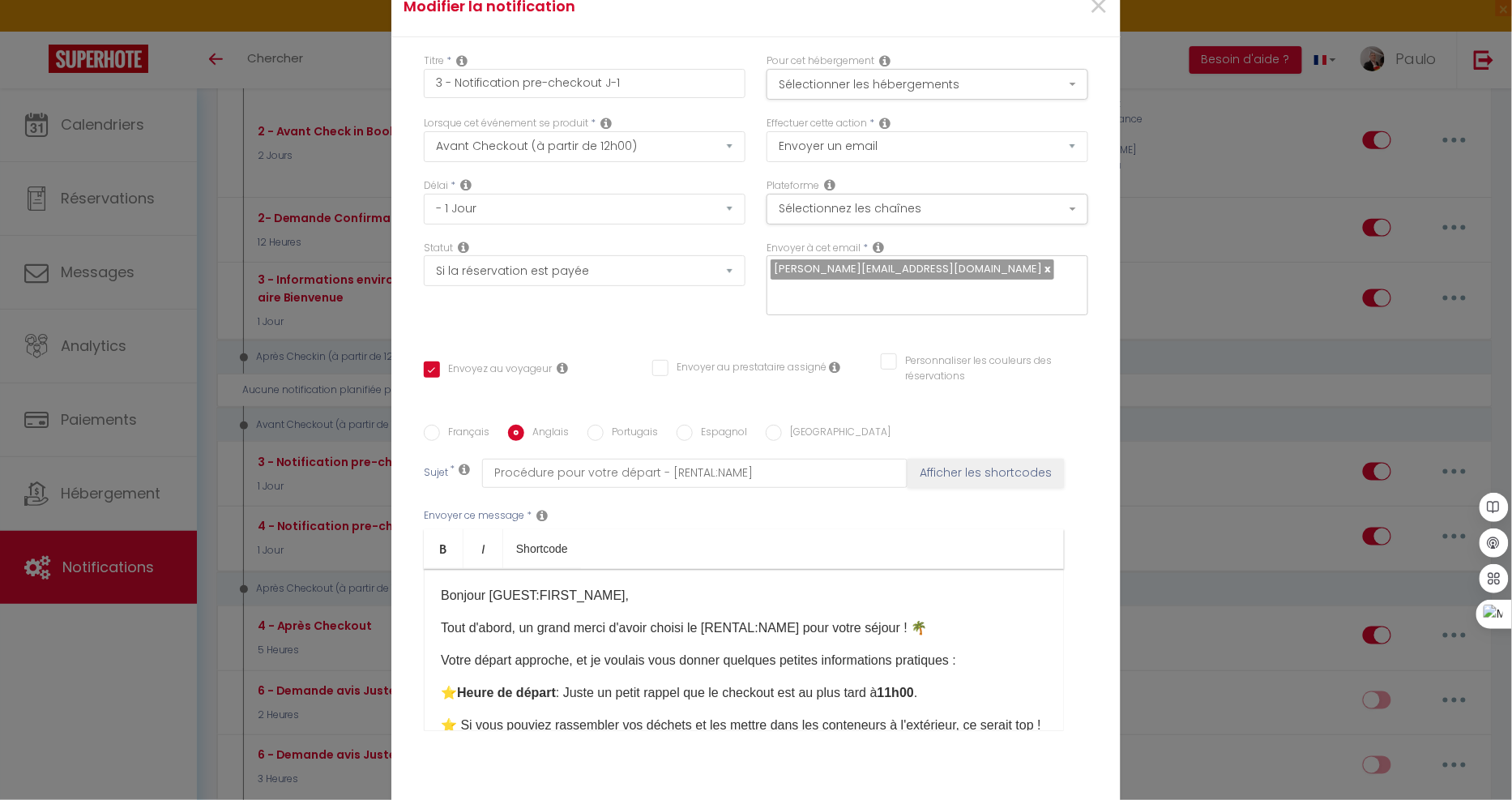
checkbox input "false"
type input "Before to leave [RENTAL:NAME]"
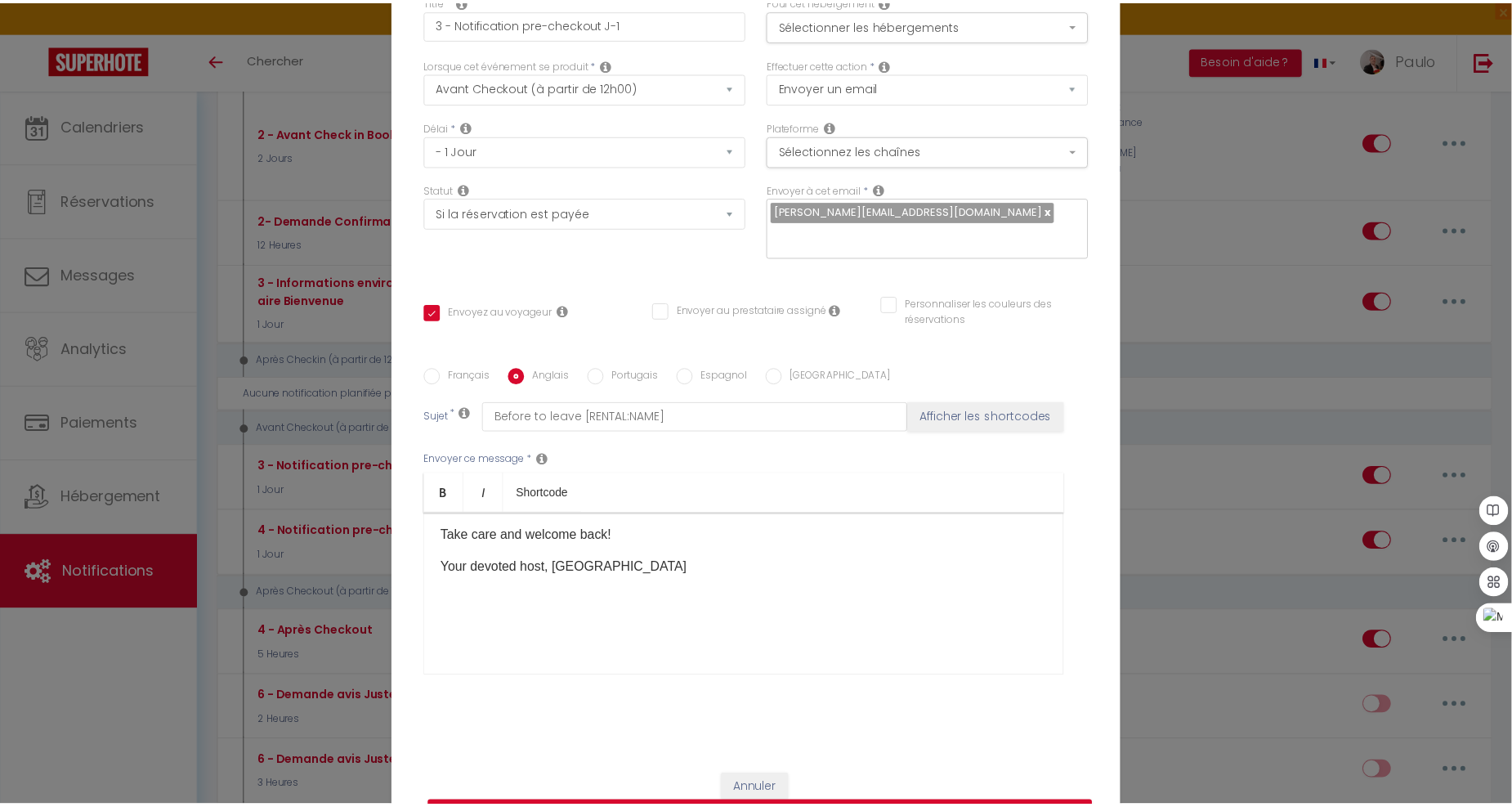
scroll to position [96, 0]
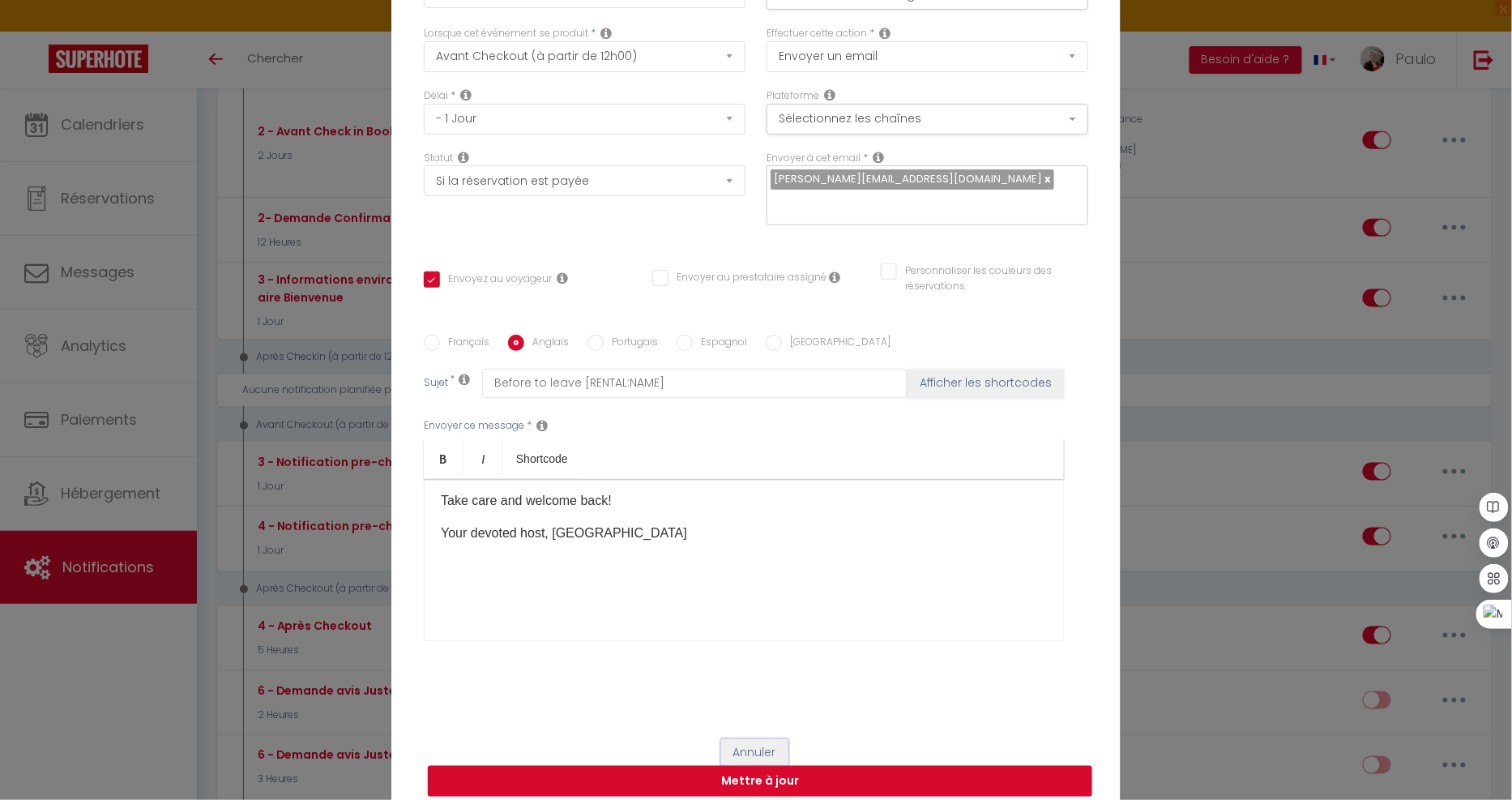
click at [766, 739] on button "Annuler" at bounding box center [754, 752] width 67 height 28
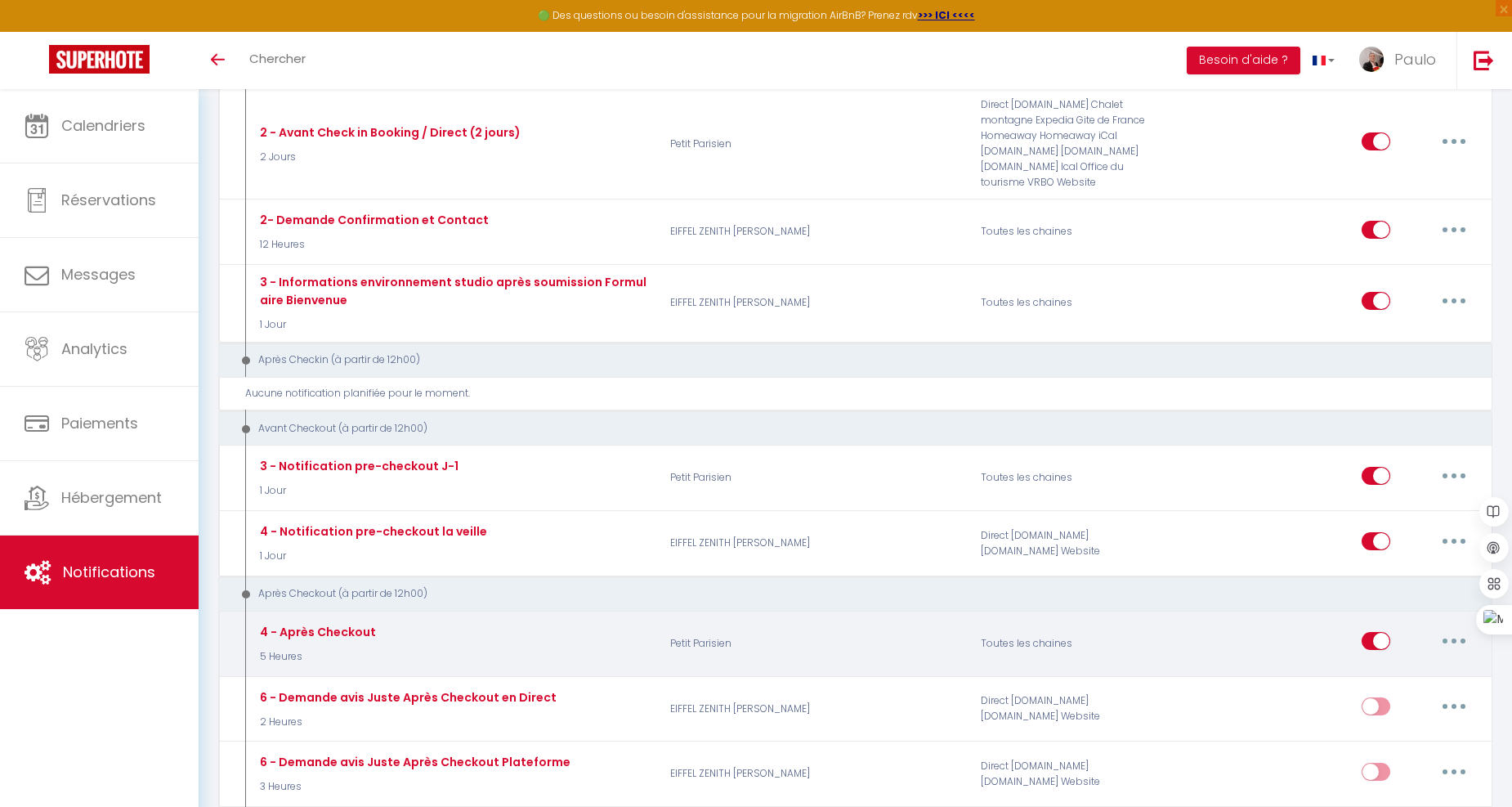
click at [1447, 627] on button "button" at bounding box center [1453, 640] width 45 height 26
click at [1446, 627] on button "button" at bounding box center [1453, 640] width 45 height 26
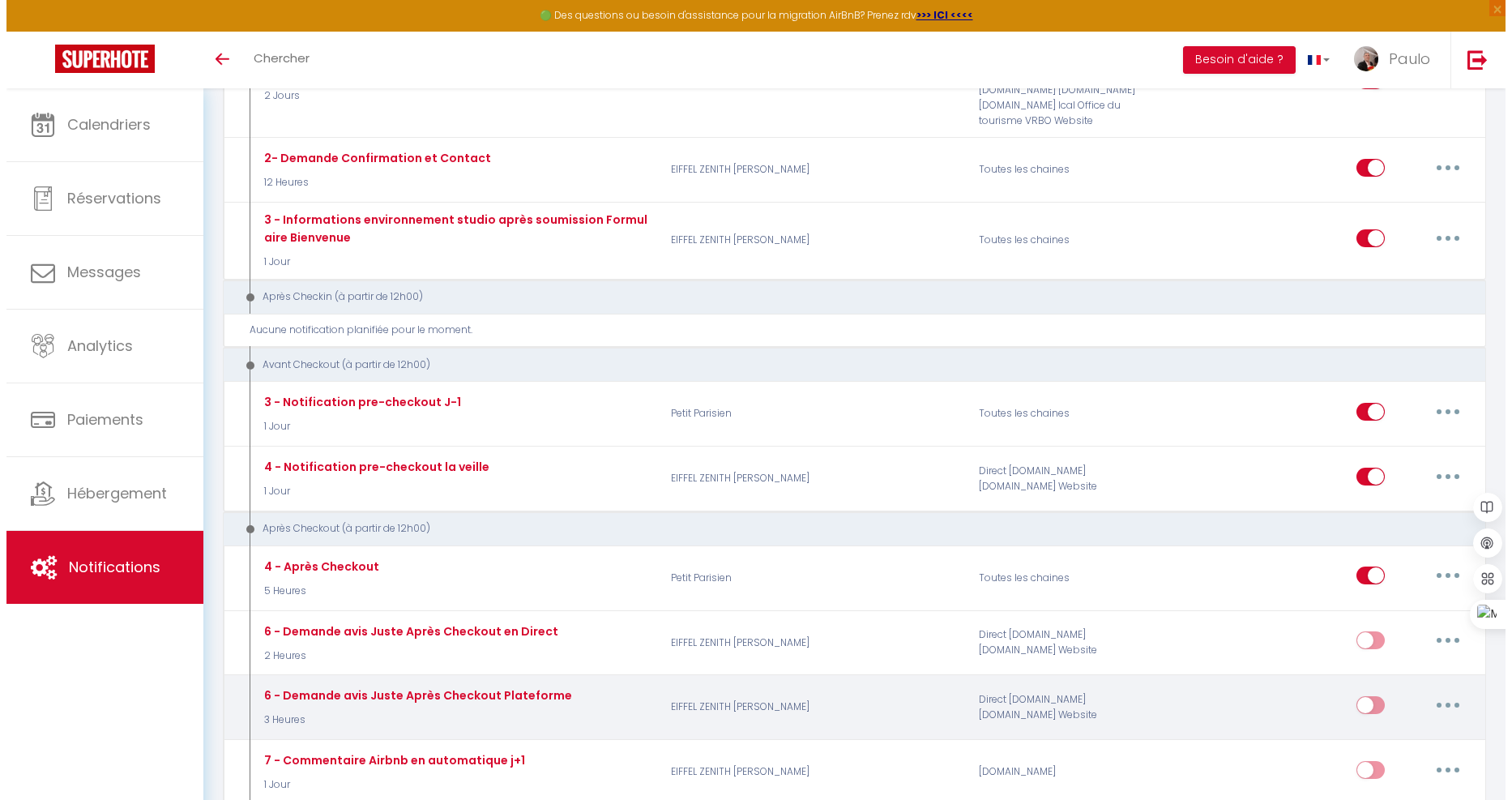
scroll to position [810, 0]
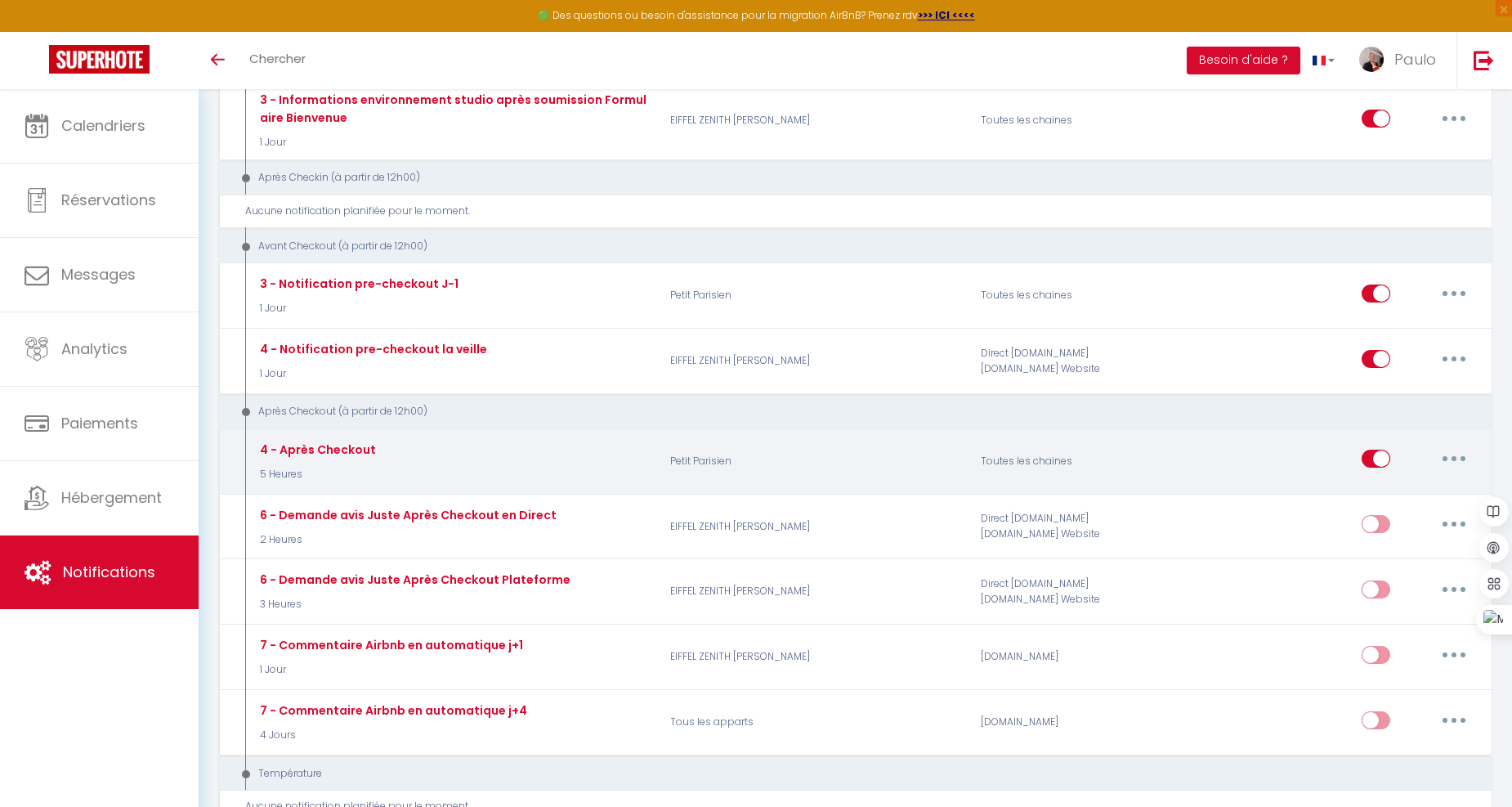
click at [1458, 445] on button "button" at bounding box center [1453, 458] width 45 height 26
click at [1375, 482] on link "Editer" at bounding box center [1411, 496] width 121 height 28
type input "4 - Après Checkout"
select select "5 Heures"
checkbox input "true"
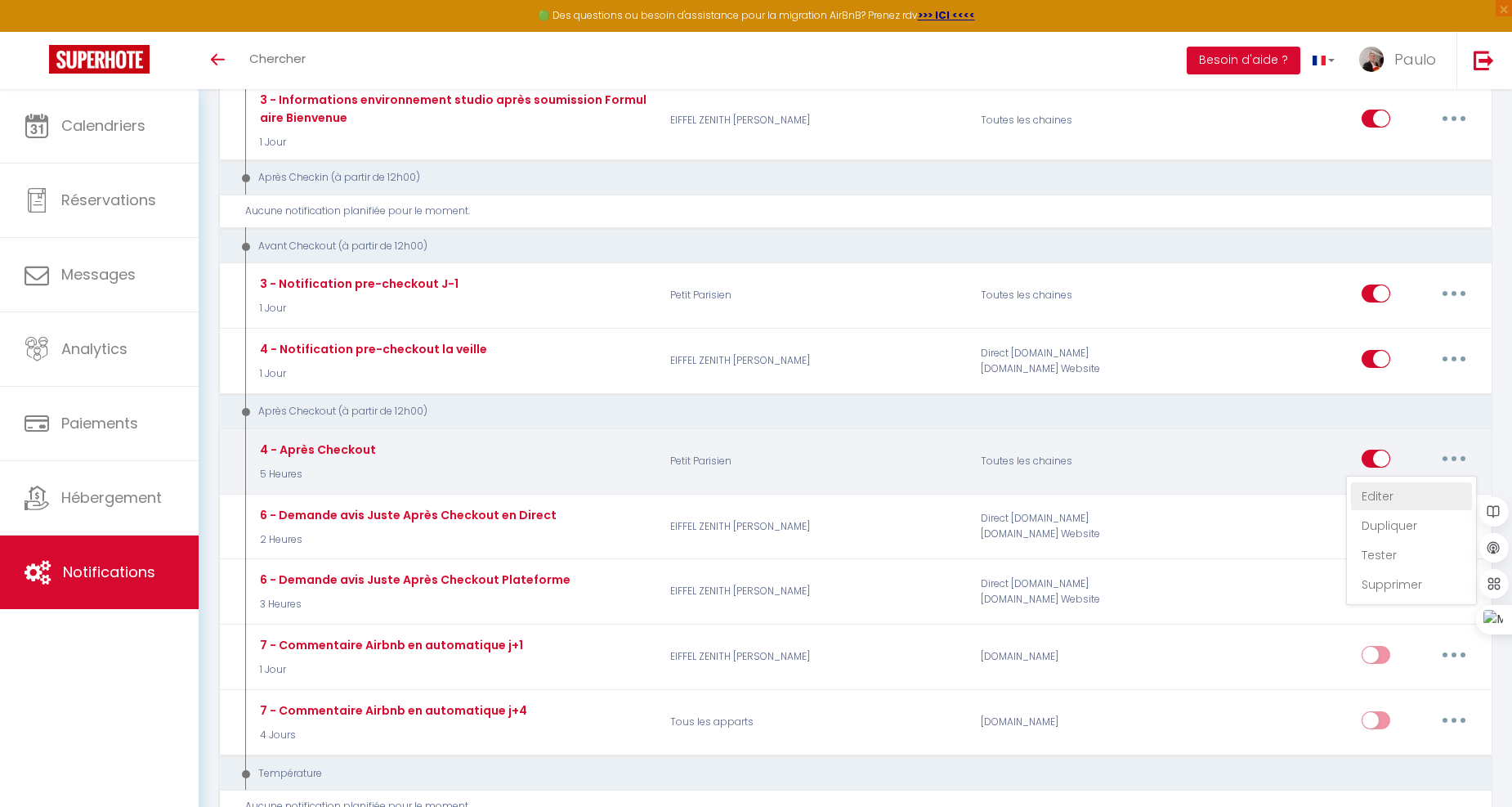
checkbox input "false"
radio input "true"
type input "[GUEST:FIRST_NAME], voici un cadeau pour vous avant de quitter [RENTAL:CITY]"
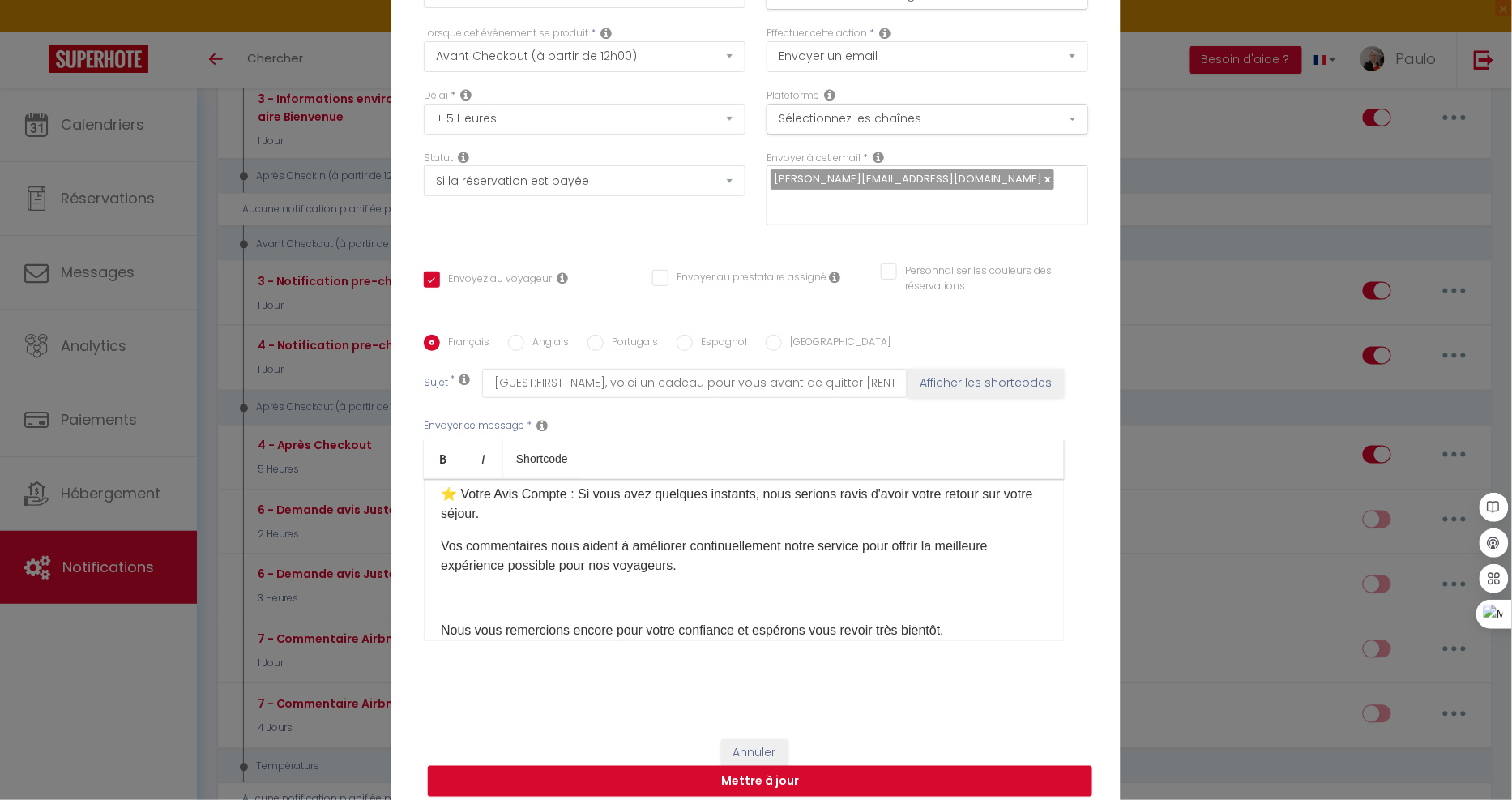
scroll to position [117, 0]
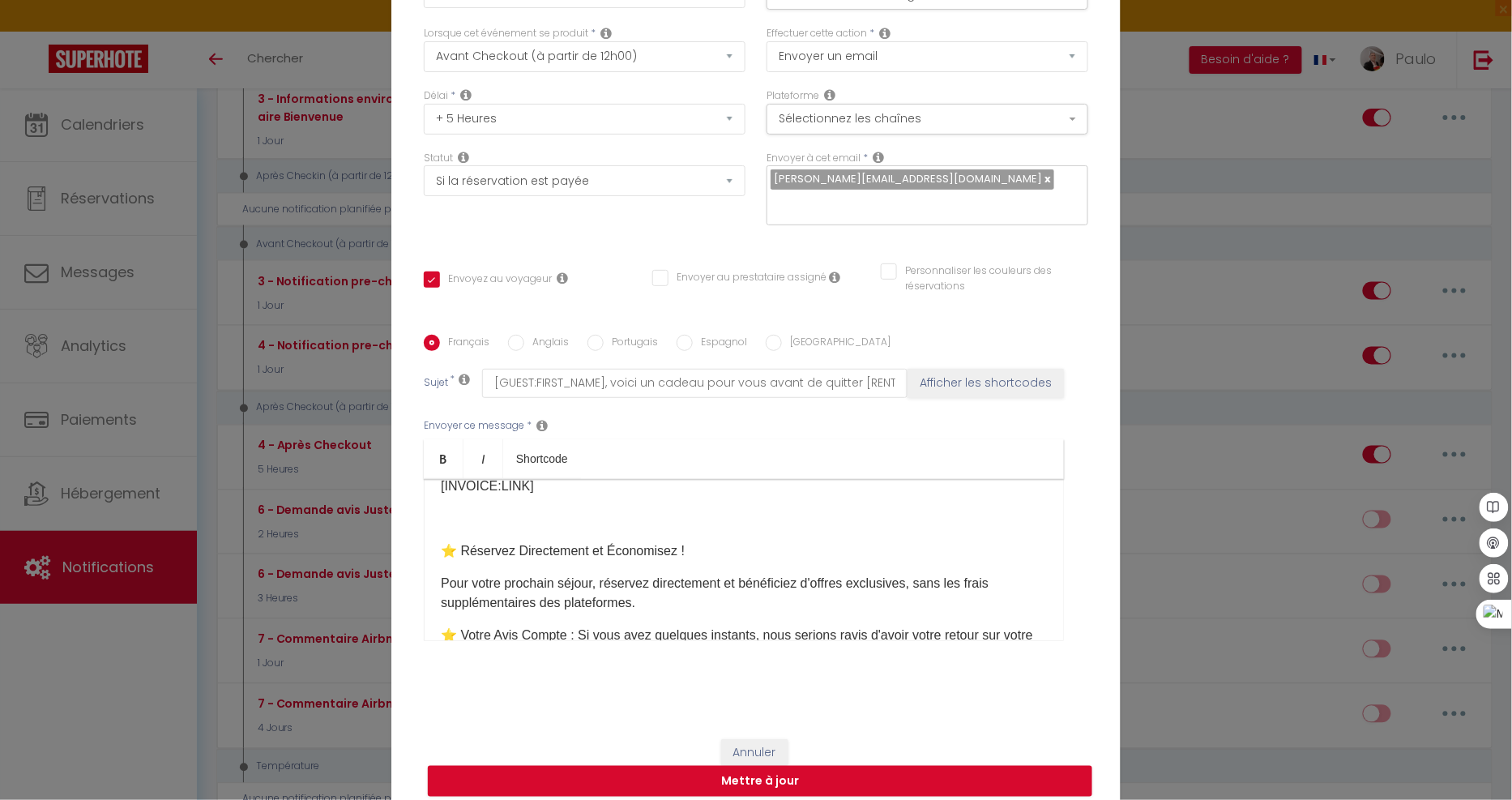
click at [550, 335] on label "Anglais" at bounding box center [546, 343] width 45 height 17
click at [524, 335] on input "Anglais" at bounding box center [517, 343] width 17 height 17
radio input "true"
checkbox input "true"
checkbox input "false"
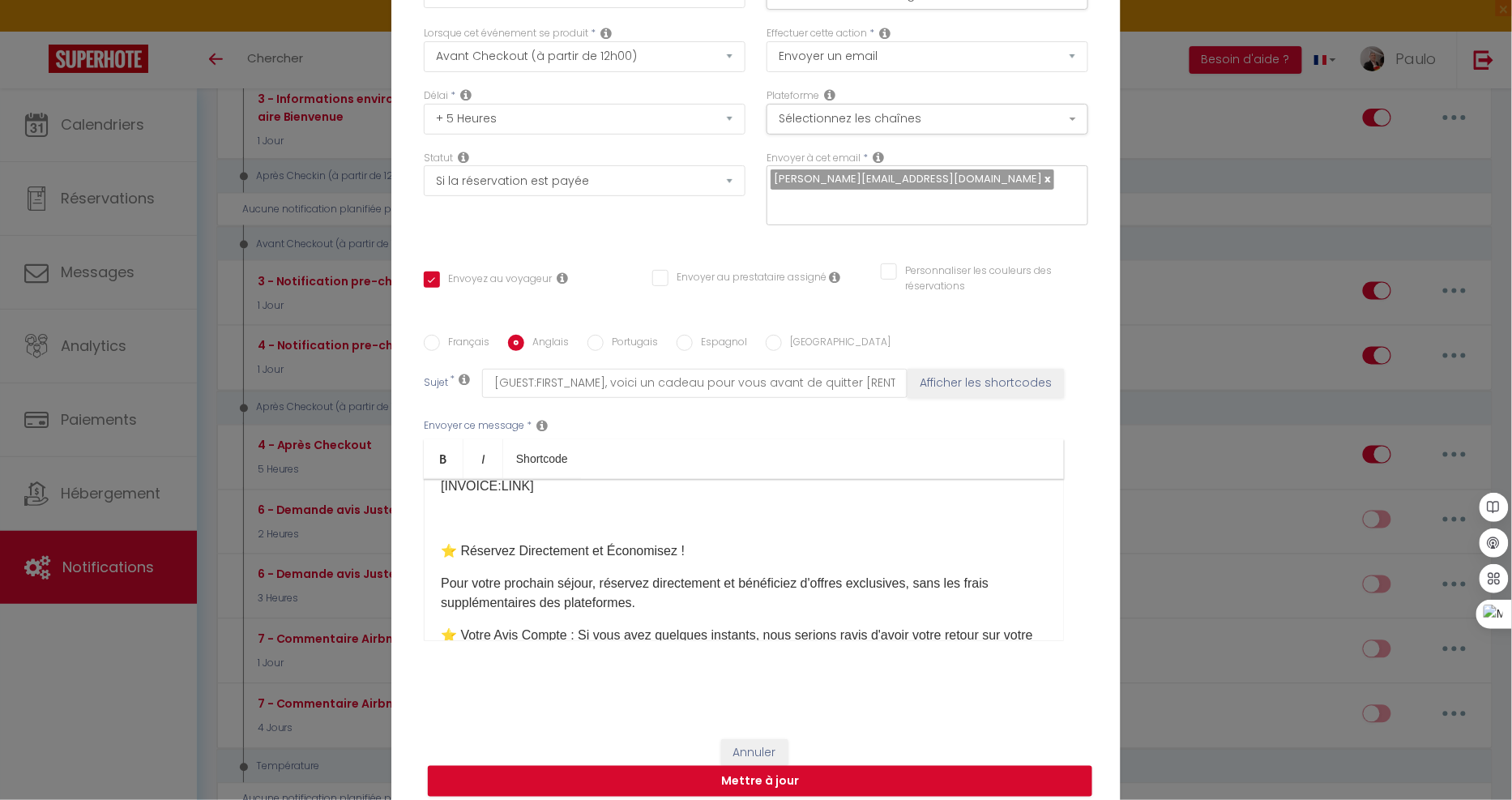
checkbox input "false"
type input "Thanks for choosing [RENTAL:NAME]"
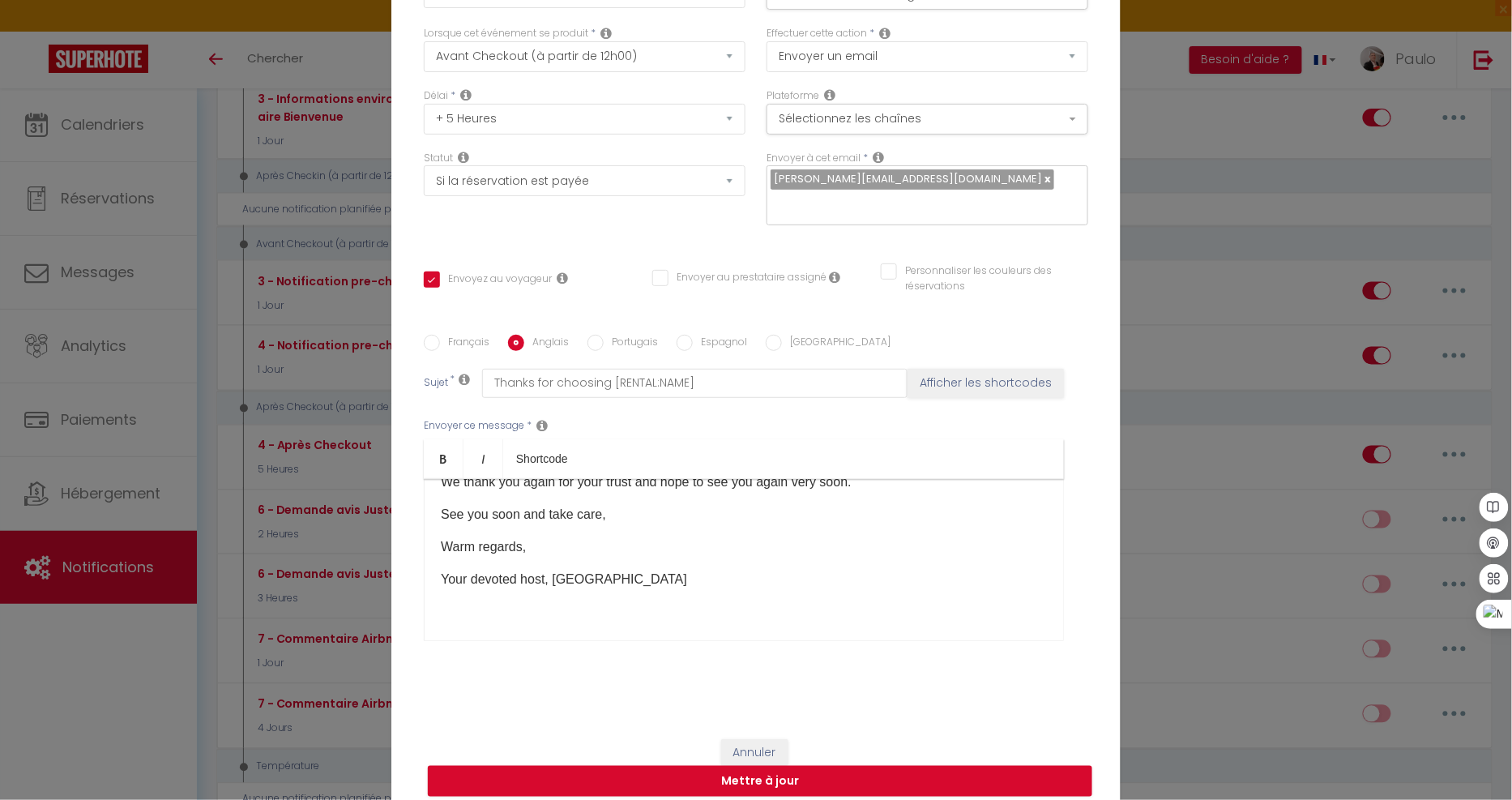
scroll to position [419, 0]
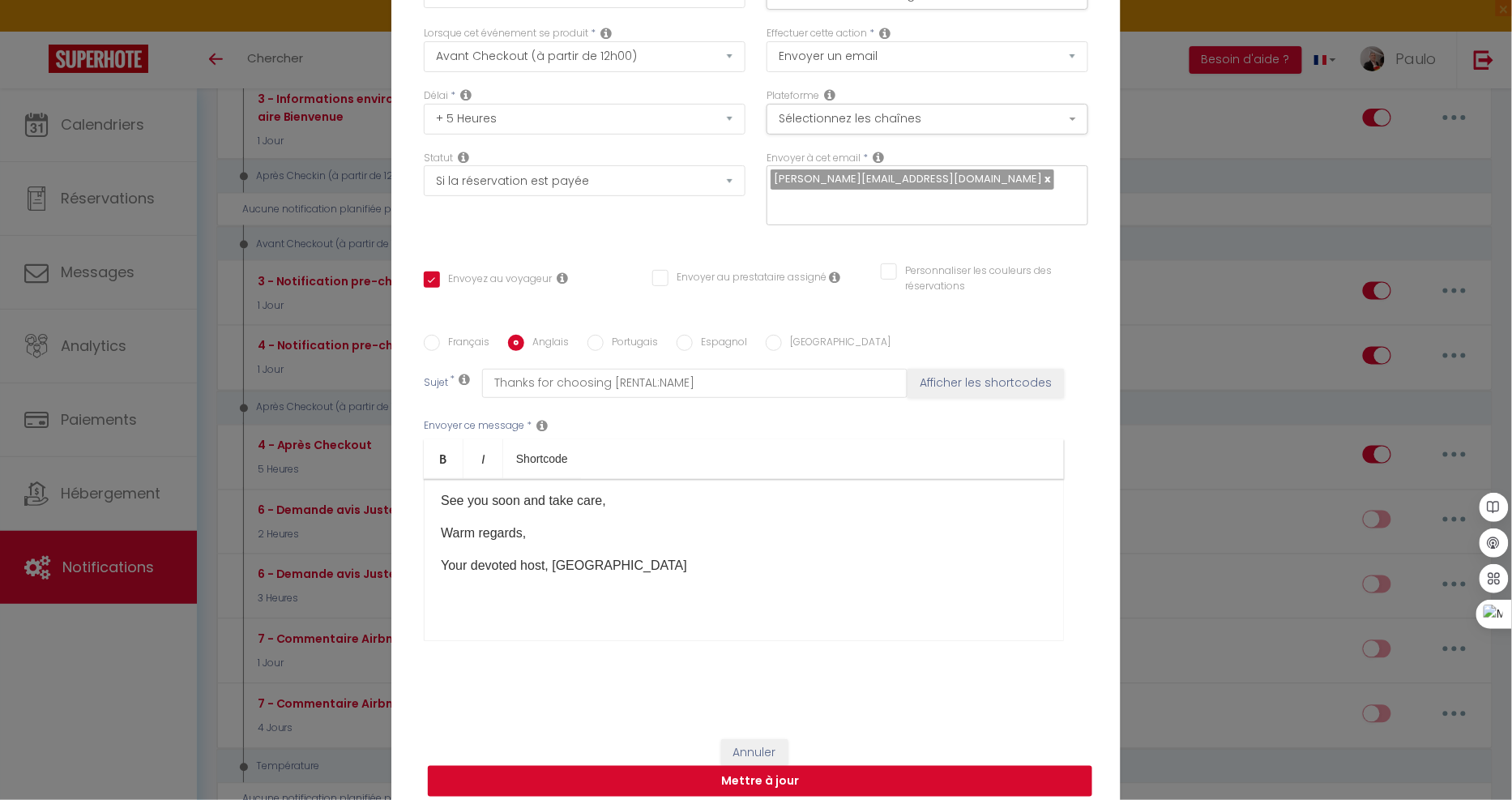
click at [765, 766] on button "Mettre à jour" at bounding box center [760, 782] width 664 height 31
checkbox input "true"
checkbox input "false"
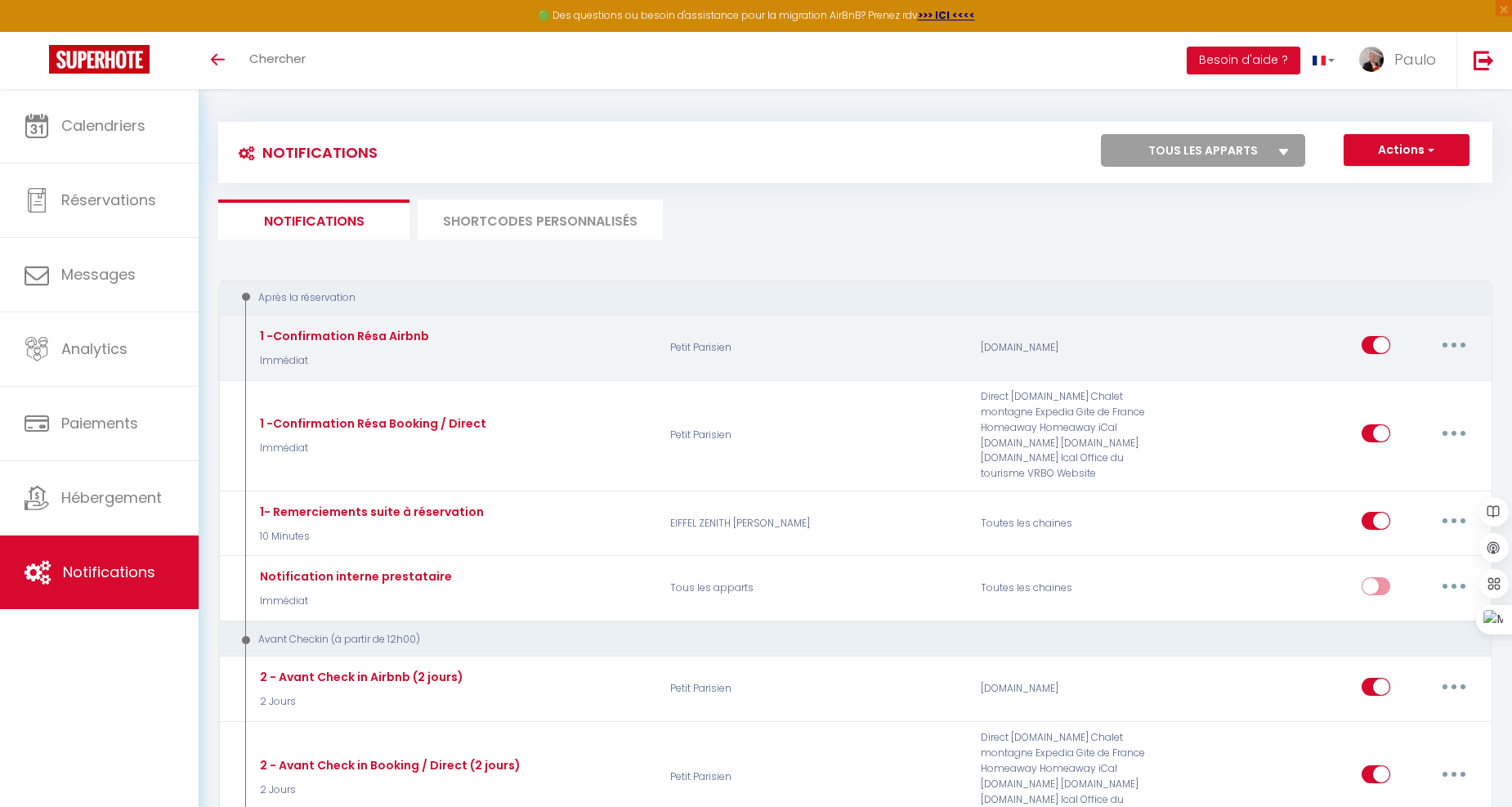
scroll to position [0, 0]
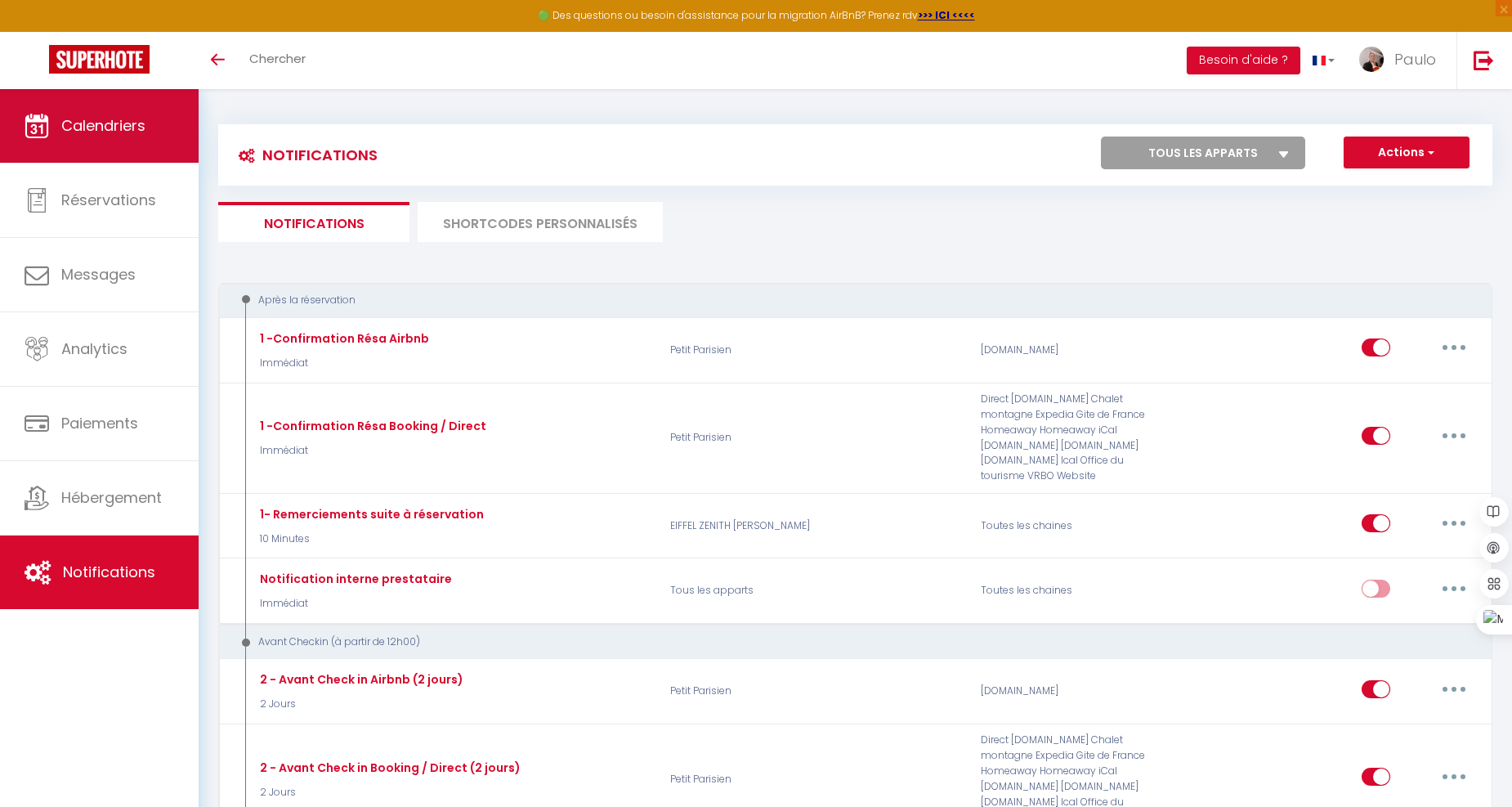
click at [106, 117] on span "Calendriers" at bounding box center [103, 126] width 84 height 20
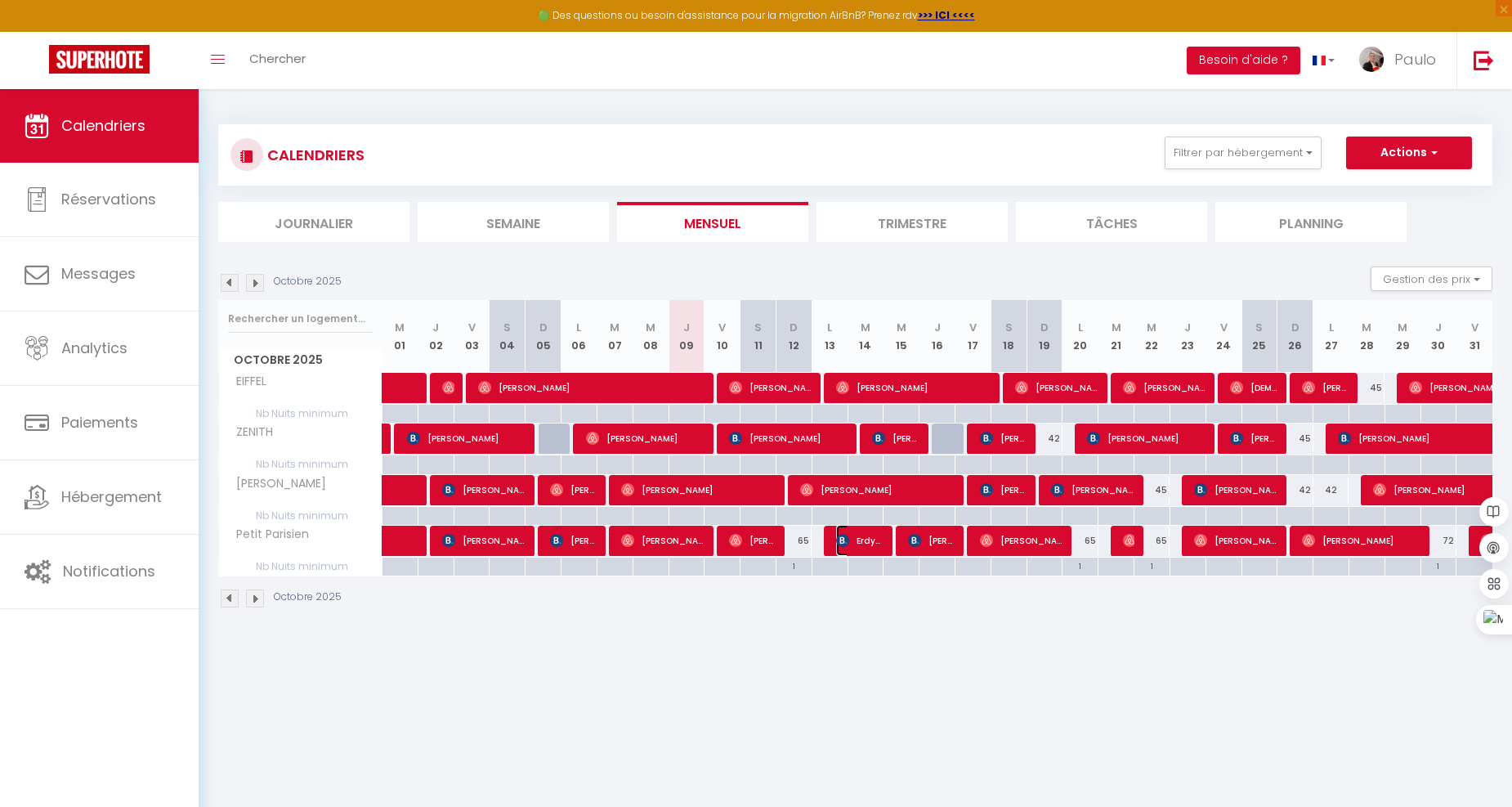
click at [859, 544] on span "Erdystia DARNAL" at bounding box center [860, 540] width 48 height 31
select select "OK"
select select "KO"
select select "0"
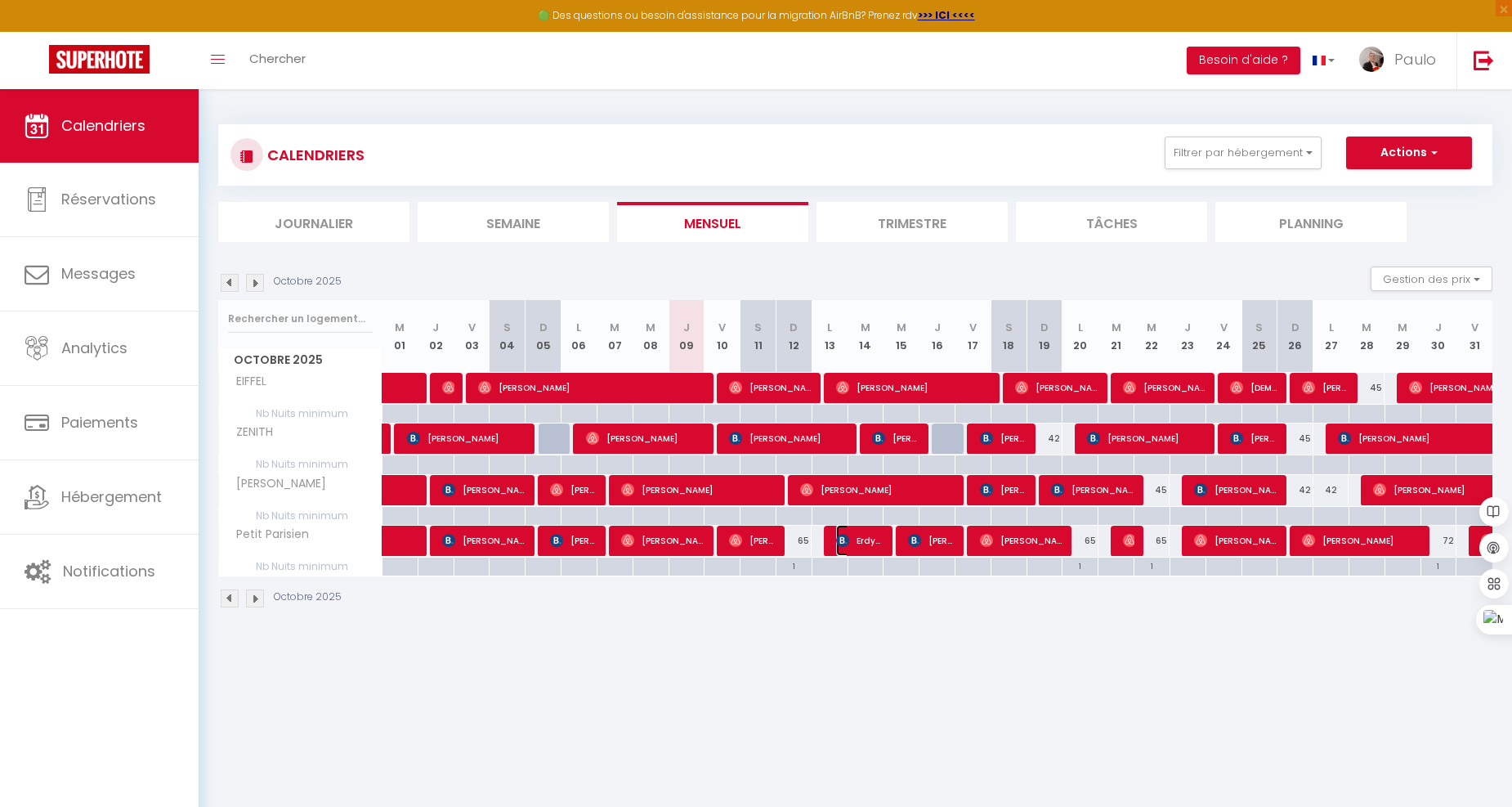
select select "1"
select select
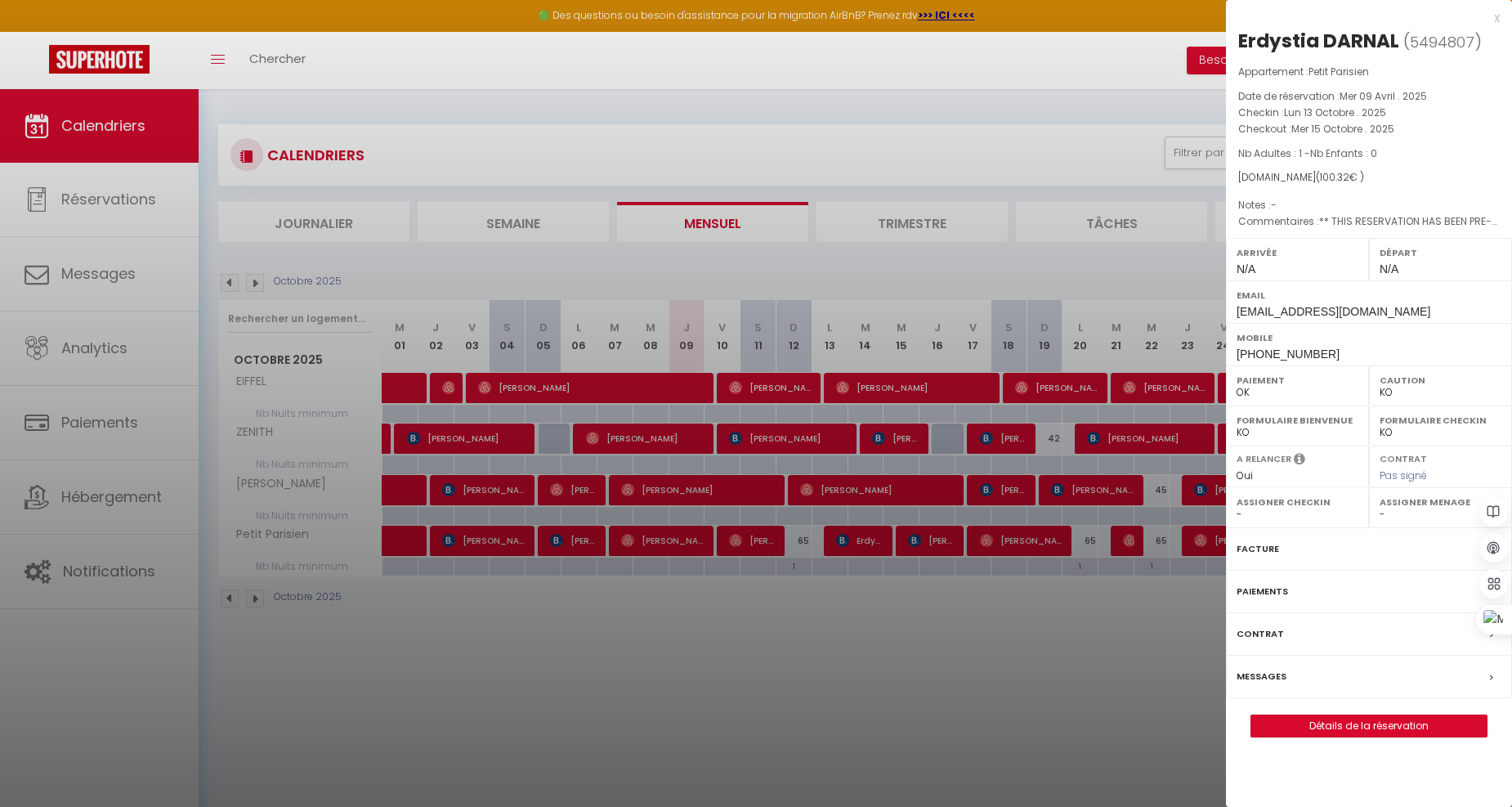
click at [765, 639] on div at bounding box center [756, 404] width 1512 height 807
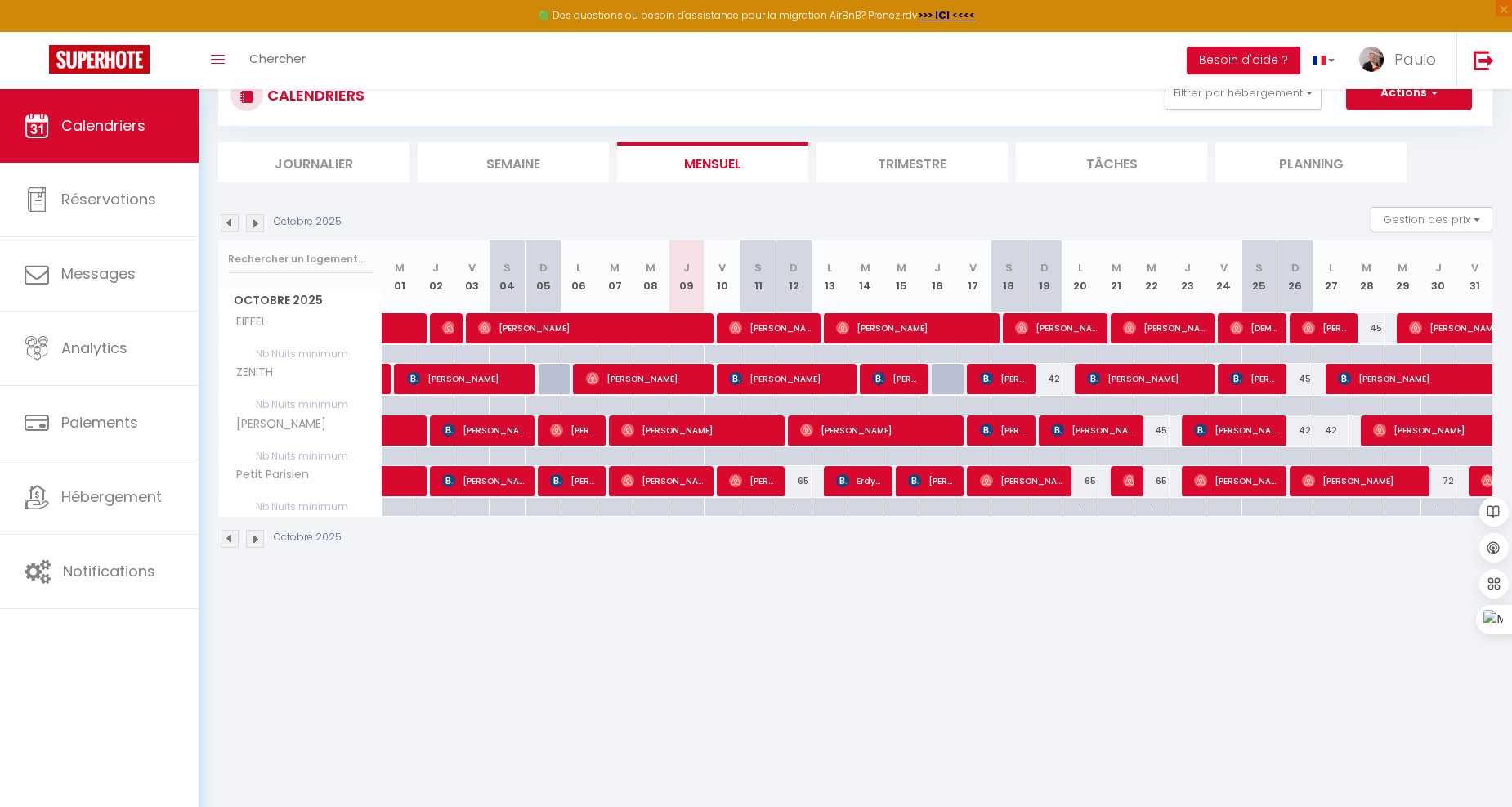
scroll to position [88, 0]
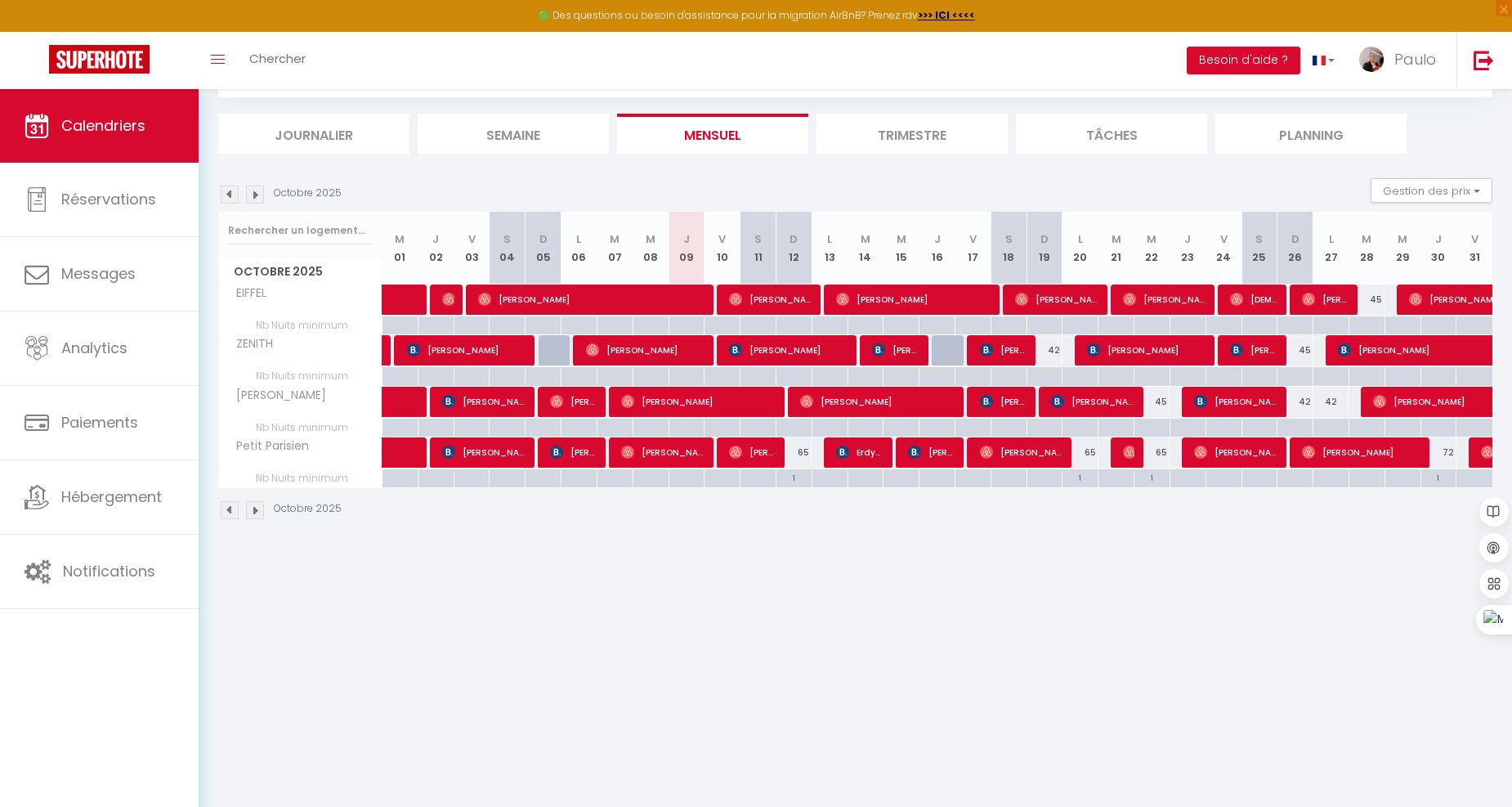
click at [250, 192] on img at bounding box center [254, 193] width 18 height 18
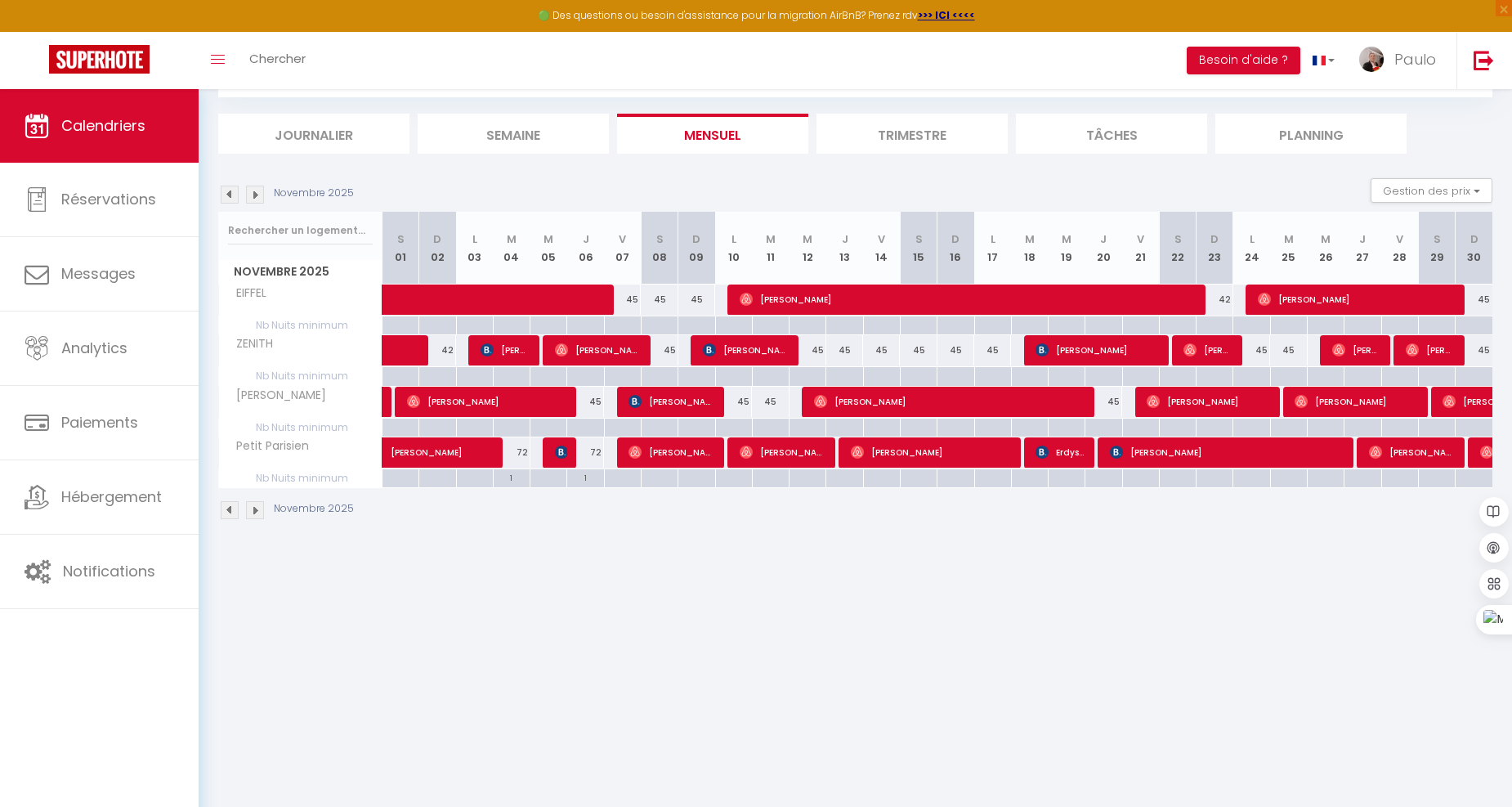
click at [250, 192] on img at bounding box center [254, 193] width 18 height 18
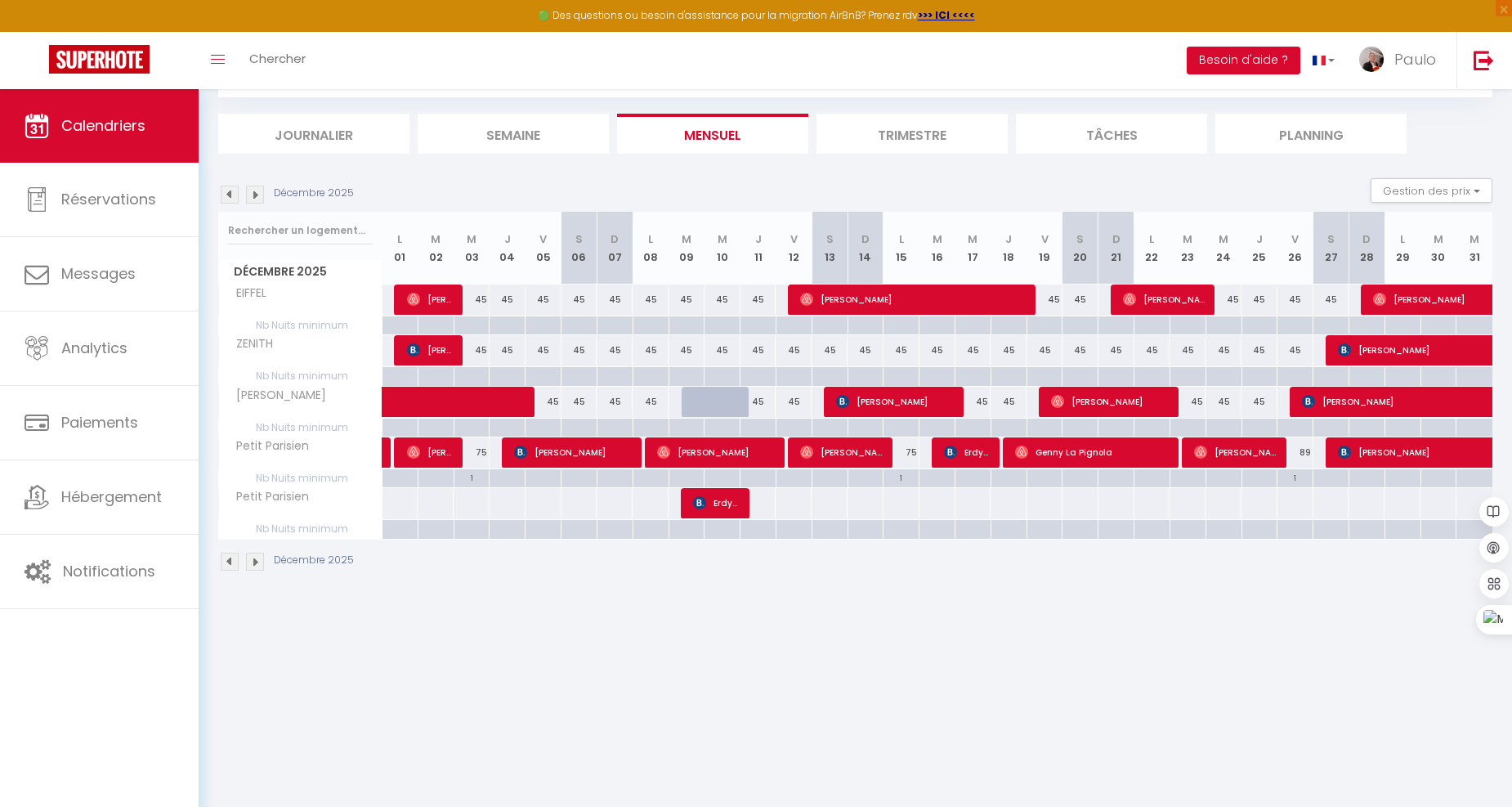
click at [250, 192] on img at bounding box center [254, 193] width 18 height 18
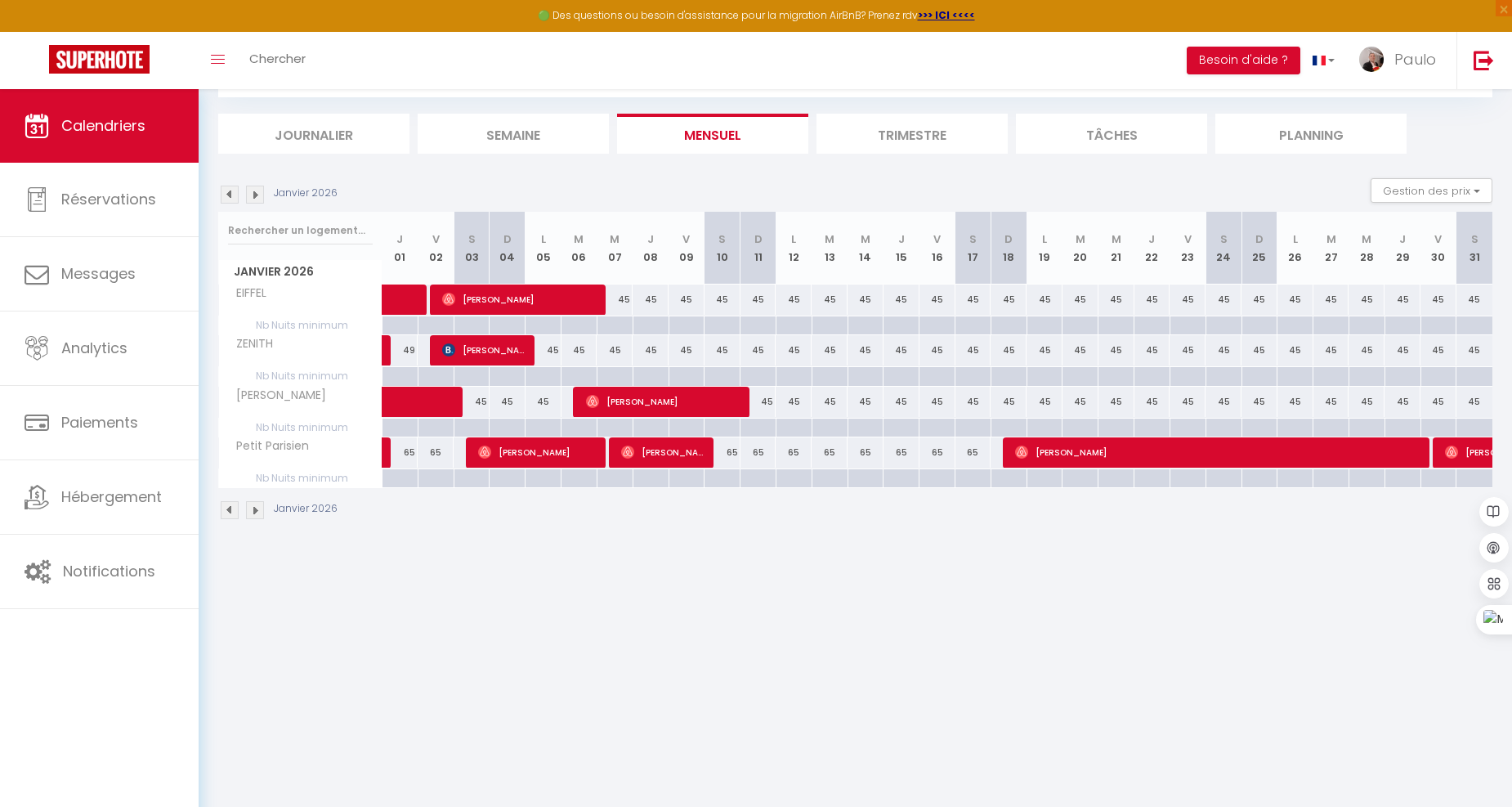
click at [250, 192] on img at bounding box center [254, 193] width 18 height 18
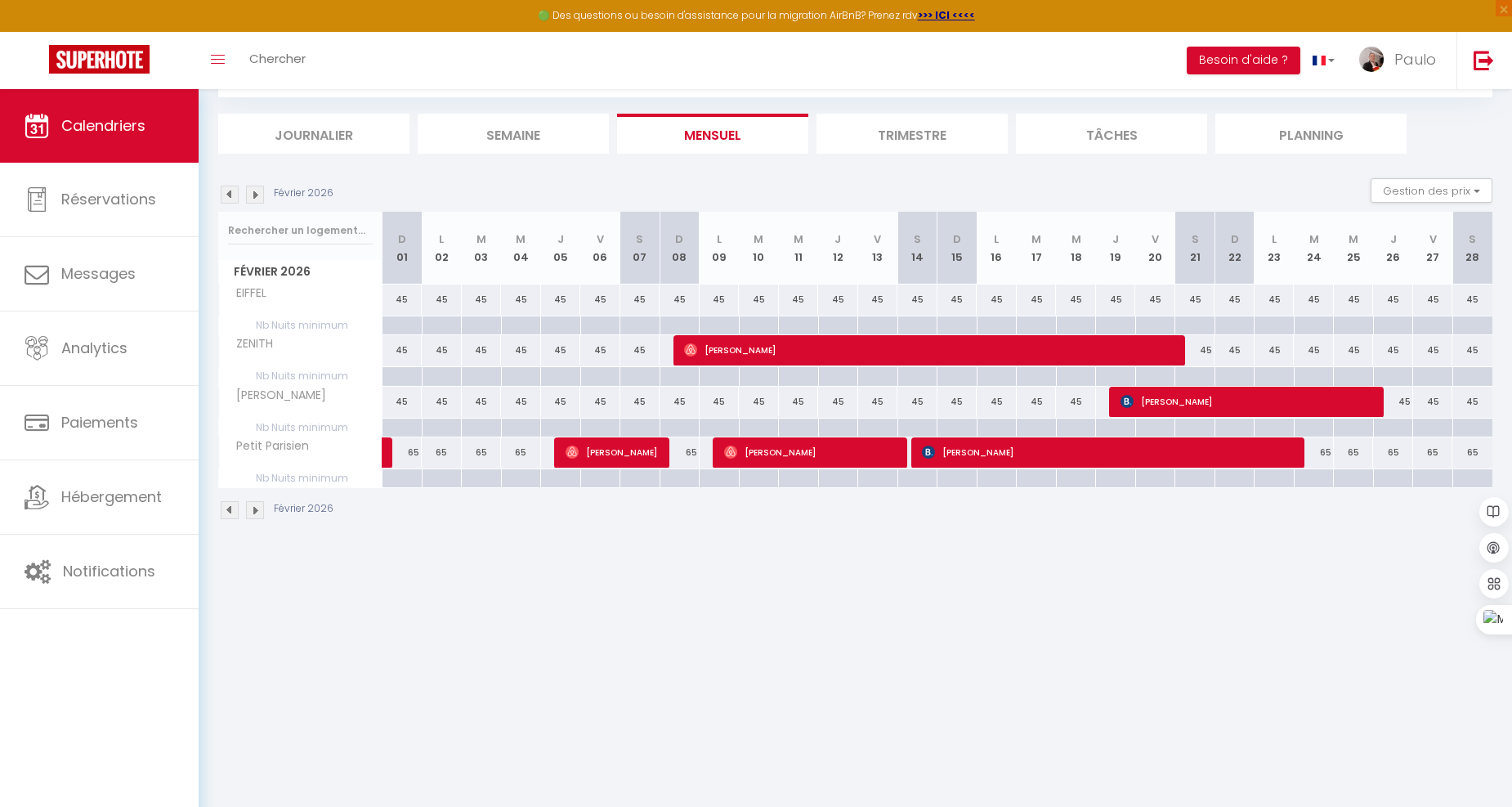
click at [250, 192] on img at bounding box center [254, 193] width 18 height 18
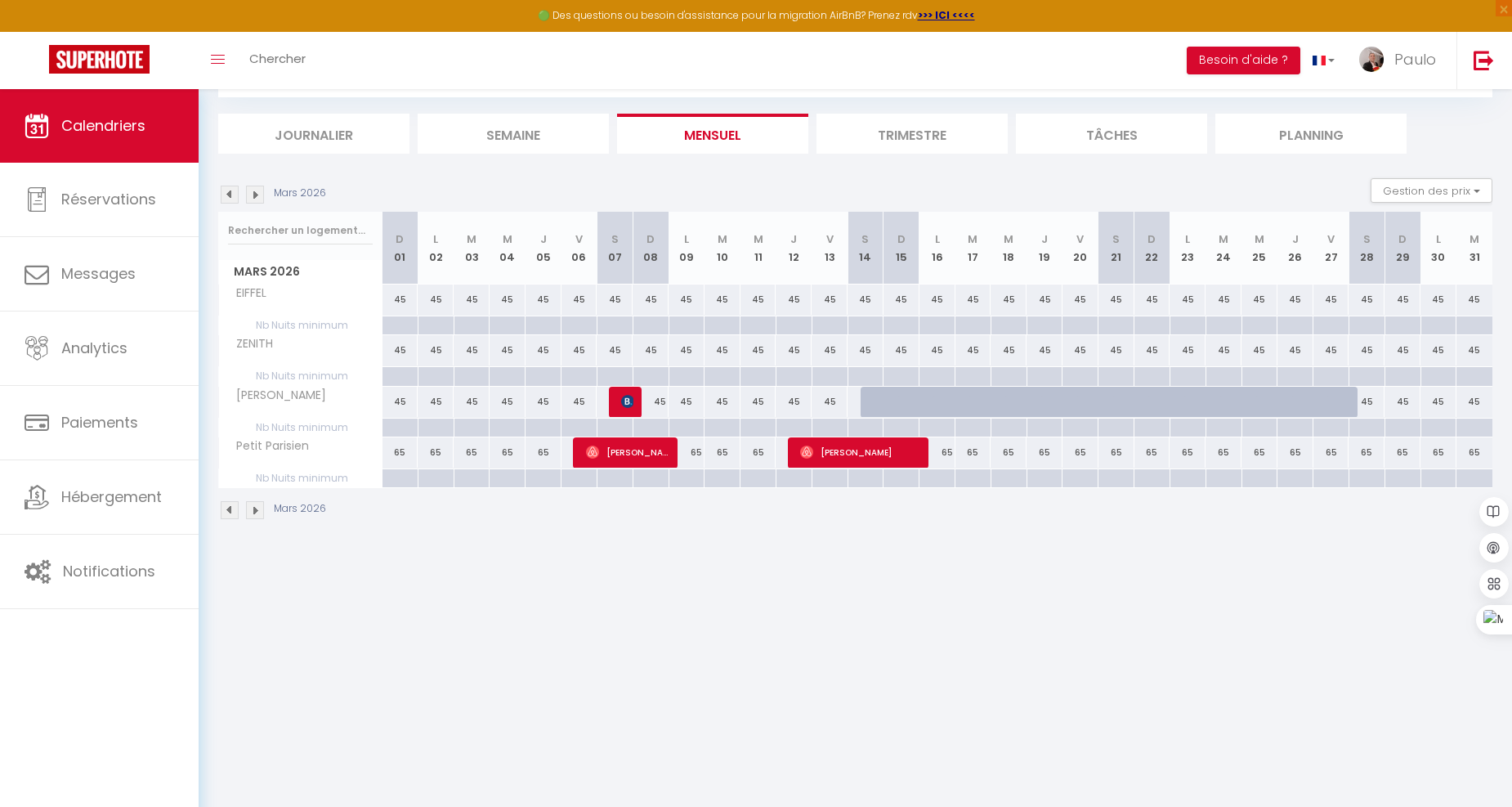
click at [250, 192] on img at bounding box center [254, 193] width 18 height 18
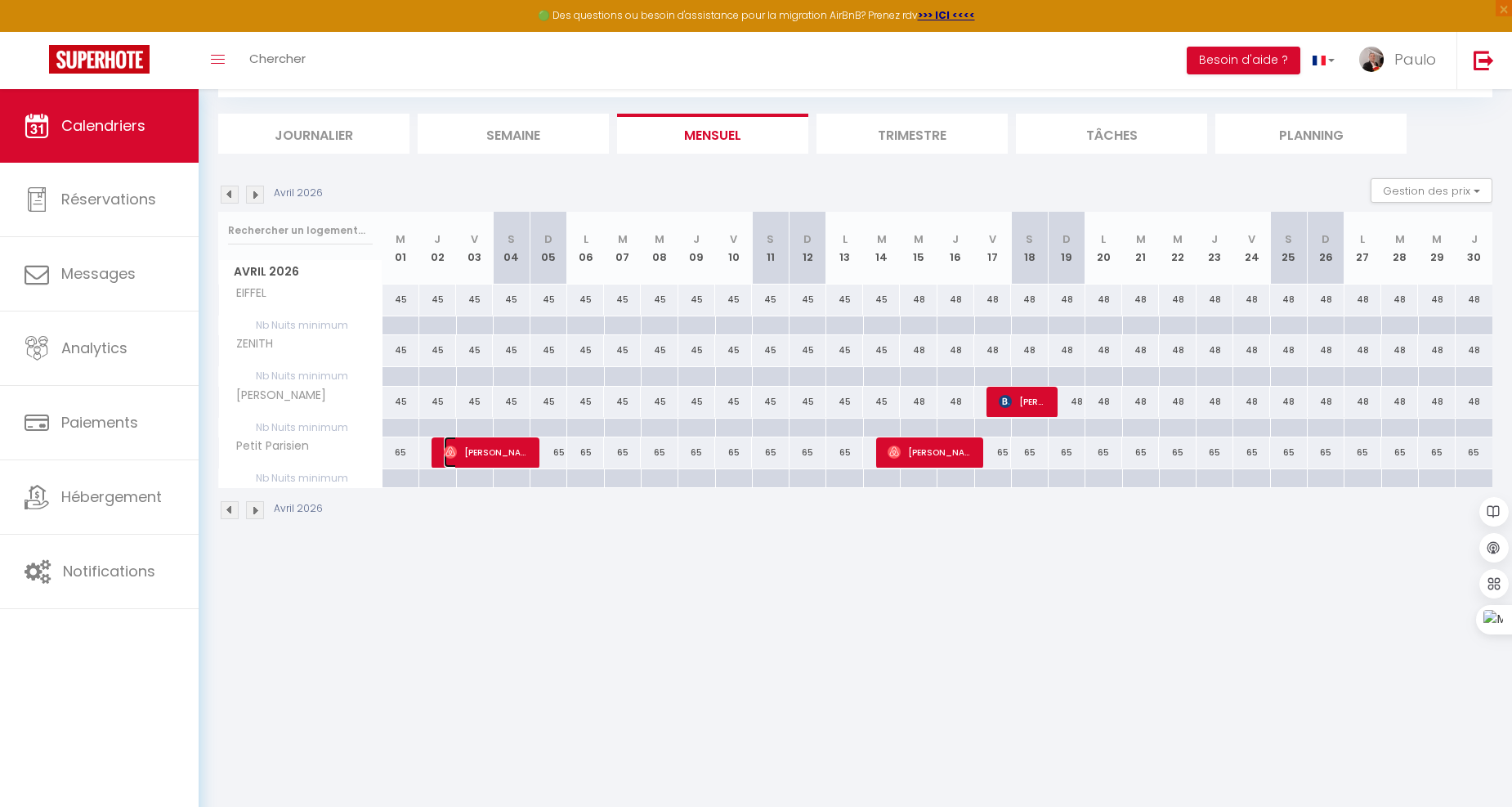
click at [496, 452] on span "Pamela Coccioli" at bounding box center [487, 453] width 86 height 31
select select "OK"
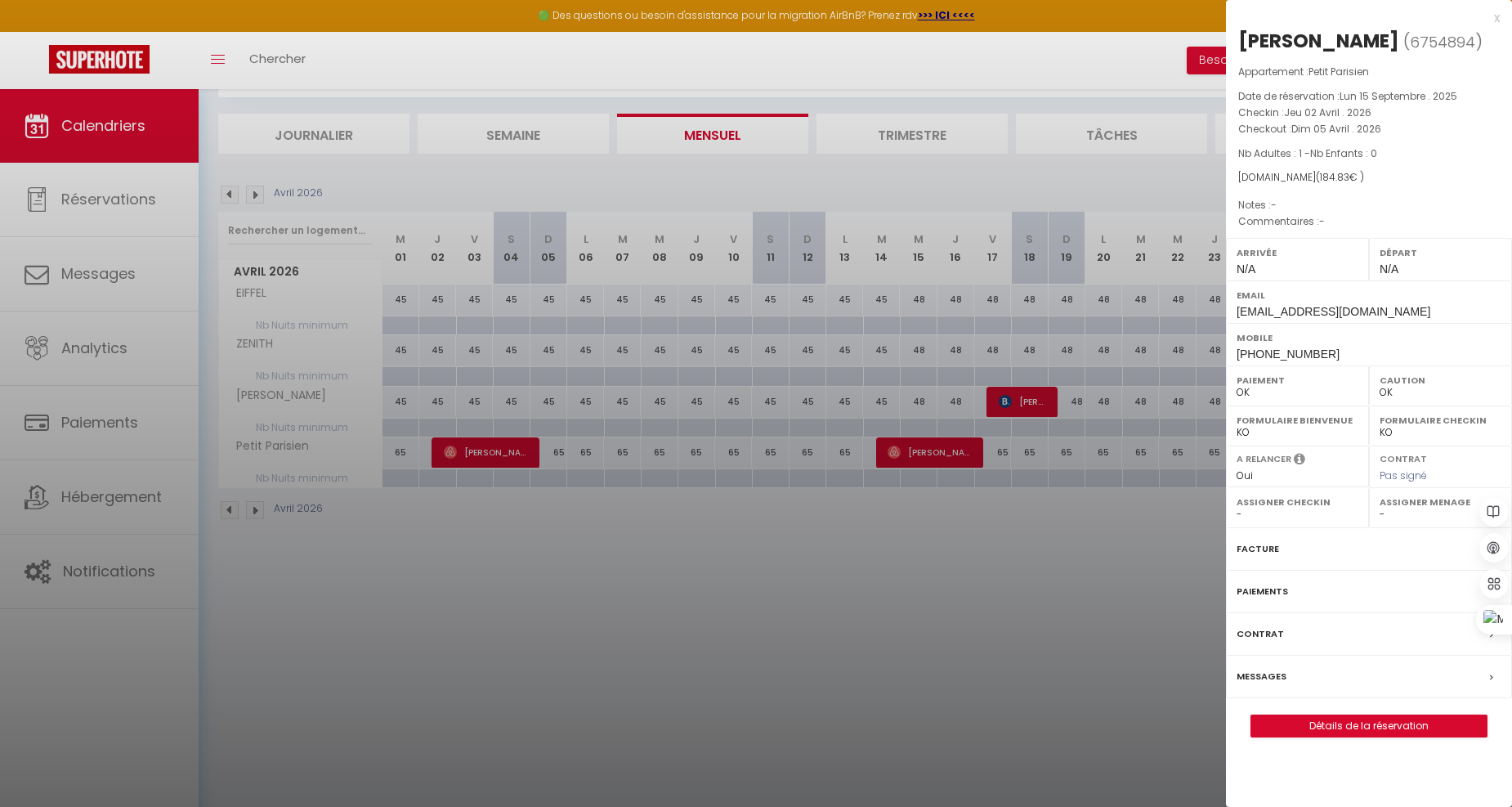
click at [486, 555] on div at bounding box center [756, 404] width 1512 height 807
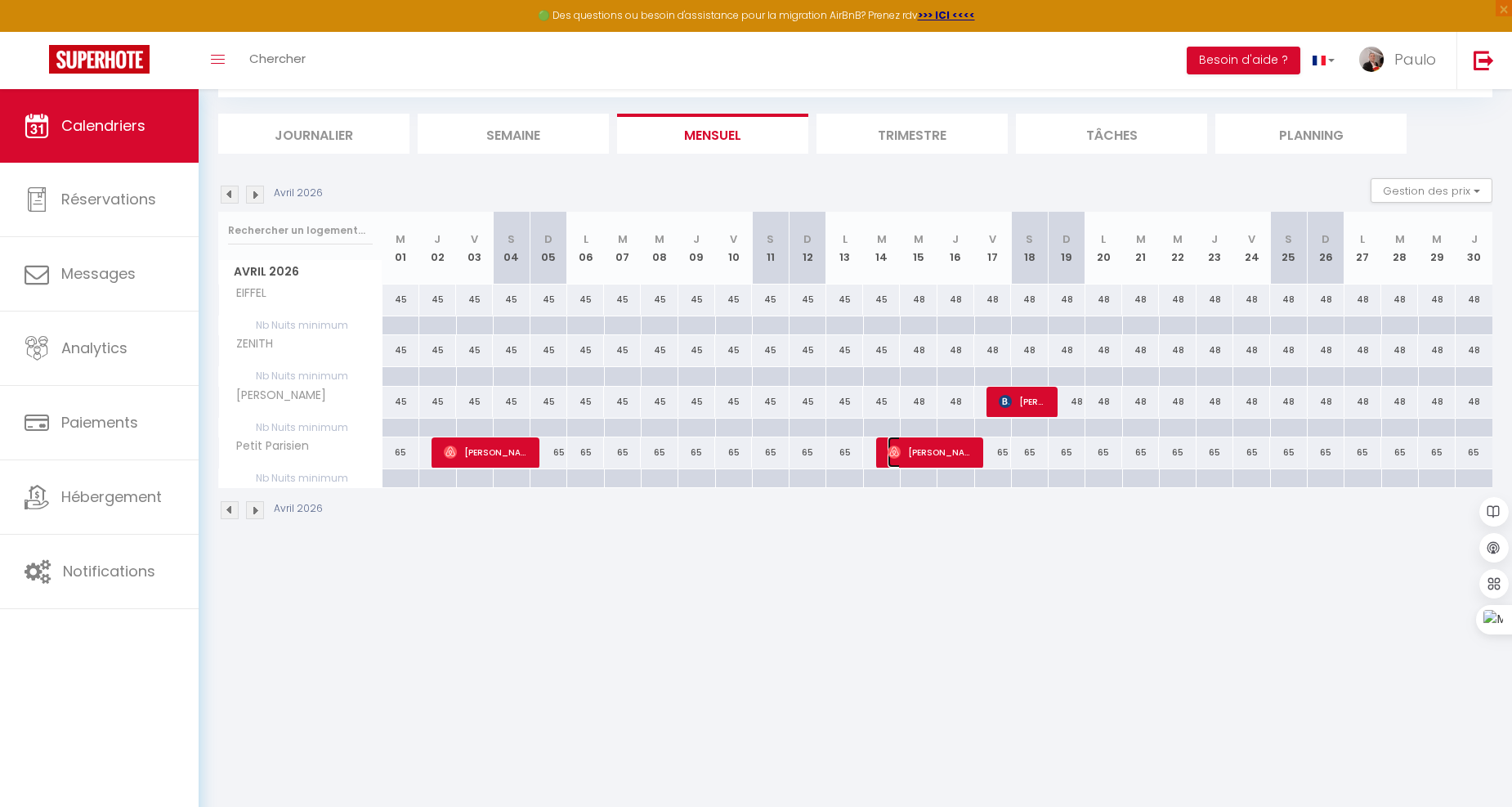
click at [901, 443] on span "Carlos Henrique Cardoso" at bounding box center [930, 453] width 86 height 31
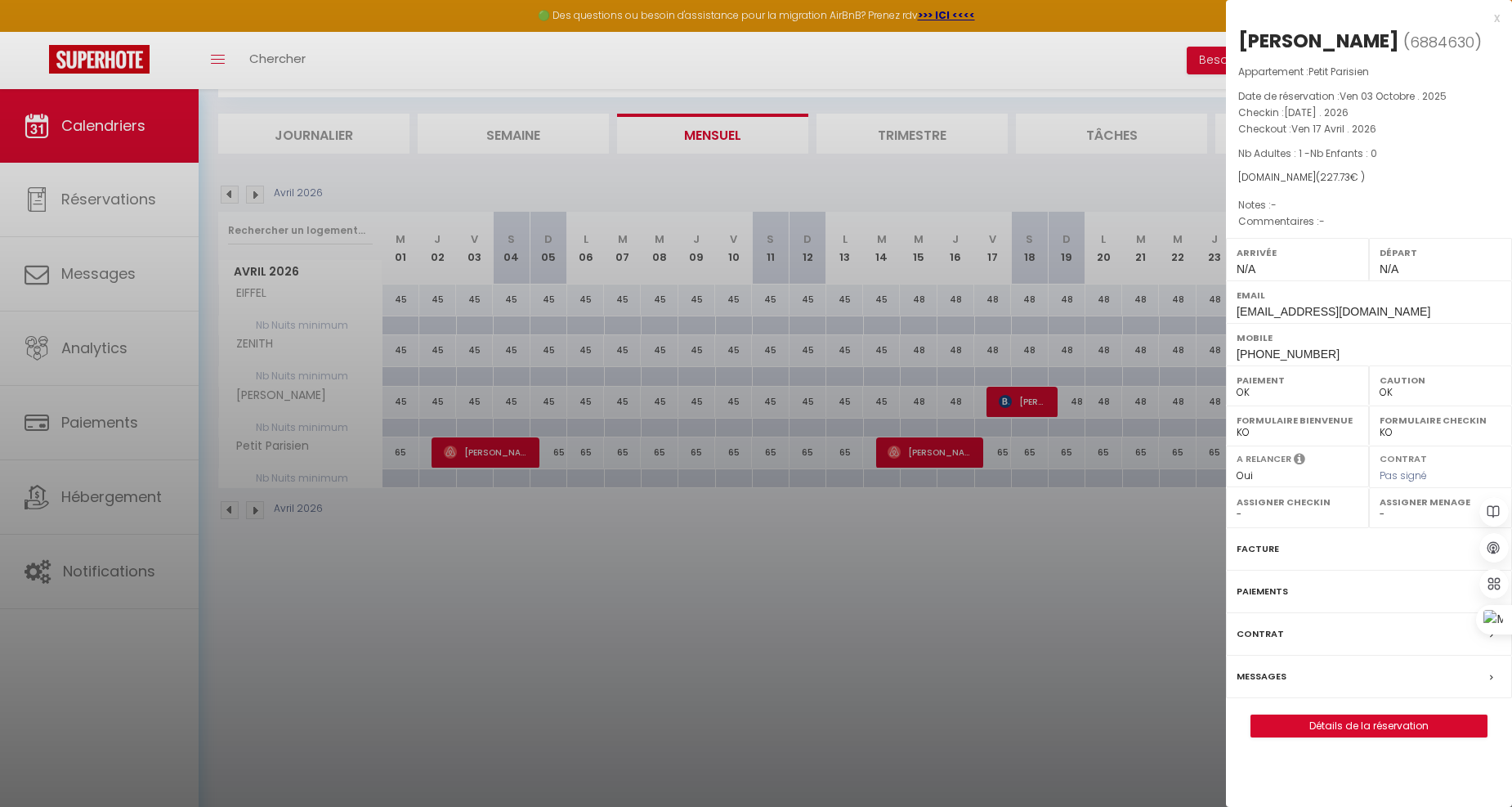
click at [829, 630] on div at bounding box center [756, 404] width 1512 height 807
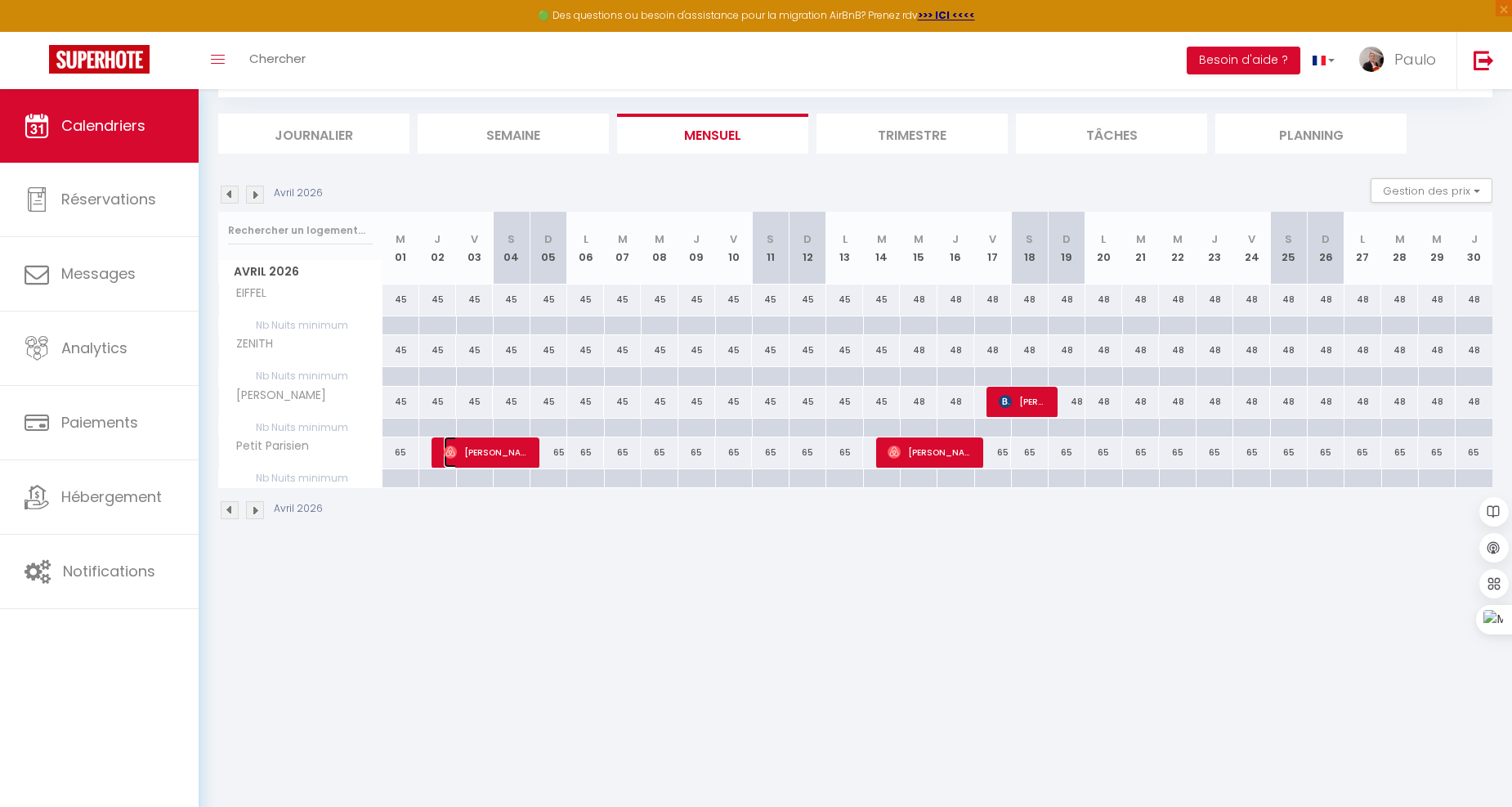
click at [472, 454] on span "Pamela Coccioli" at bounding box center [487, 453] width 86 height 31
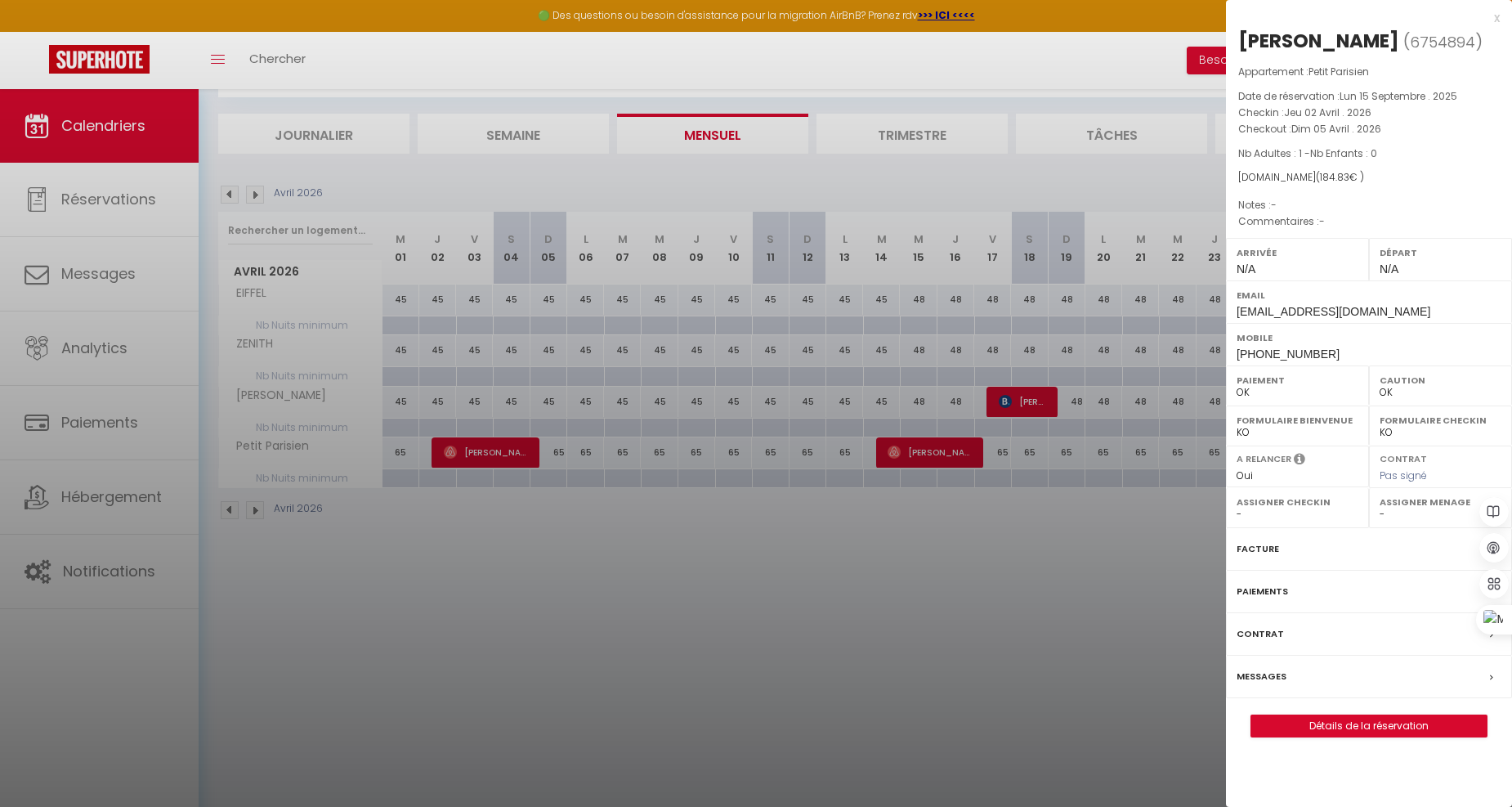
click at [836, 565] on div at bounding box center [756, 404] width 1512 height 807
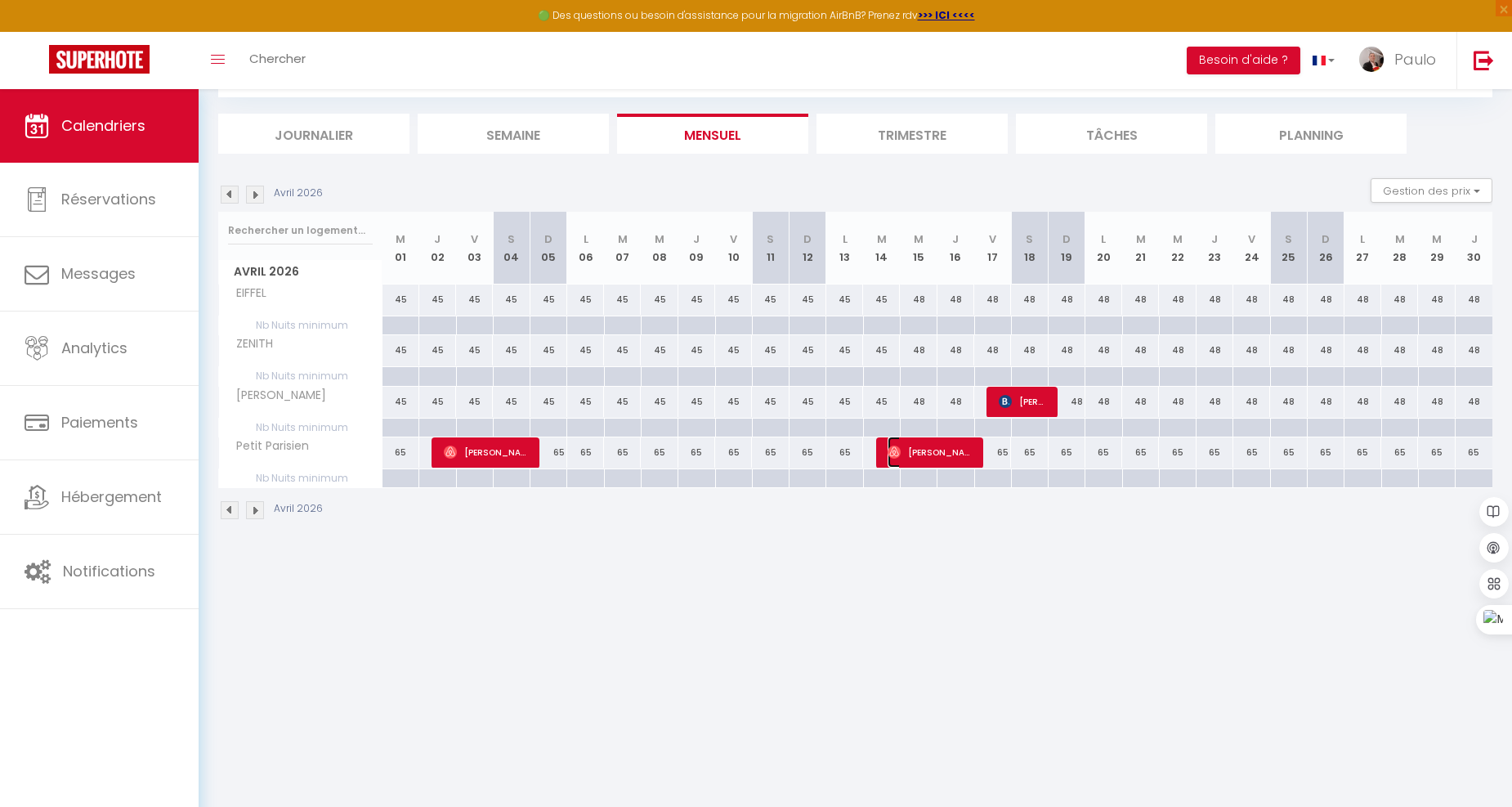
click at [943, 453] on span "Carlos Henrique Cardoso" at bounding box center [930, 453] width 86 height 31
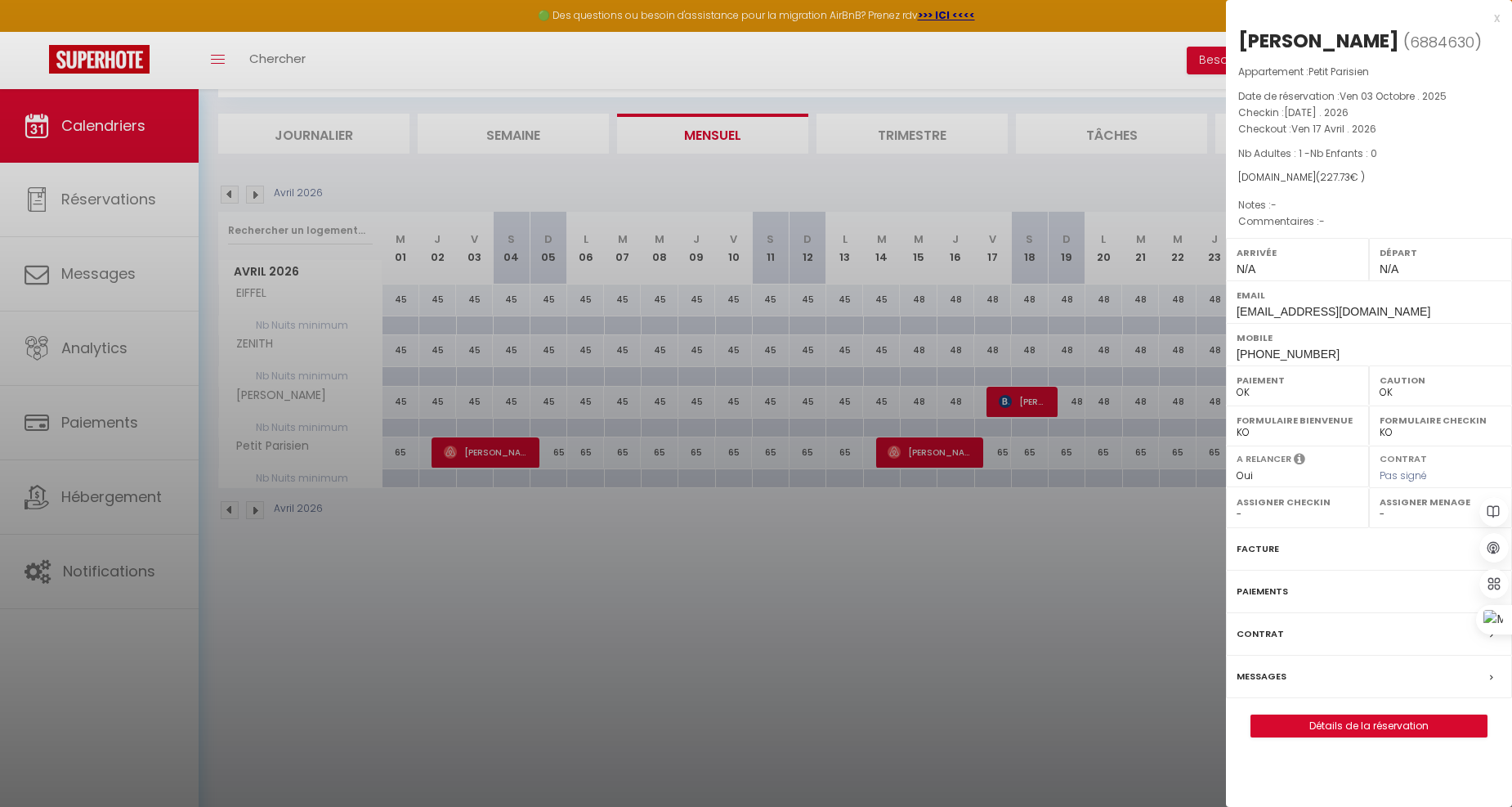
click at [895, 521] on div at bounding box center [756, 404] width 1512 height 807
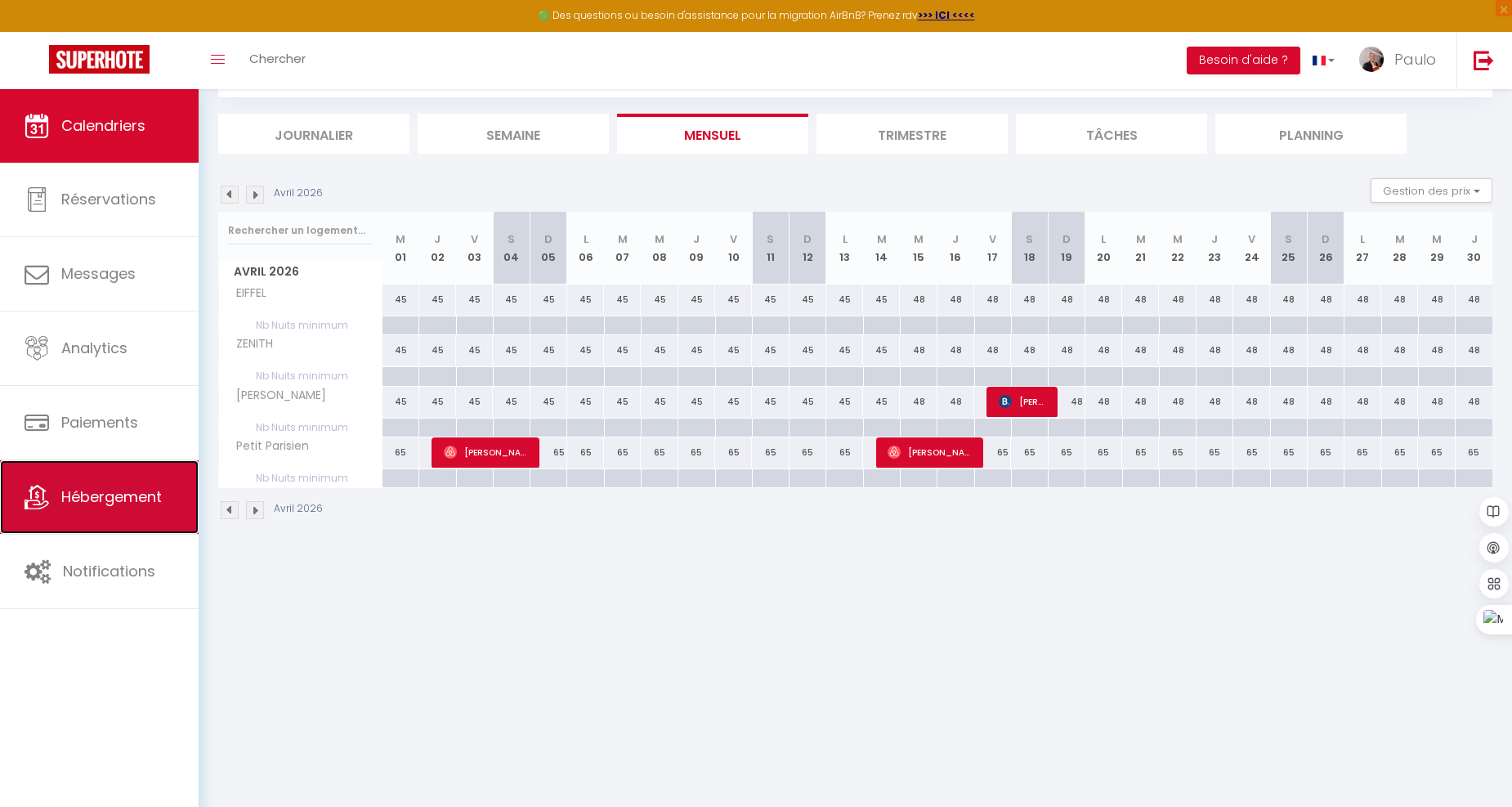
click at [143, 518] on link "Hébergement" at bounding box center [99, 496] width 199 height 73
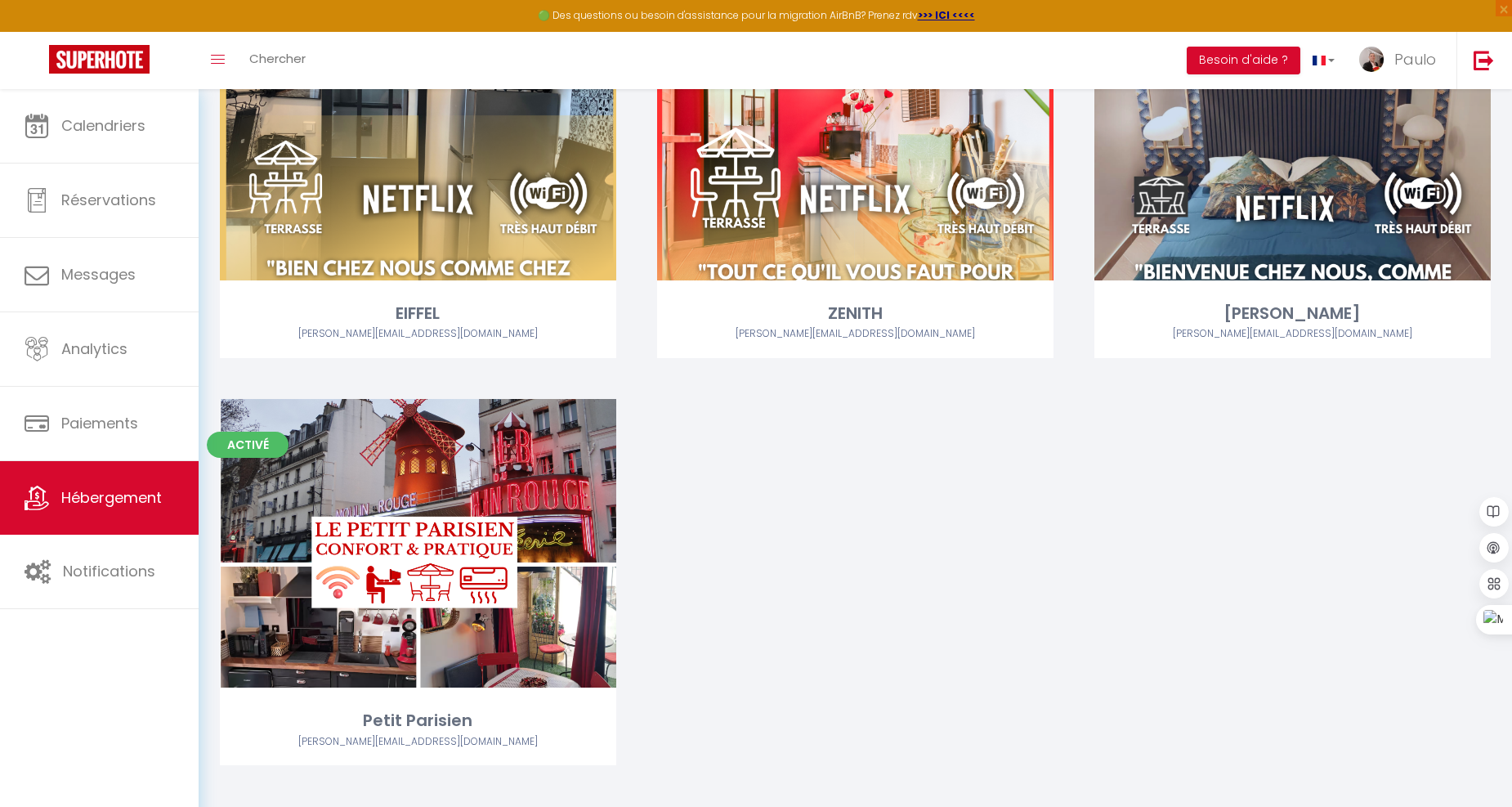
scroll to position [237, 0]
